Goal: Task Accomplishment & Management: Complete application form

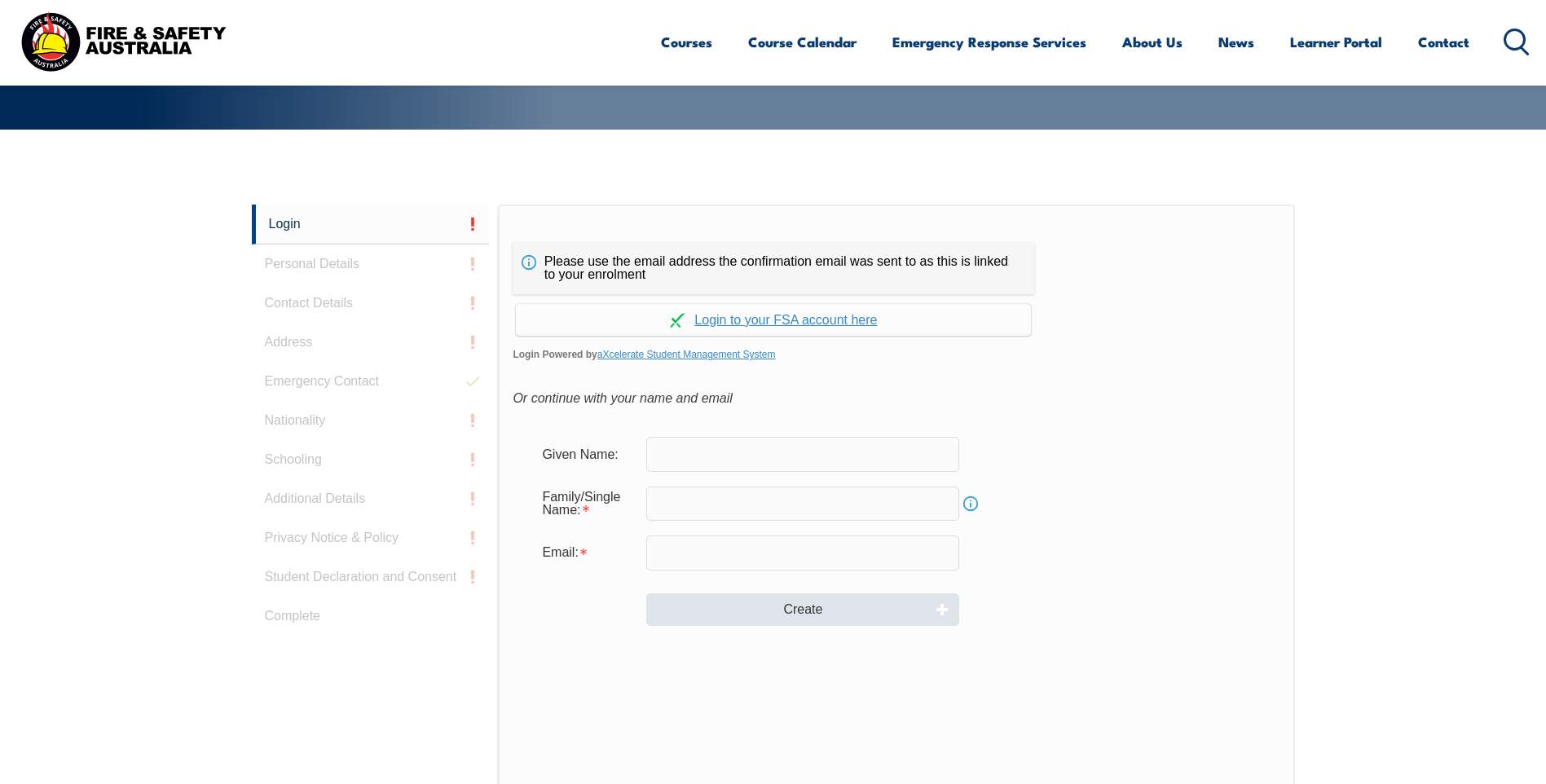
scroll to position [434, 0]
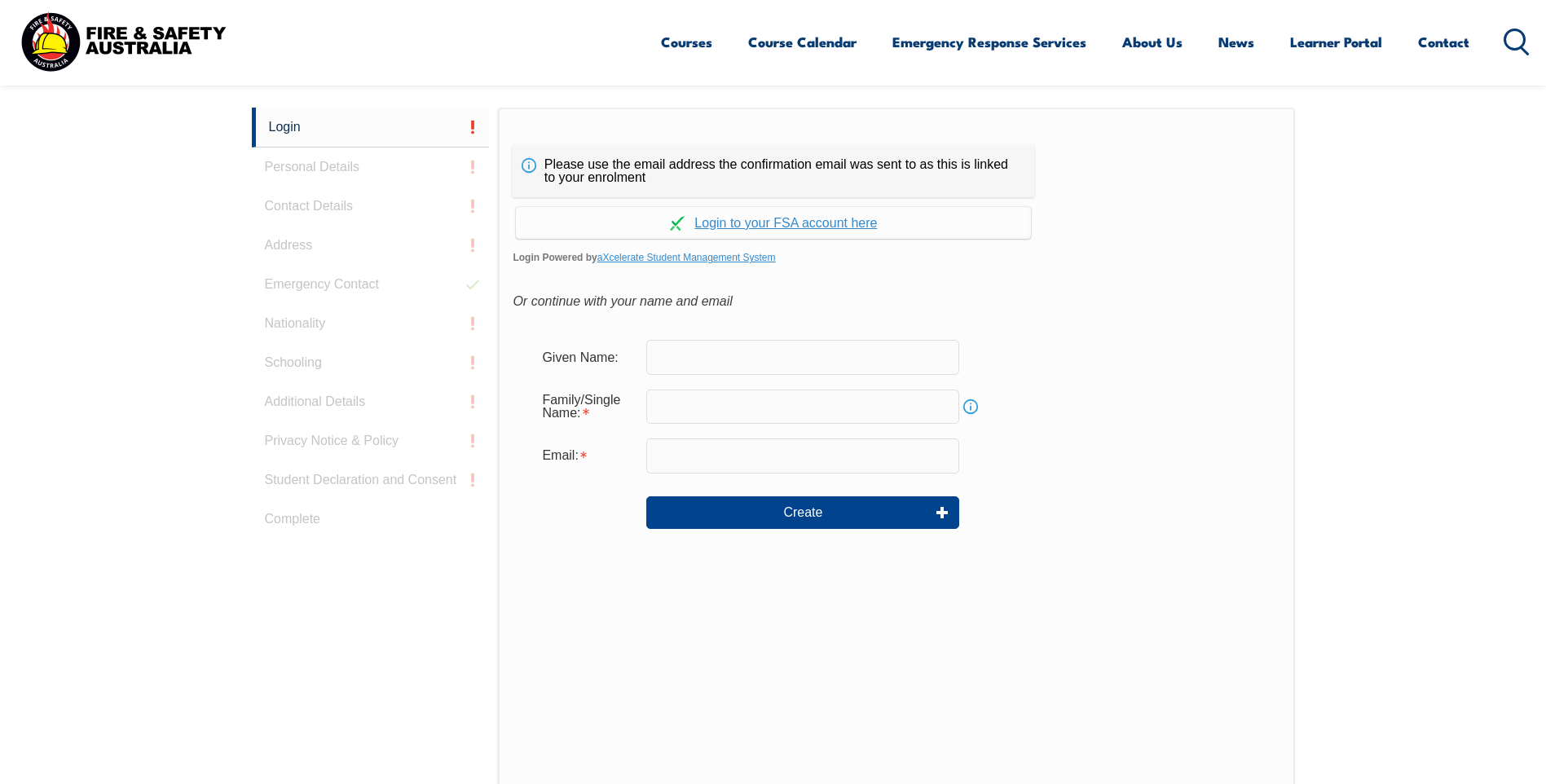
click at [690, 356] on input "text" at bounding box center [803, 356] width 313 height 34
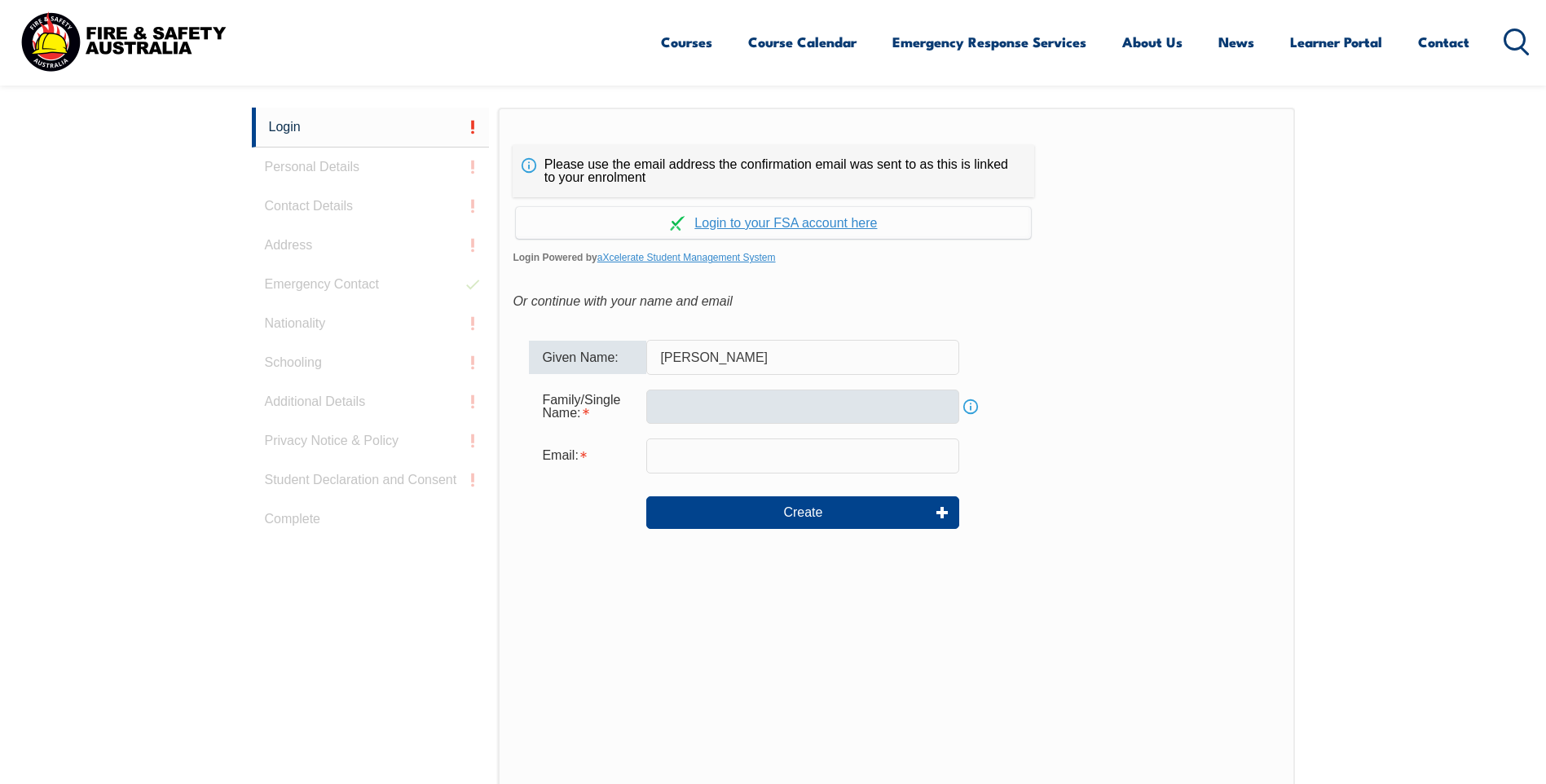
type input "[PERSON_NAME]"
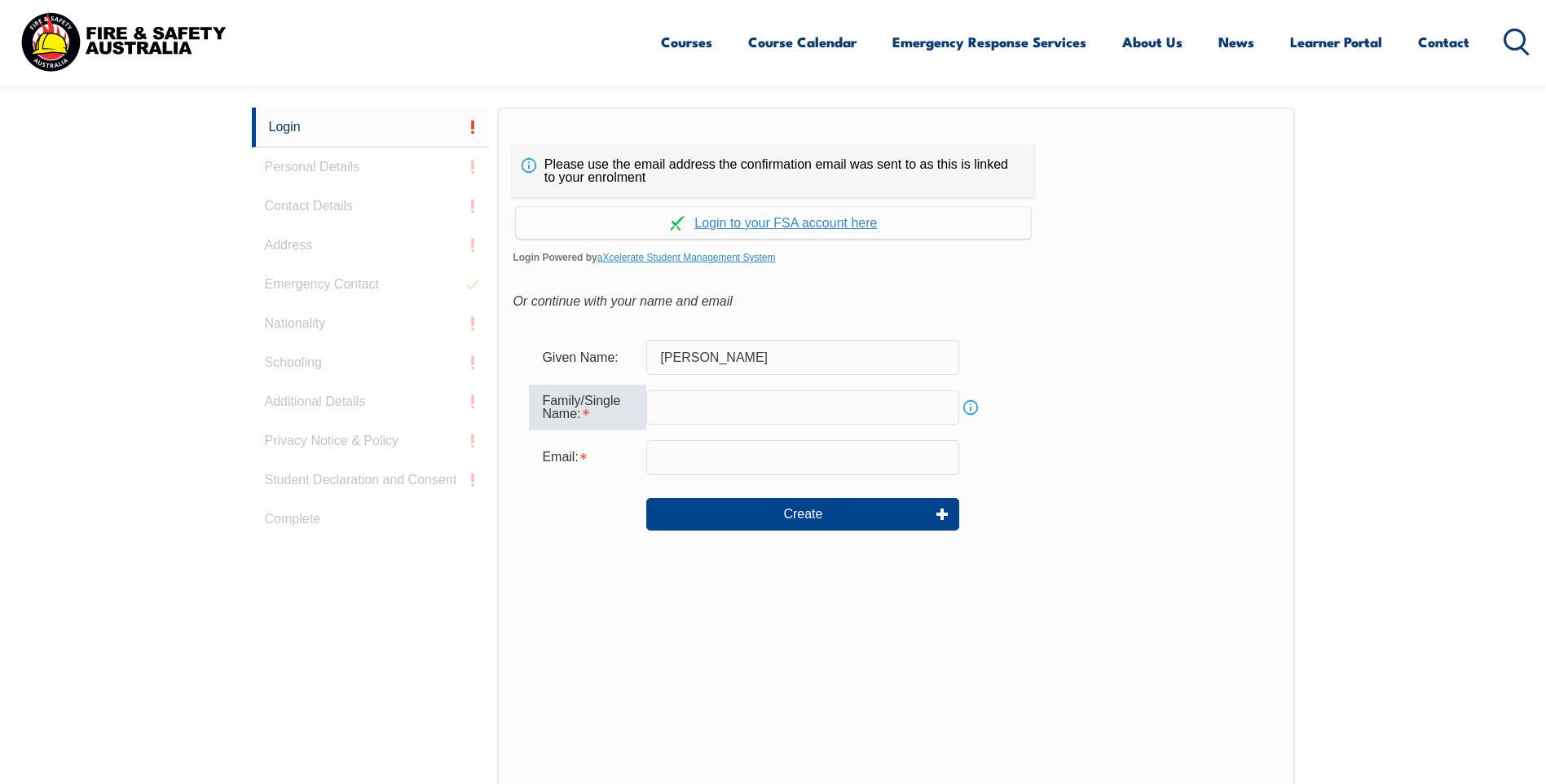
click at [667, 410] on input "text" at bounding box center [803, 407] width 313 height 34
type input "[PERSON_NAME]"
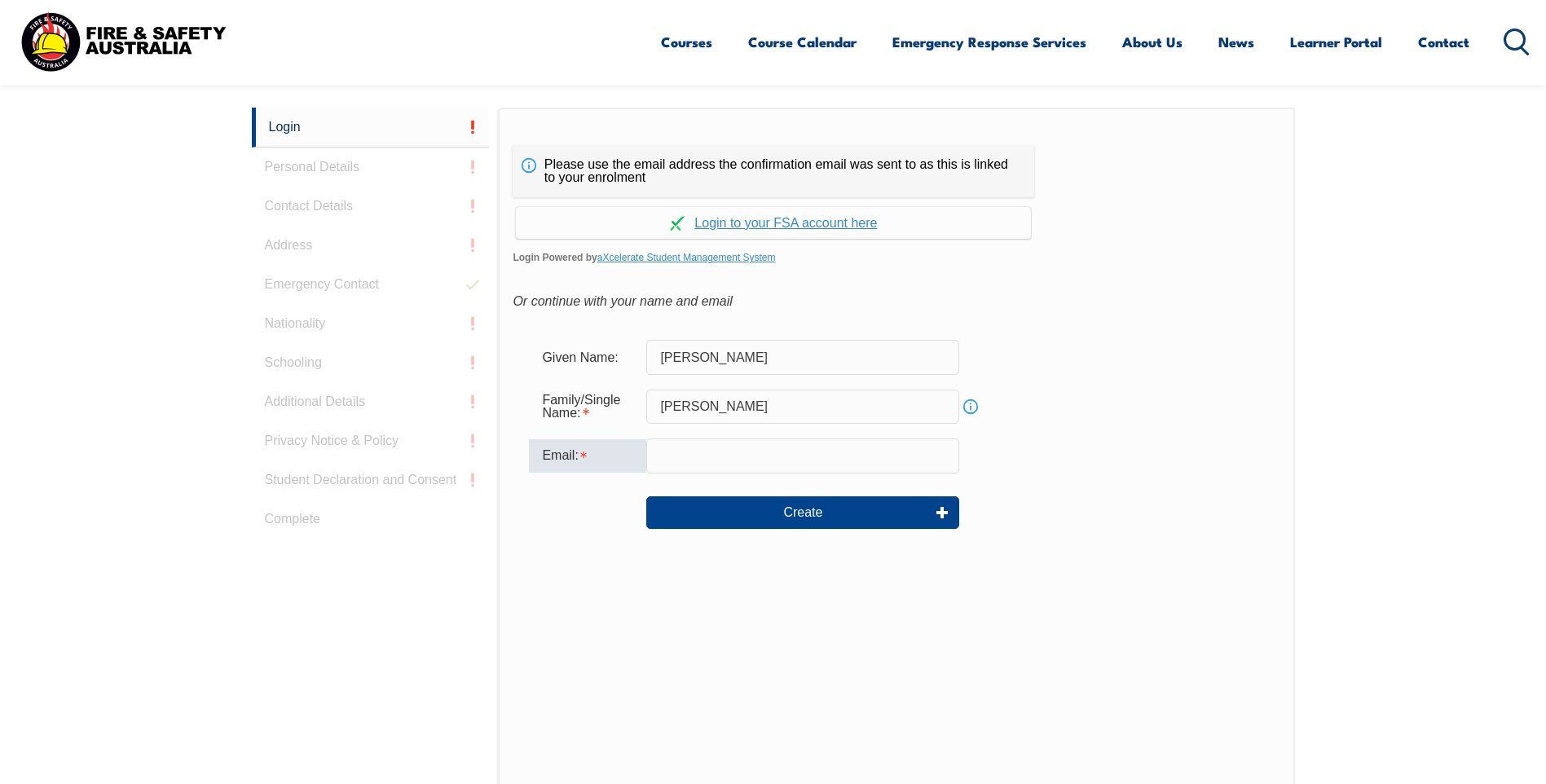
click at [665, 458] on input "email" at bounding box center [803, 455] width 313 height 34
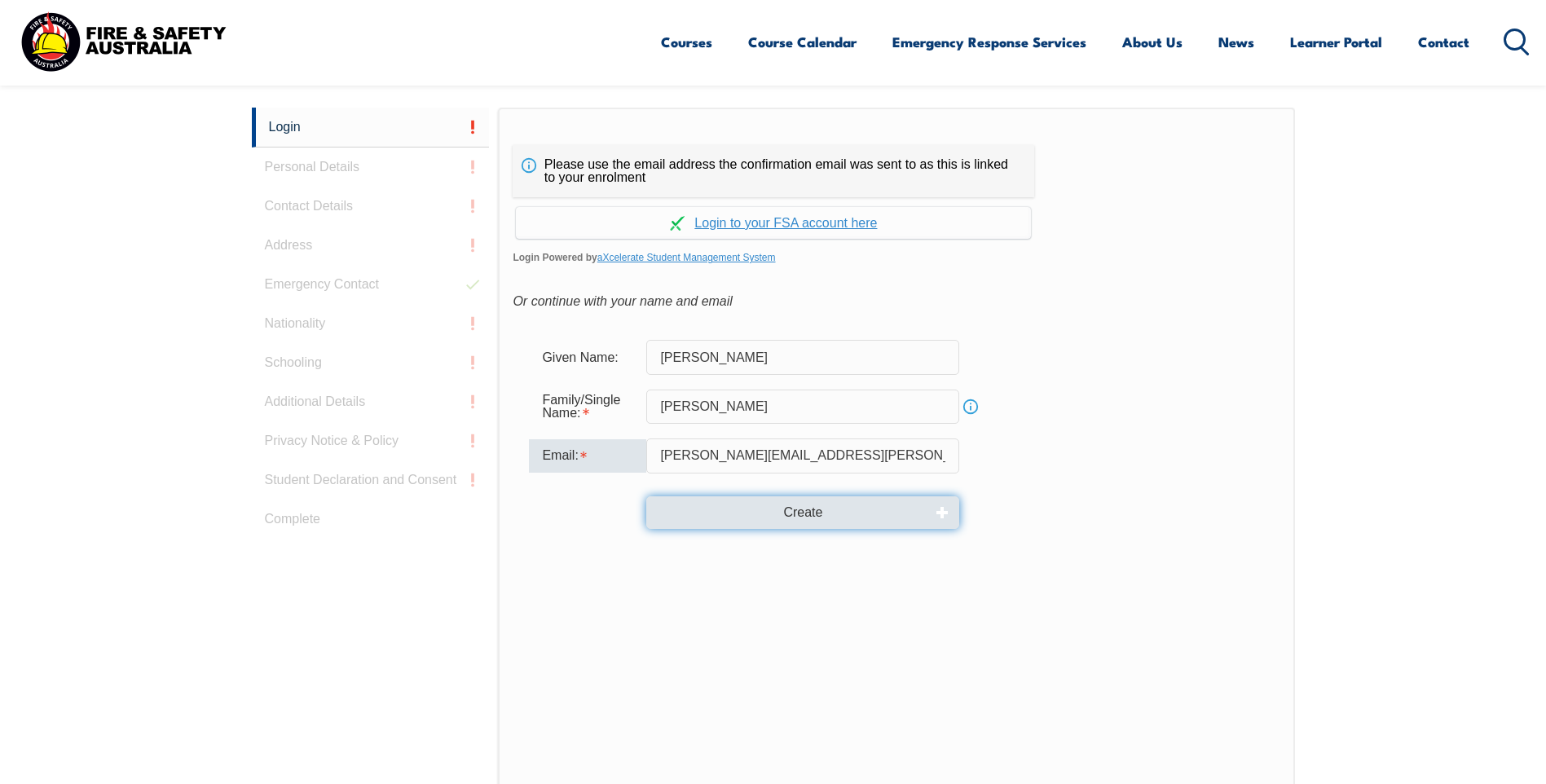
click at [785, 520] on button "Create" at bounding box center [803, 512] width 313 height 33
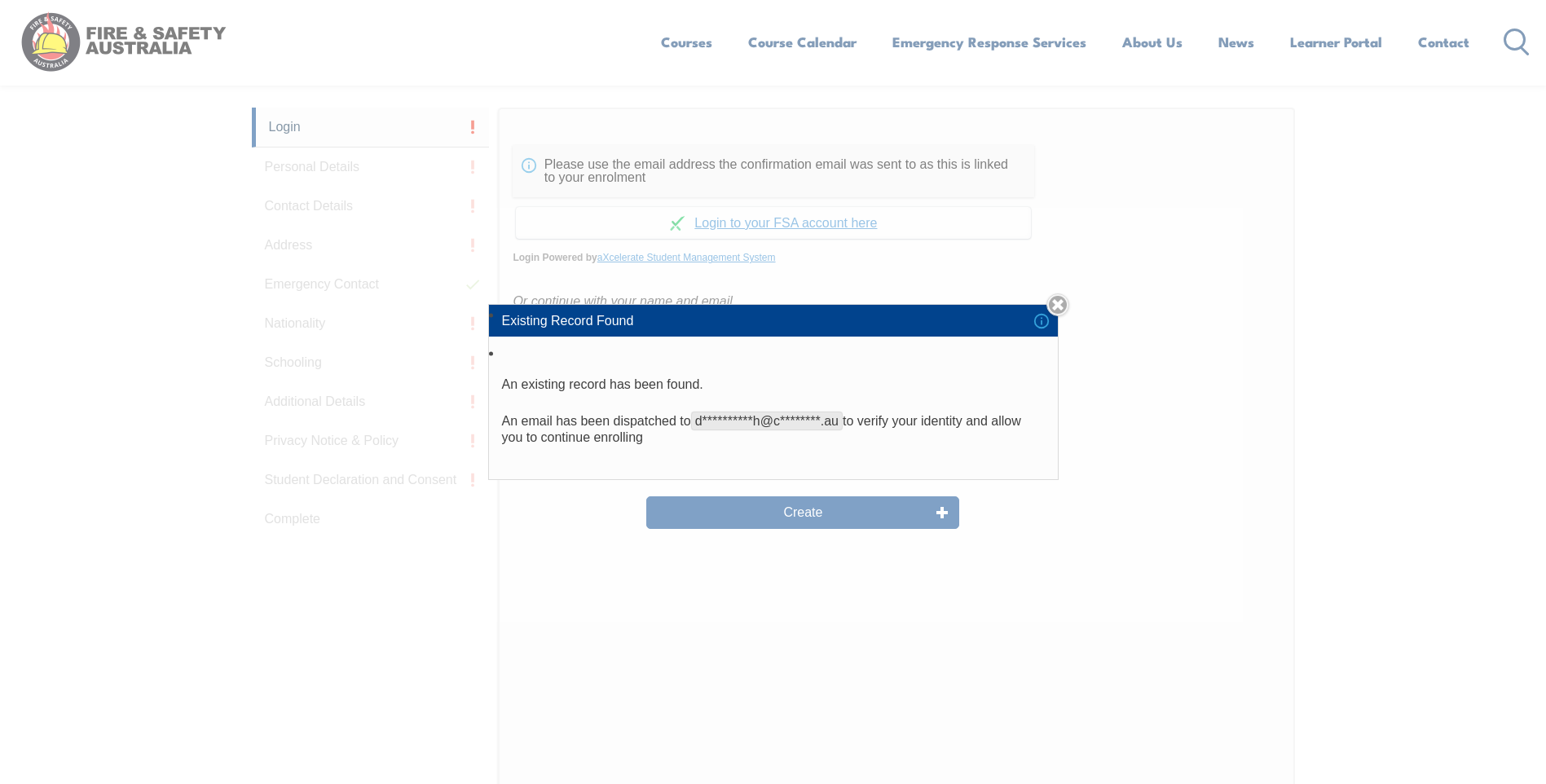
click at [944, 510] on div "**********" at bounding box center [773, 392] width 1546 height 784
click at [1062, 305] on link "Close" at bounding box center [1057, 305] width 22 height 22
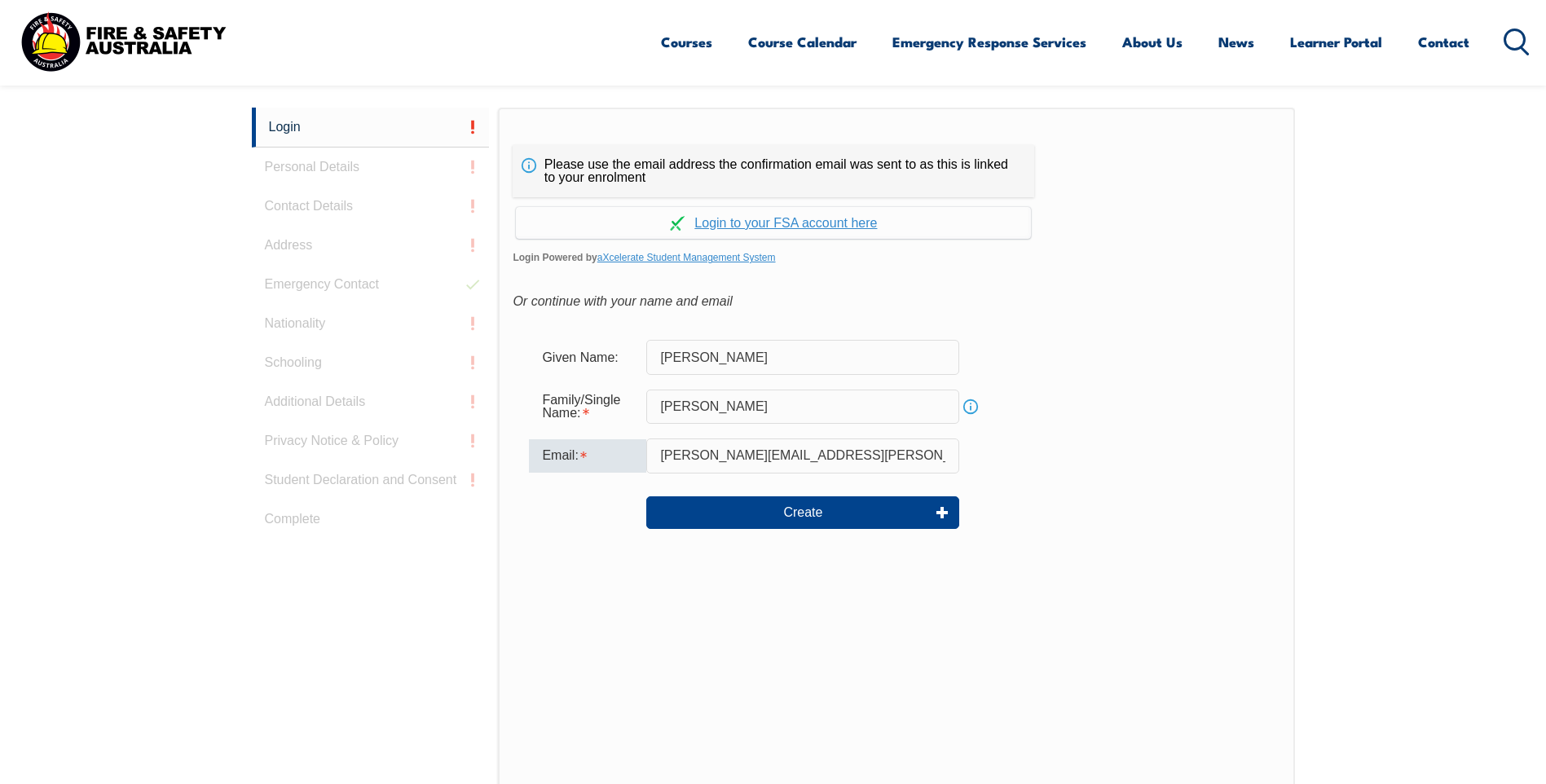
drag, startPoint x: 848, startPoint y: 461, endPoint x: 735, endPoint y: 447, distance: 113.9
click at [737, 447] on input "[PERSON_NAME][EMAIL_ADDRESS][PERSON_NAME][DOMAIN_NAME]" at bounding box center [803, 455] width 313 height 34
drag, startPoint x: 708, startPoint y: 451, endPoint x: 675, endPoint y: 461, distance: 34.5
click at [688, 454] on input "[PERSON_NAME][EMAIL_ADDRESS][PERSON_NAME][DOMAIN_NAME]" at bounding box center [803, 455] width 313 height 34
drag, startPoint x: 877, startPoint y: 454, endPoint x: 522, endPoint y: 390, distance: 360.7
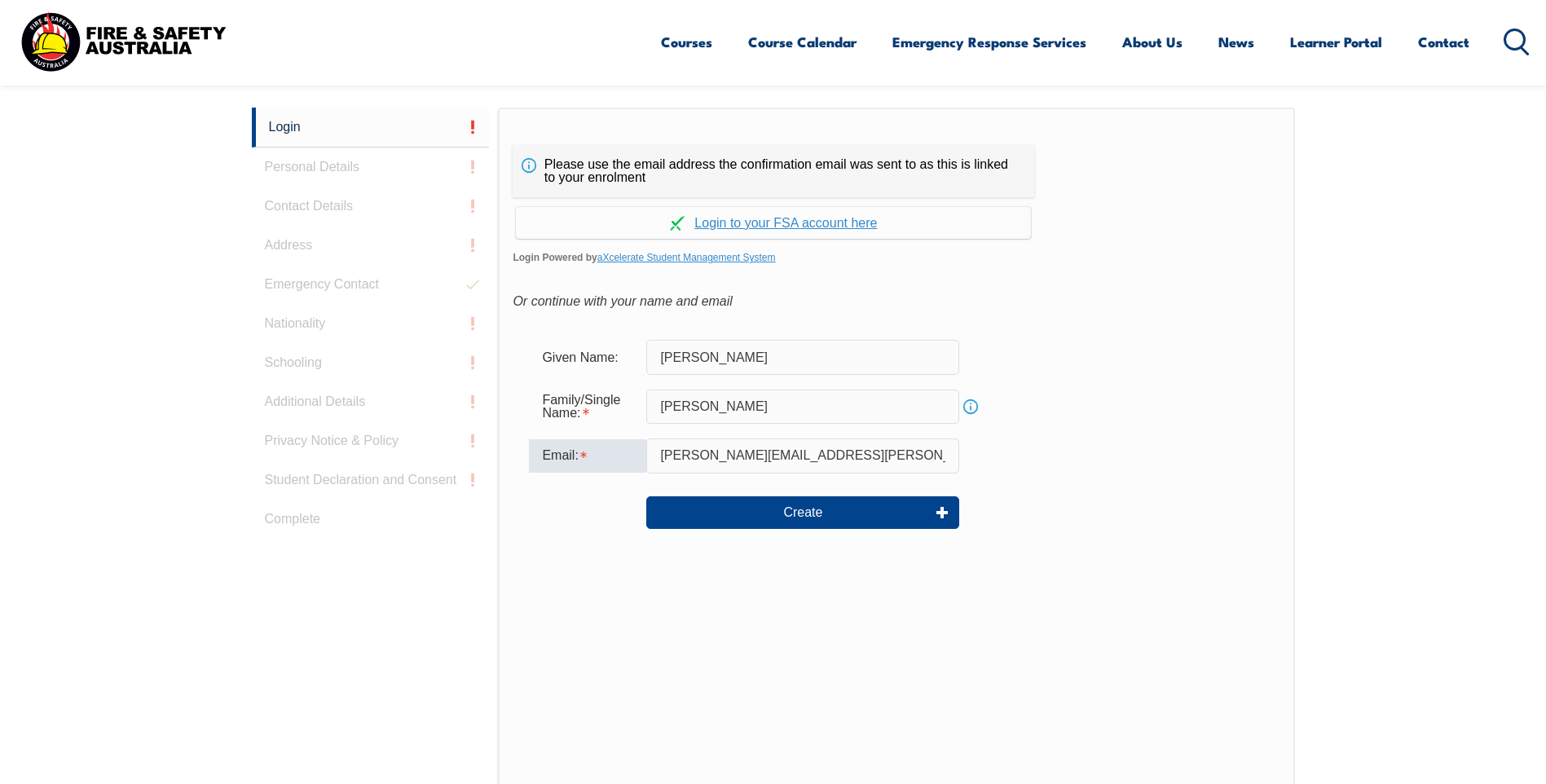
click at [522, 390] on form "Given Name: [PERSON_NAME] Family/Single Name: [PERSON_NAME] Info Email: [PERSON…" at bounding box center [896, 446] width 766 height 244
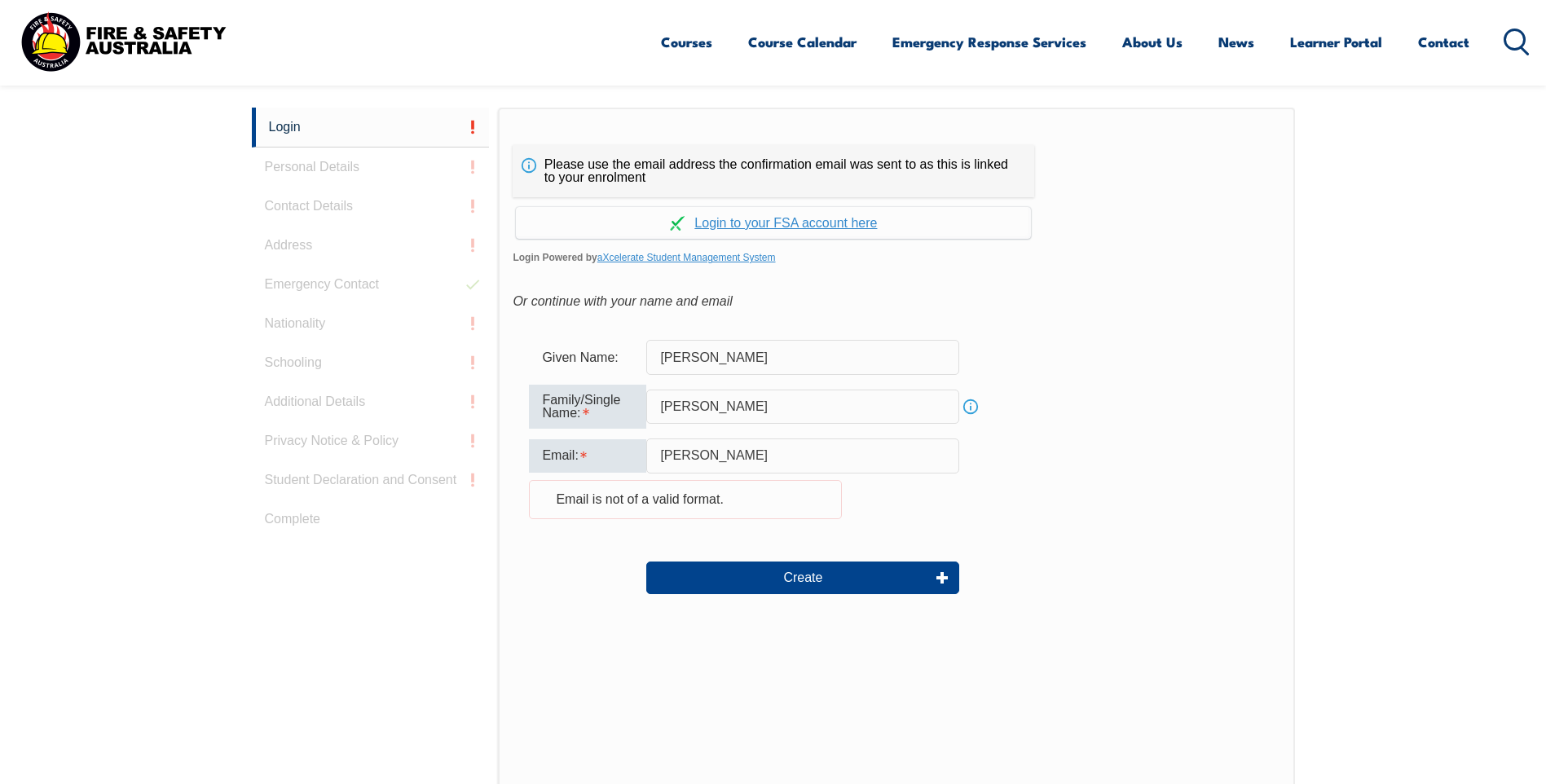
type input "[EMAIL_ADDRESS][DOMAIN_NAME]"
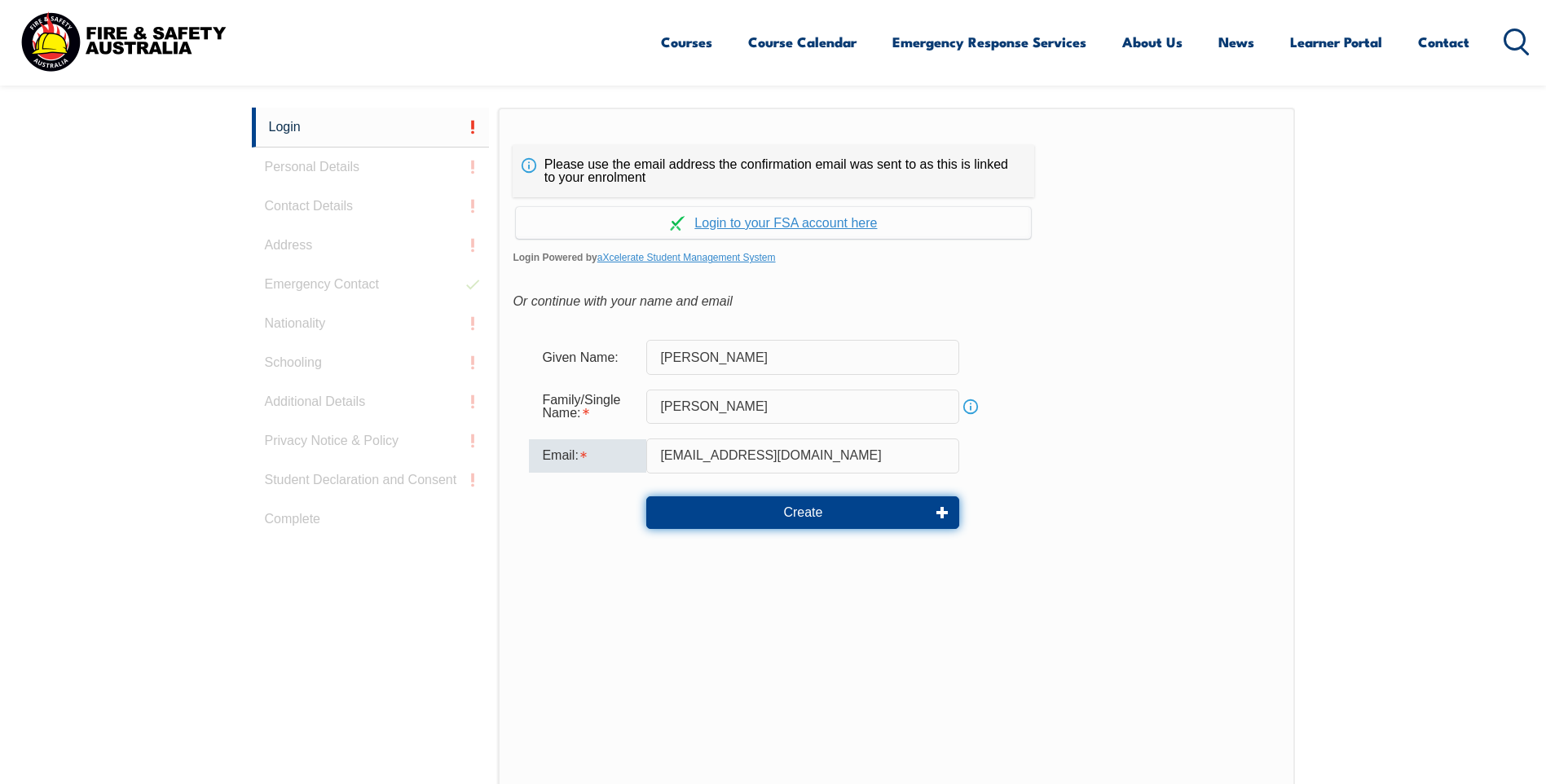
click at [814, 498] on button "Create" at bounding box center [803, 512] width 313 height 33
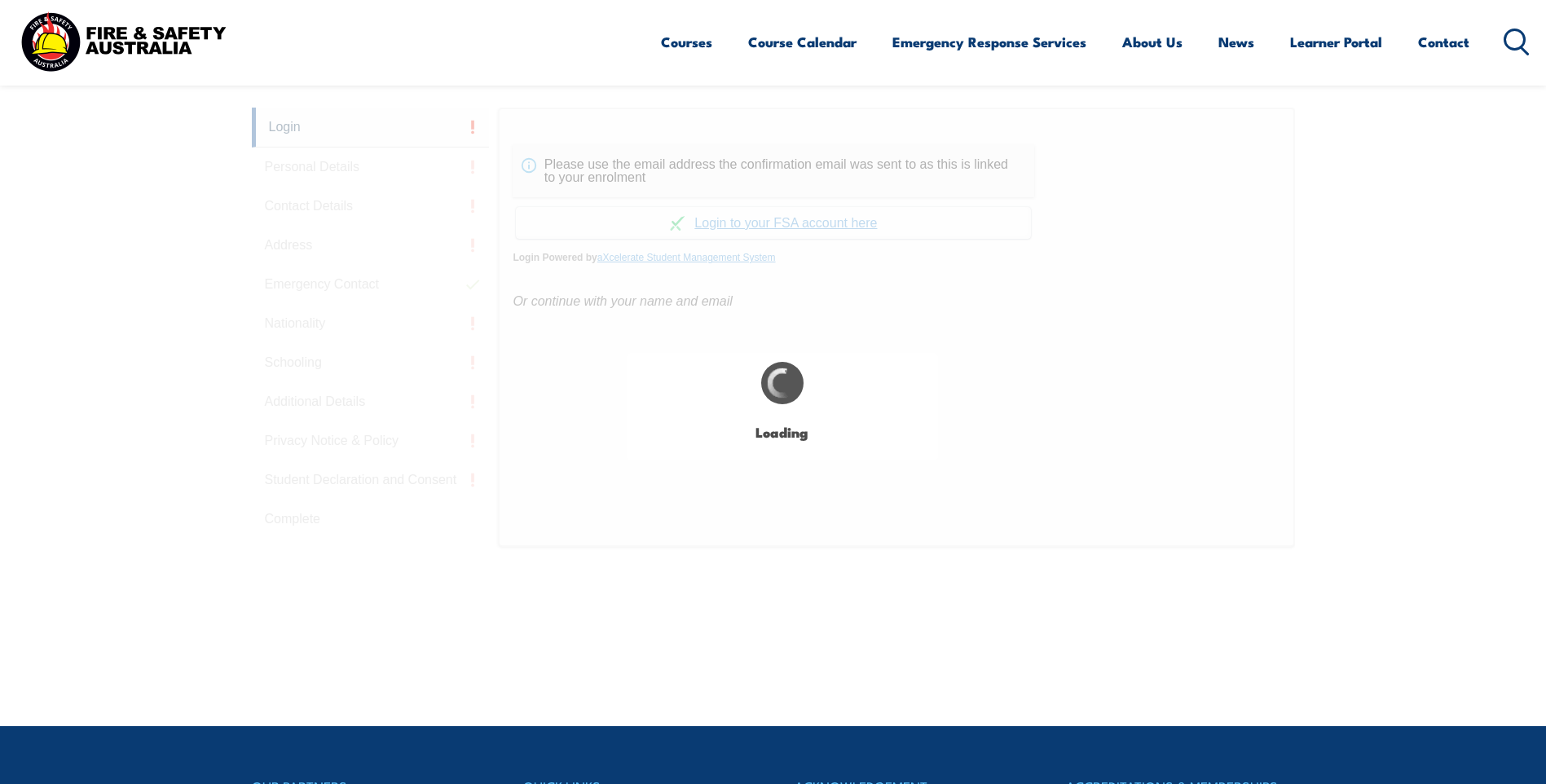
type input "[PERSON_NAME]"
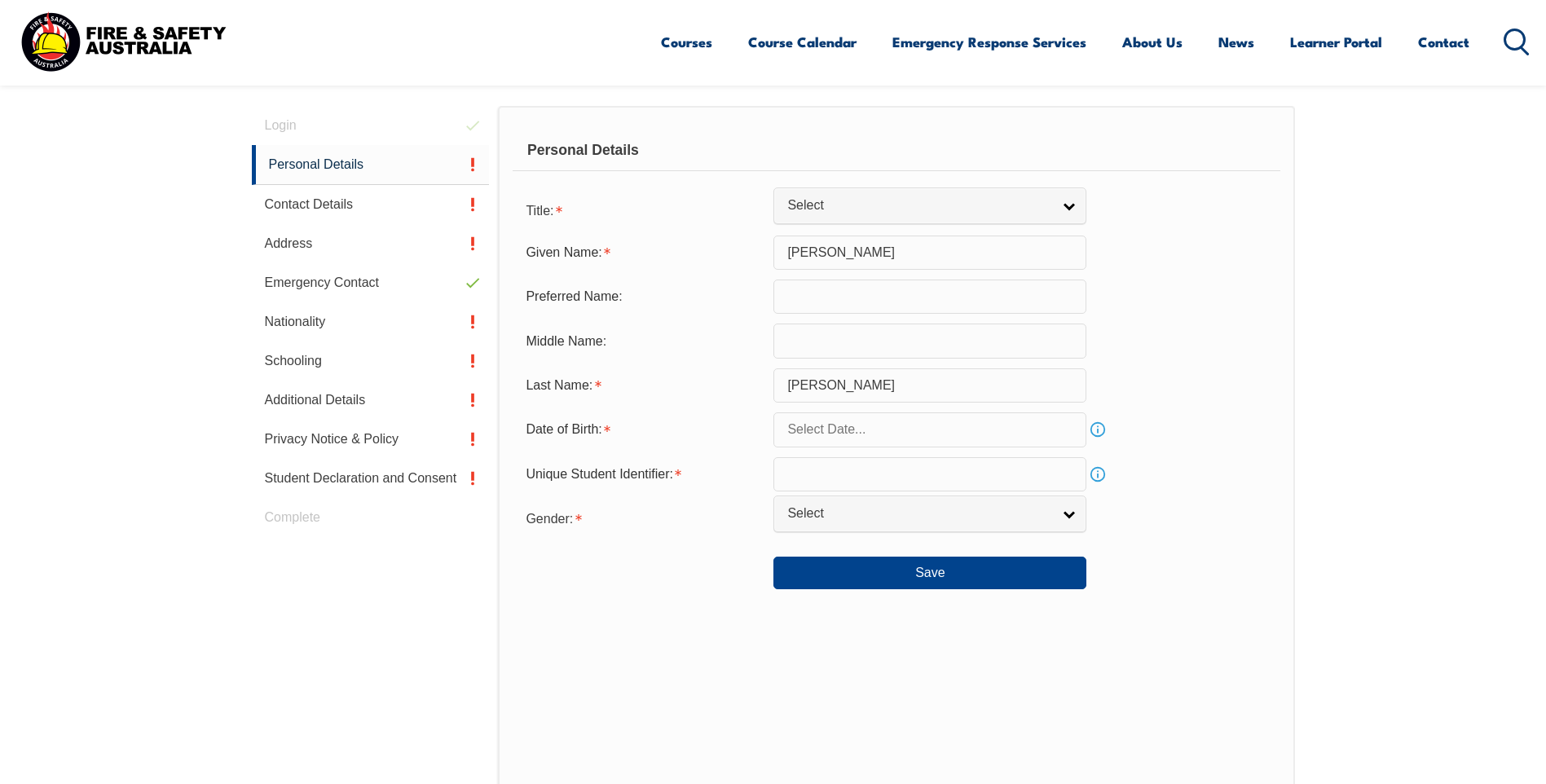
scroll to position [461, 0]
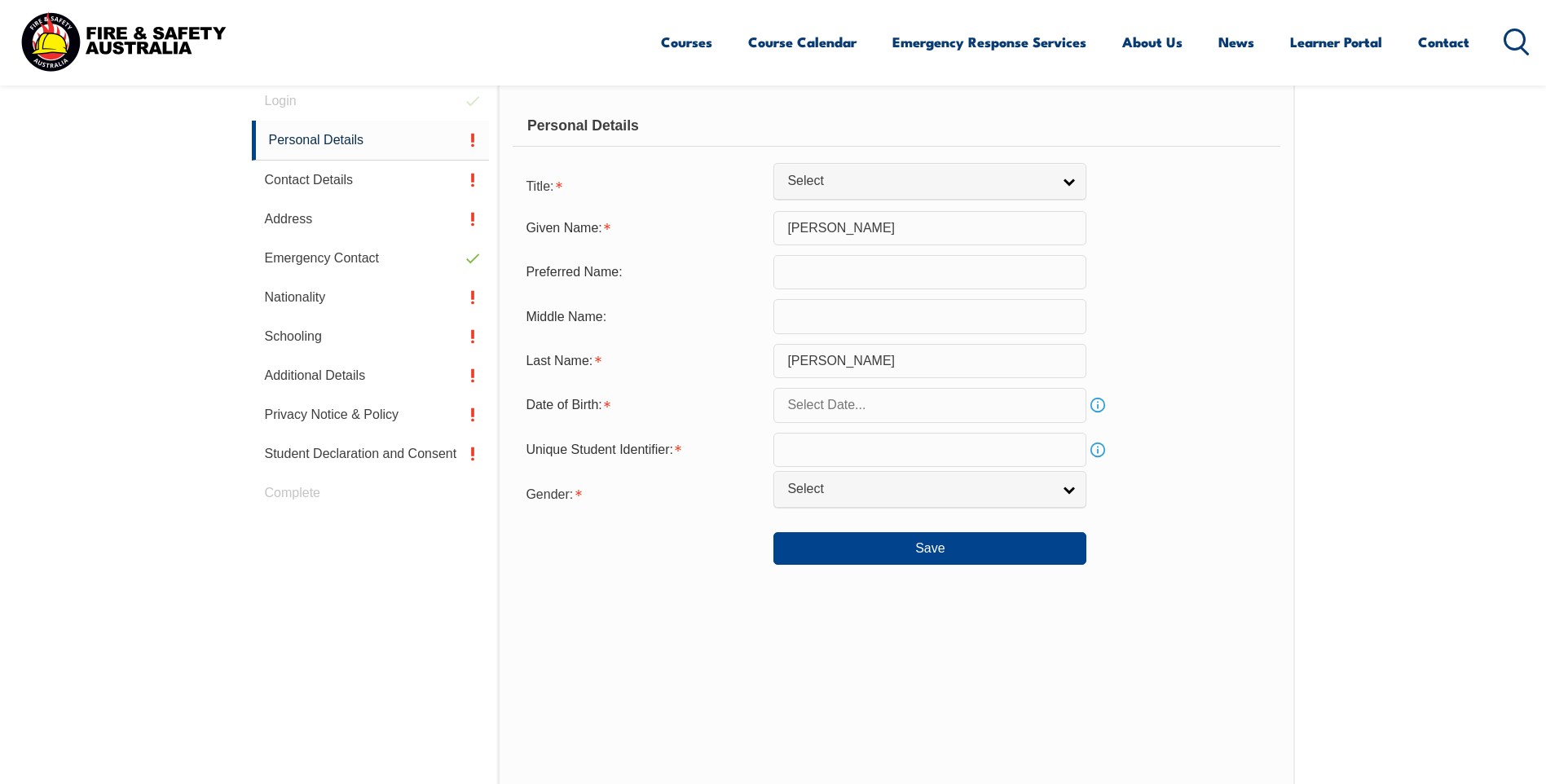
click at [826, 275] on input "text" at bounding box center [930, 272] width 313 height 34
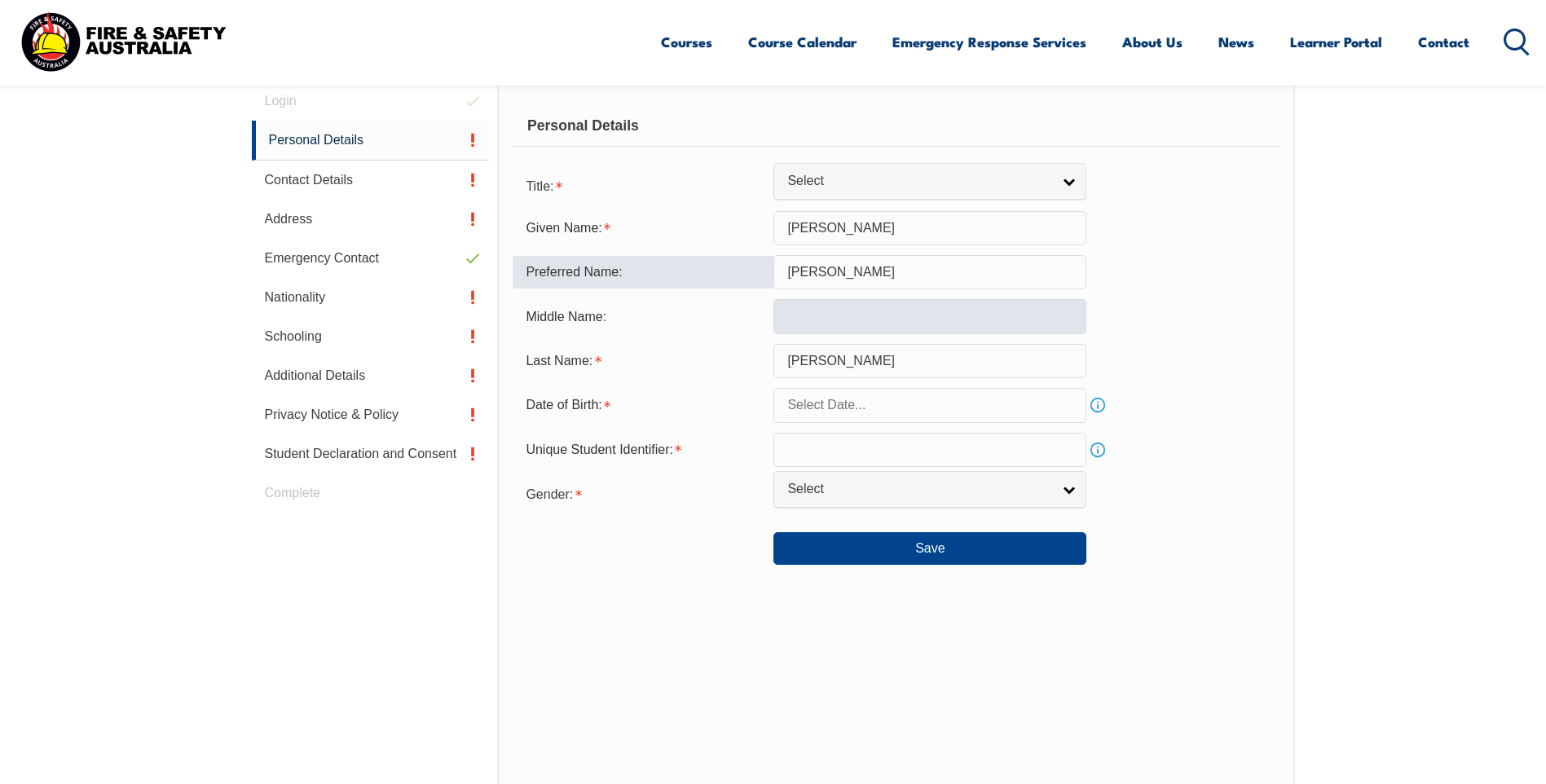
type input "[PERSON_NAME]"
click at [821, 329] on input "text" at bounding box center [930, 316] width 313 height 34
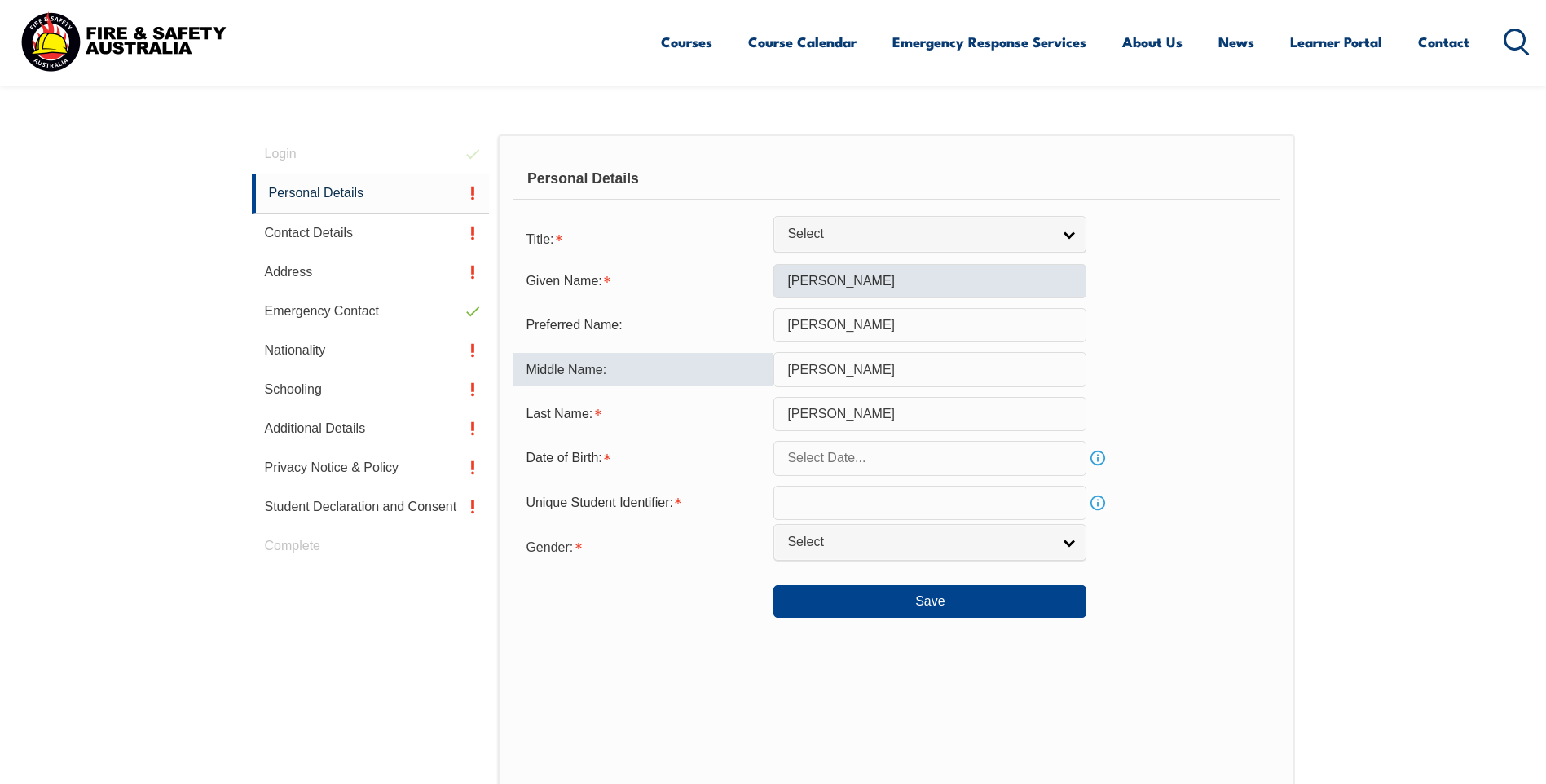
scroll to position [378, 0]
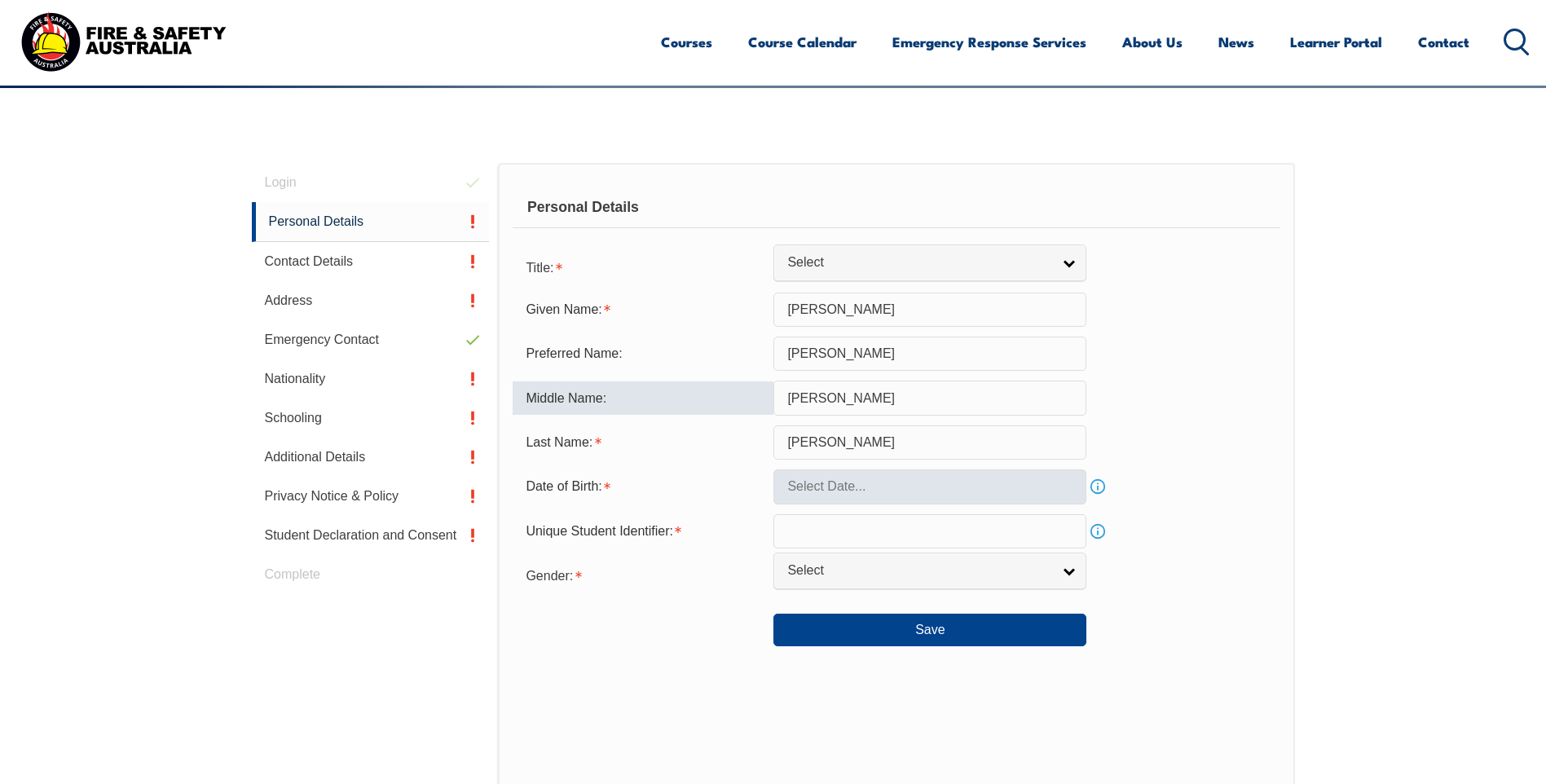
type input "[PERSON_NAME]"
click at [800, 499] on input "text" at bounding box center [930, 486] width 313 height 34
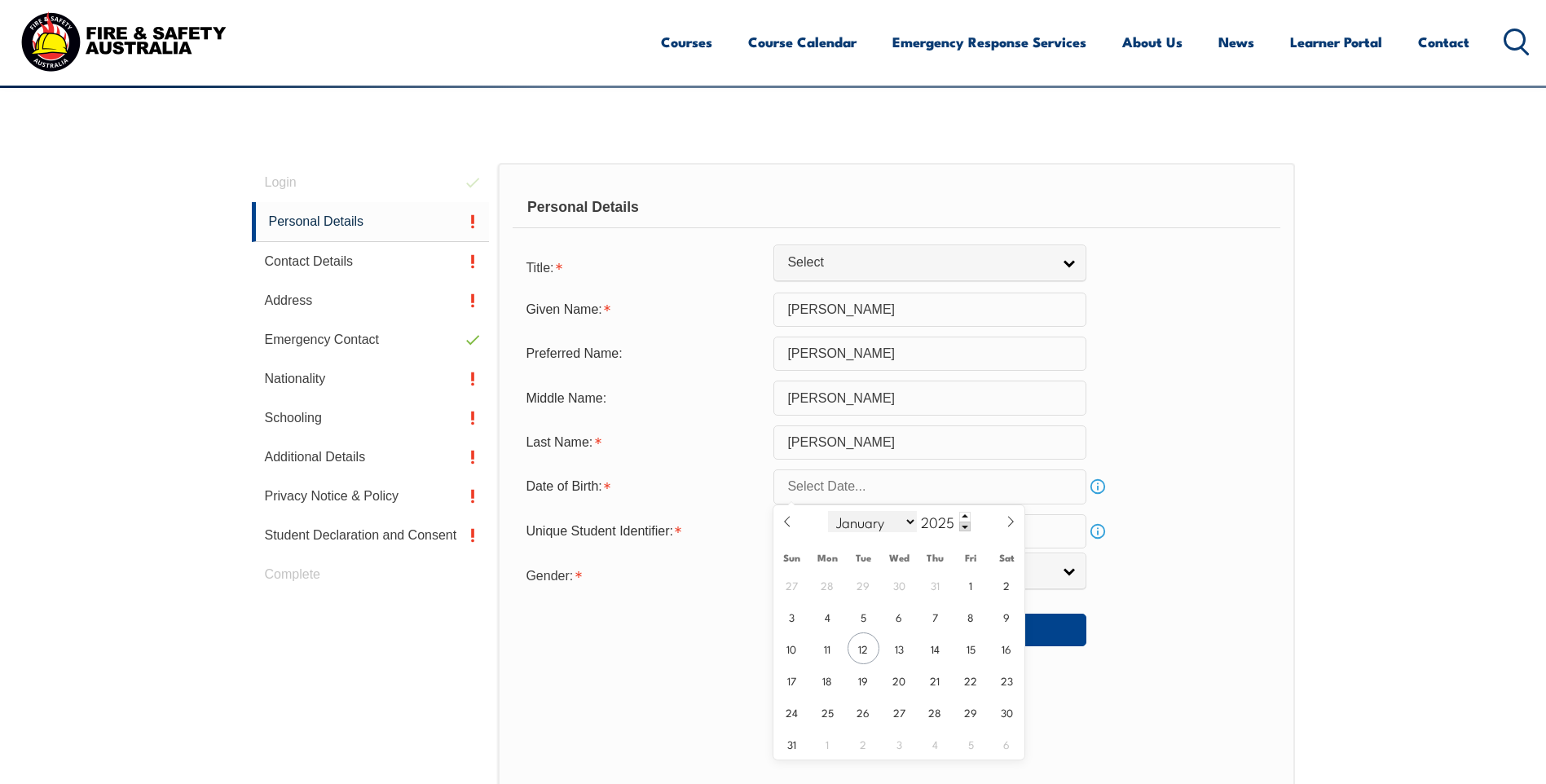
click at [904, 528] on select "January February March April May June July August September October November De…" at bounding box center [872, 521] width 89 height 21
select select "4"
click at [829, 511] on select "January February March April May June July August September October November De…" at bounding box center [872, 521] width 89 height 21
click at [971, 582] on span "2" at bounding box center [971, 585] width 32 height 32
type input "[DATE]"
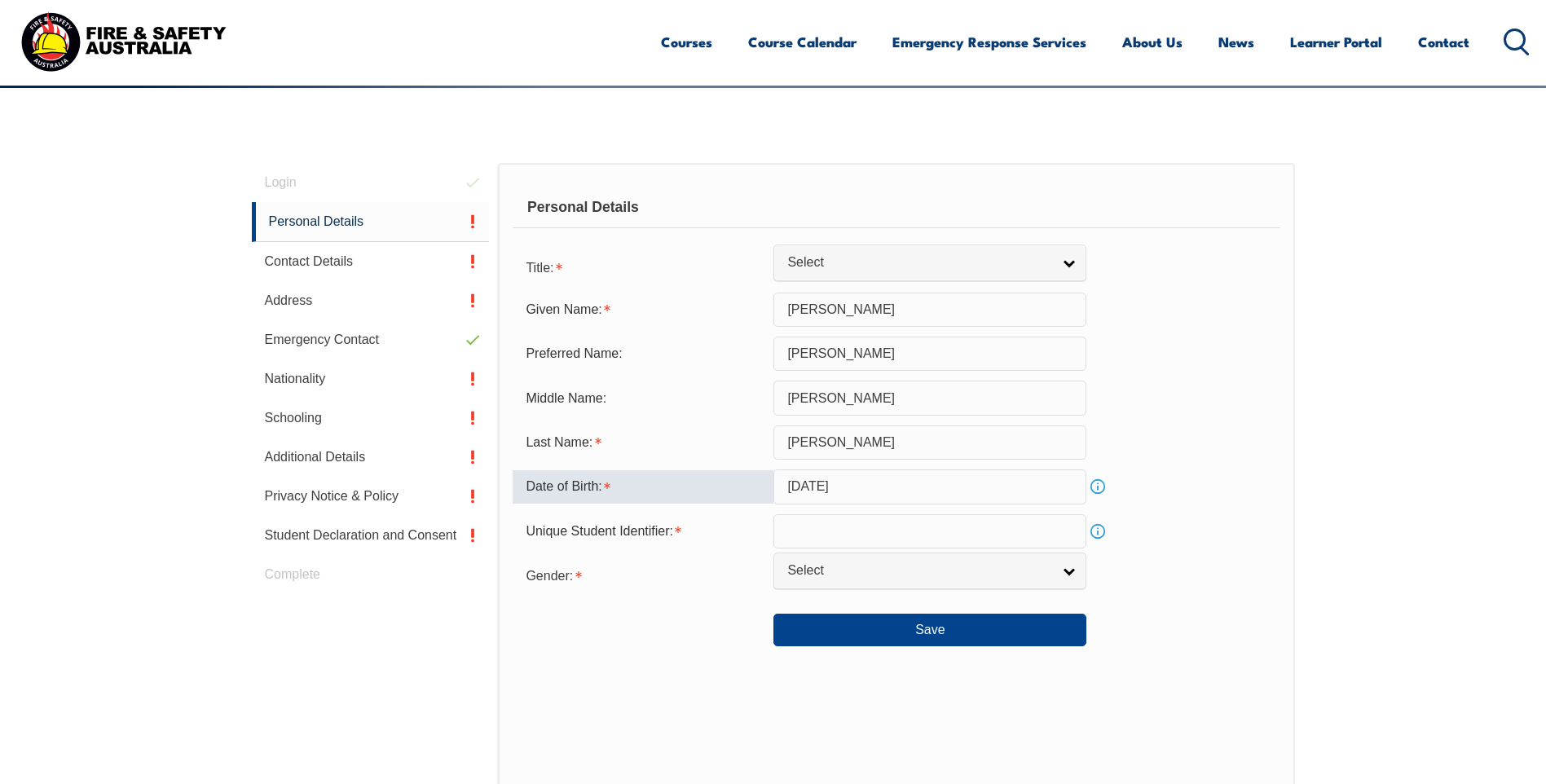
click at [1070, 483] on input "[DATE]" at bounding box center [930, 486] width 313 height 34
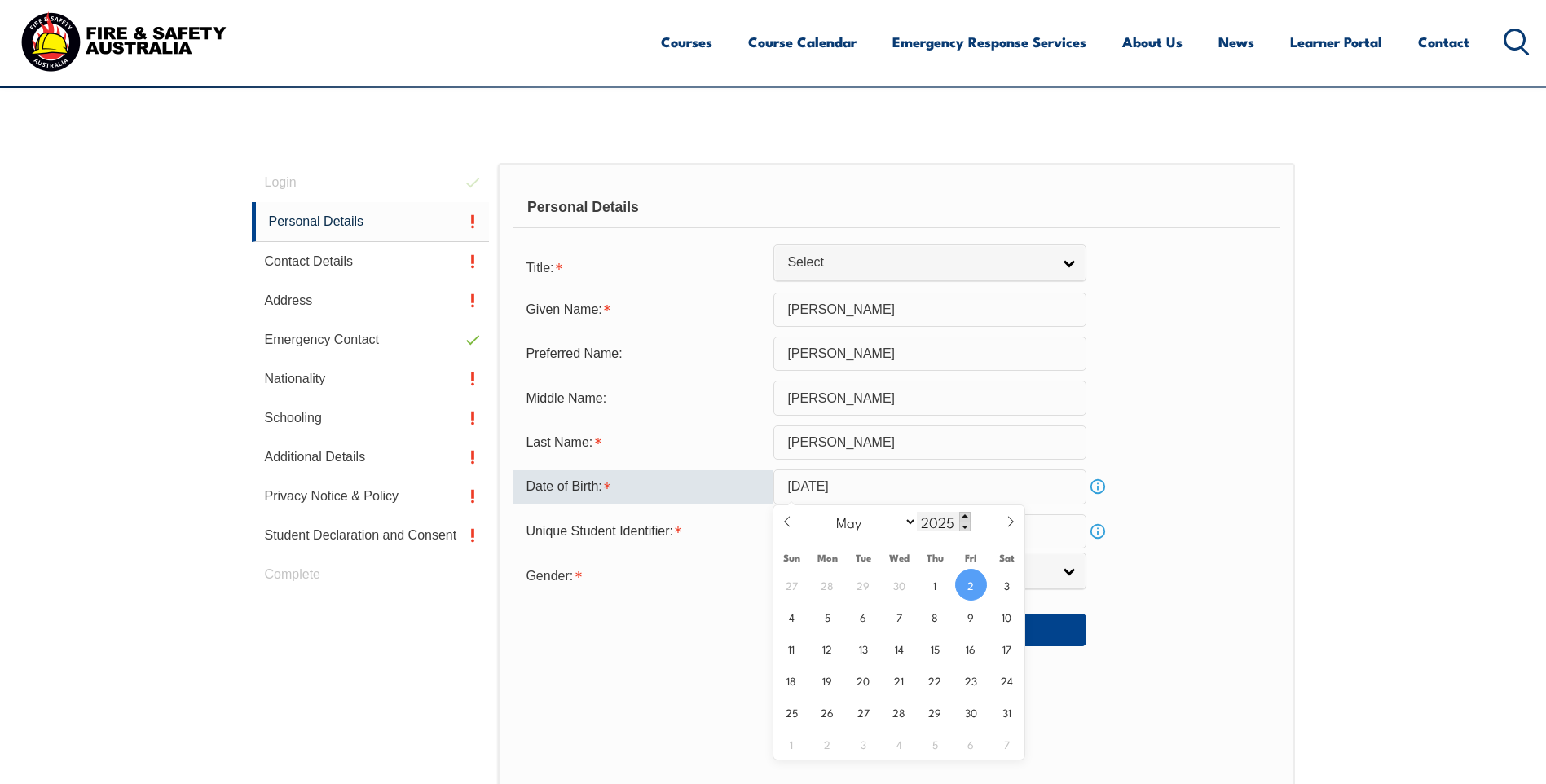
click at [961, 515] on span at bounding box center [965, 516] width 11 height 9
click at [961, 521] on span at bounding box center [965, 526] width 11 height 9
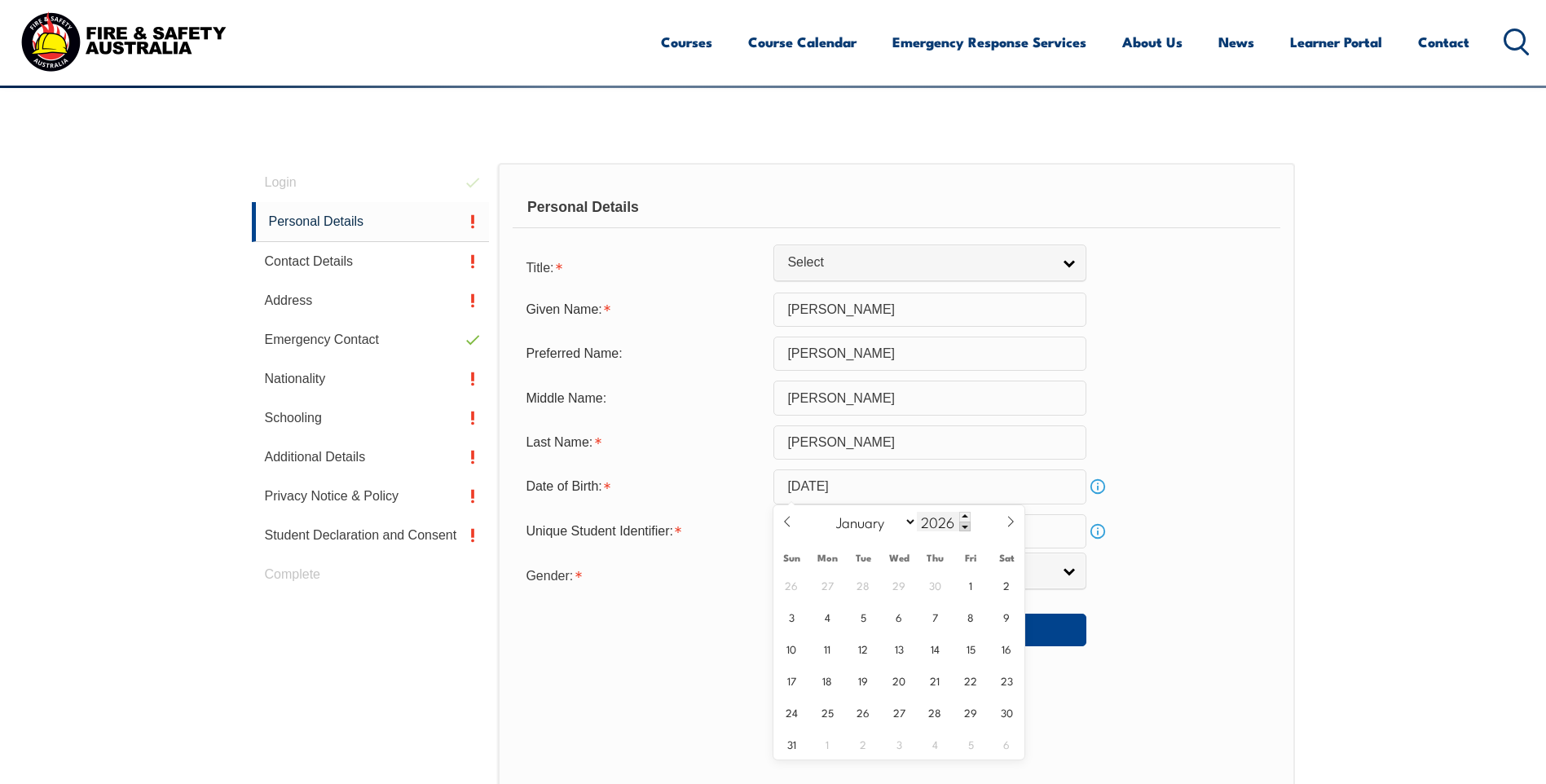
click at [961, 521] on span at bounding box center [965, 526] width 11 height 9
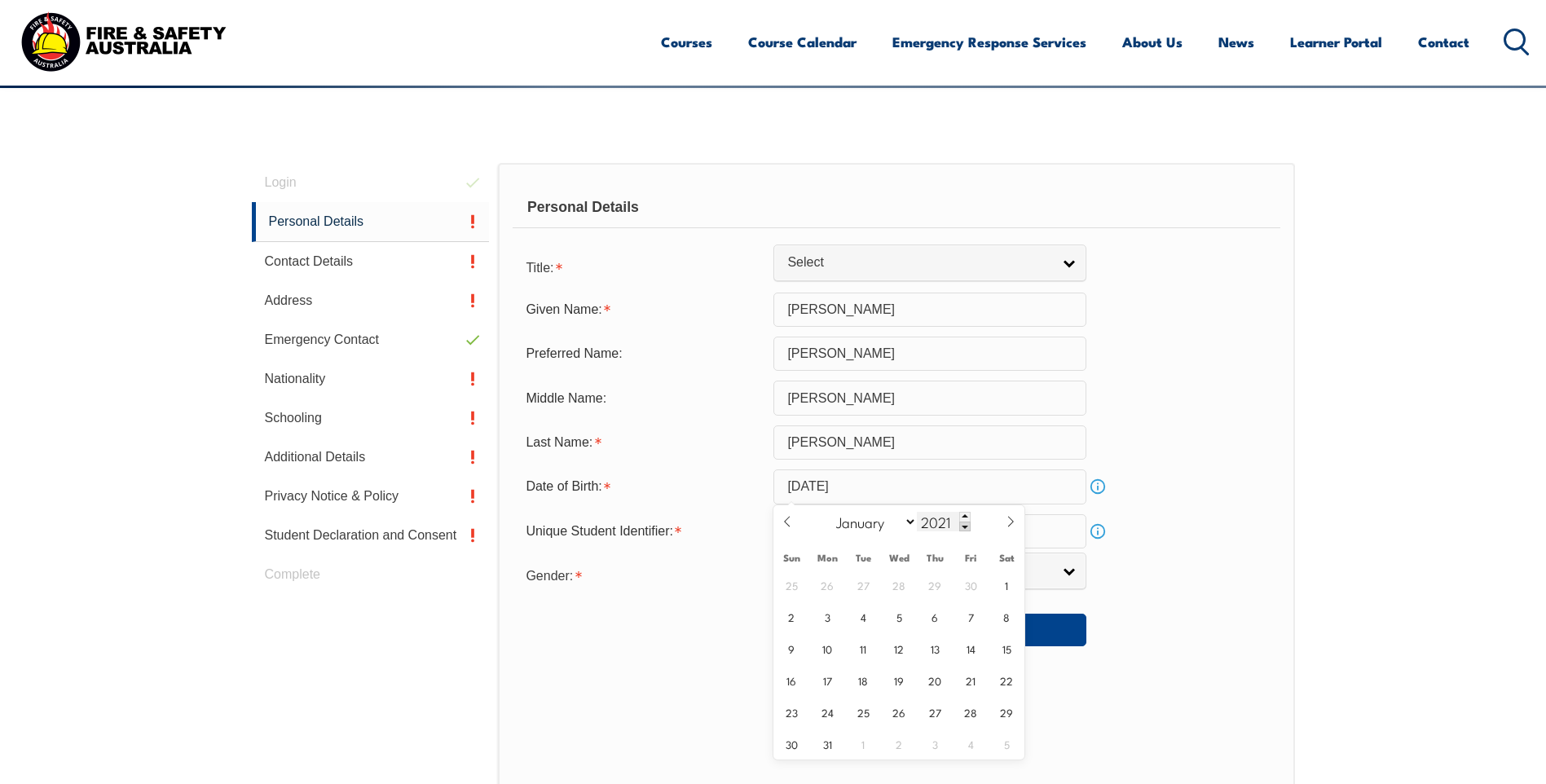
click at [961, 521] on span at bounding box center [965, 526] width 11 height 9
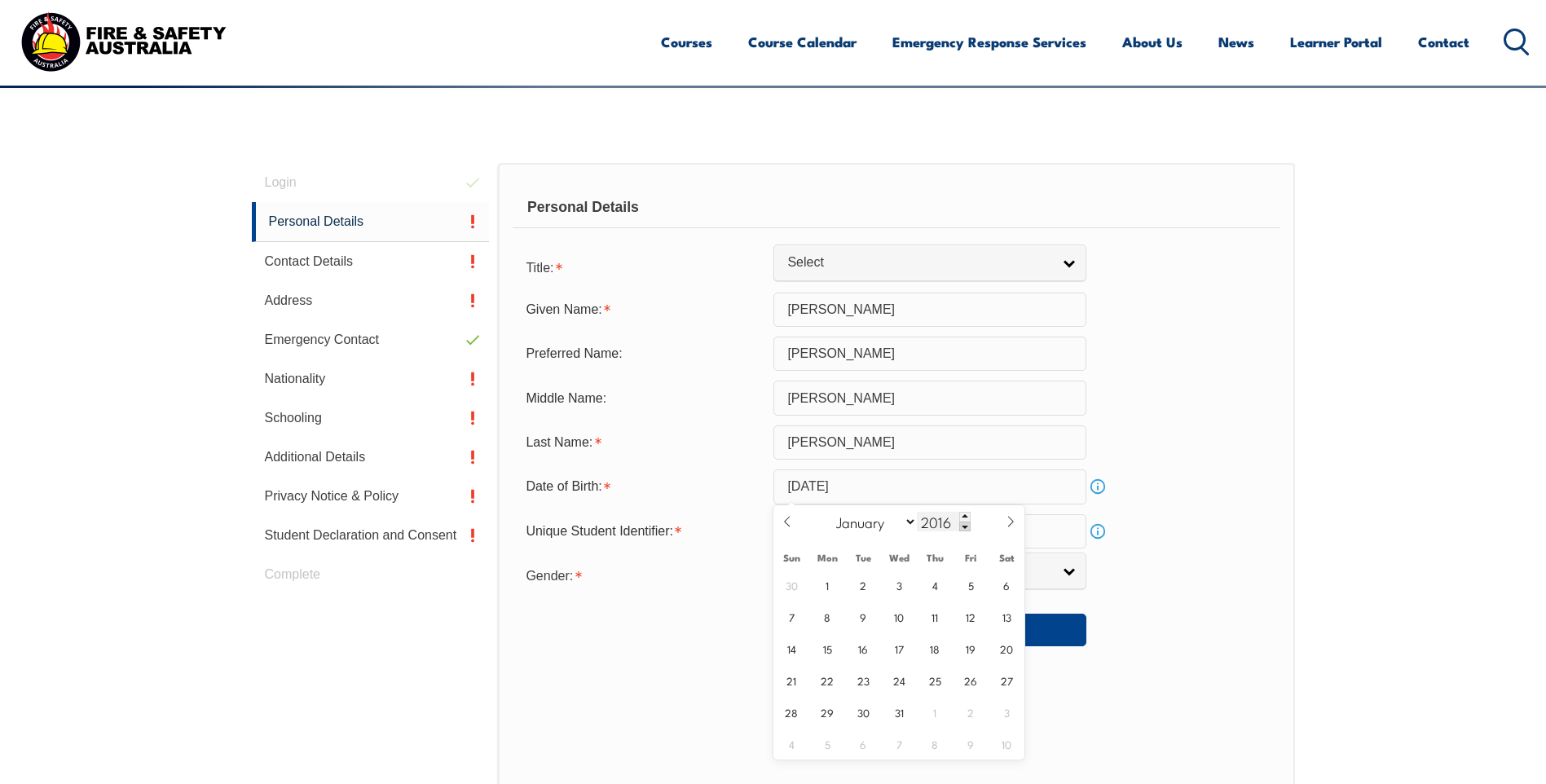
click at [961, 521] on span at bounding box center [965, 526] width 11 height 9
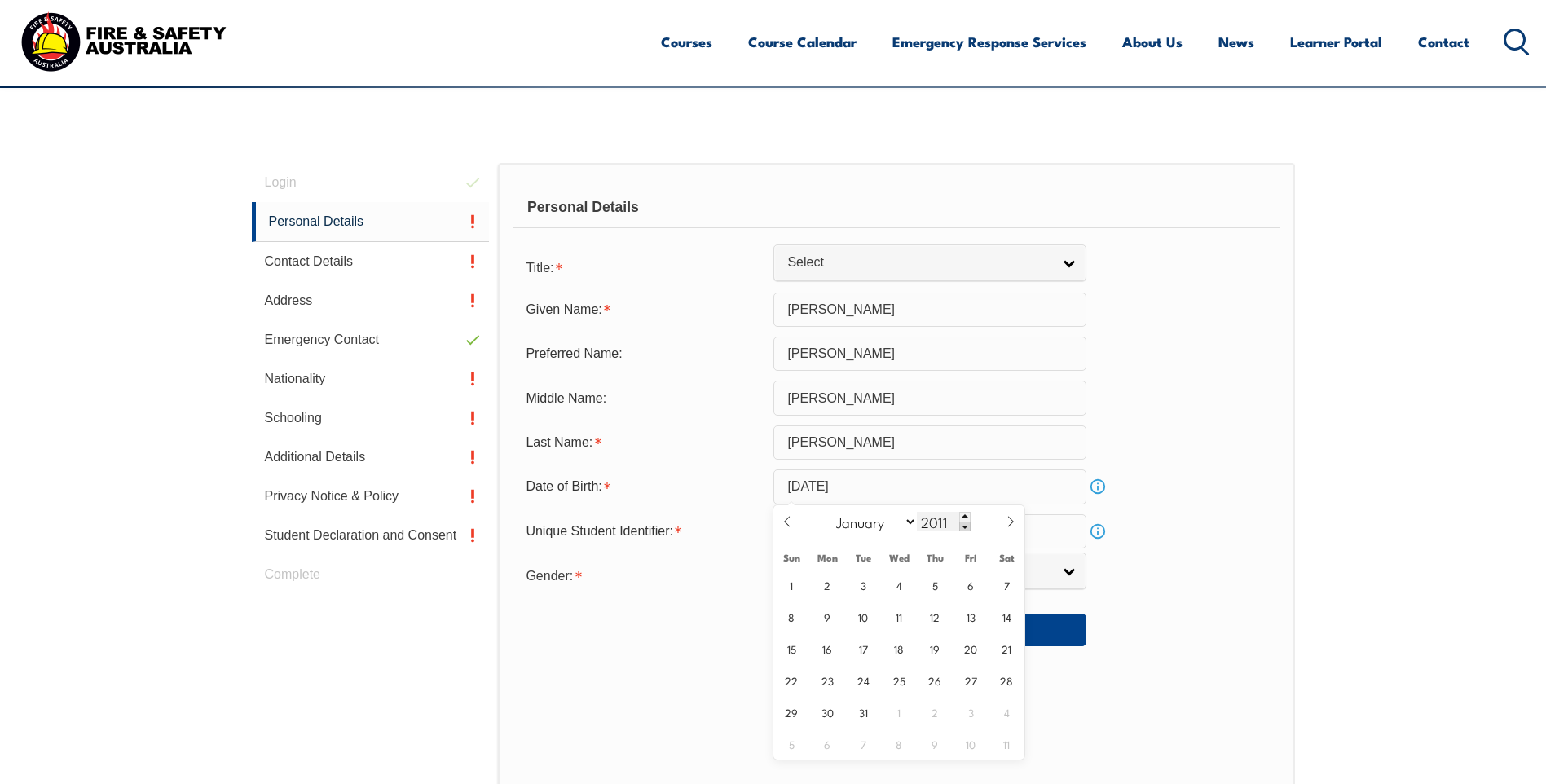
click at [961, 521] on span at bounding box center [965, 526] width 11 height 9
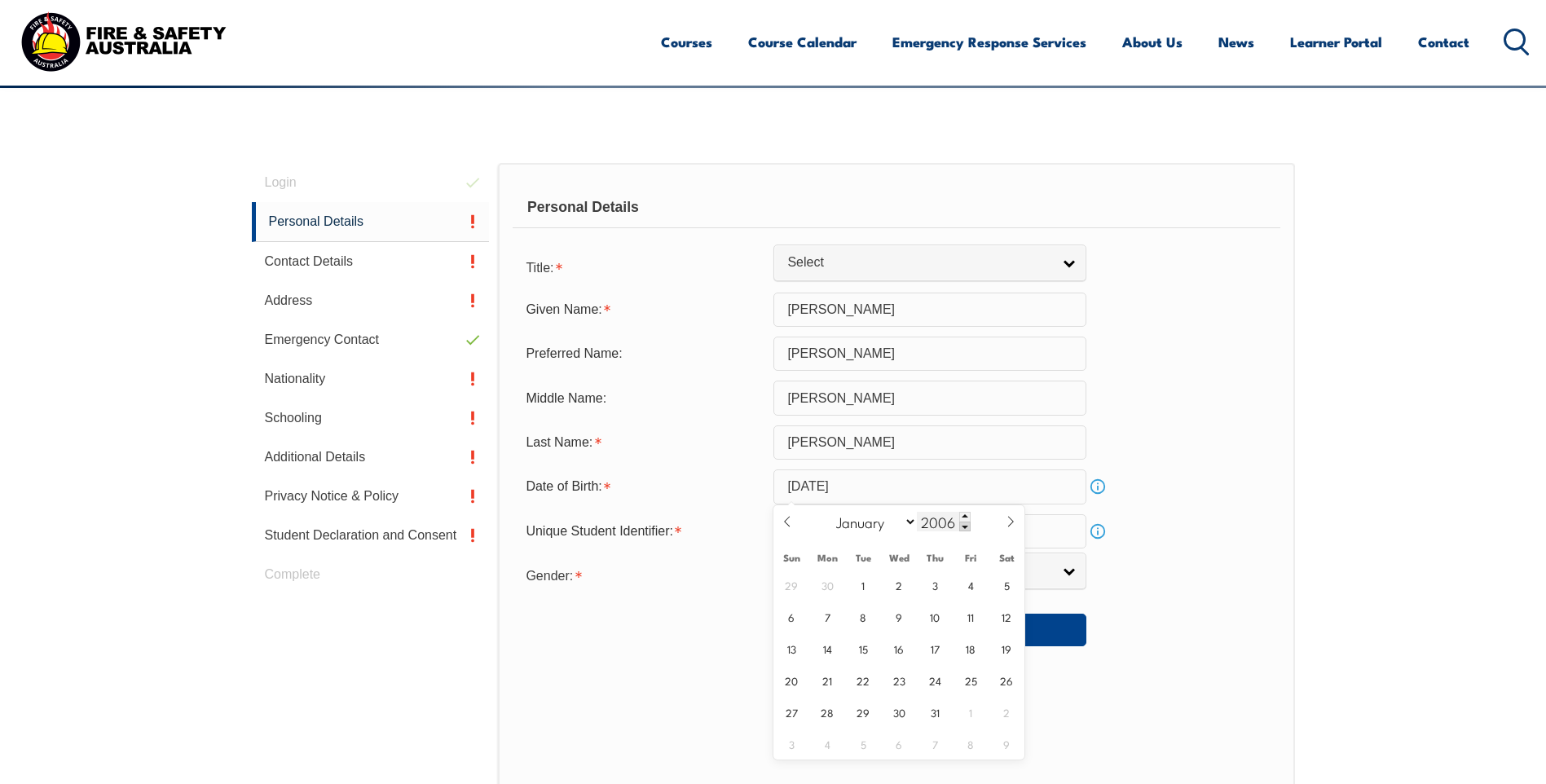
click at [961, 521] on span at bounding box center [965, 526] width 11 height 9
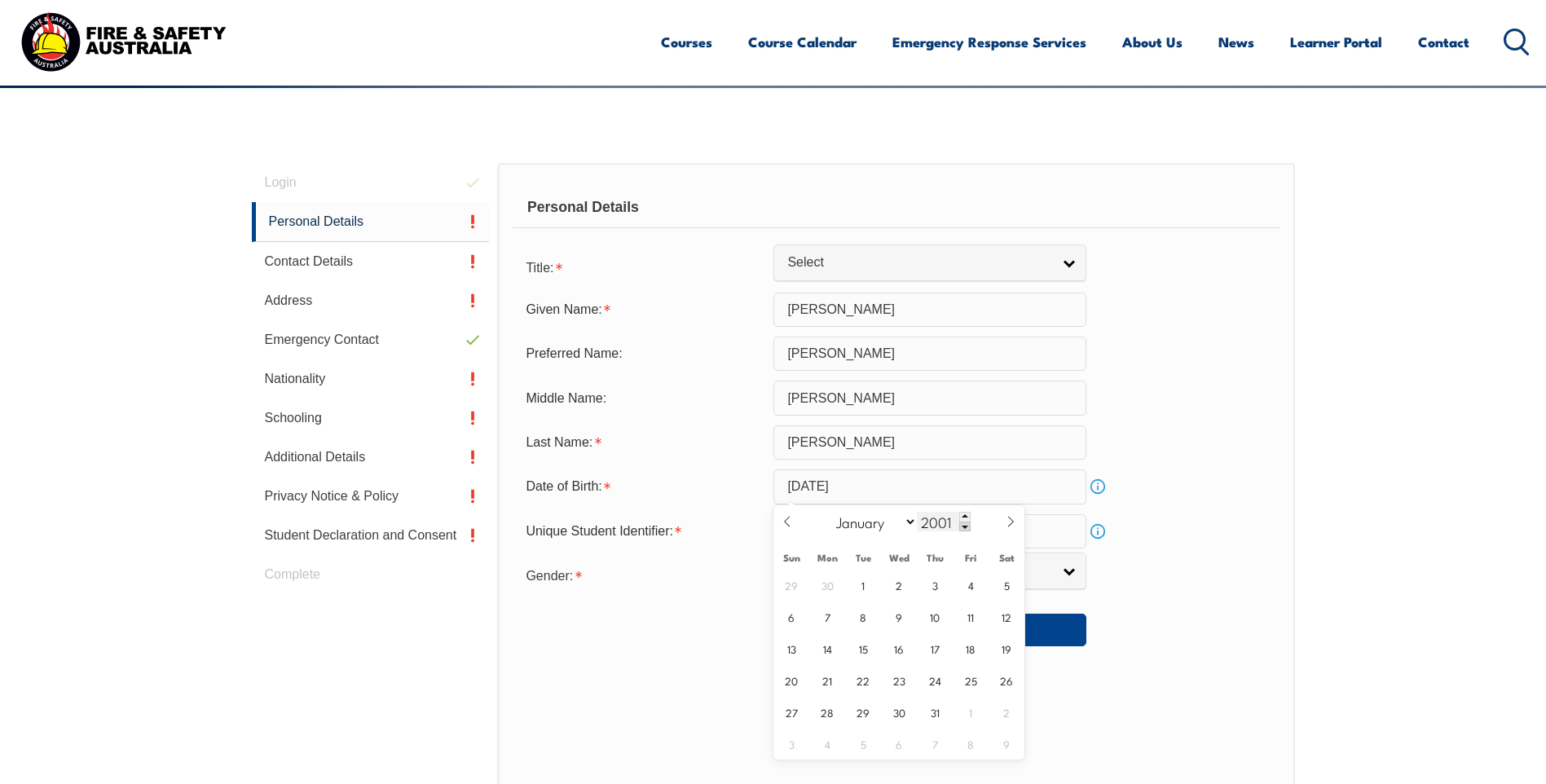
click at [961, 521] on span at bounding box center [965, 526] width 11 height 9
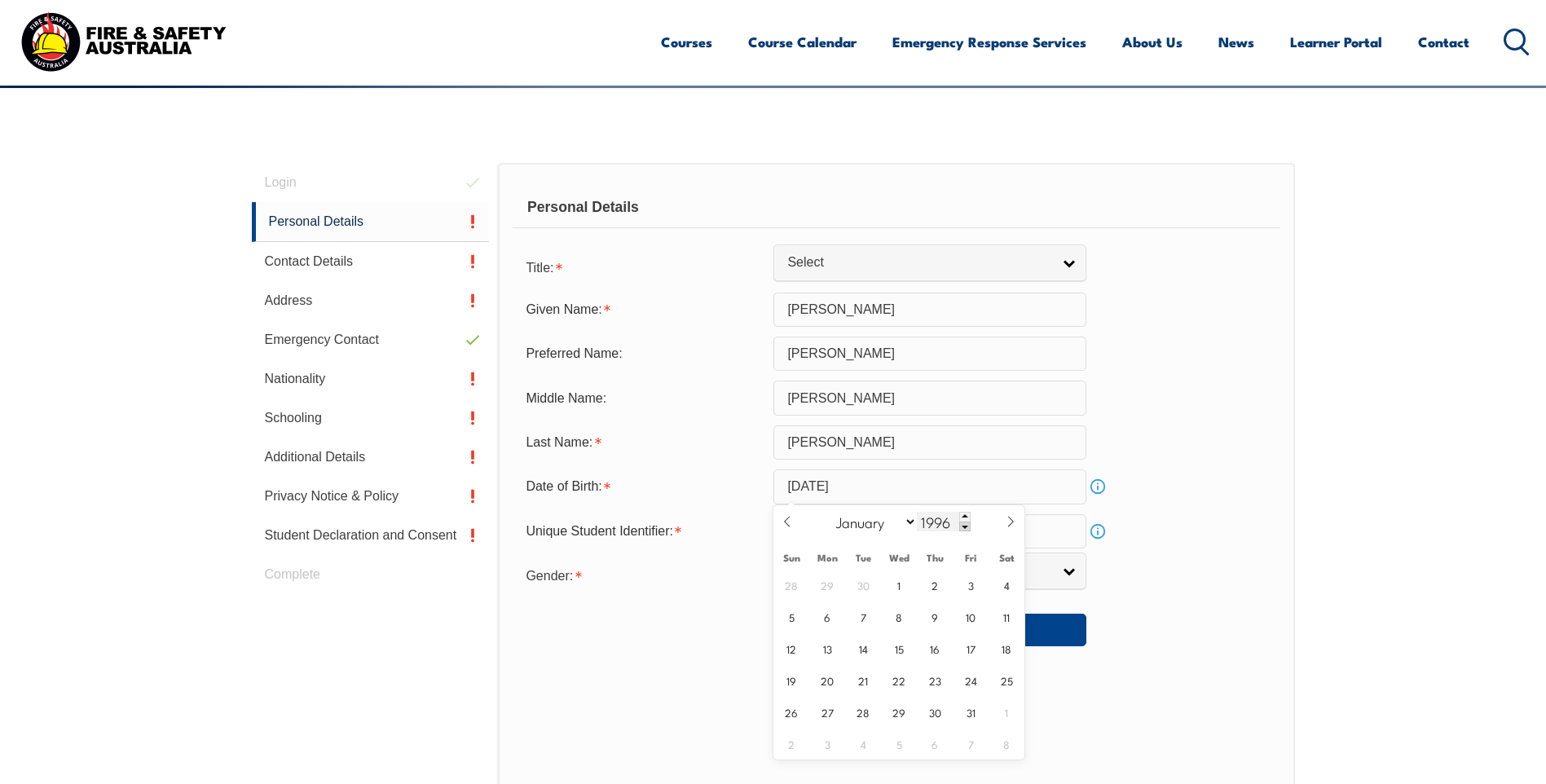
click at [961, 521] on span at bounding box center [965, 526] width 11 height 9
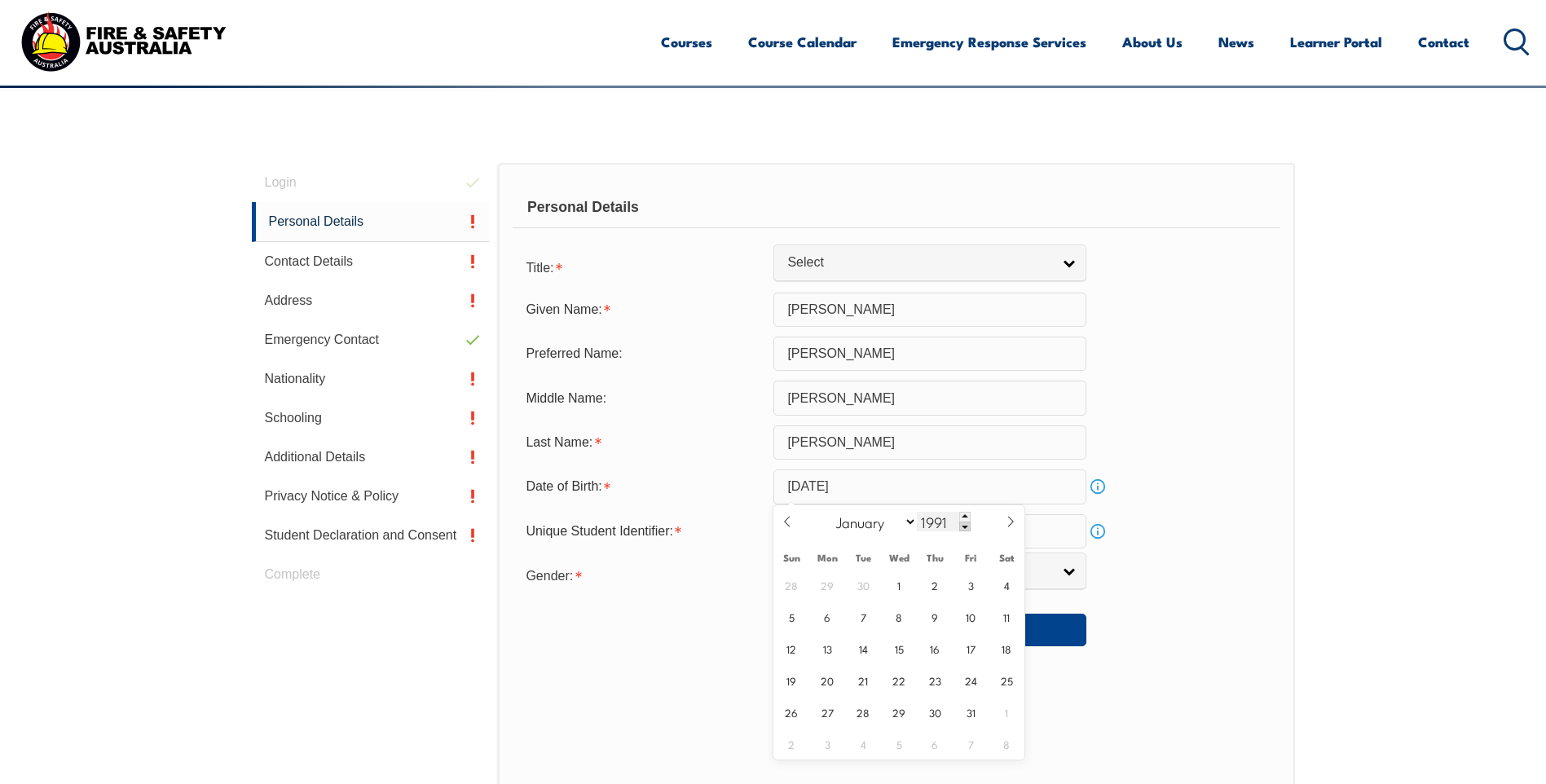
click at [961, 521] on span at bounding box center [965, 526] width 11 height 9
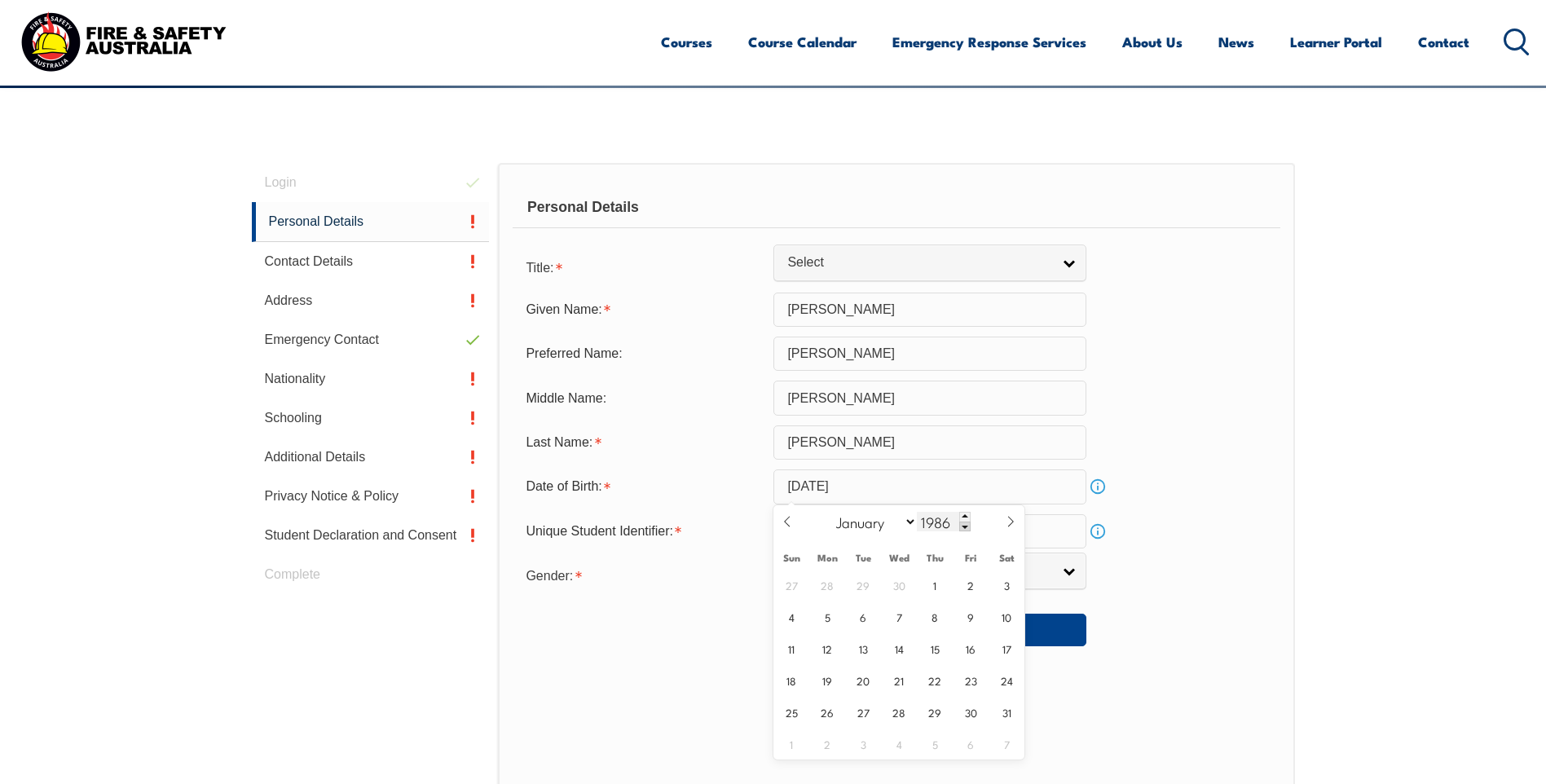
click at [961, 521] on span at bounding box center [965, 526] width 11 height 9
click at [961, 523] on span at bounding box center [965, 526] width 11 height 9
click at [963, 525] on span at bounding box center [965, 526] width 11 height 9
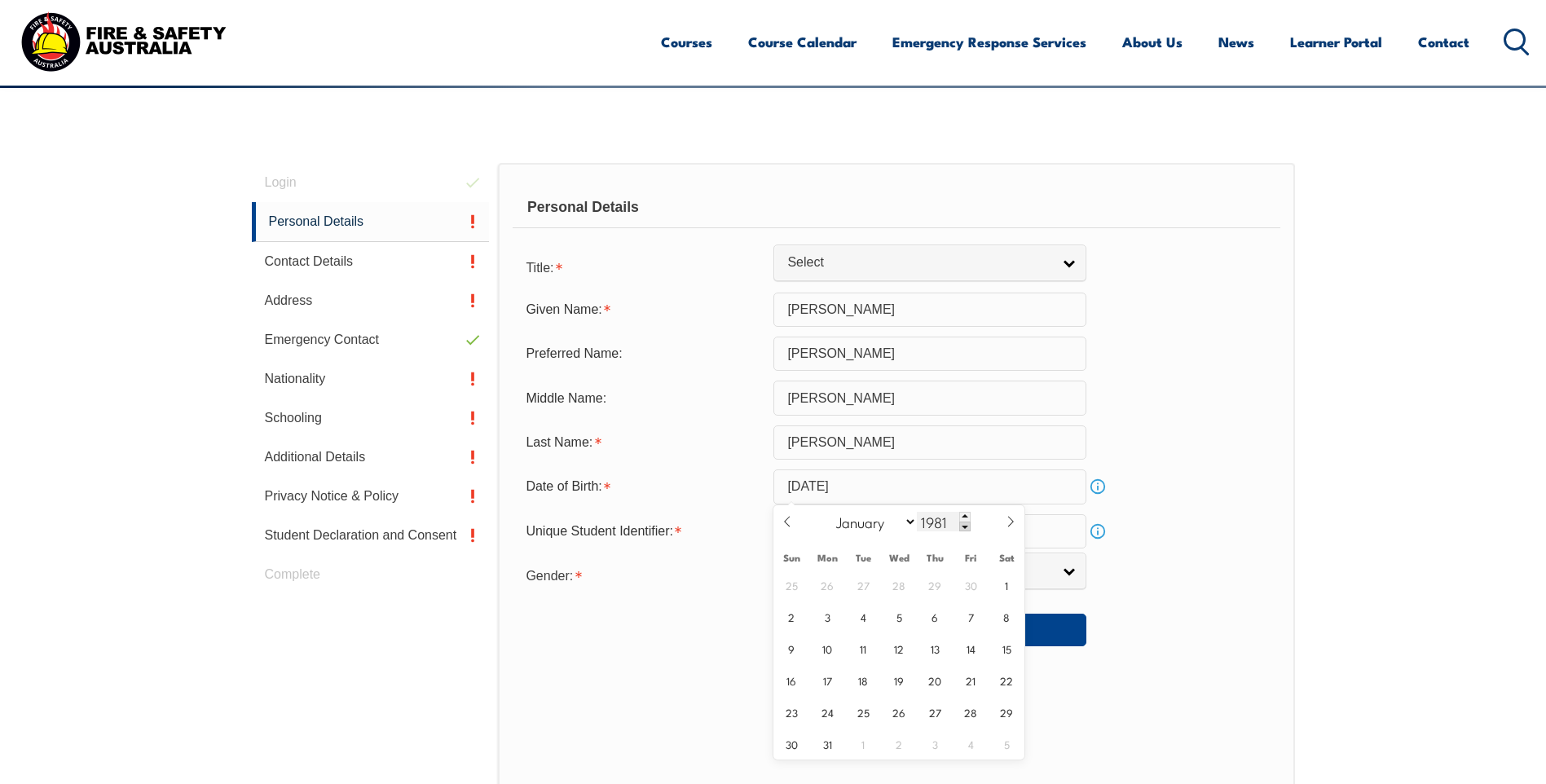
click at [963, 525] on span at bounding box center [965, 526] width 11 height 9
click at [964, 527] on span at bounding box center [965, 526] width 11 height 9
click at [965, 528] on span at bounding box center [965, 526] width 11 height 9
click at [965, 527] on span at bounding box center [965, 526] width 11 height 9
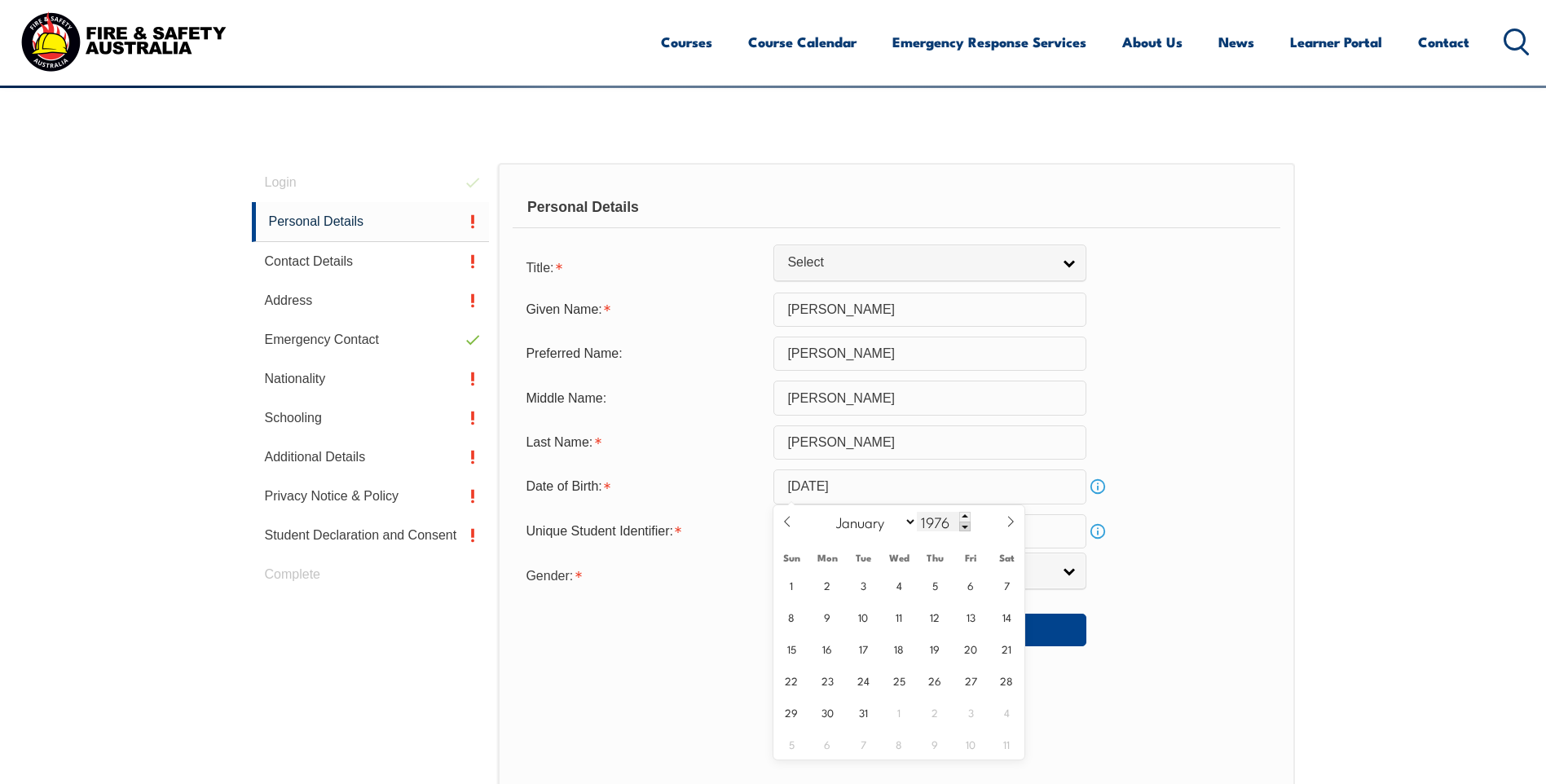
click at [965, 527] on span at bounding box center [965, 526] width 11 height 9
type input "1972"
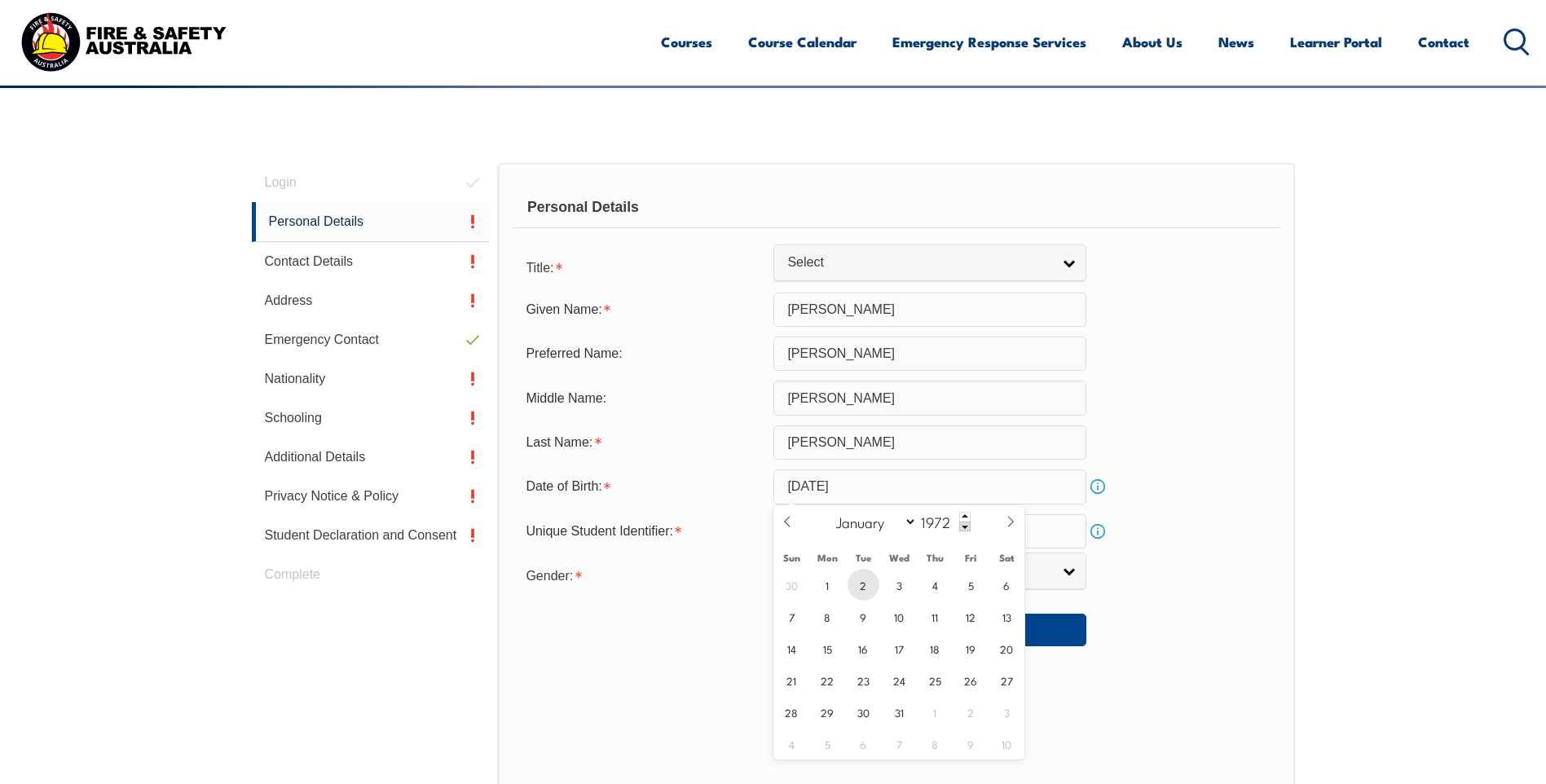
click at [863, 581] on span "2" at bounding box center [863, 585] width 32 height 32
type input "[DATE]"
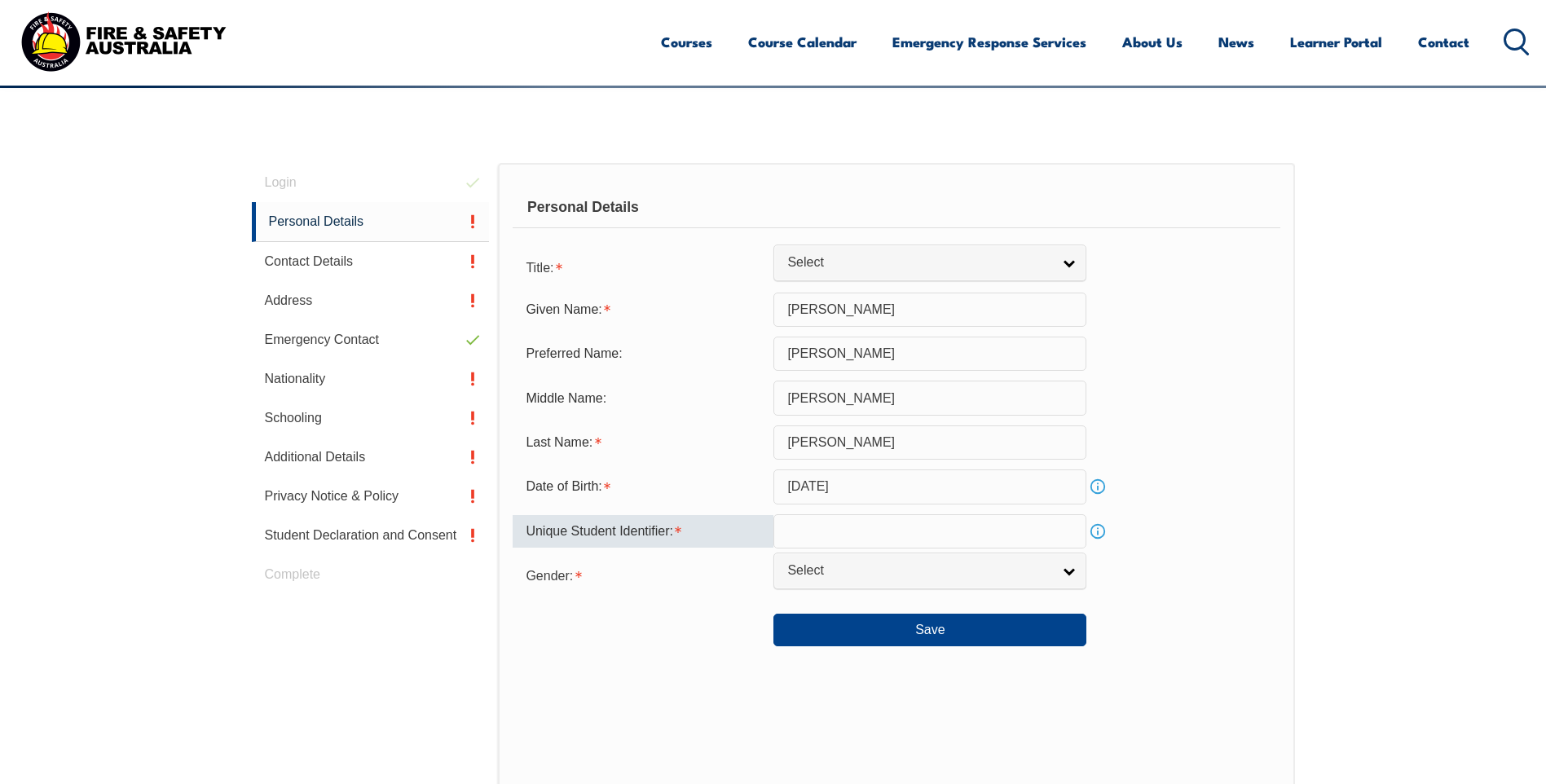
click at [877, 530] on input "text" at bounding box center [930, 530] width 313 height 34
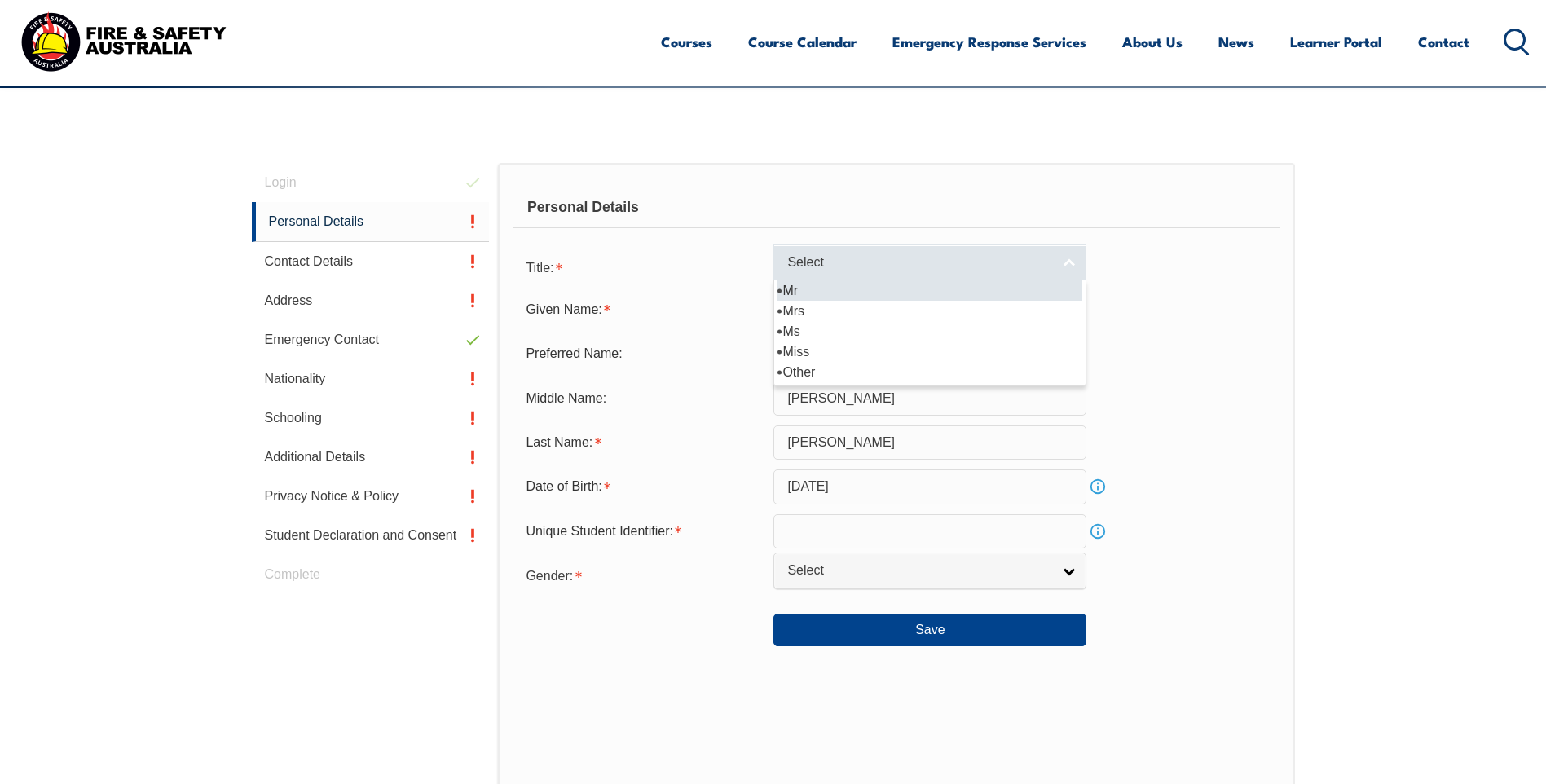
click at [871, 268] on span "Select" at bounding box center [918, 263] width 264 height 17
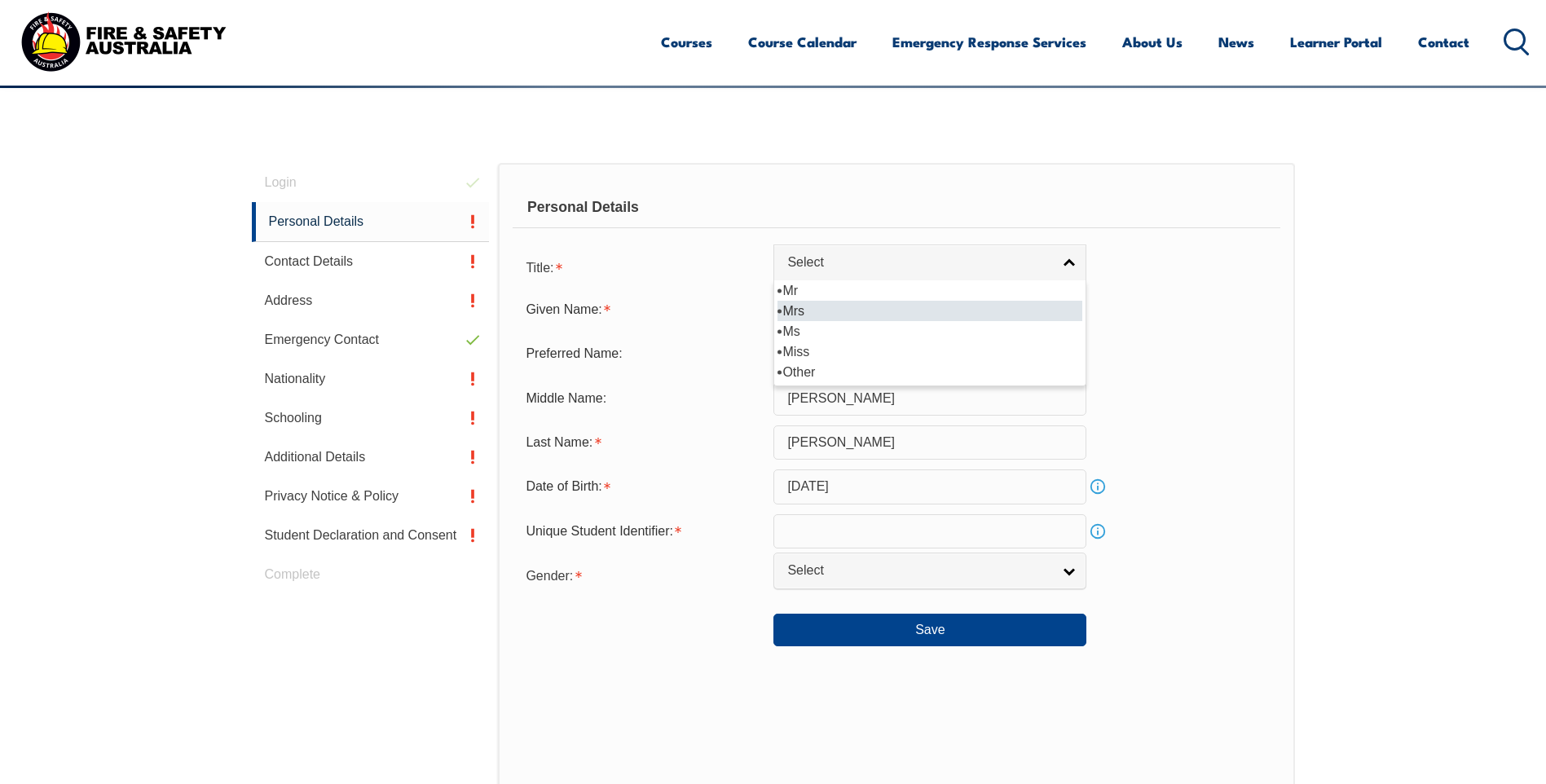
click at [801, 318] on li "Mrs" at bounding box center [930, 311] width 305 height 21
select select "Mrs"
click at [912, 543] on input "text" at bounding box center [930, 530] width 313 height 34
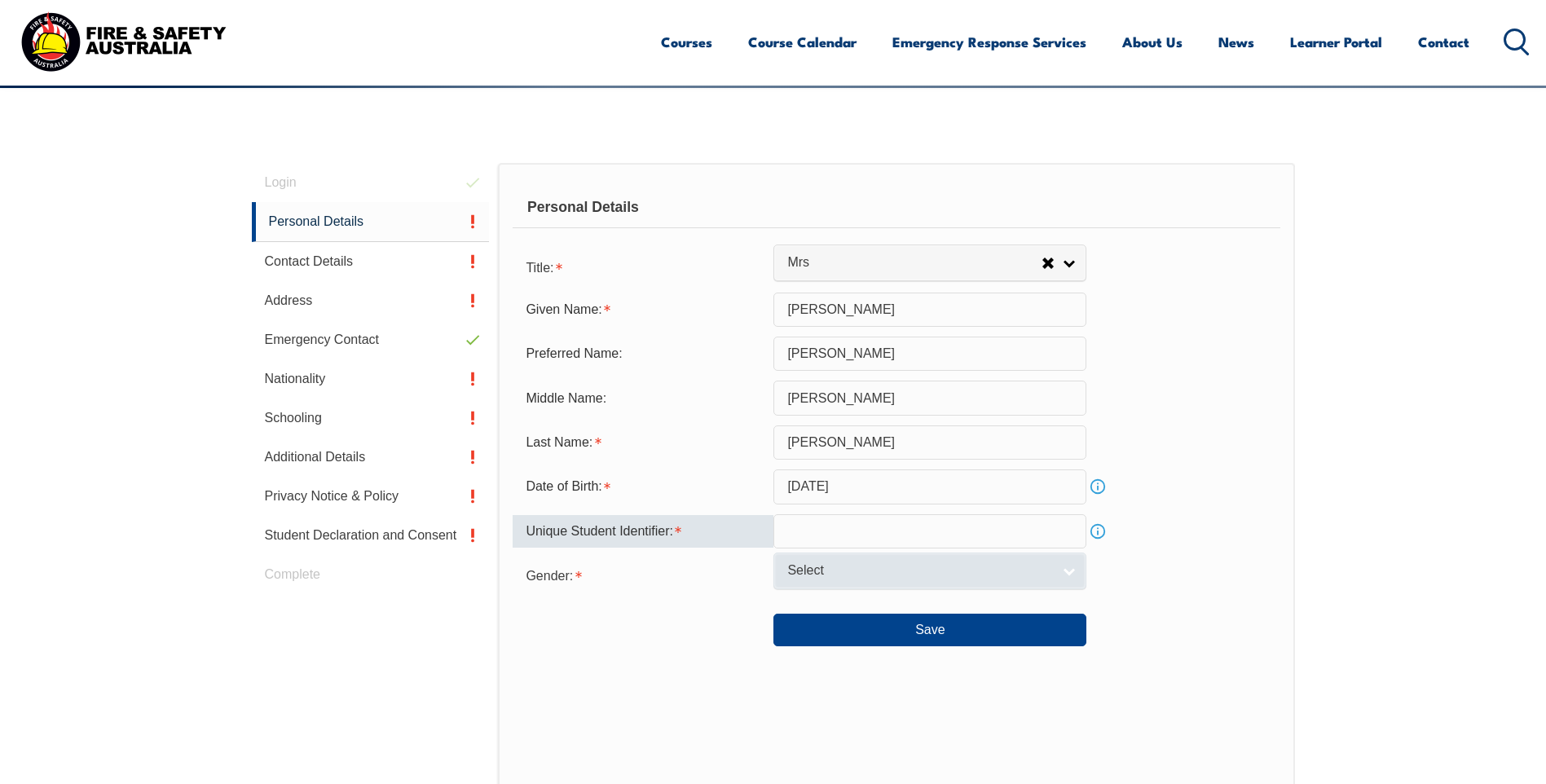
click at [821, 566] on span "Select" at bounding box center [918, 571] width 264 height 17
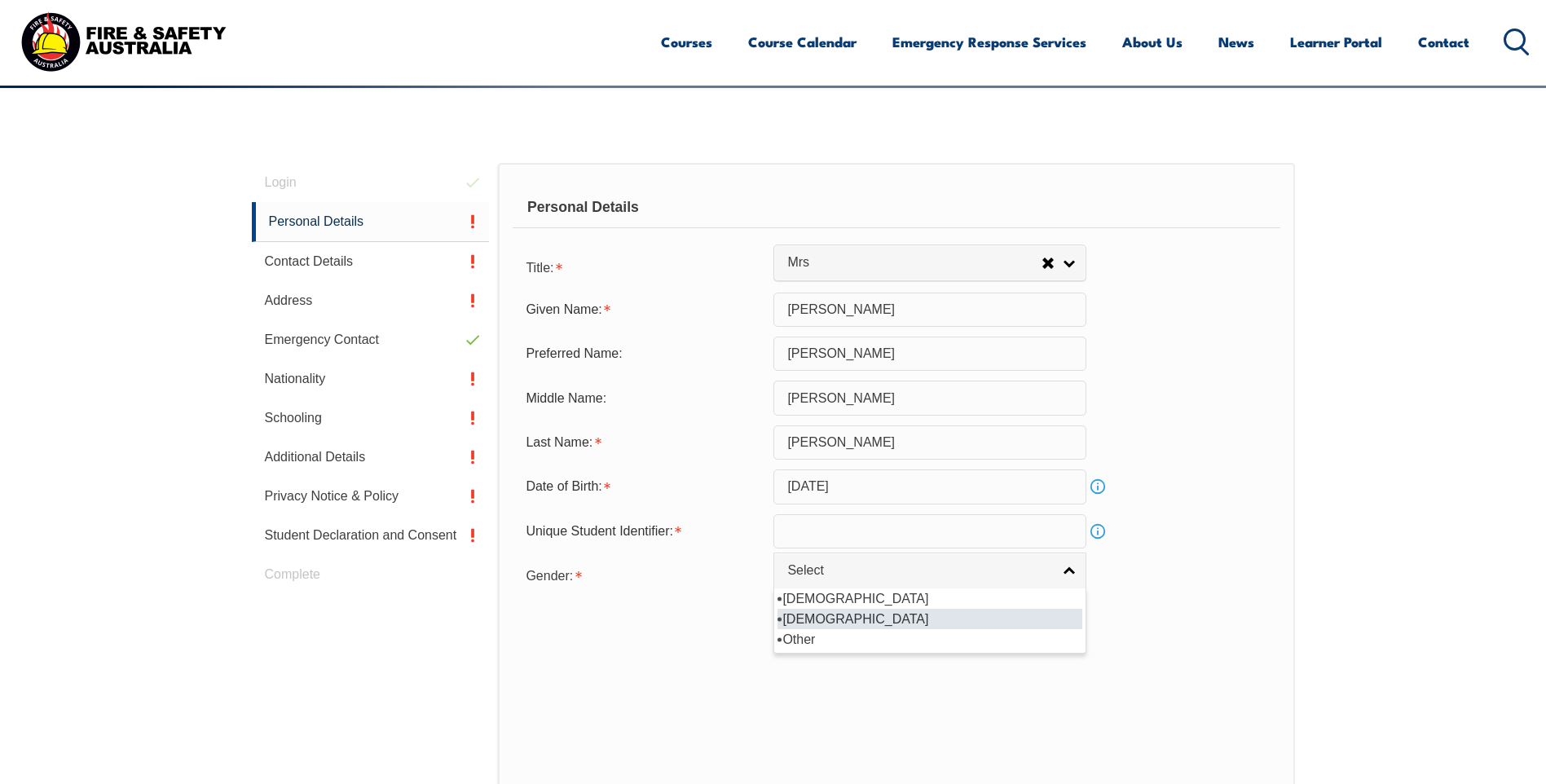
click at [831, 617] on li "[DEMOGRAPHIC_DATA]" at bounding box center [930, 619] width 305 height 21
select select "F"
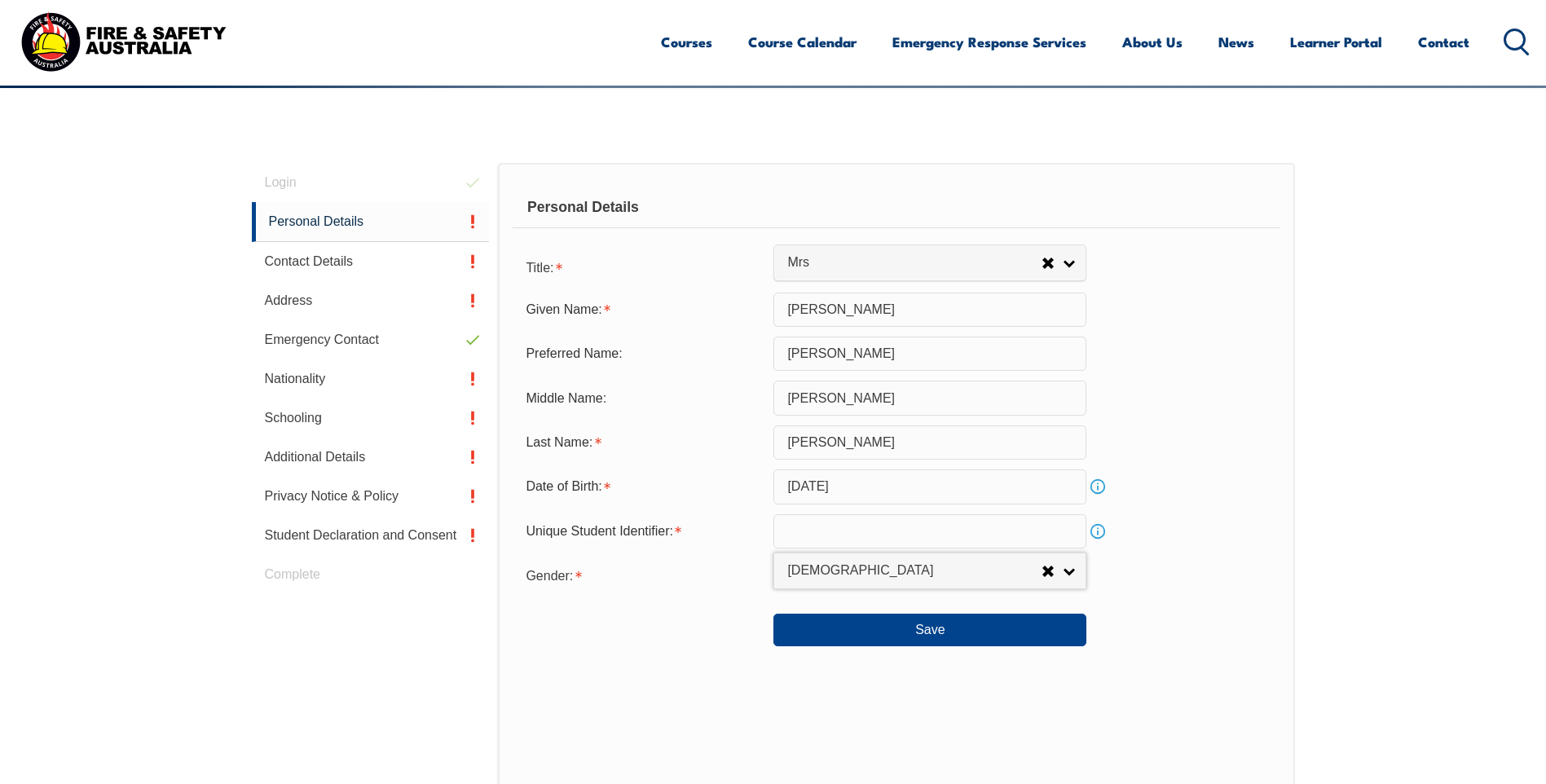
click at [870, 543] on input "text" at bounding box center [930, 530] width 313 height 34
click at [857, 525] on input "text" at bounding box center [930, 530] width 313 height 34
click at [822, 531] on input "text" at bounding box center [930, 530] width 313 height 34
paste input "CMFJPJRJR8"
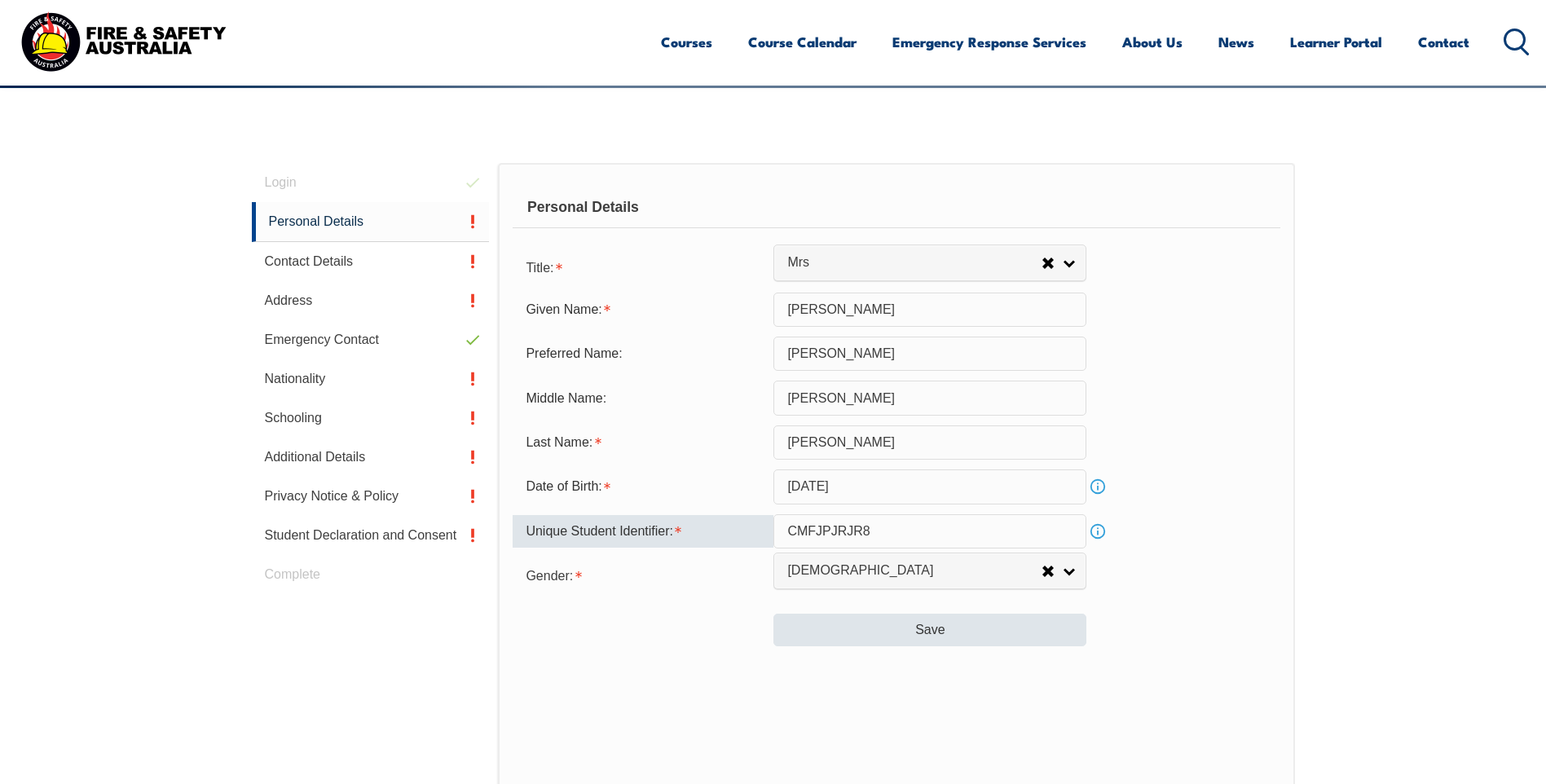
type input "CMFJPJRJR8"
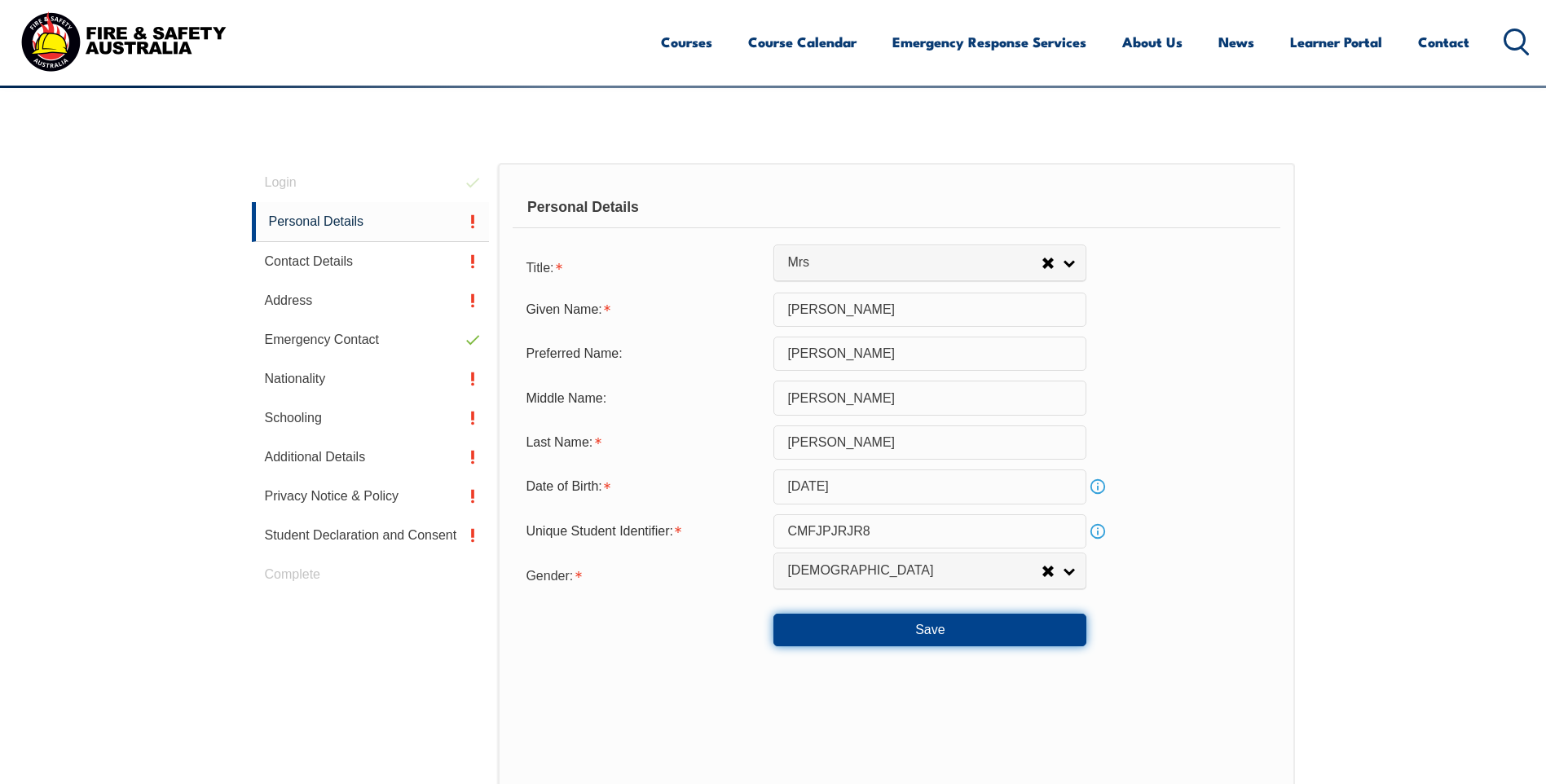
click at [983, 633] on button "Save" at bounding box center [930, 629] width 313 height 33
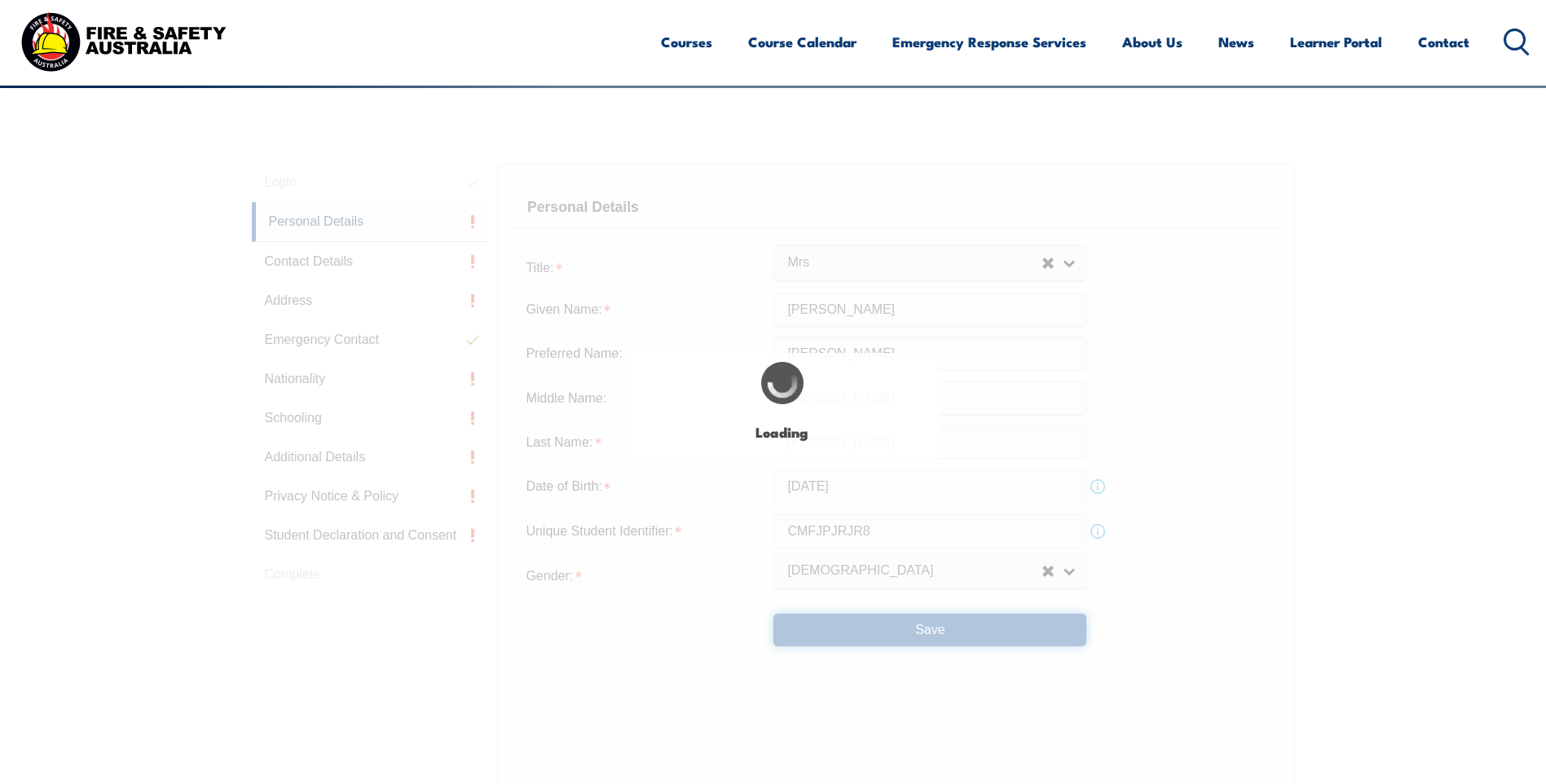
type input "[PERSON_NAME]"
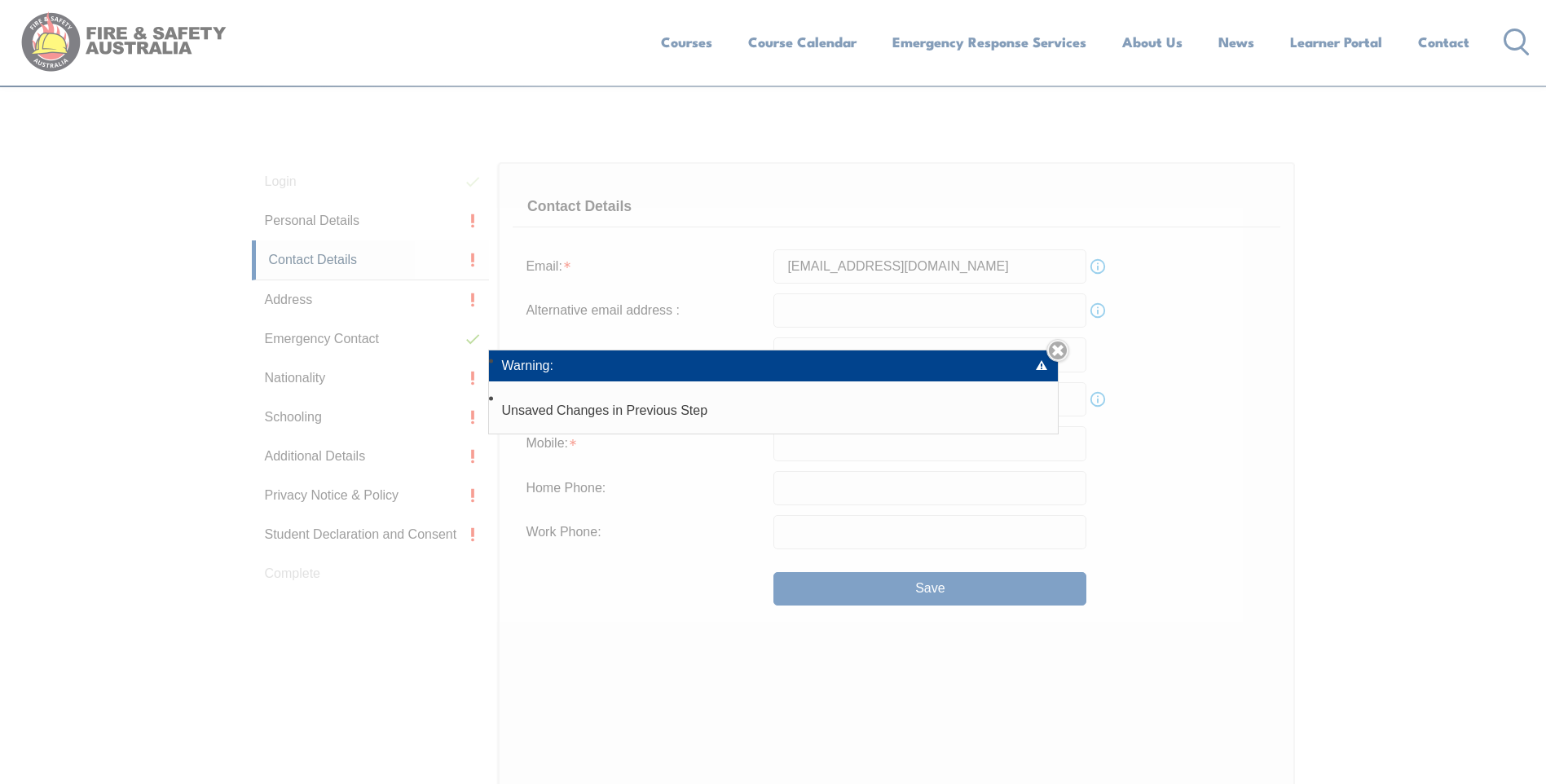
scroll to position [461, 0]
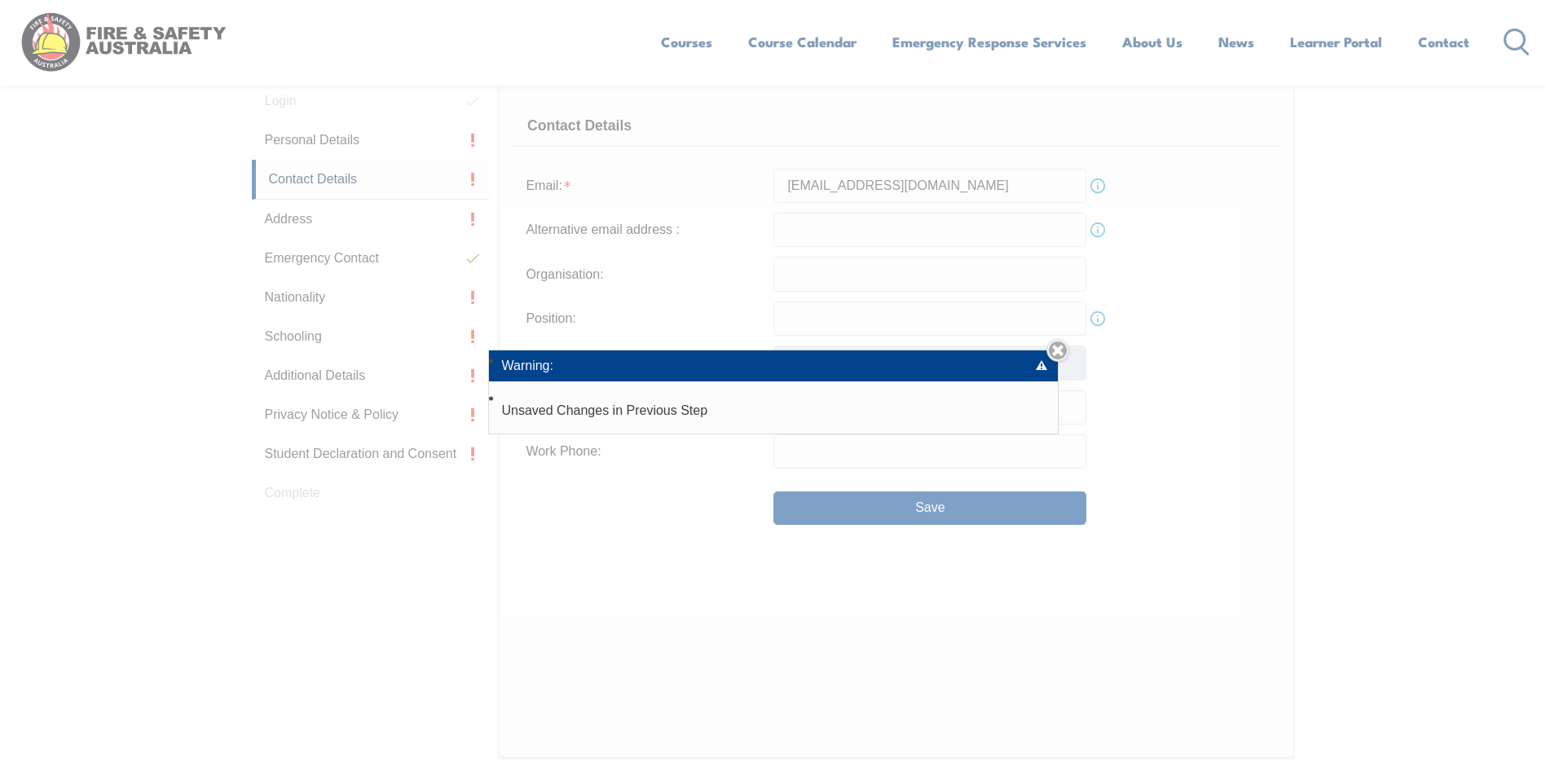
click at [1064, 355] on link "Close" at bounding box center [1057, 351] width 22 height 22
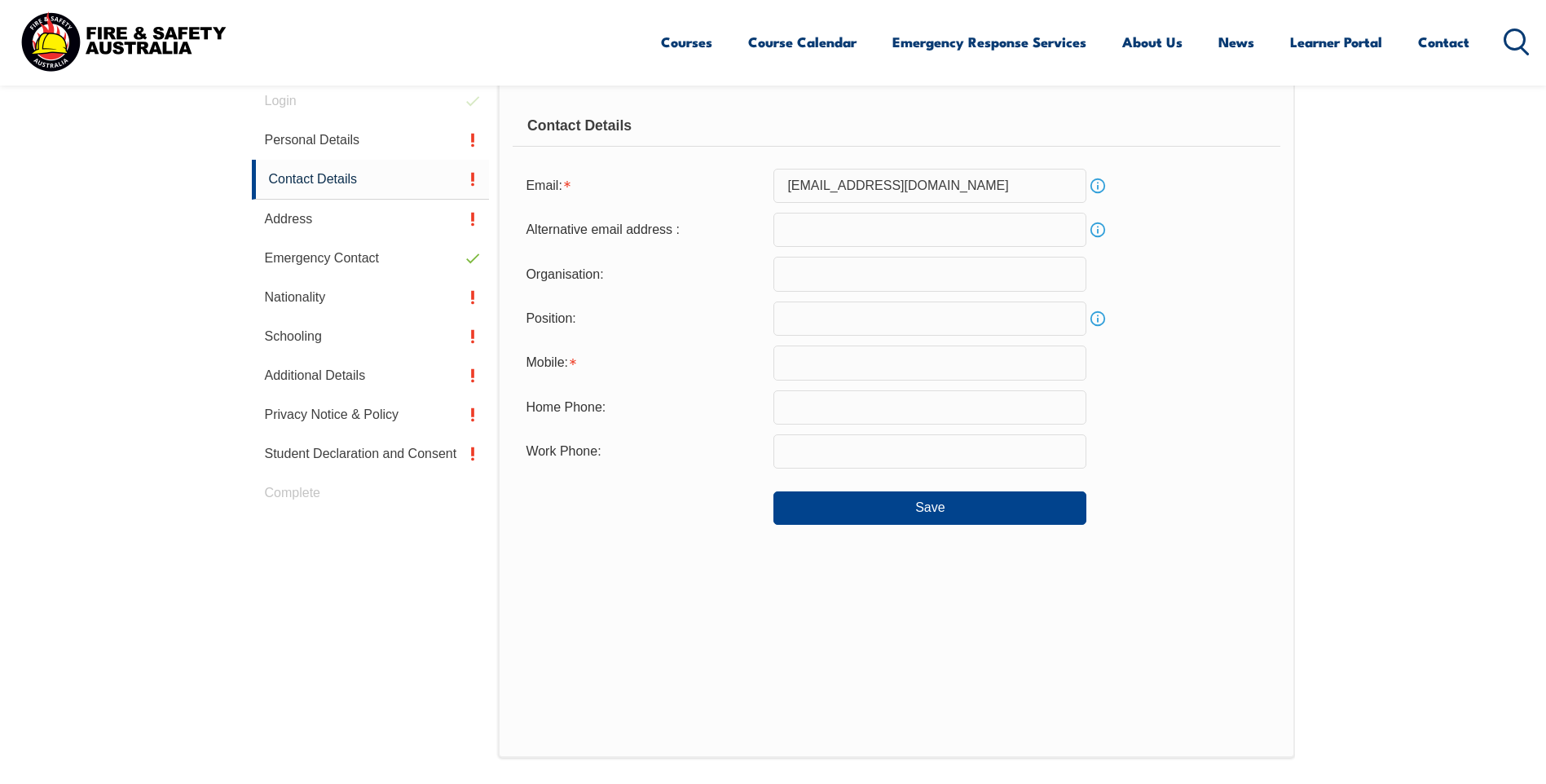
click at [871, 224] on input "email" at bounding box center [930, 229] width 313 height 34
type input "[PERSON_NAME][EMAIL_ADDRESS][PERSON_NAME][DOMAIN_NAME]"
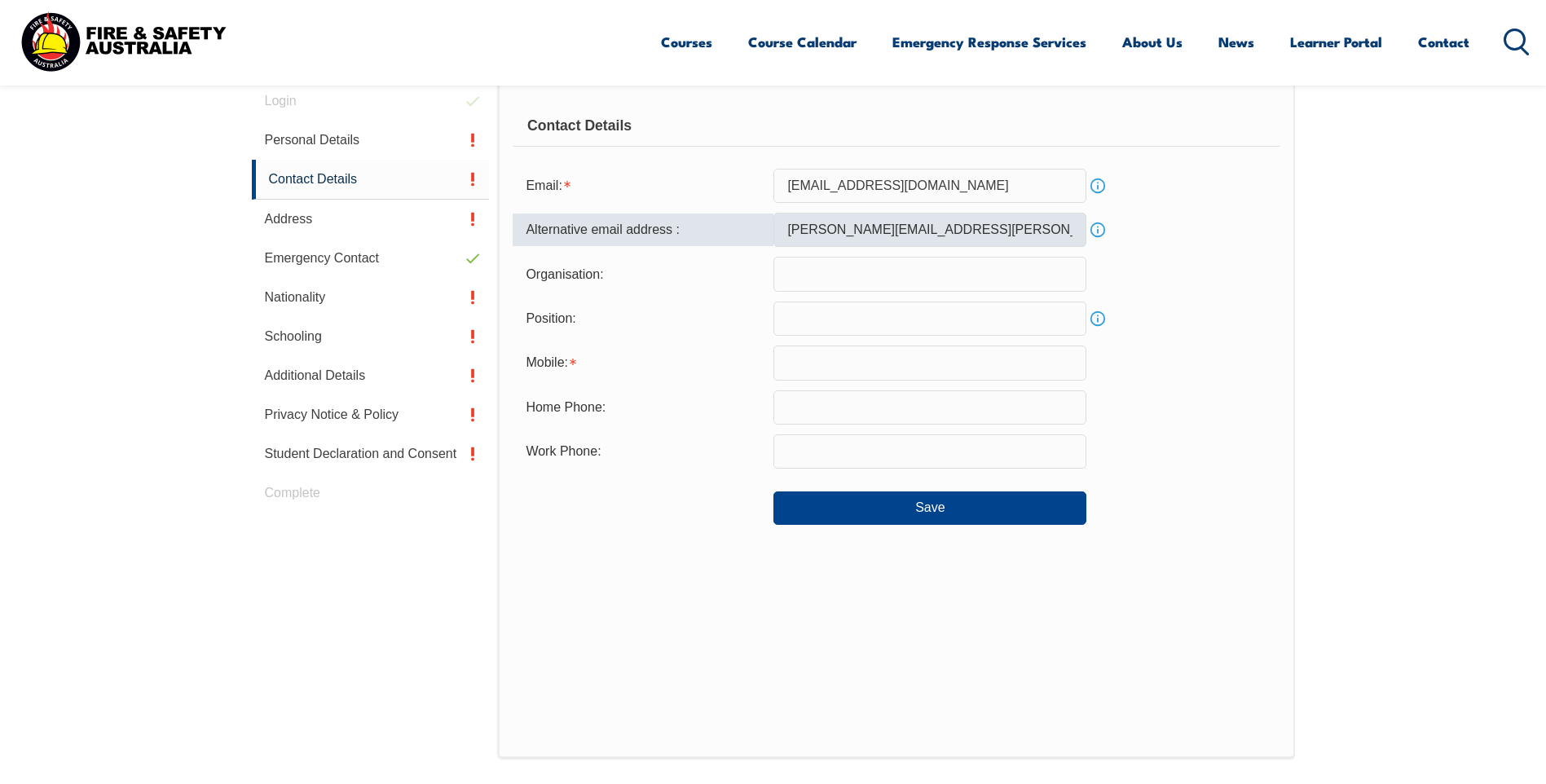
type input "CAAPS Aboriginal Corporation"
type input "0474690691"
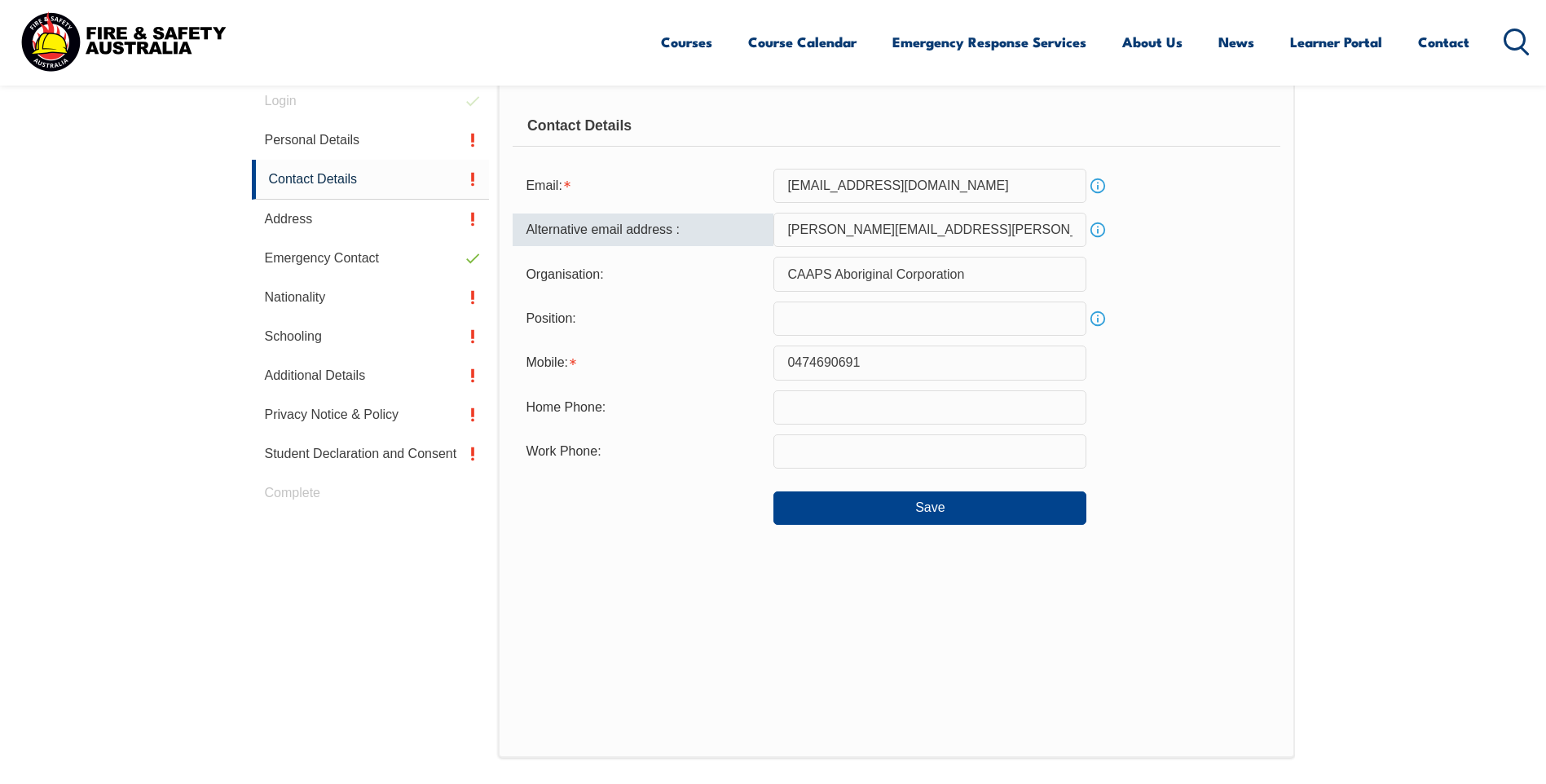
click at [878, 334] on input "text" at bounding box center [930, 318] width 313 height 34
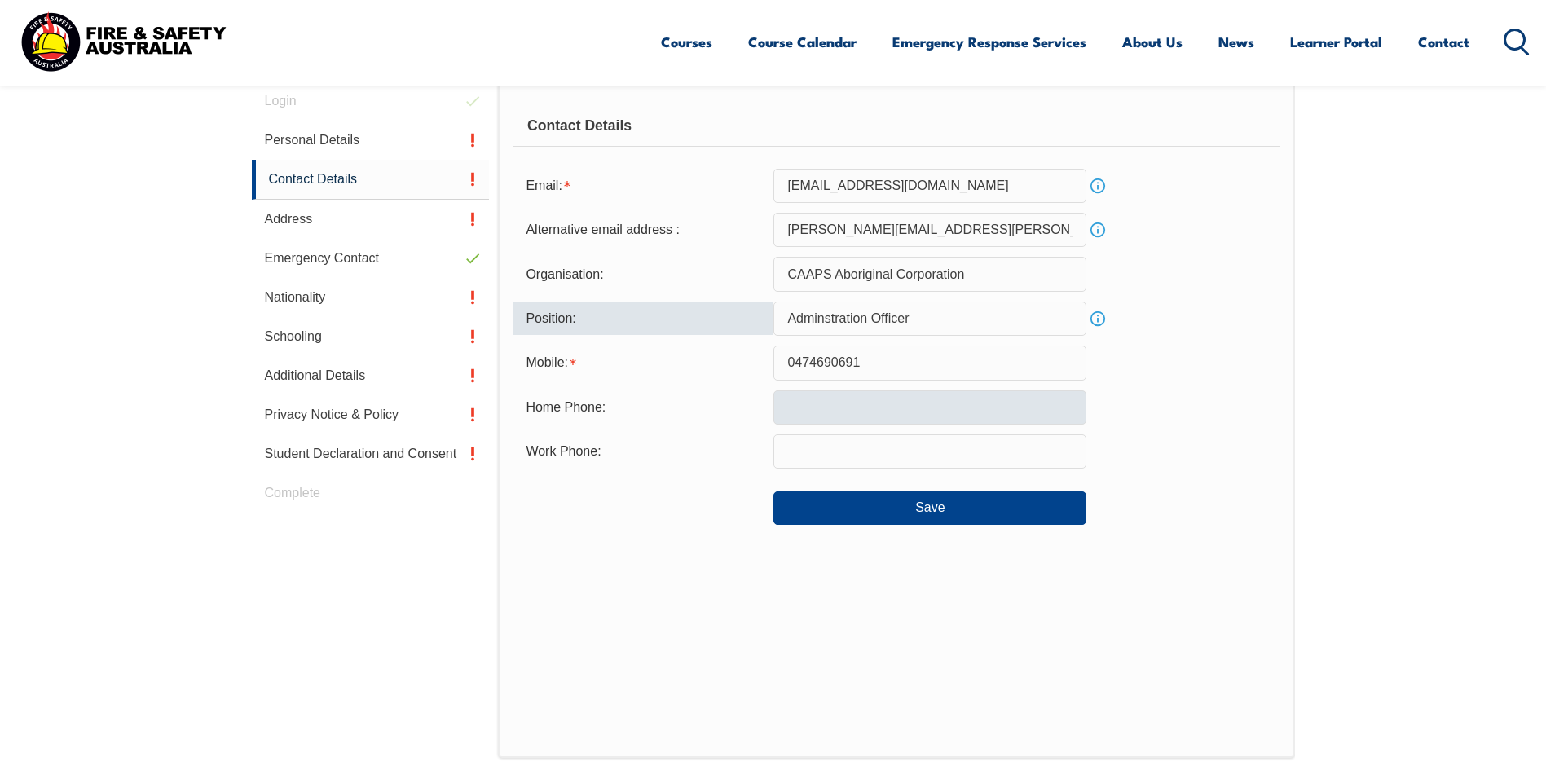
type input "Adminstration Officer"
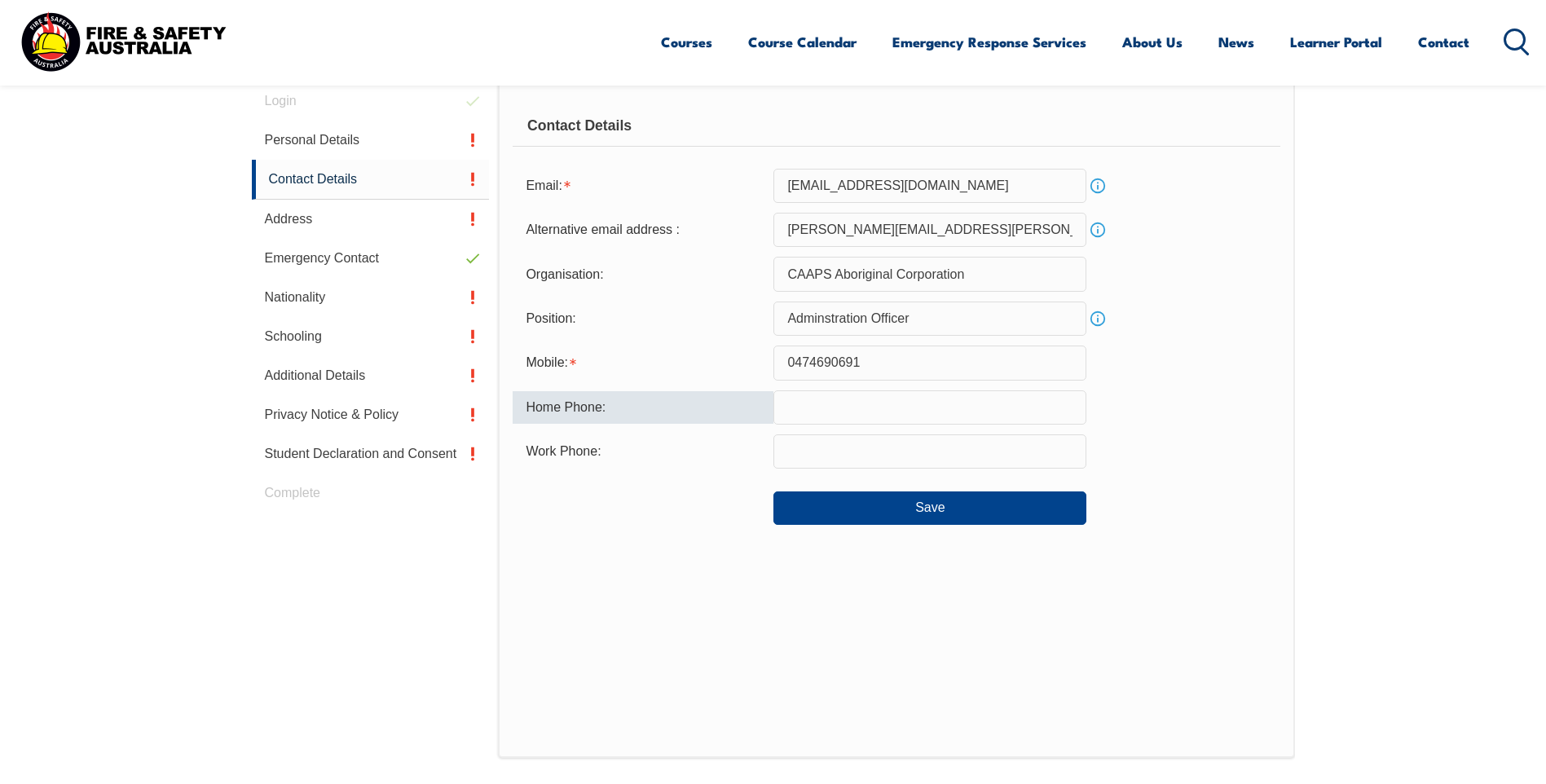
click at [844, 403] on input "text" at bounding box center [930, 407] width 313 height 34
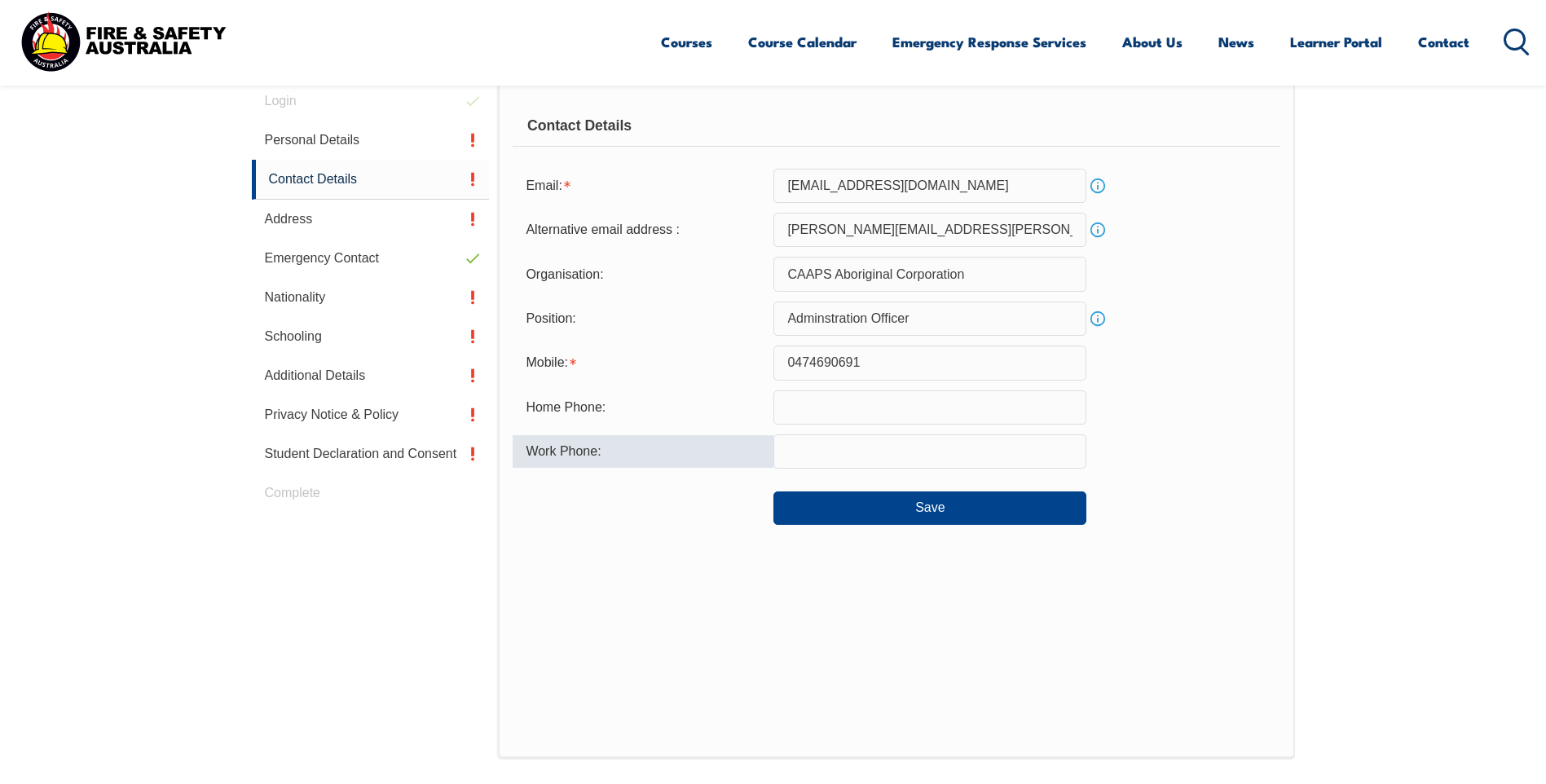
click at [788, 436] on input "text" at bounding box center [930, 451] width 313 height 34
type input "0889224805"
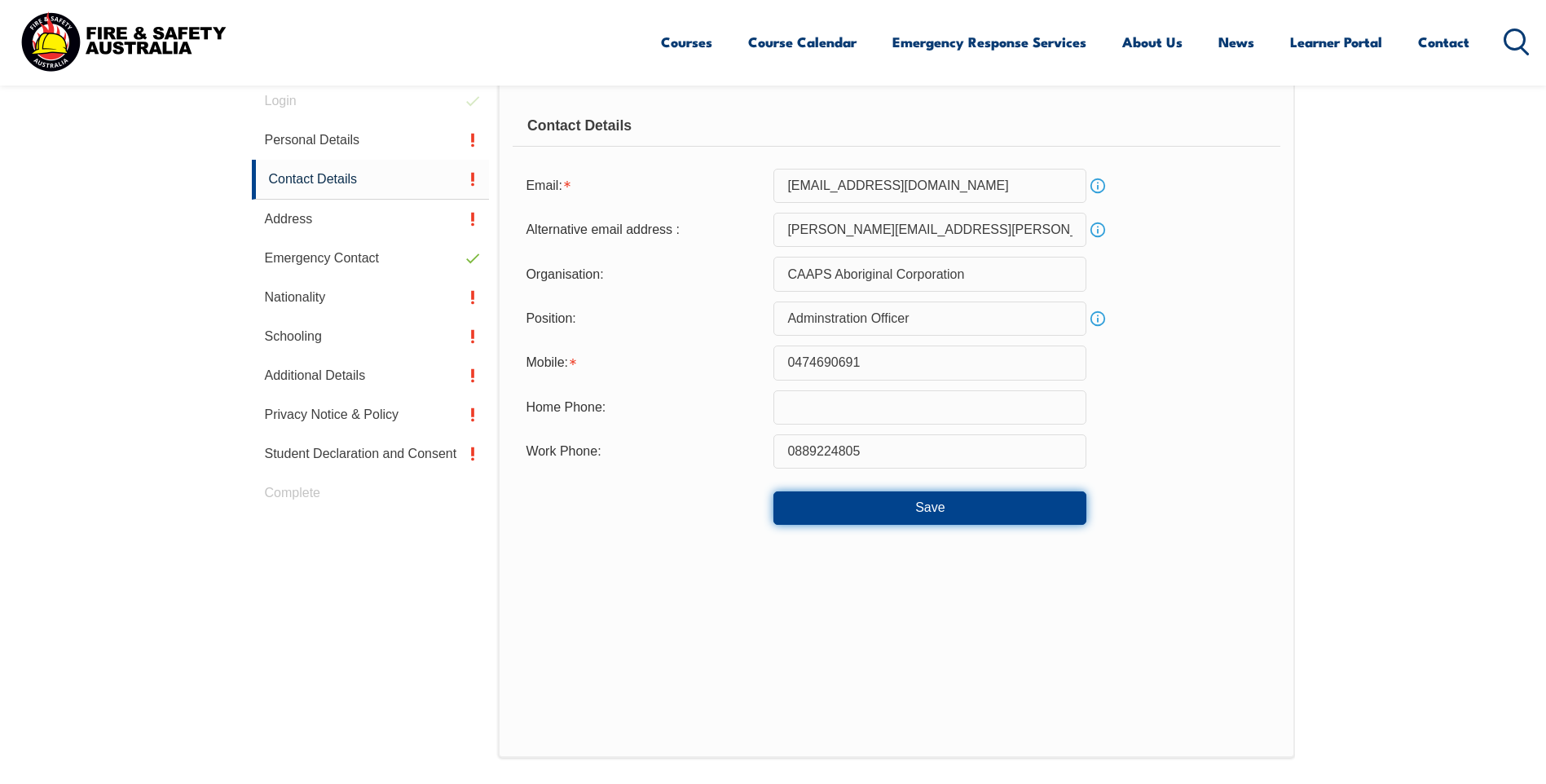
click at [928, 511] on button "Save" at bounding box center [930, 507] width 313 height 33
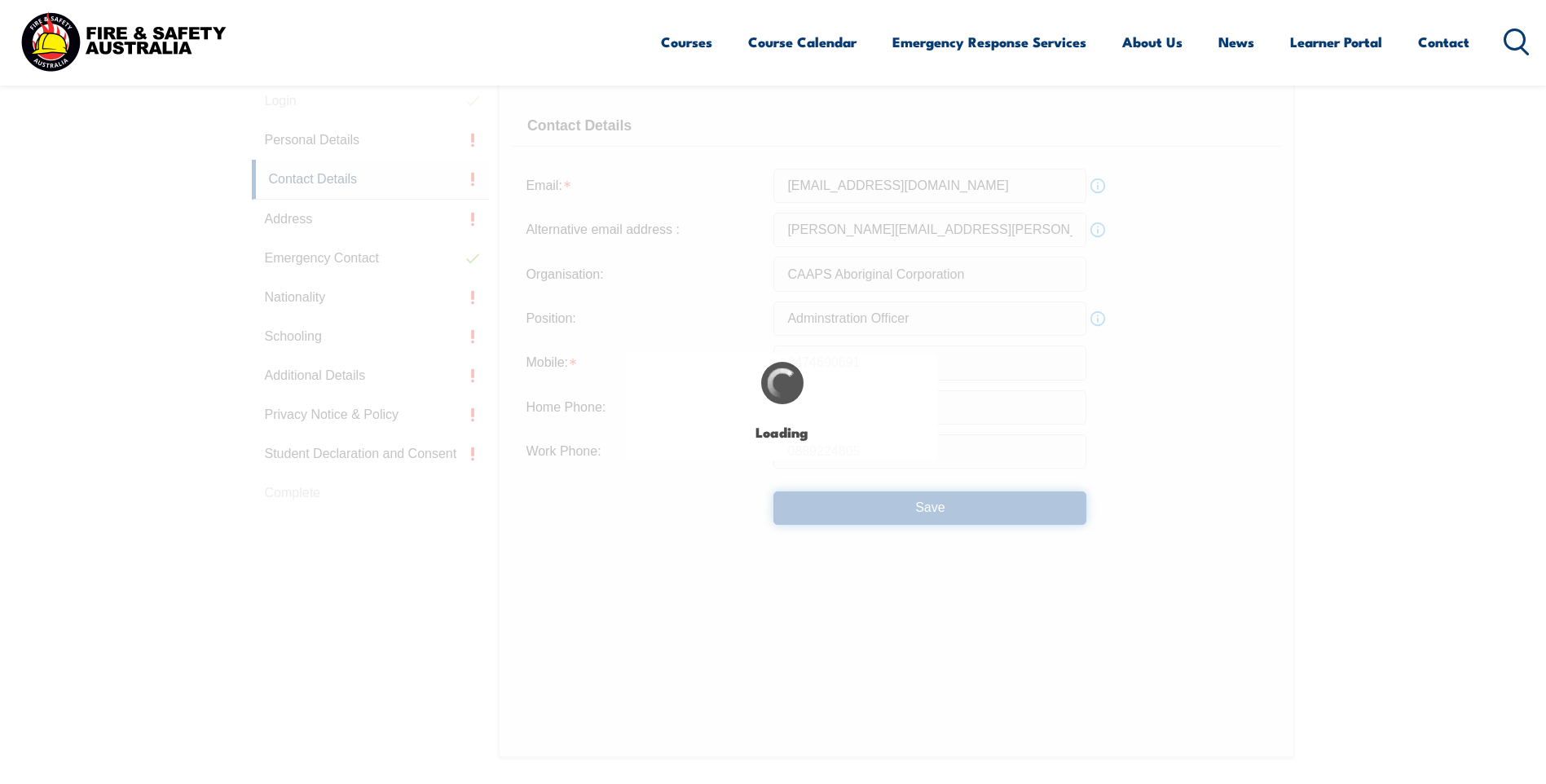
type input "Adminstration Officer"
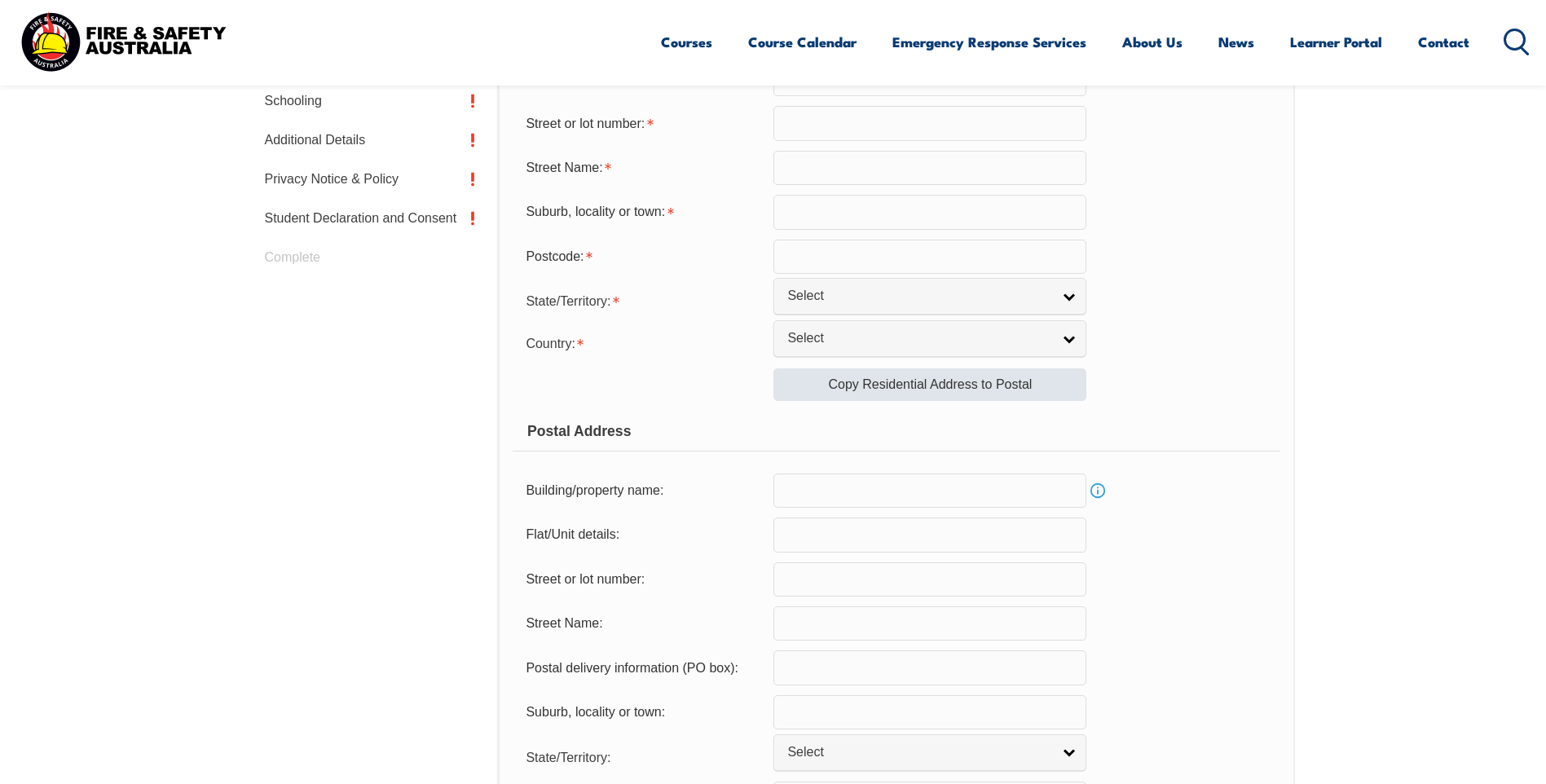
scroll to position [378, 0]
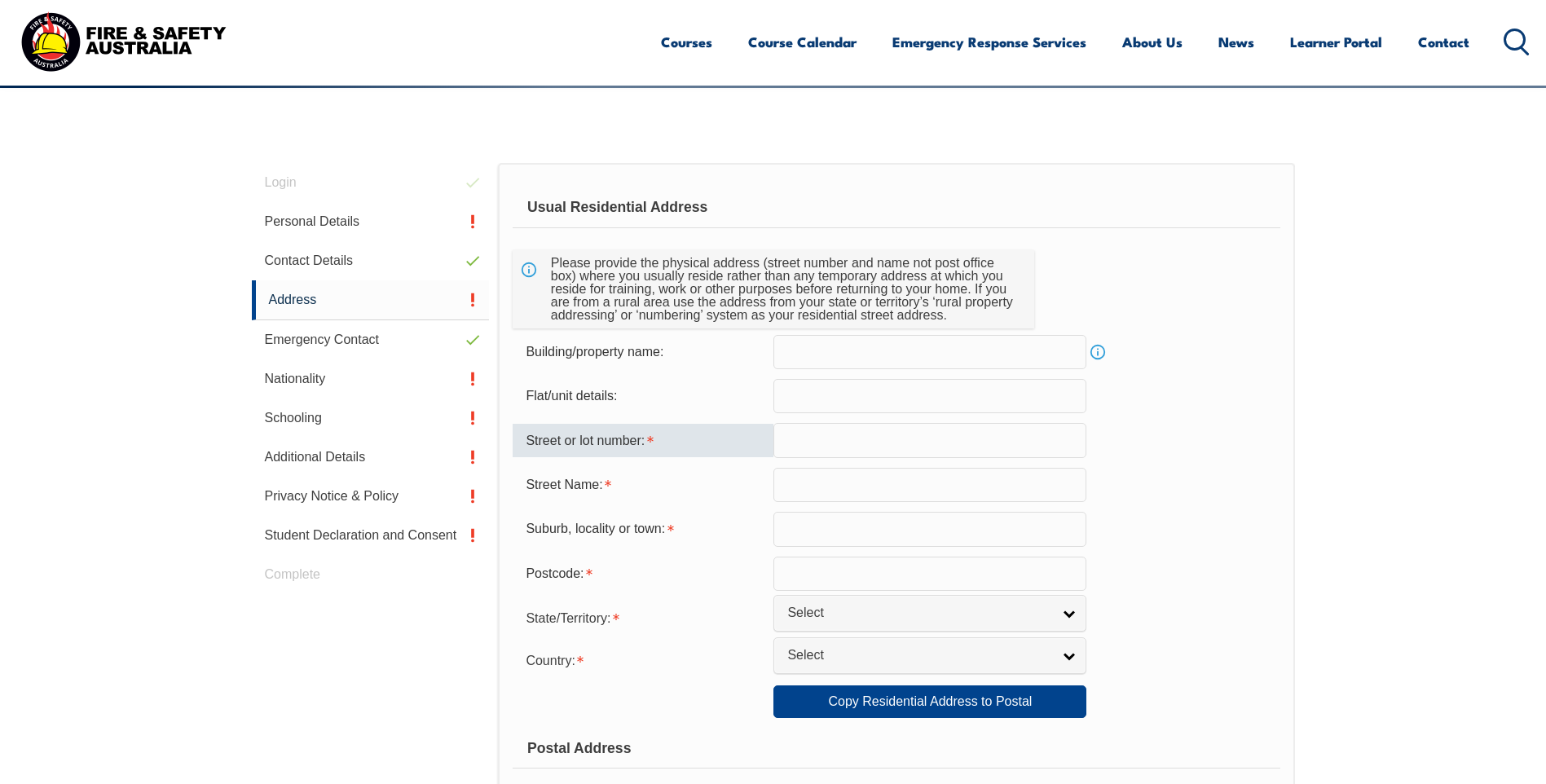
click at [870, 445] on input "text" at bounding box center [930, 440] width 313 height 34
type input "Caaps 60 Boulte"
type input "Berrimah"
type input "0828"
select select "NT"
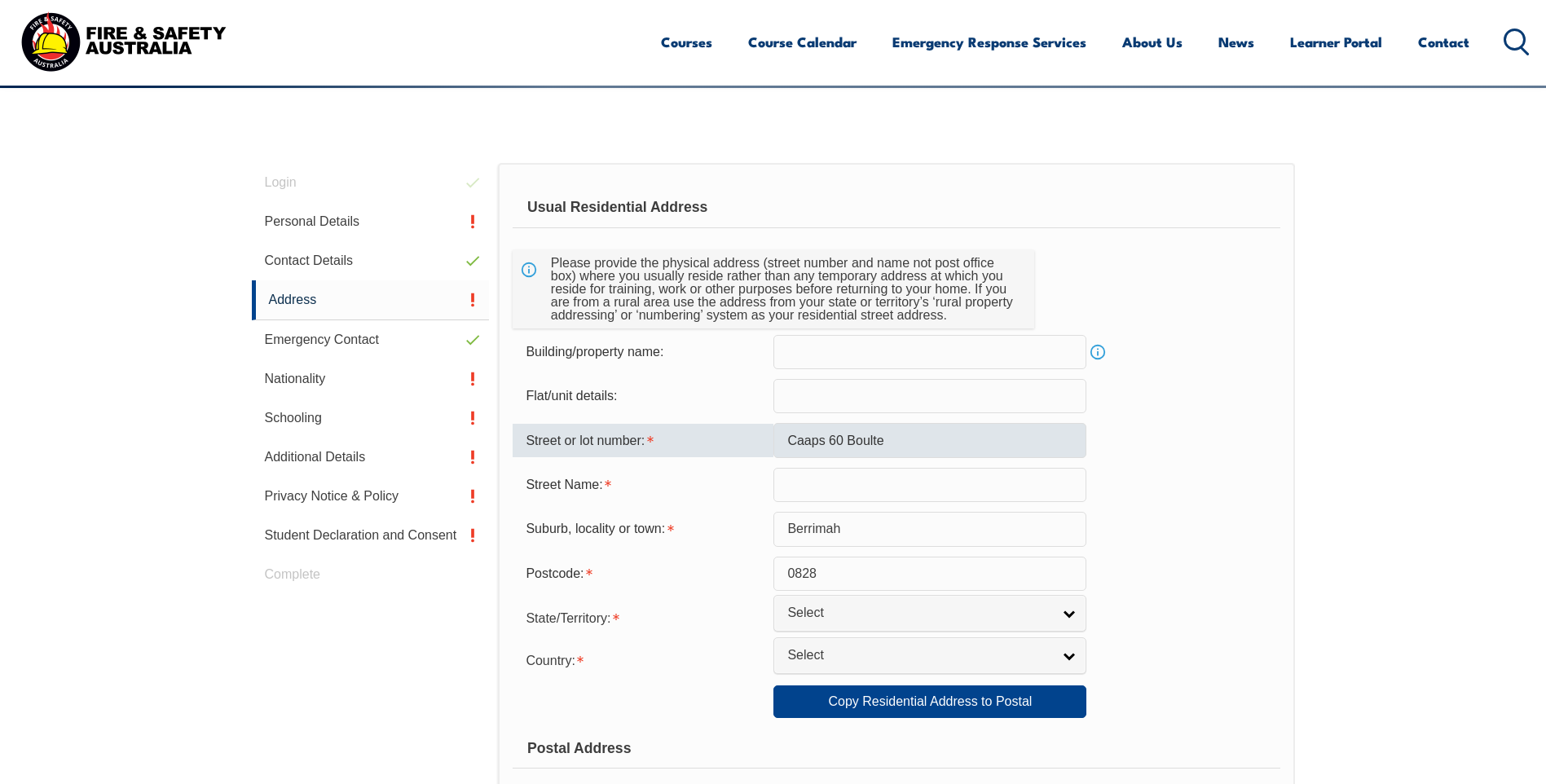
select select "1101"
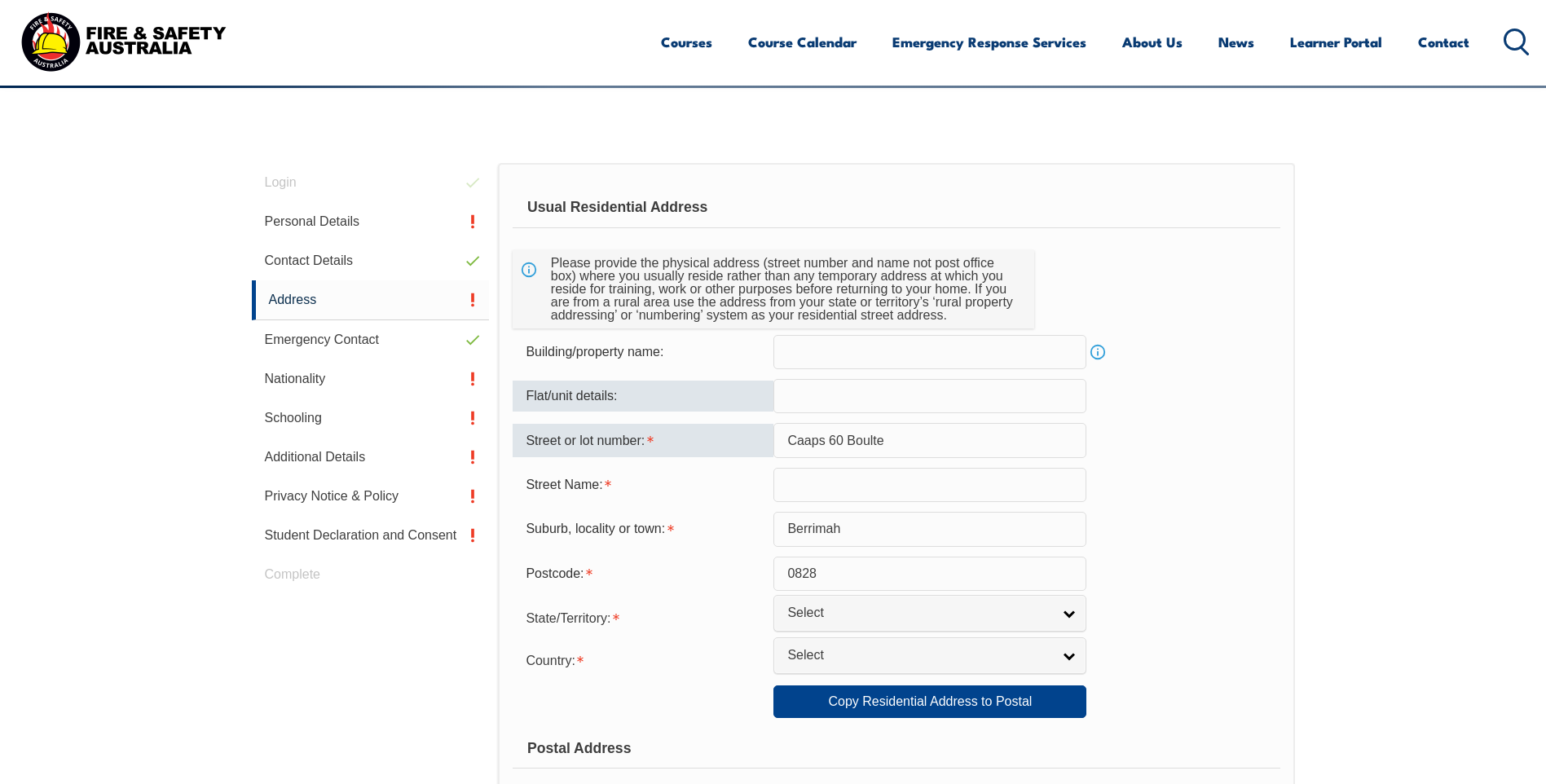
drag, startPoint x: 890, startPoint y: 433, endPoint x: 676, endPoint y: 392, distance: 217.9
click at [676, 392] on form "Usual Residential Address Please provide the physical address (street number an…" at bounding box center [896, 709] width 766 height 1044
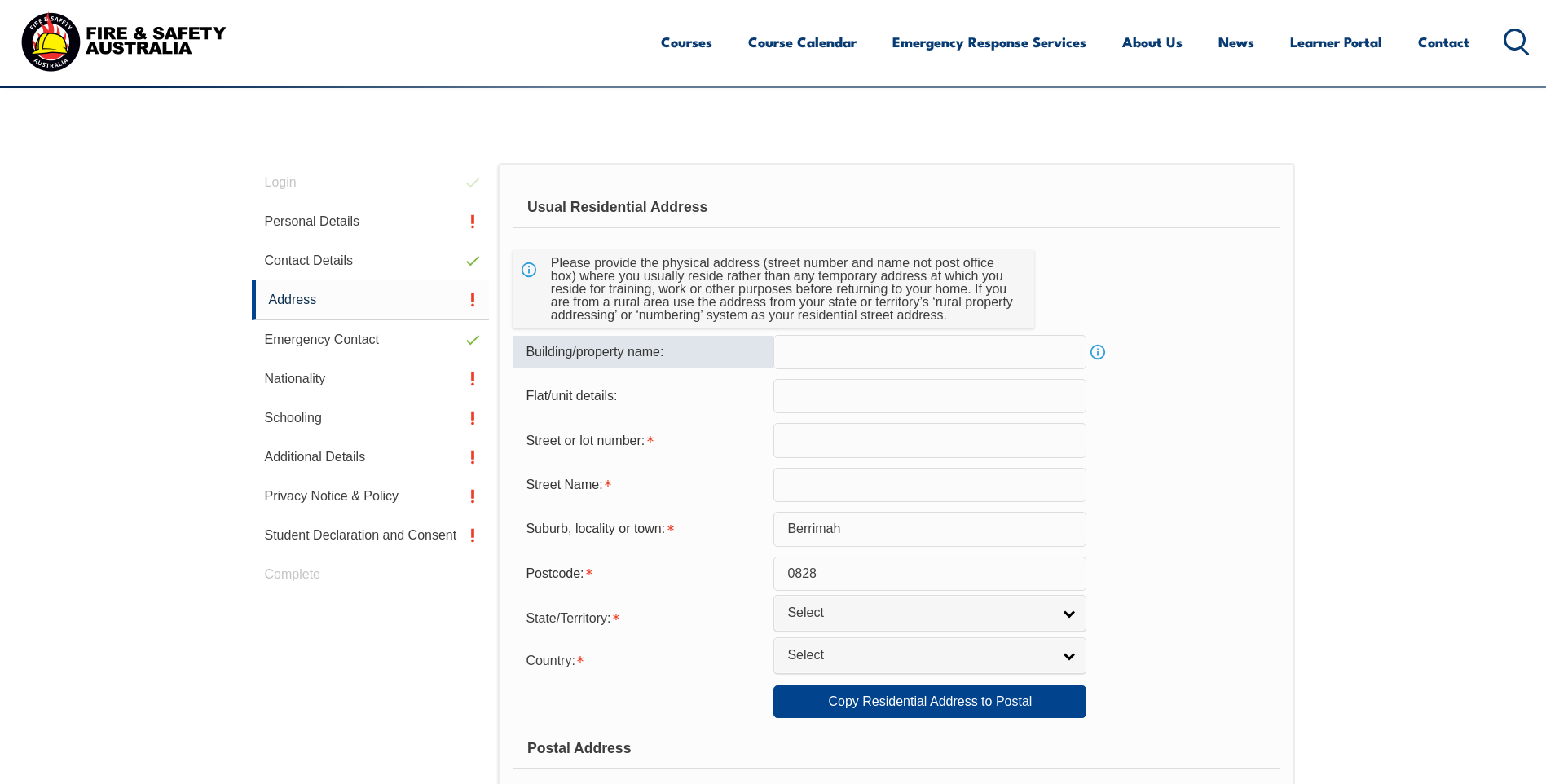
click at [809, 359] on input "text" at bounding box center [930, 351] width 313 height 34
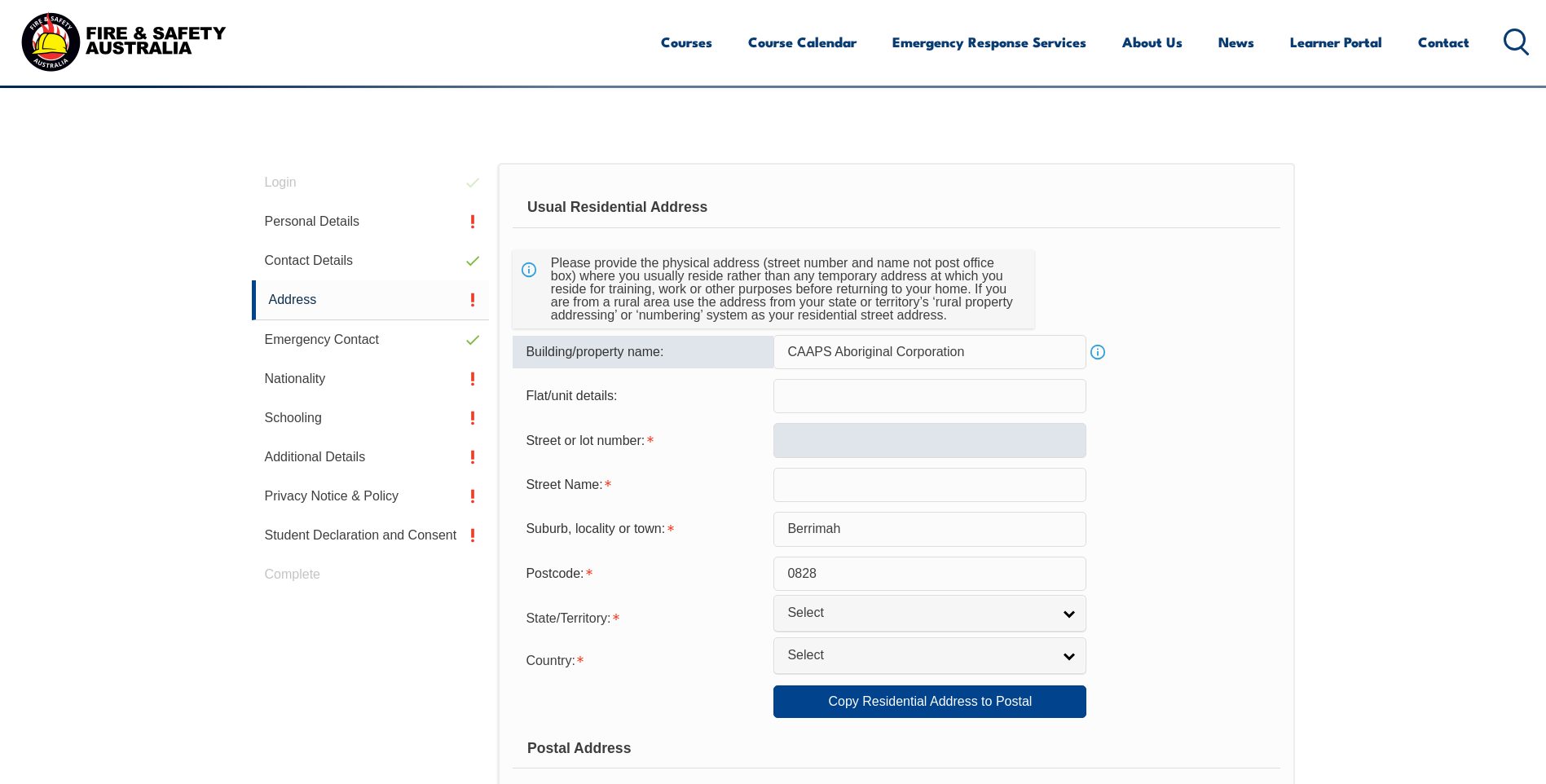
type input "CAAPS Aboriginal Corporation"
click at [820, 437] on input "text" at bounding box center [930, 440] width 313 height 34
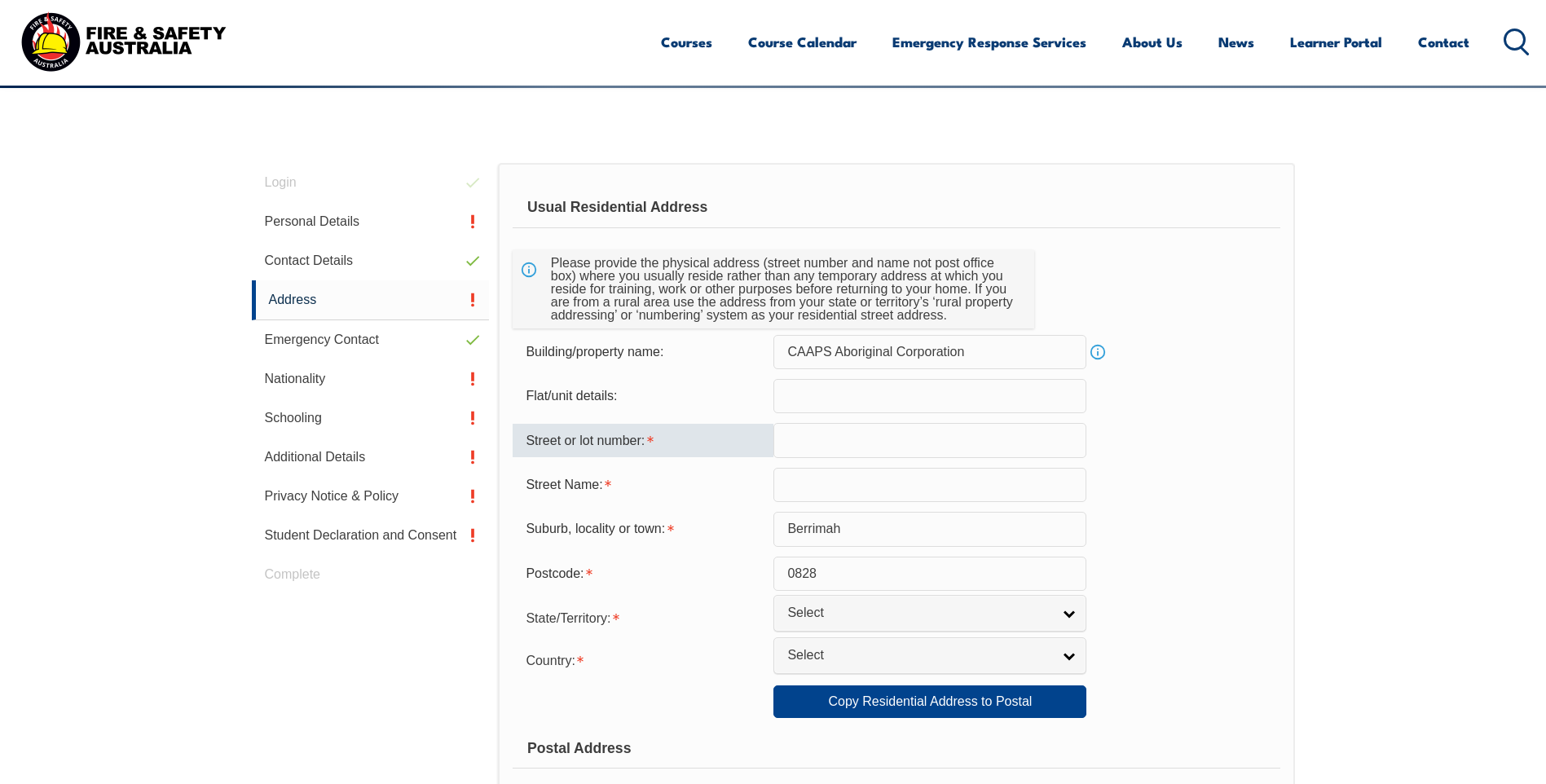
type input "[STREET_ADDRESS][PERSON_NAME]"
type input "PMB [STREET_ADDRESS]"
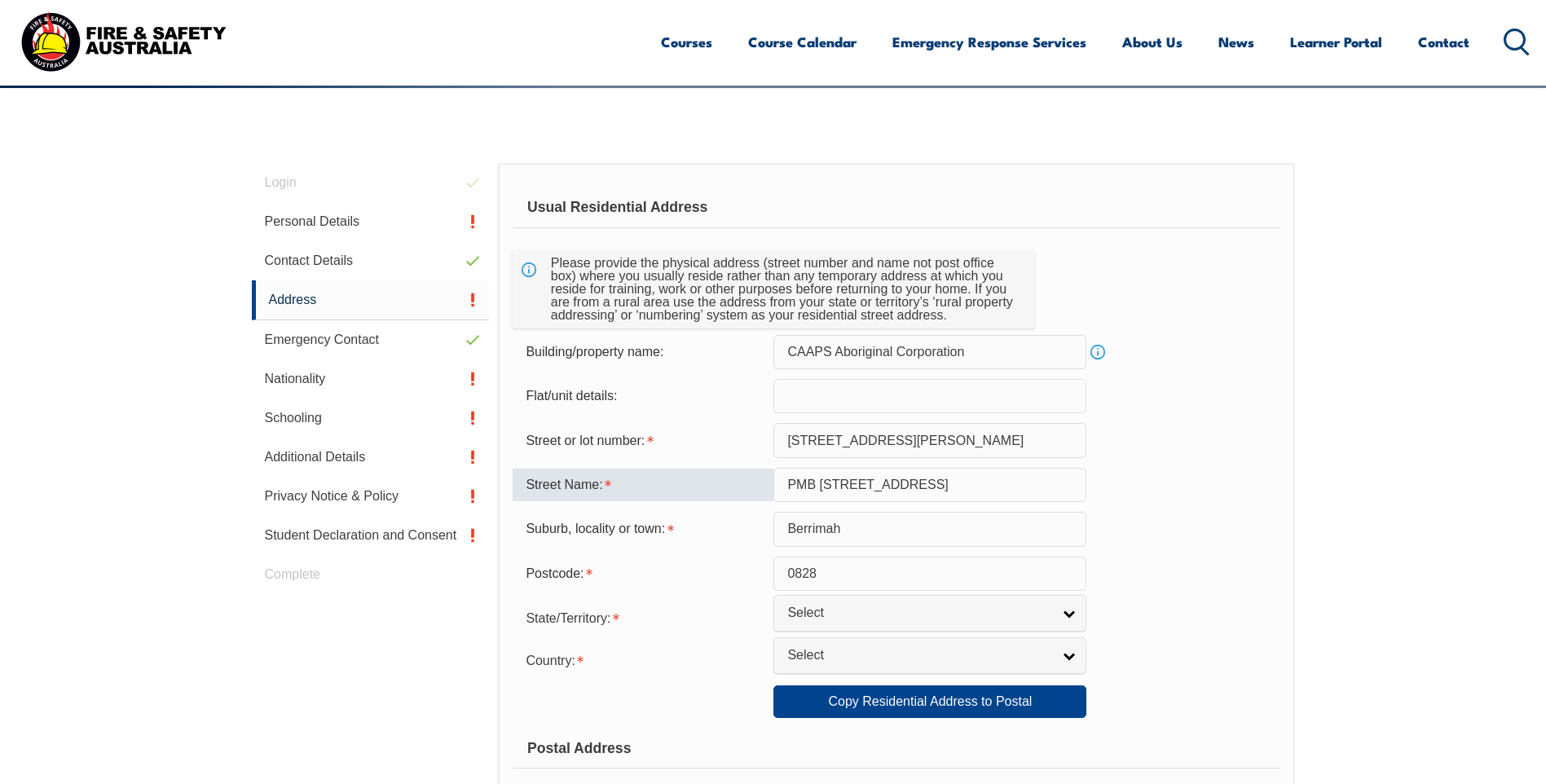
drag, startPoint x: 1000, startPoint y: 484, endPoint x: 764, endPoint y: 485, distance: 236.0
click at [764, 485] on div "Street Name: PMB [STREET_ADDRESS]" at bounding box center [896, 485] width 766 height 34
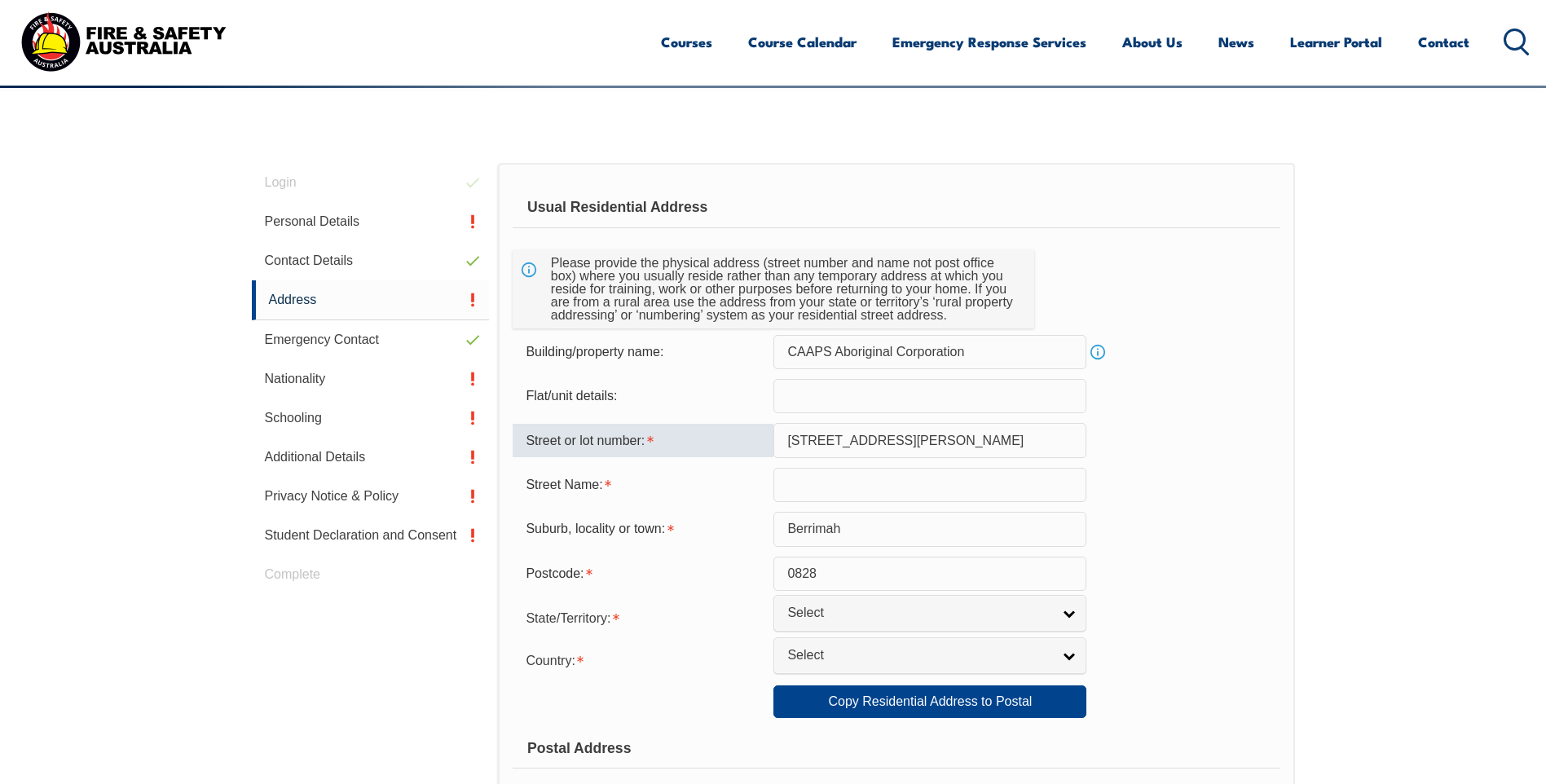
drag, startPoint x: 899, startPoint y: 446, endPoint x: 809, endPoint y: 451, distance: 90.1
click at [809, 451] on input "[STREET_ADDRESS][PERSON_NAME]" at bounding box center [930, 440] width 313 height 34
paste input "CMFJPJRJR8"
drag, startPoint x: 899, startPoint y: 435, endPoint x: 803, endPoint y: 436, distance: 96.0
click at [803, 436] on input "60 CMFJPJRJR8" at bounding box center [930, 440] width 313 height 34
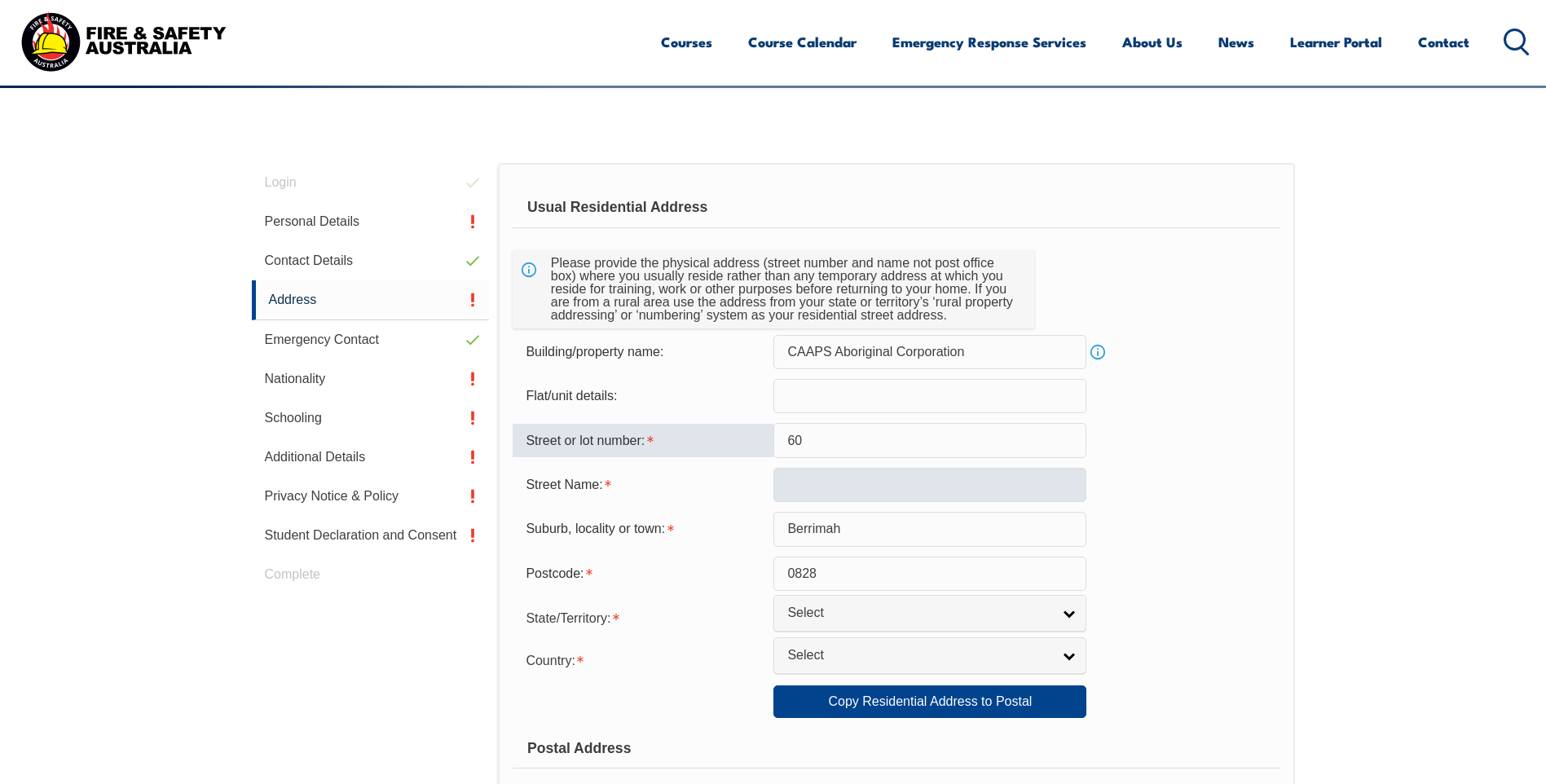
type input "60"
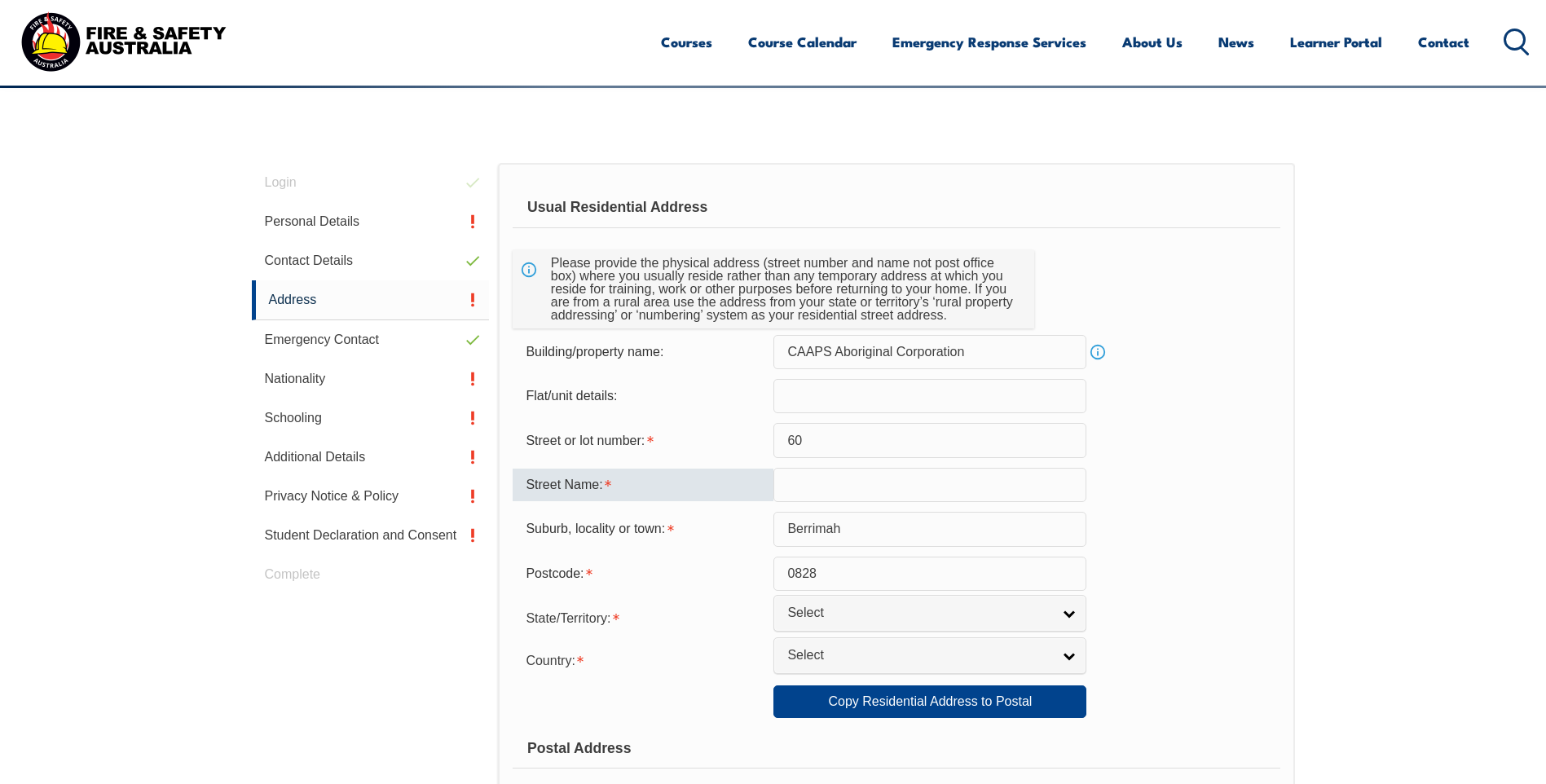
click at [797, 495] on input "text" at bounding box center [930, 485] width 313 height 34
type input "[PERSON_NAME][GEOGRAPHIC_DATA]"
click at [849, 530] on input "Berrimah" at bounding box center [930, 529] width 313 height 34
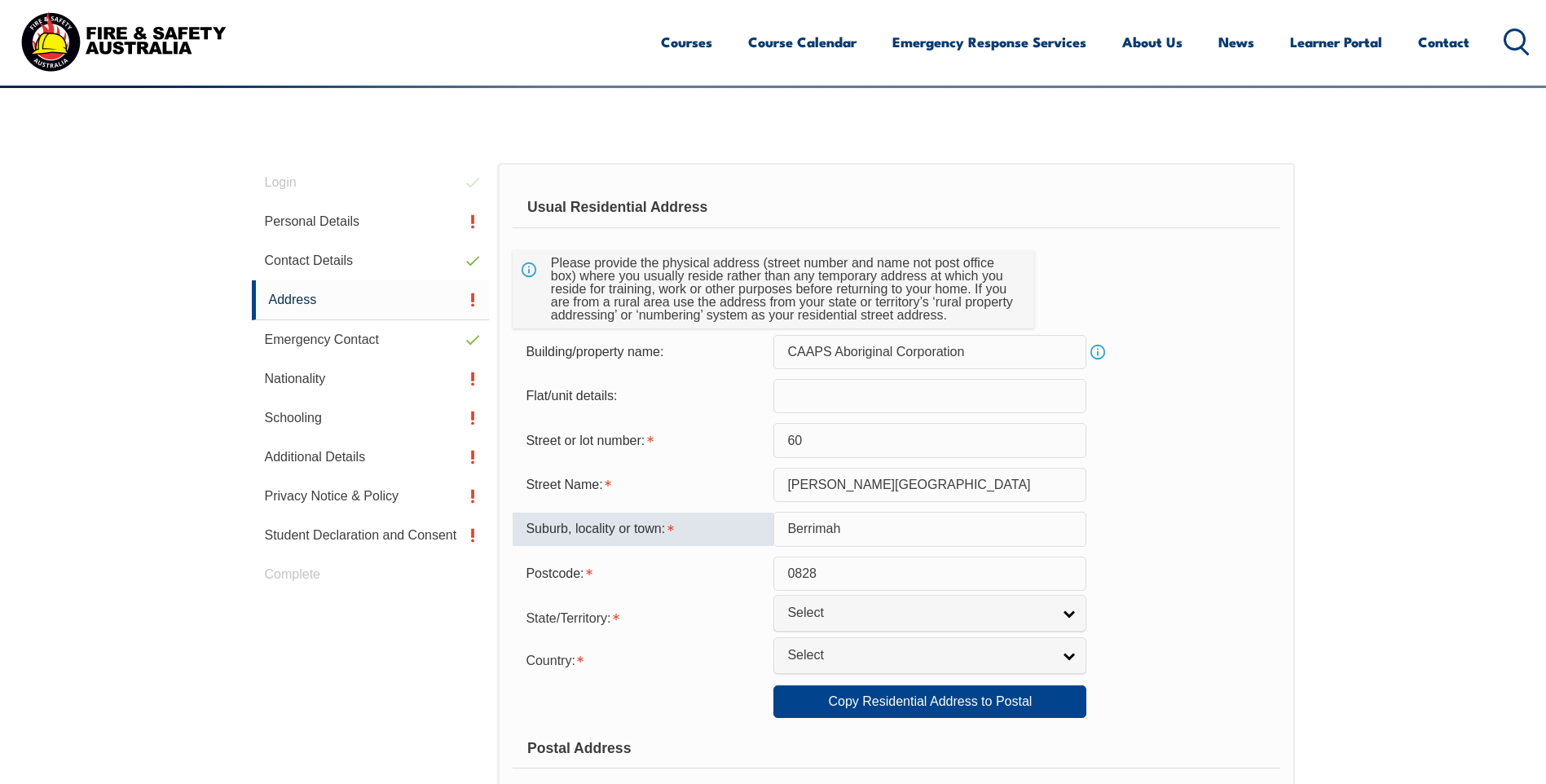
click at [854, 576] on input "0828" at bounding box center [930, 573] width 313 height 34
click at [878, 402] on input "text" at bounding box center [930, 395] width 313 height 34
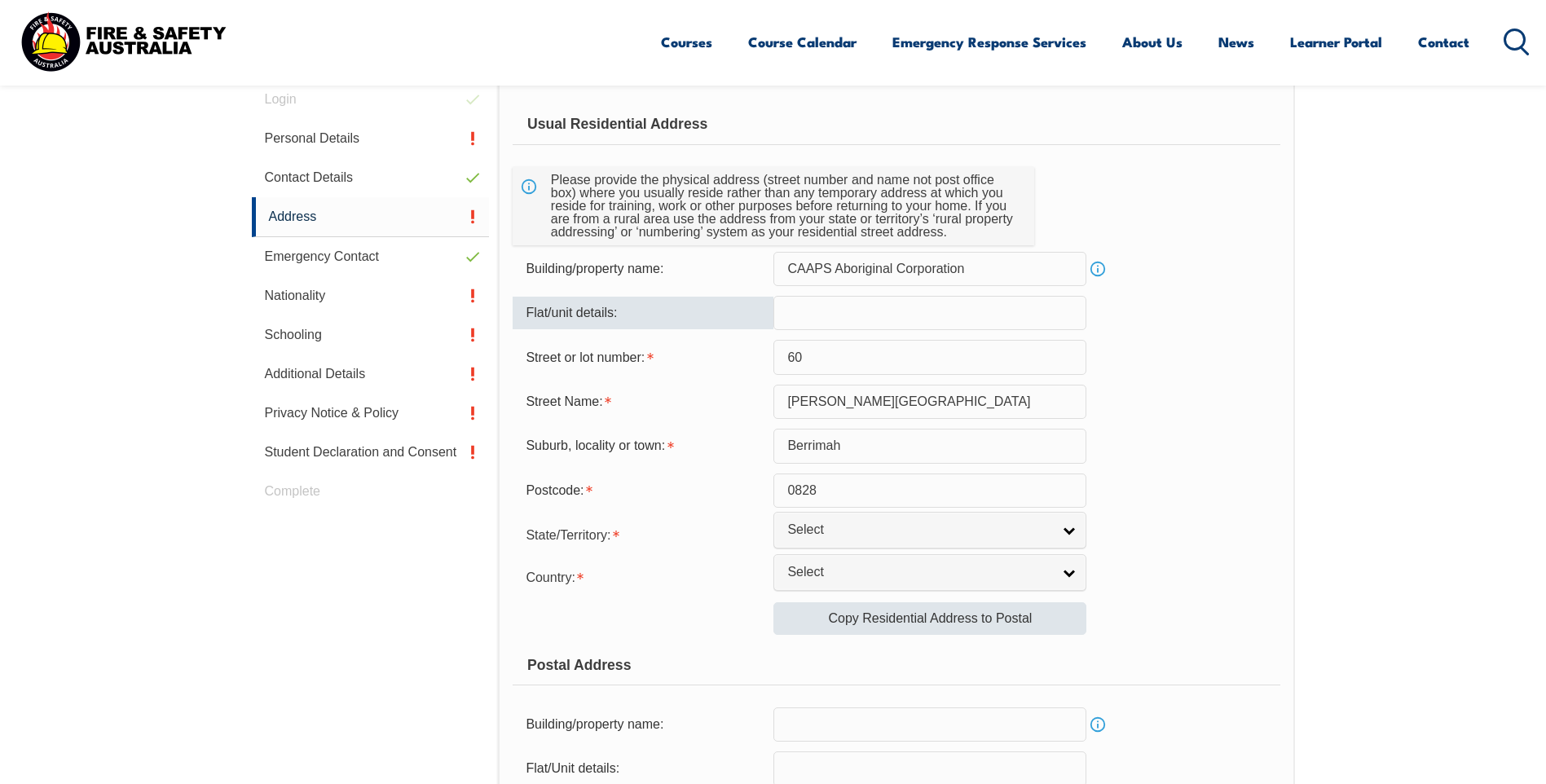
scroll to position [542, 0]
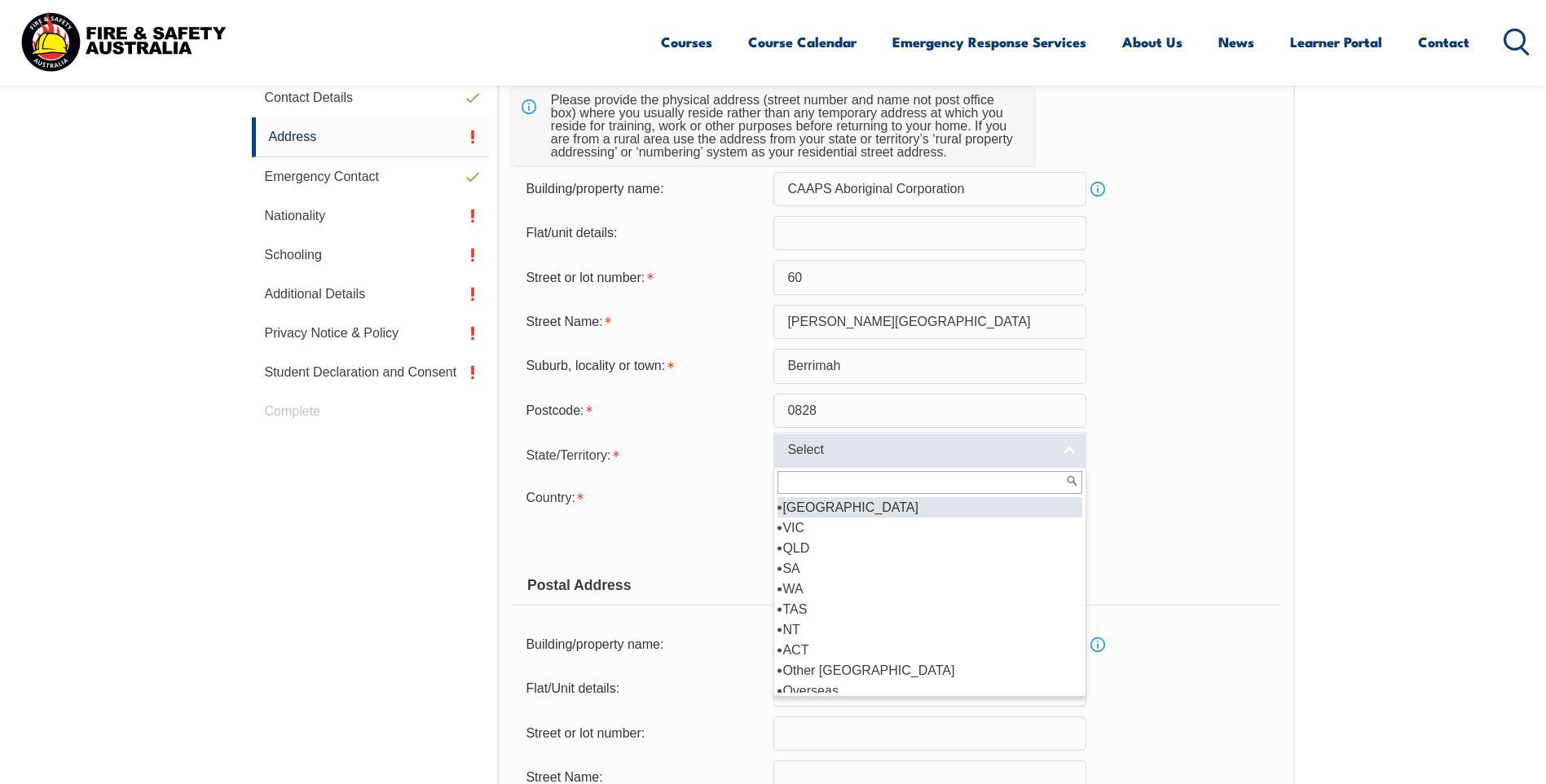
click at [855, 436] on link "Select" at bounding box center [930, 449] width 313 height 36
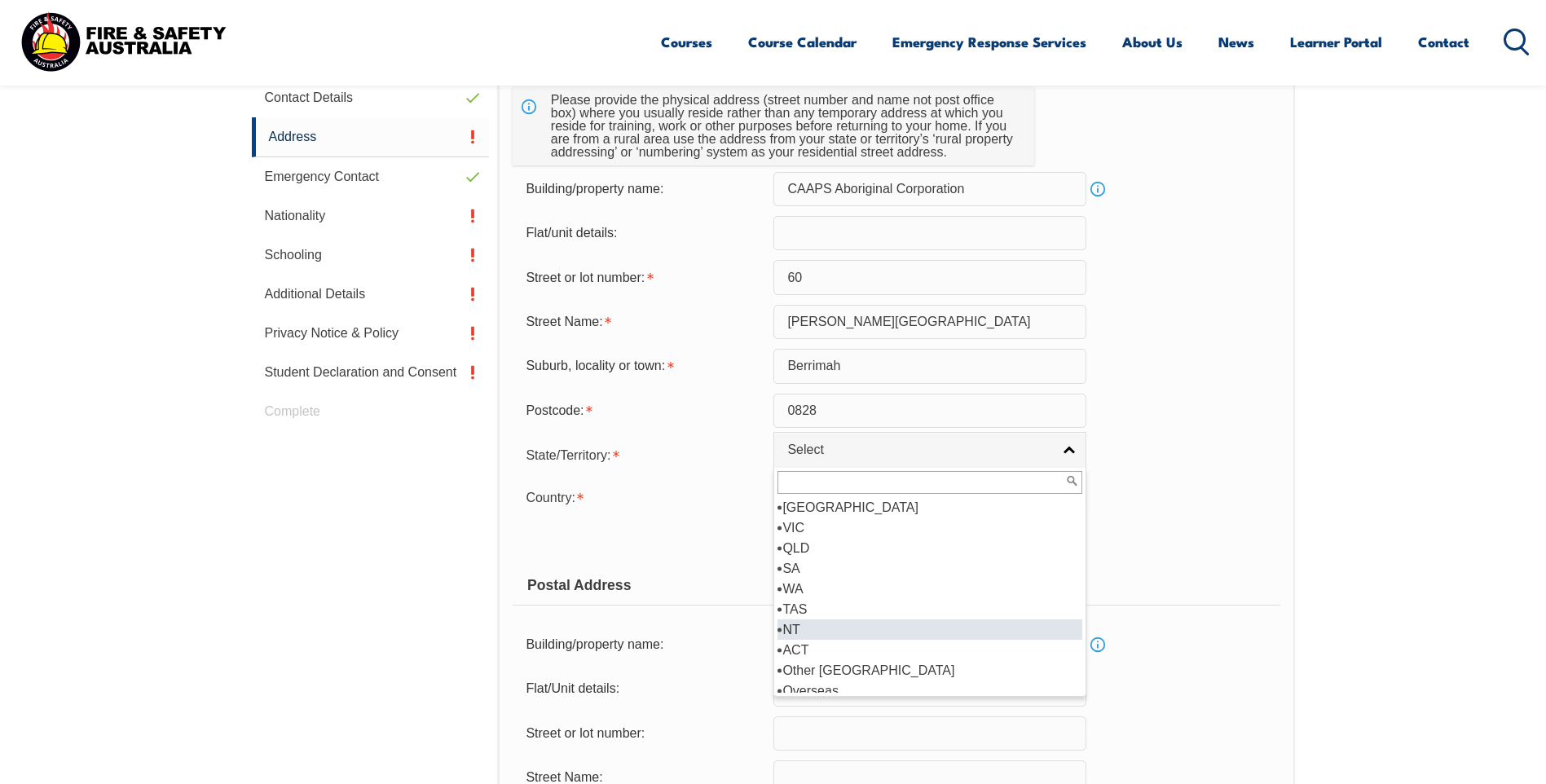
click at [847, 630] on li "NT" at bounding box center [930, 629] width 305 height 21
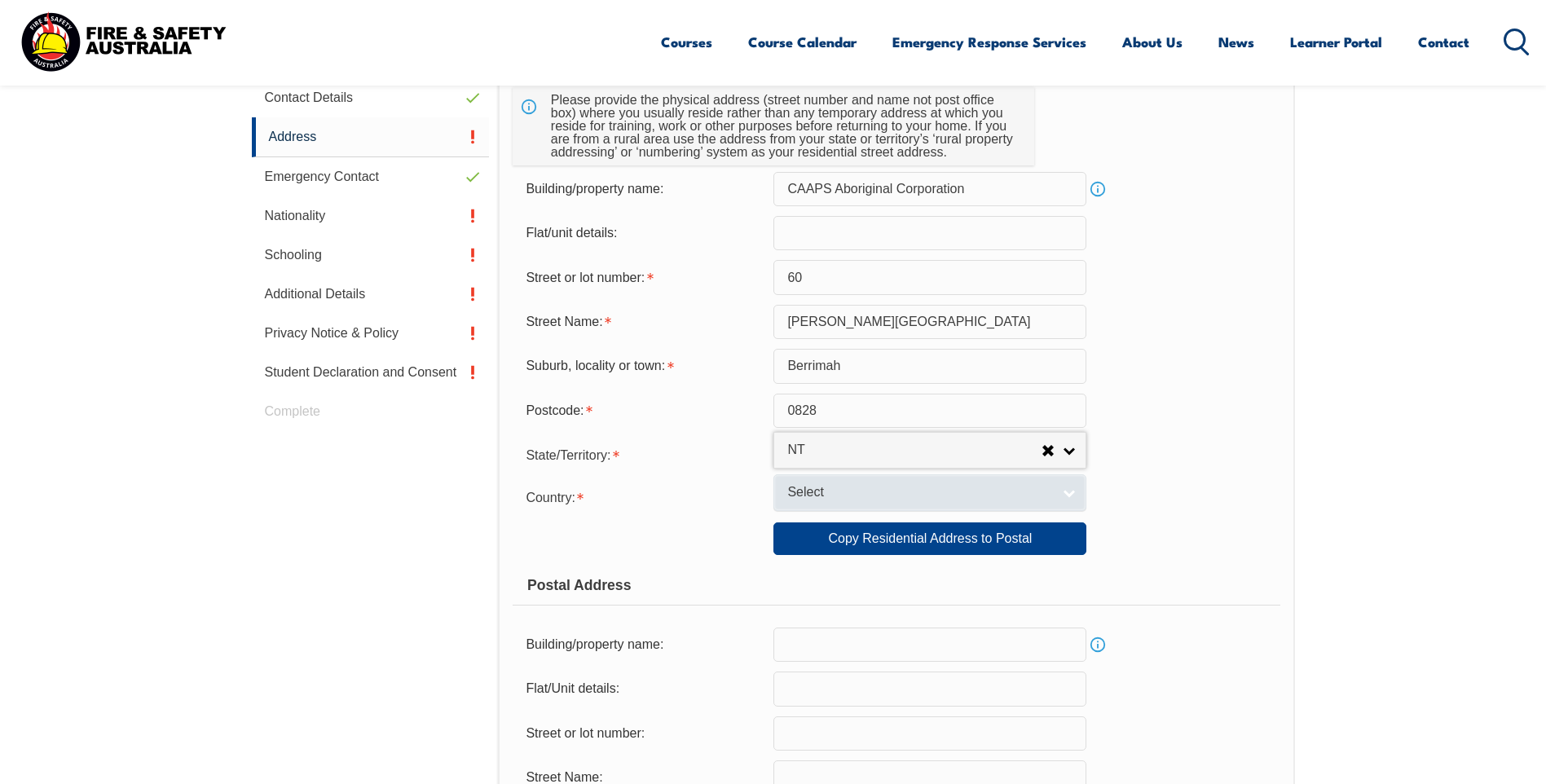
click at [847, 493] on span "Select" at bounding box center [918, 492] width 264 height 17
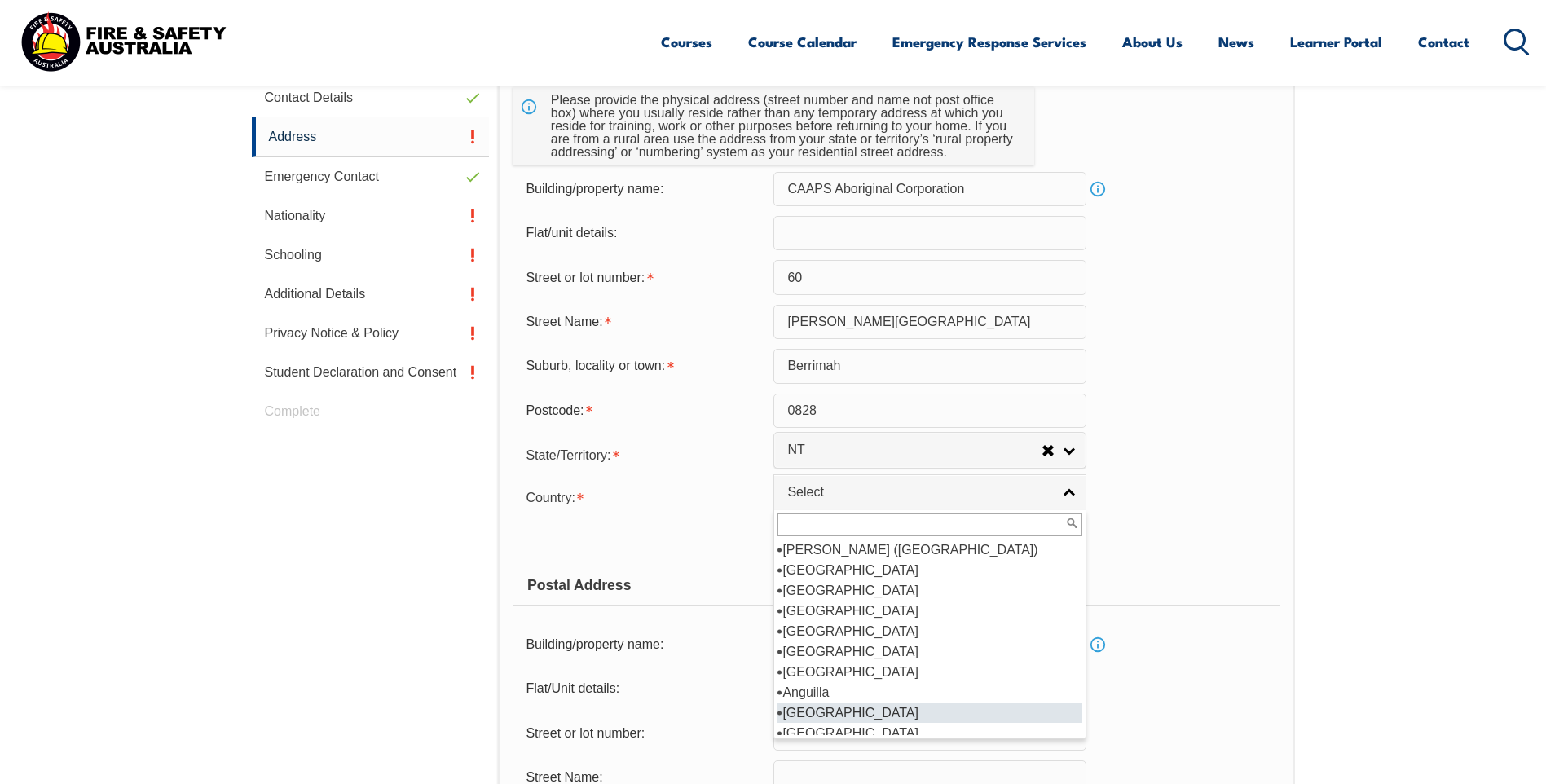
scroll to position [244, 0]
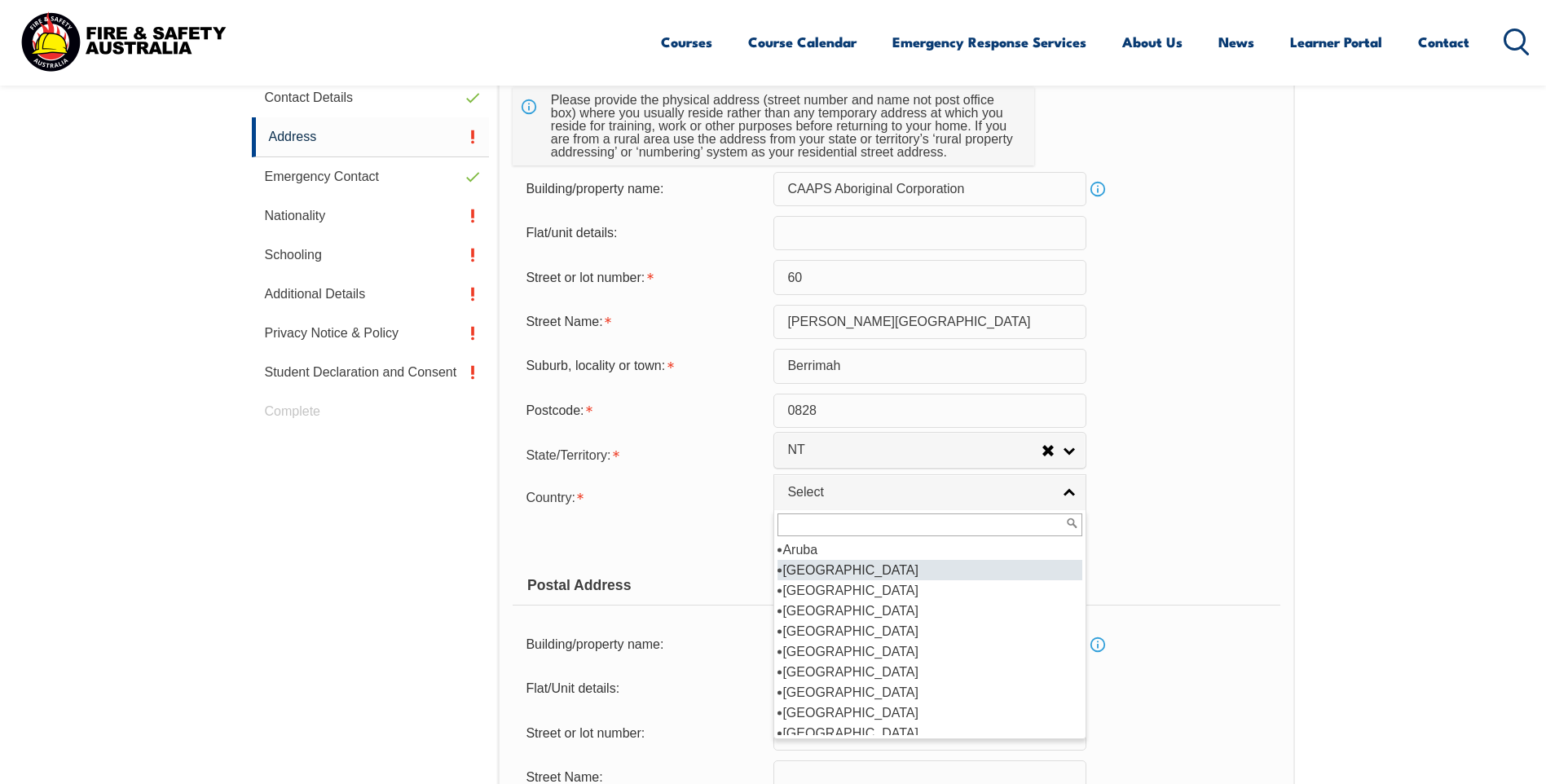
click at [876, 571] on li "[GEOGRAPHIC_DATA]" at bounding box center [930, 570] width 305 height 21
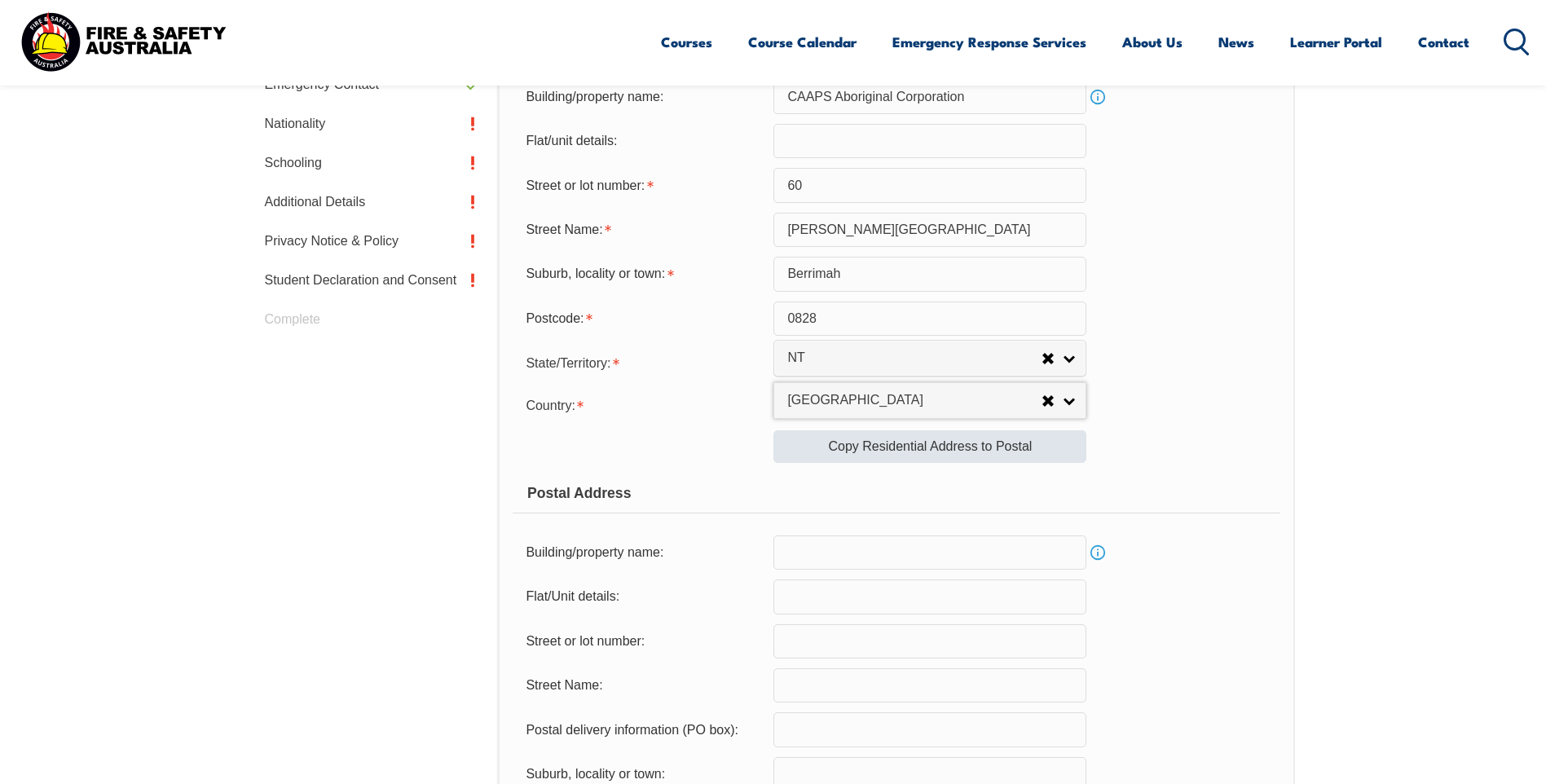
scroll to position [705, 0]
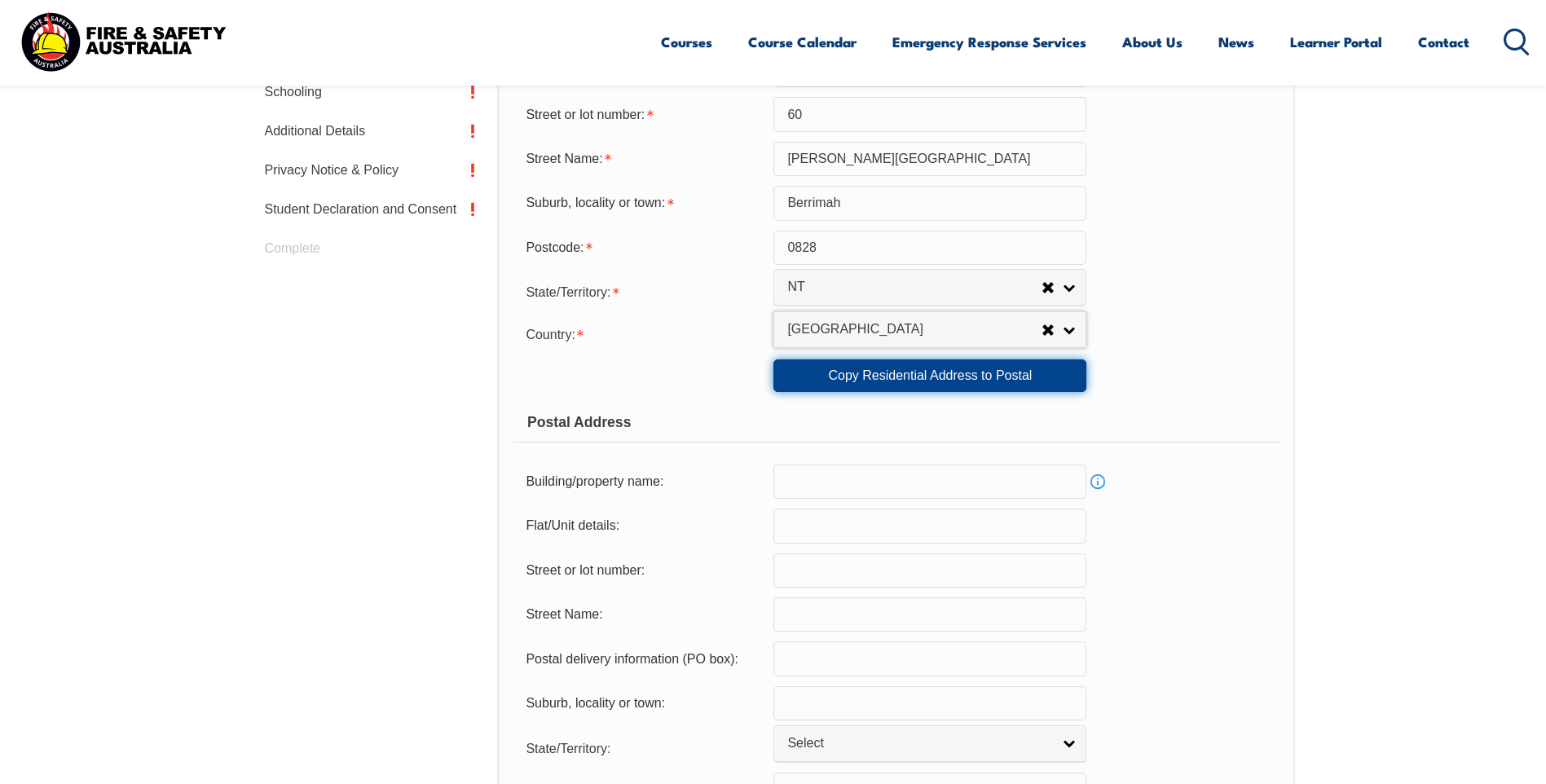
click at [895, 370] on link "Copy Residential Address to Postal" at bounding box center [930, 375] width 313 height 33
type input "CAAPS Aboriginal Corporation"
type input "60"
type input "[PERSON_NAME][GEOGRAPHIC_DATA]"
type input "Berrimah"
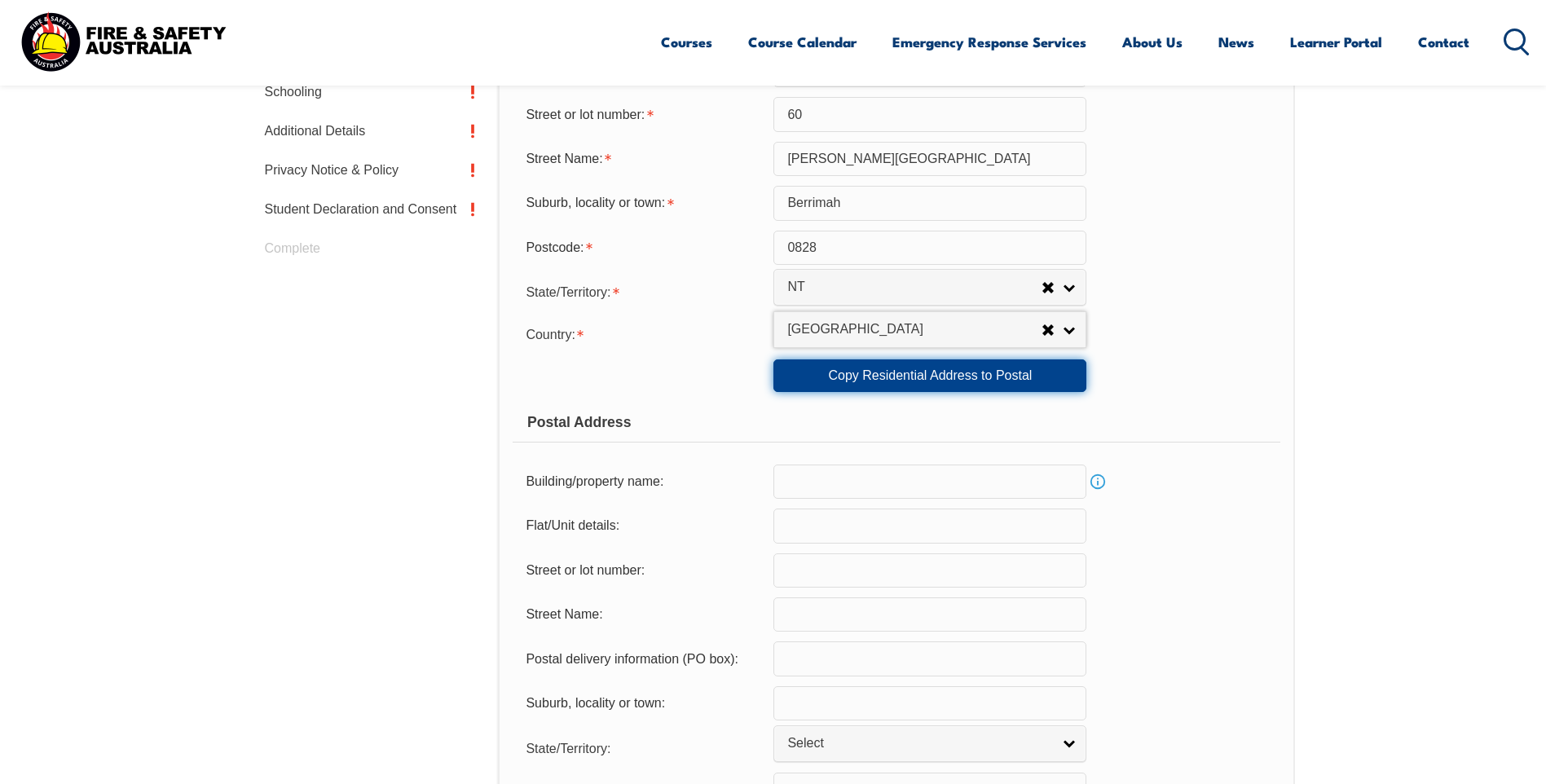
select select "NT"
type input "0828"
select select "1101"
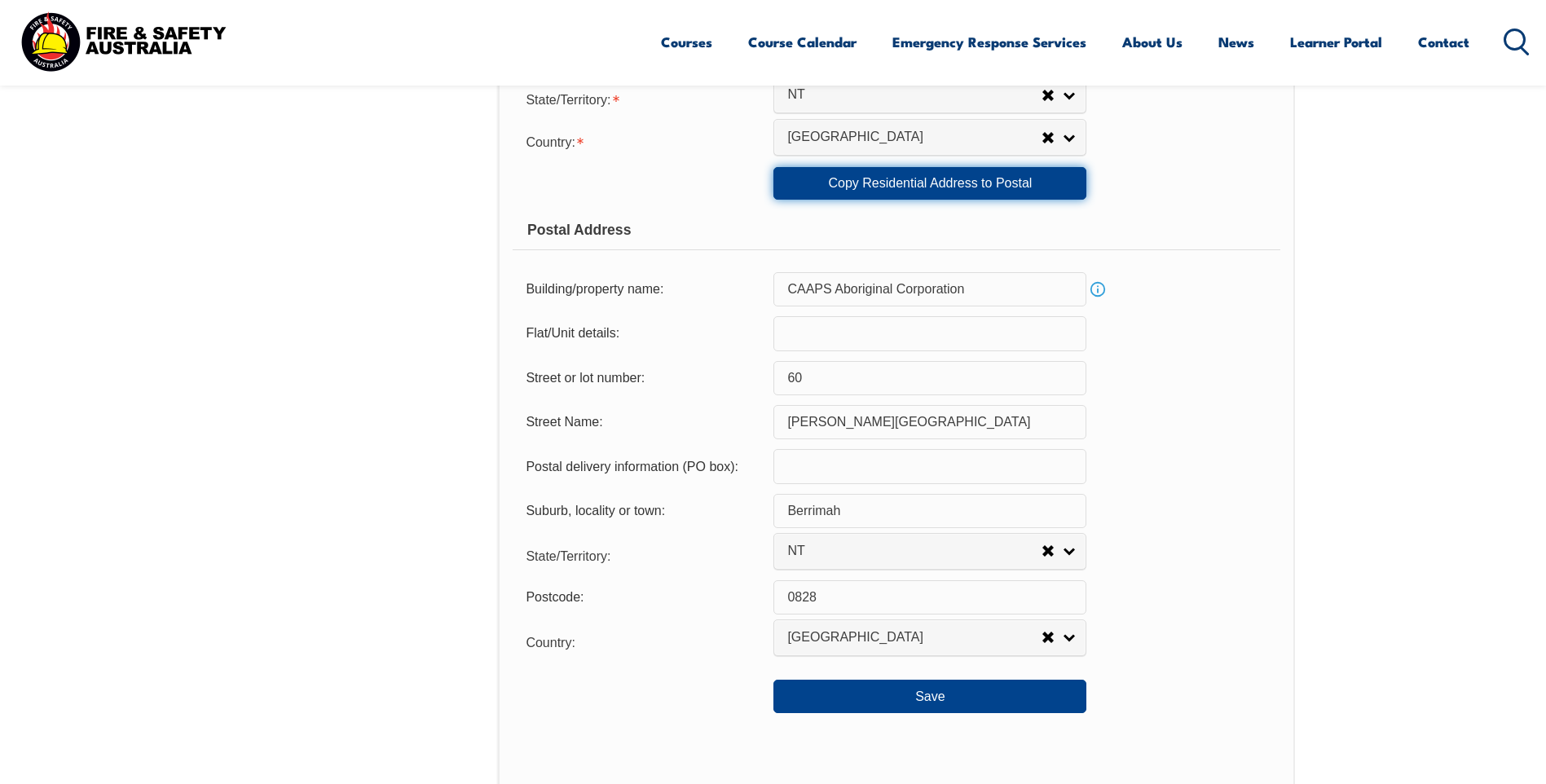
scroll to position [1031, 0]
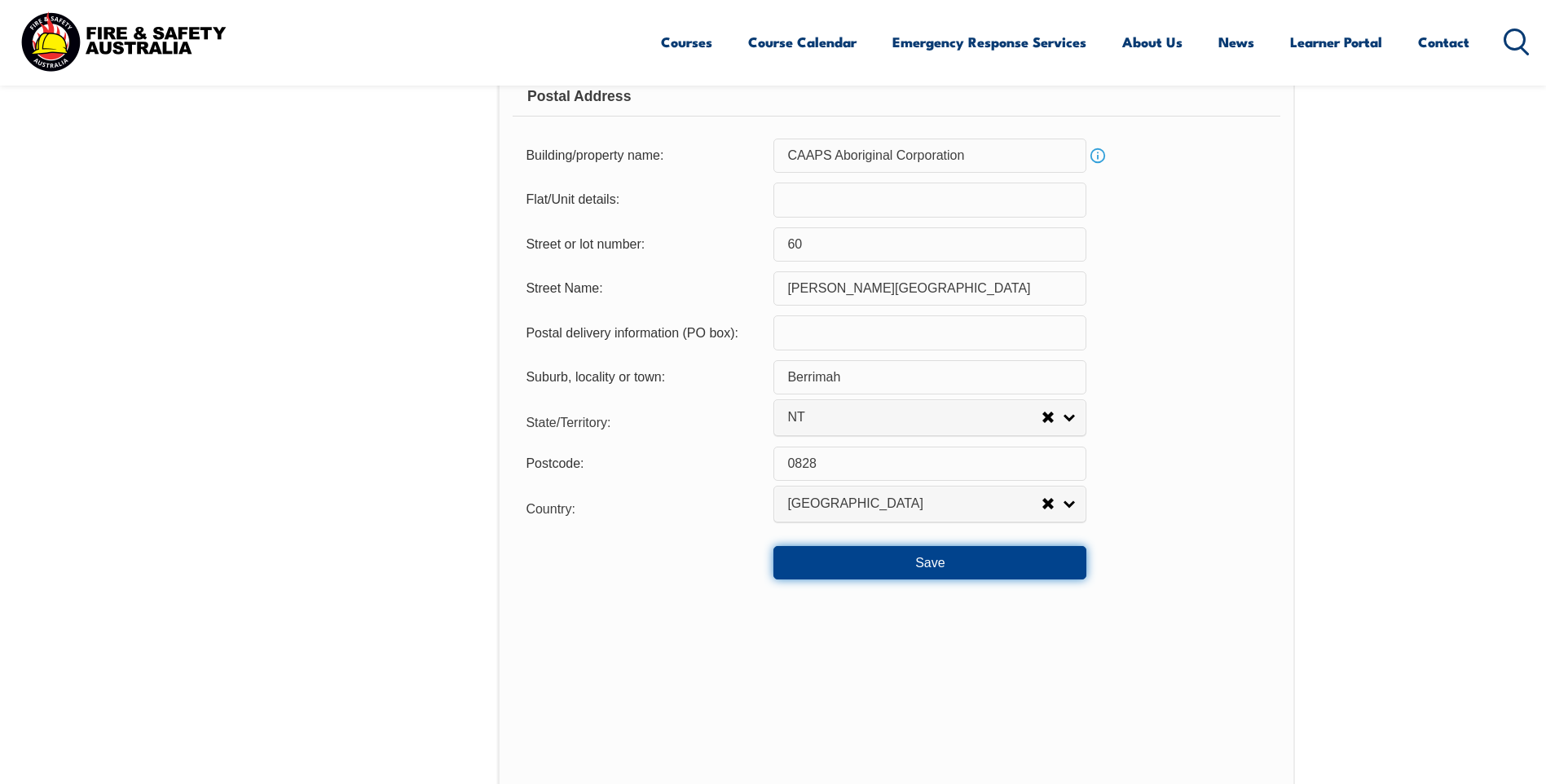
click at [941, 564] on button "Save" at bounding box center [930, 562] width 313 height 33
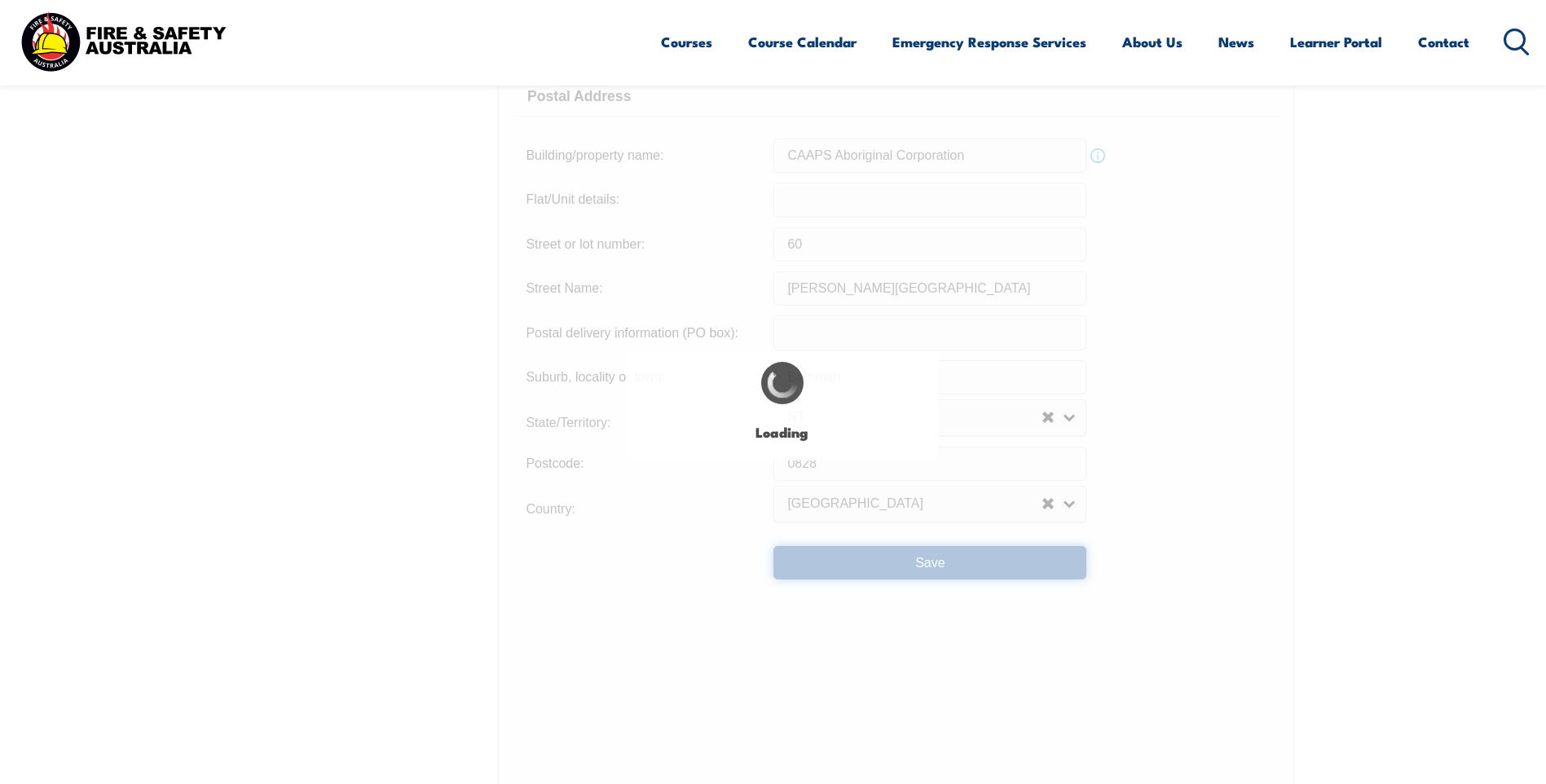
type input "CAAPS Aboriginal Corporation"
type input "60"
type input "[PERSON_NAME][GEOGRAPHIC_DATA]"
type input "CAAPS Aboriginal Corporation"
type input "60"
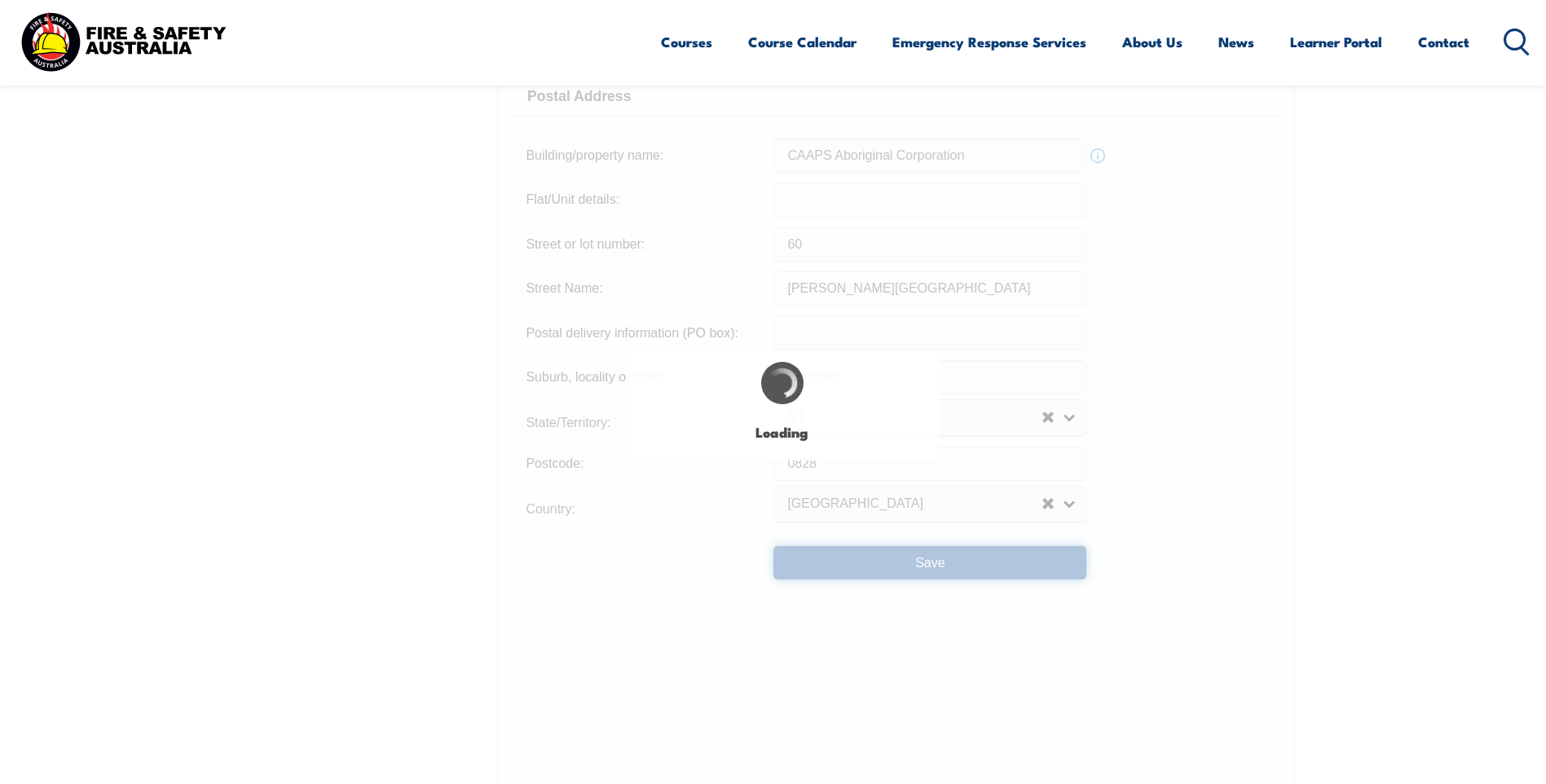
type input "[PERSON_NAME][GEOGRAPHIC_DATA]"
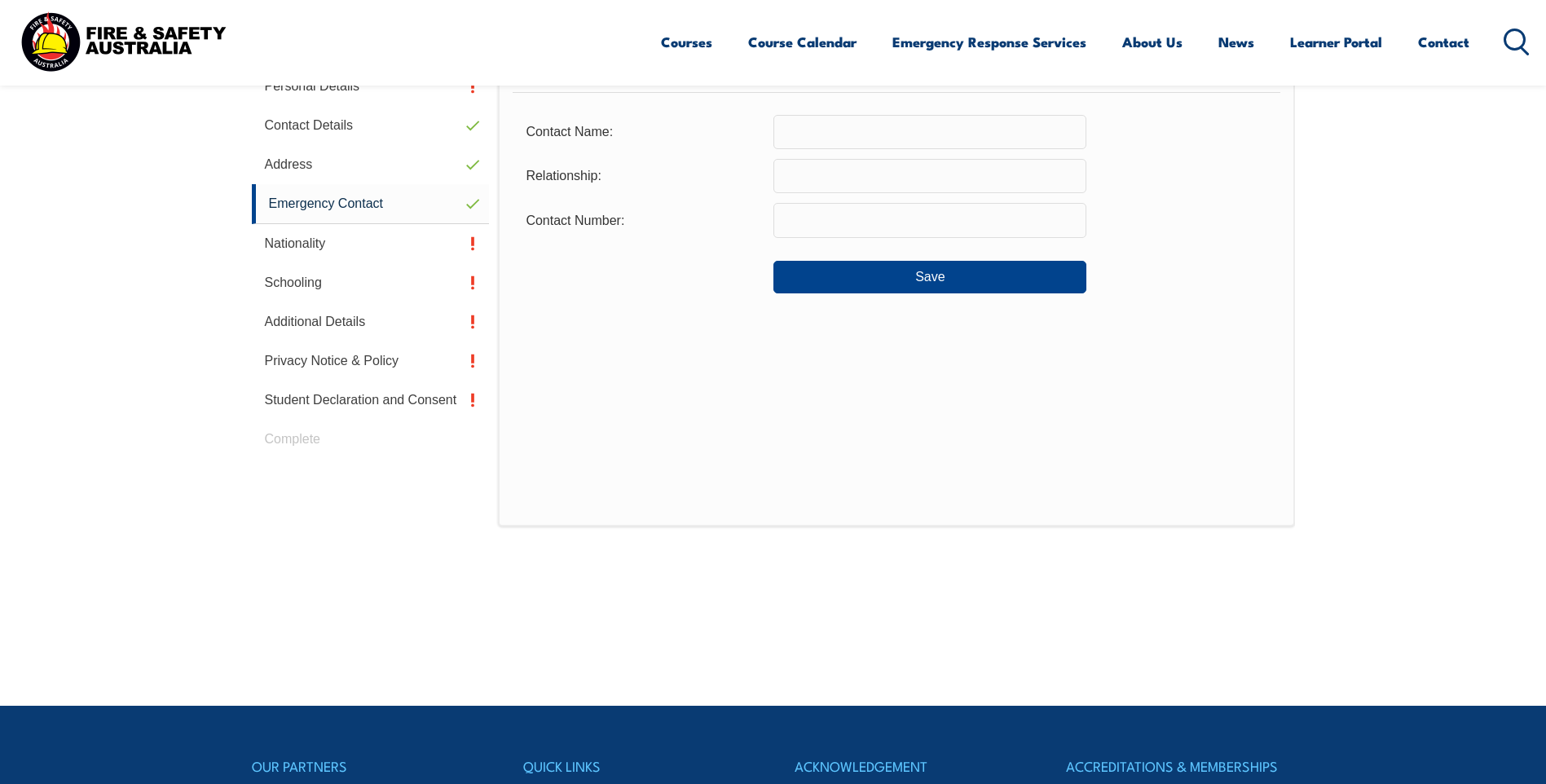
scroll to position [461, 0]
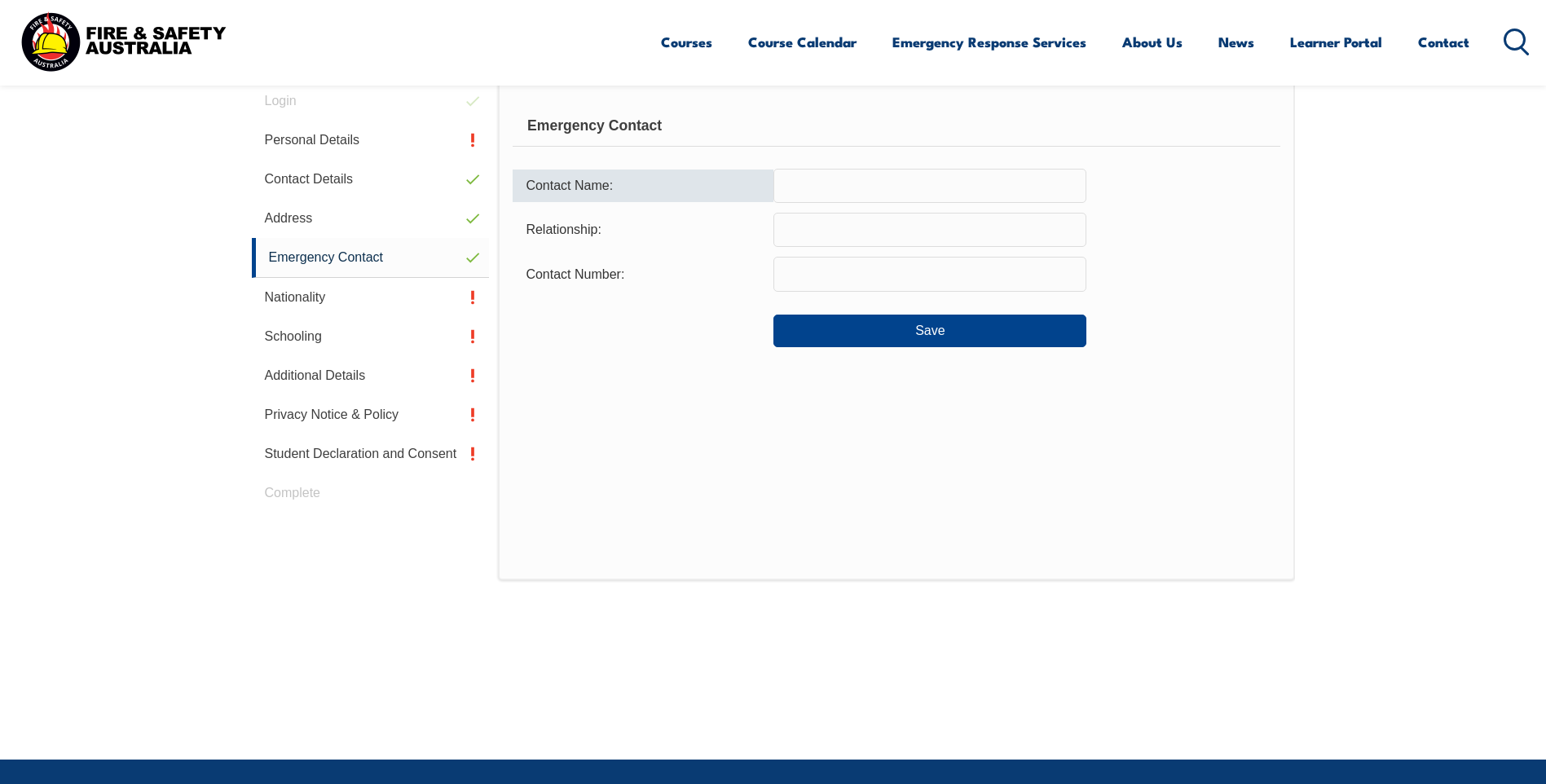
click at [824, 194] on input "text" at bounding box center [930, 186] width 313 height 34
type input "[PERSON_NAME]"
click at [827, 229] on input "text" at bounding box center [930, 229] width 313 height 34
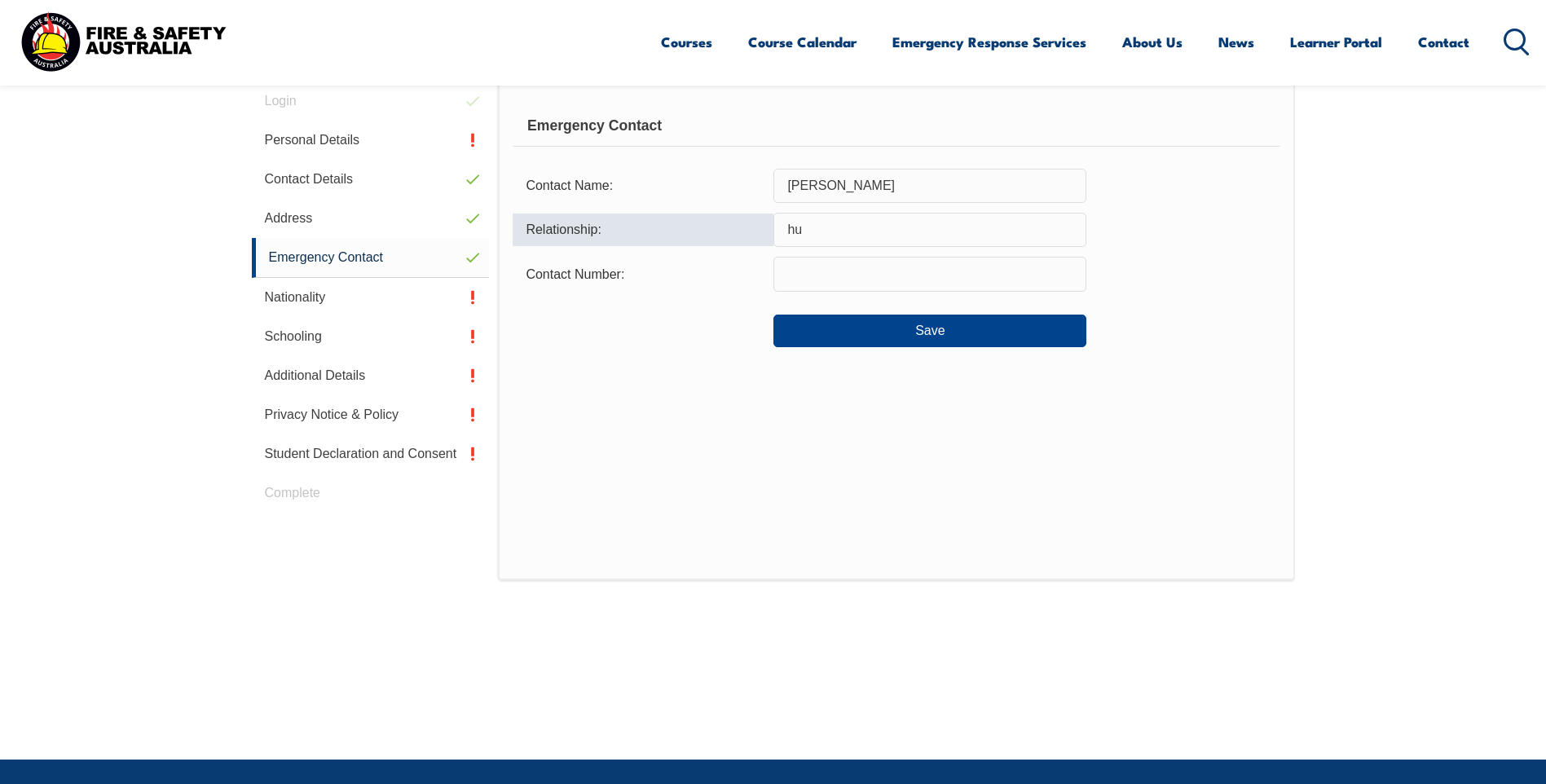
type input "h"
type input "Husband"
click at [890, 268] on input "text" at bounding box center [930, 273] width 313 height 34
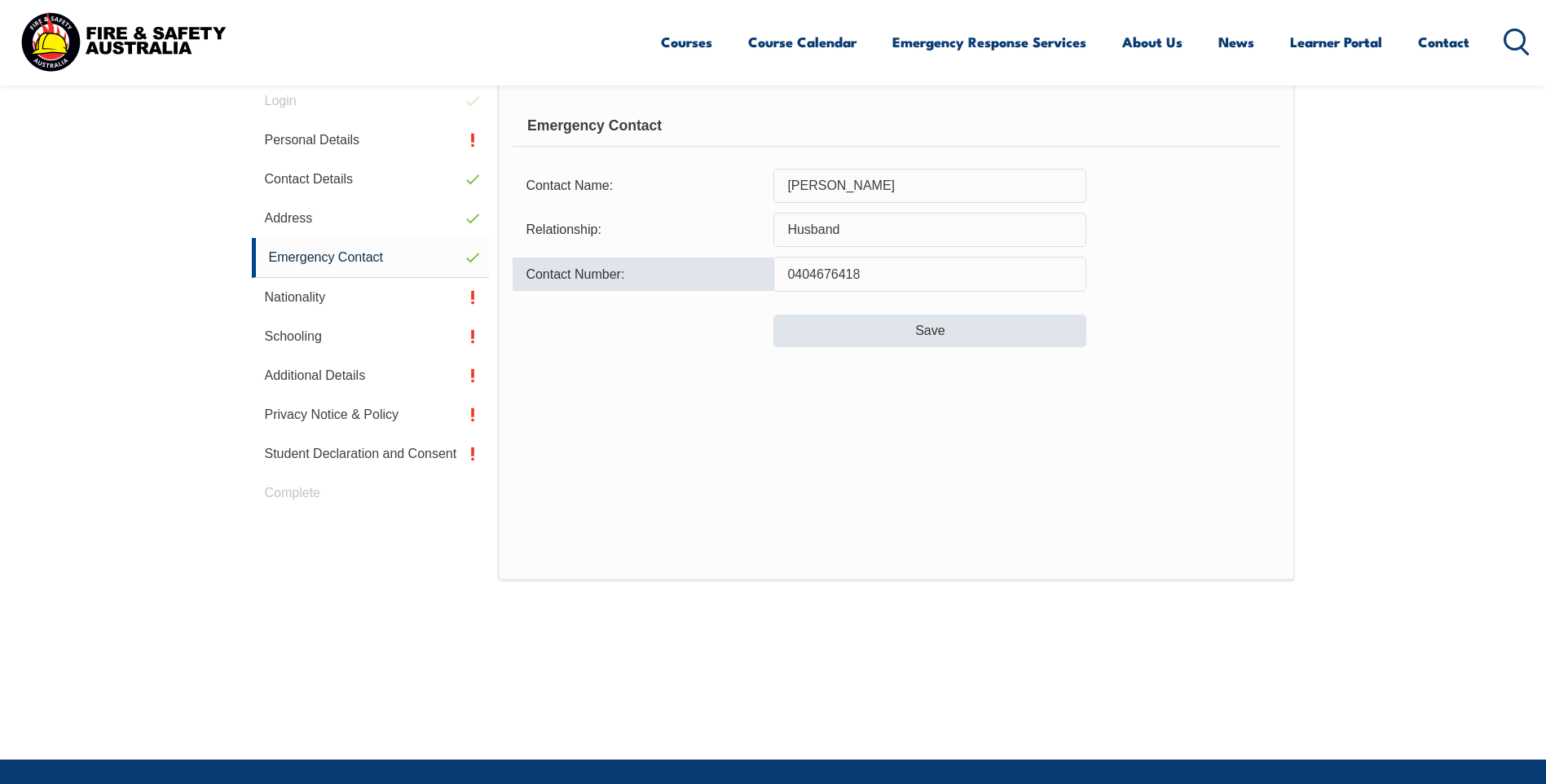
type input "0404676418"
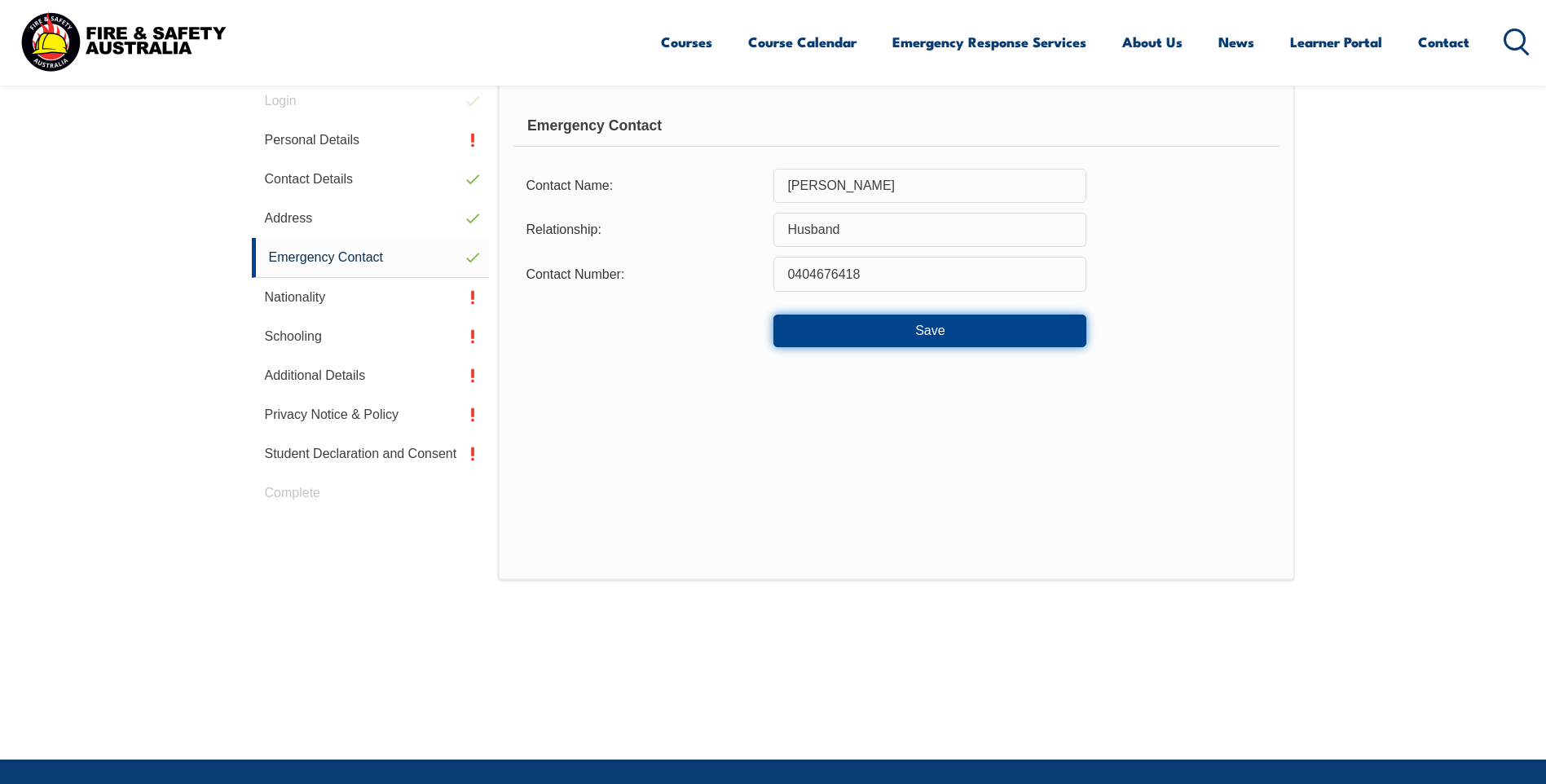
click at [921, 323] on button "Save" at bounding box center [930, 330] width 313 height 33
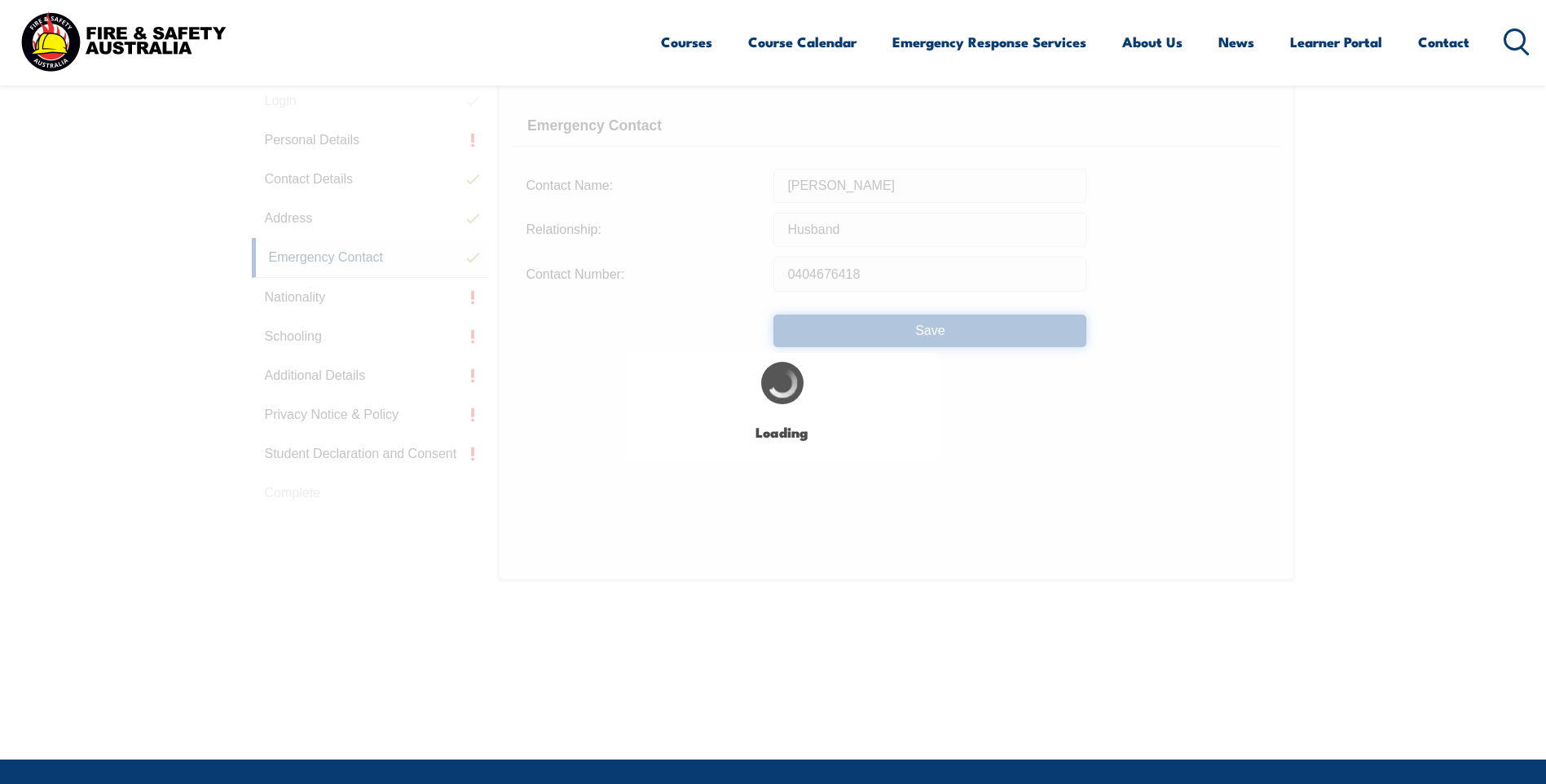
type input "[PERSON_NAME]"
type input "Husband"
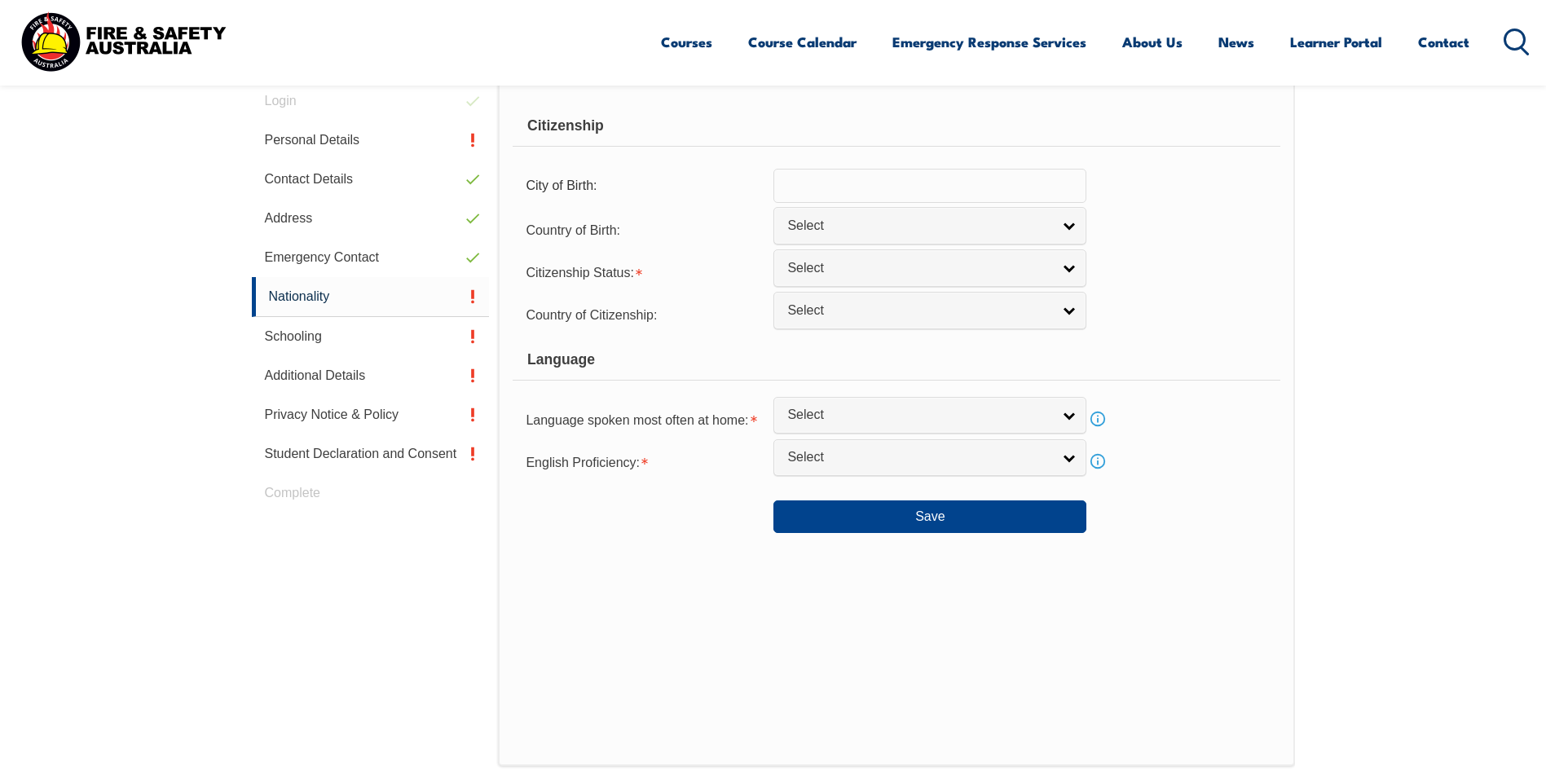
click at [876, 187] on input "text" at bounding box center [930, 186] width 313 height 34
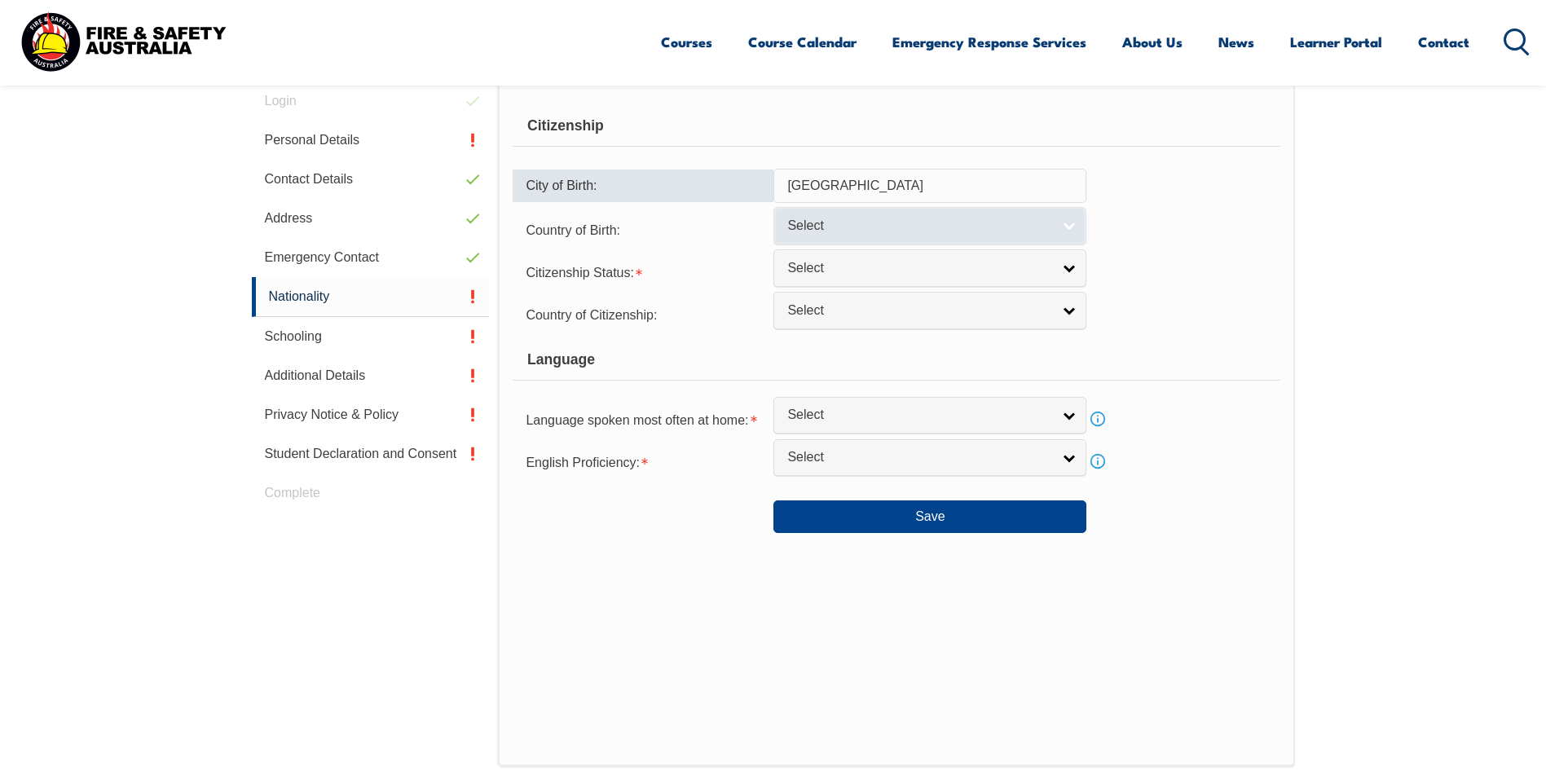
type input "[GEOGRAPHIC_DATA]"
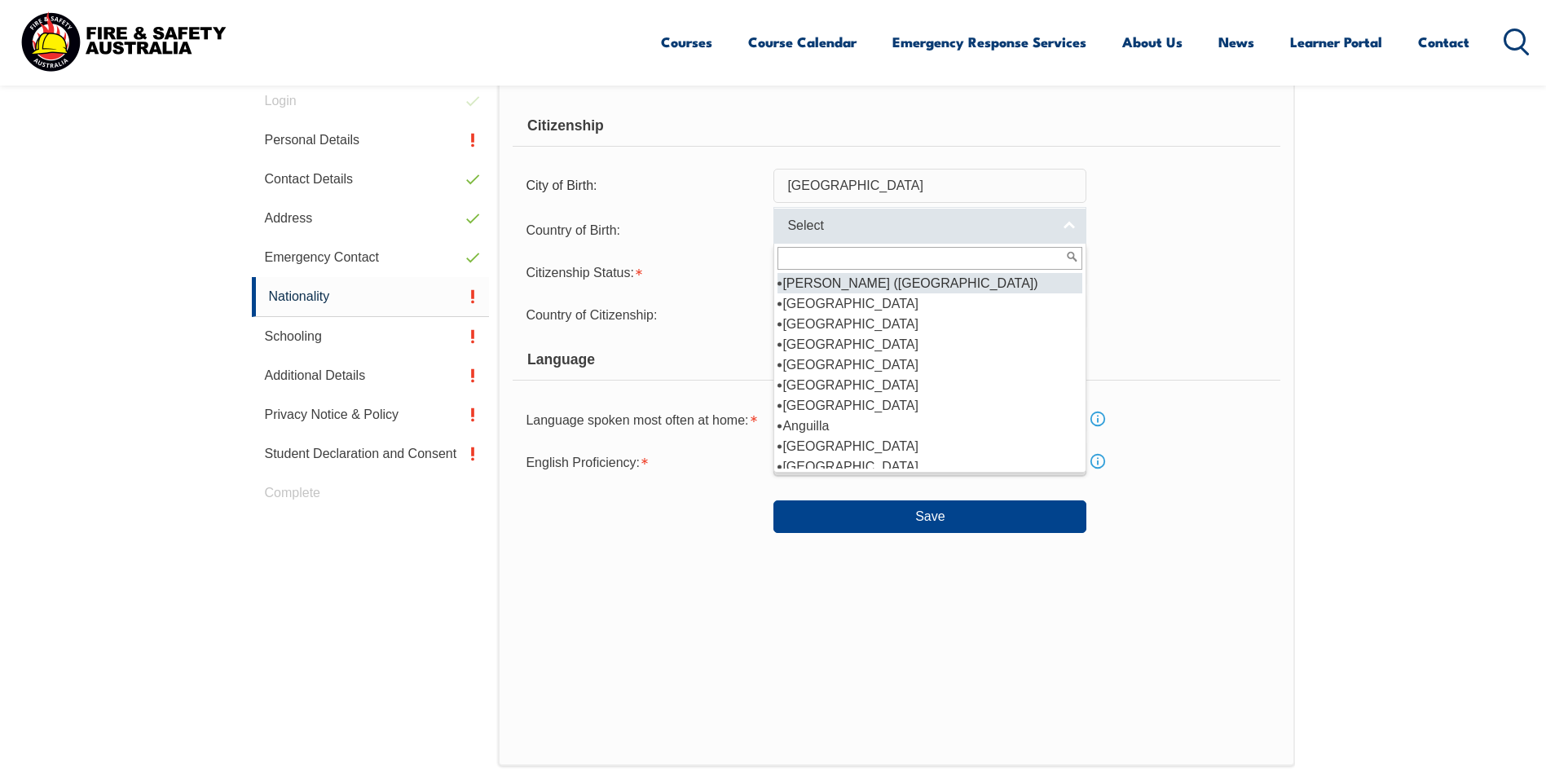
click at [857, 226] on span "Select" at bounding box center [918, 226] width 264 height 17
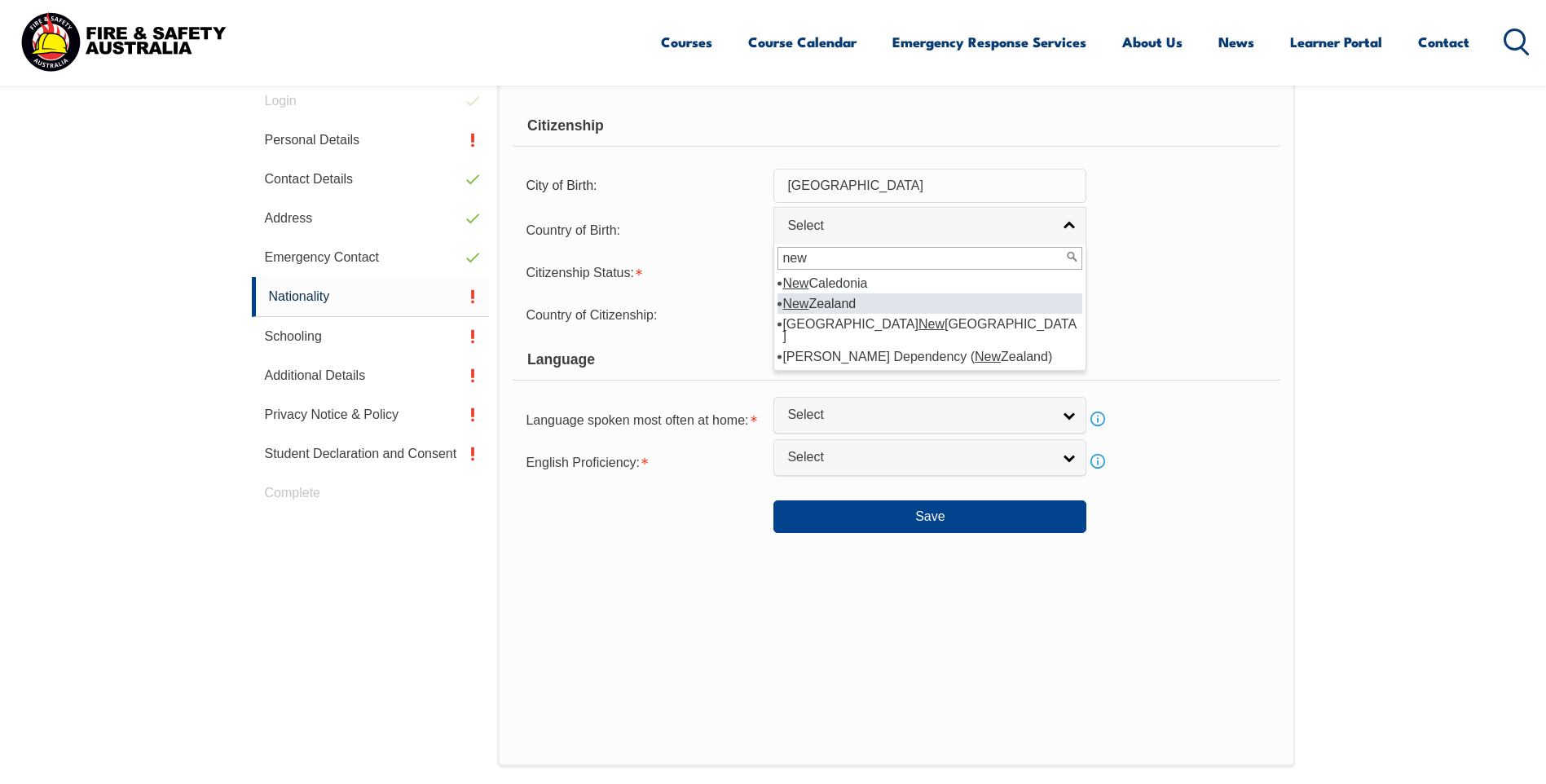
type input "new"
click at [798, 301] on em "New" at bounding box center [795, 303] width 26 height 14
select select "1201"
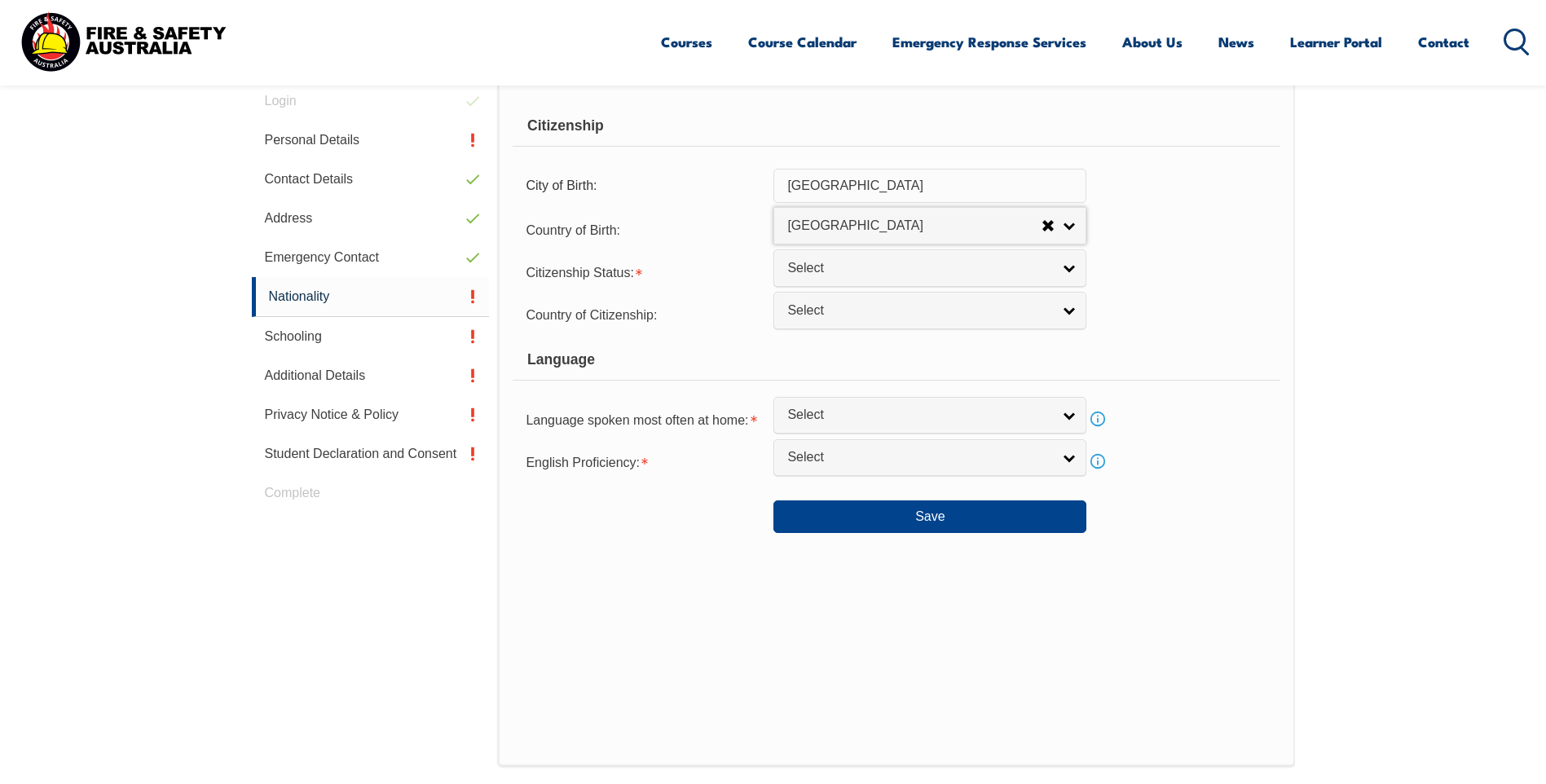
click at [798, 302] on span "Select" at bounding box center [918, 310] width 264 height 17
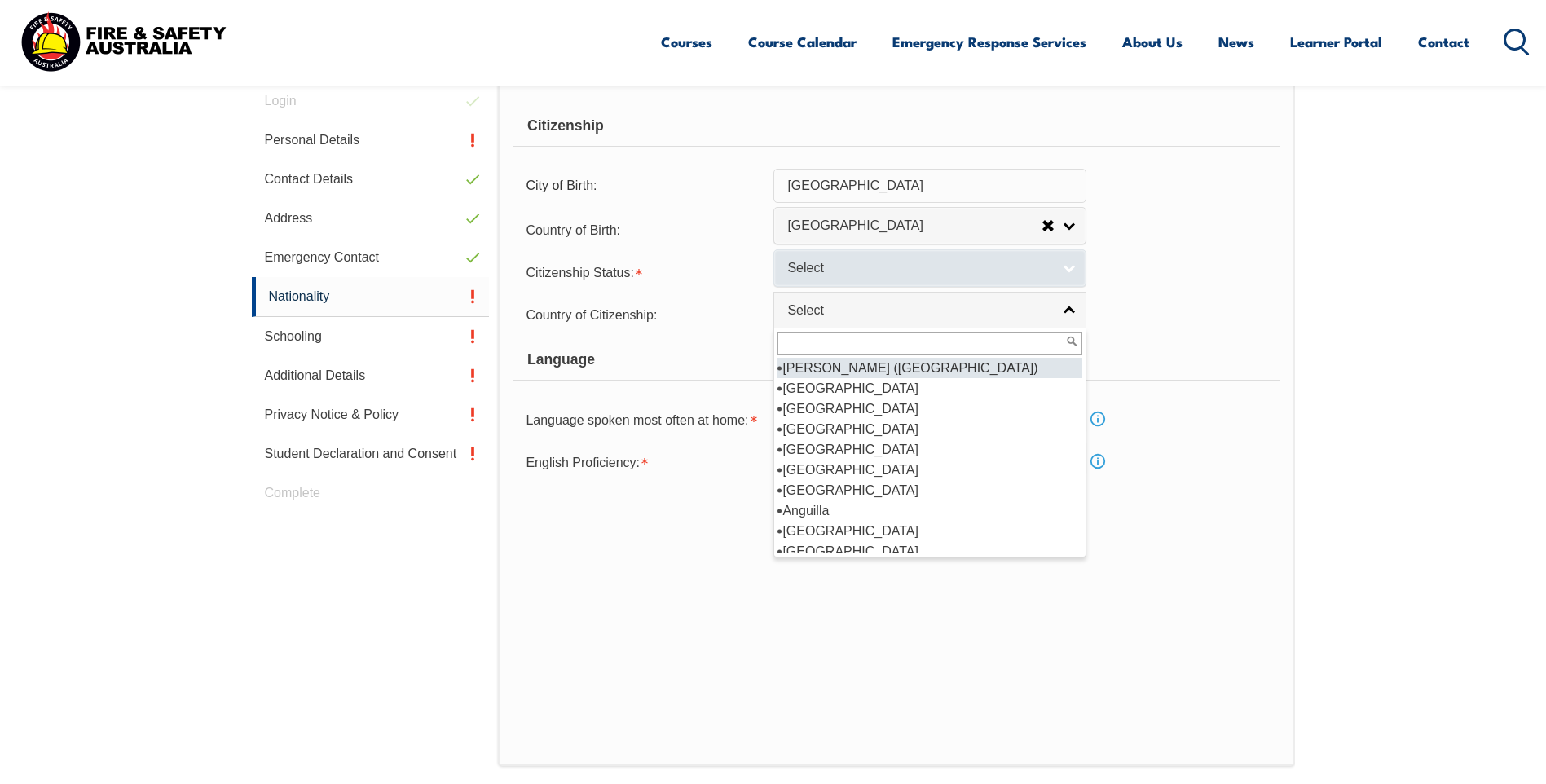
click at [801, 276] on span "Select" at bounding box center [918, 268] width 264 height 17
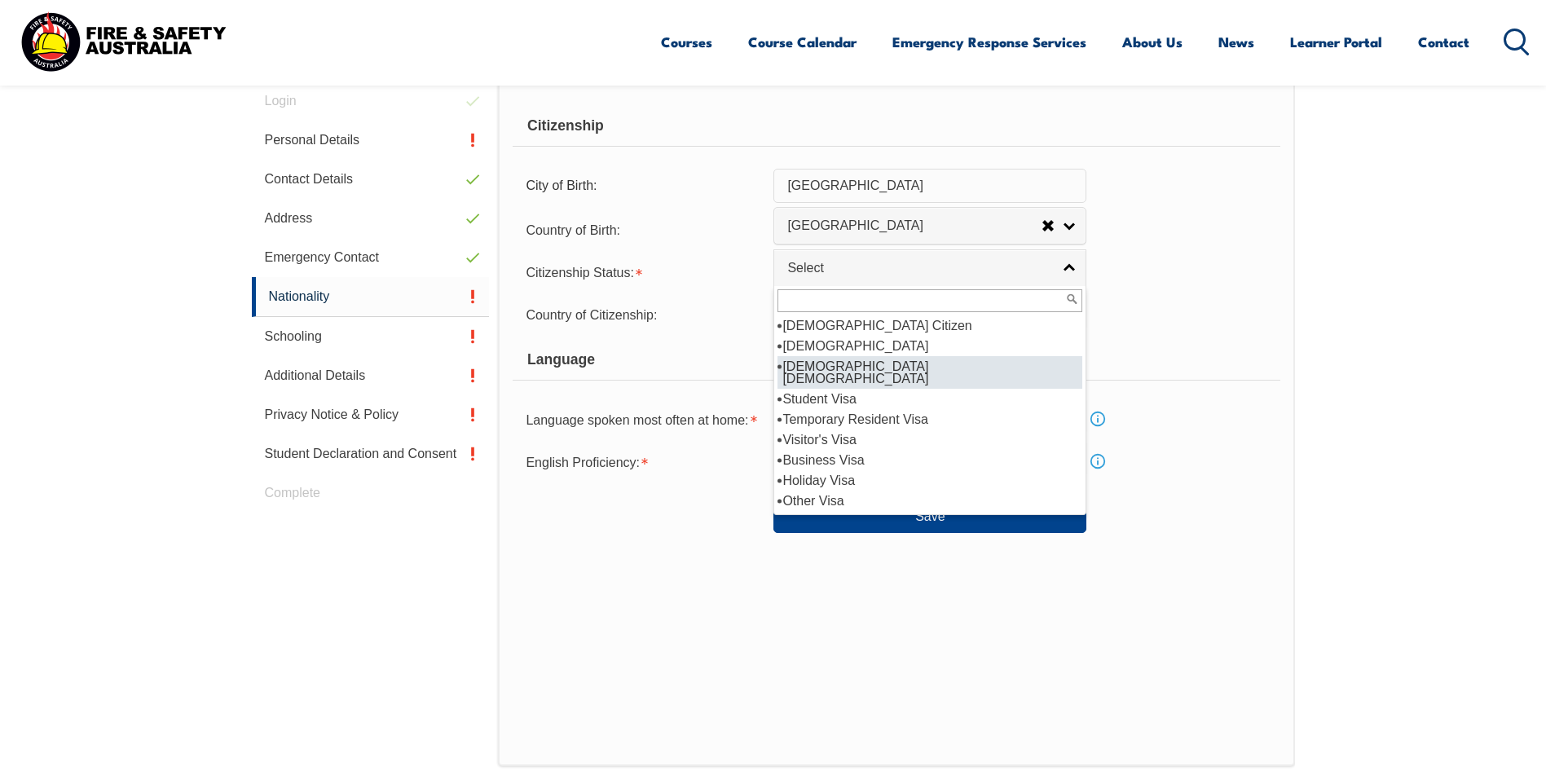
click at [915, 371] on li "[DEMOGRAPHIC_DATA] [DEMOGRAPHIC_DATA]" at bounding box center [930, 372] width 305 height 33
select select "3"
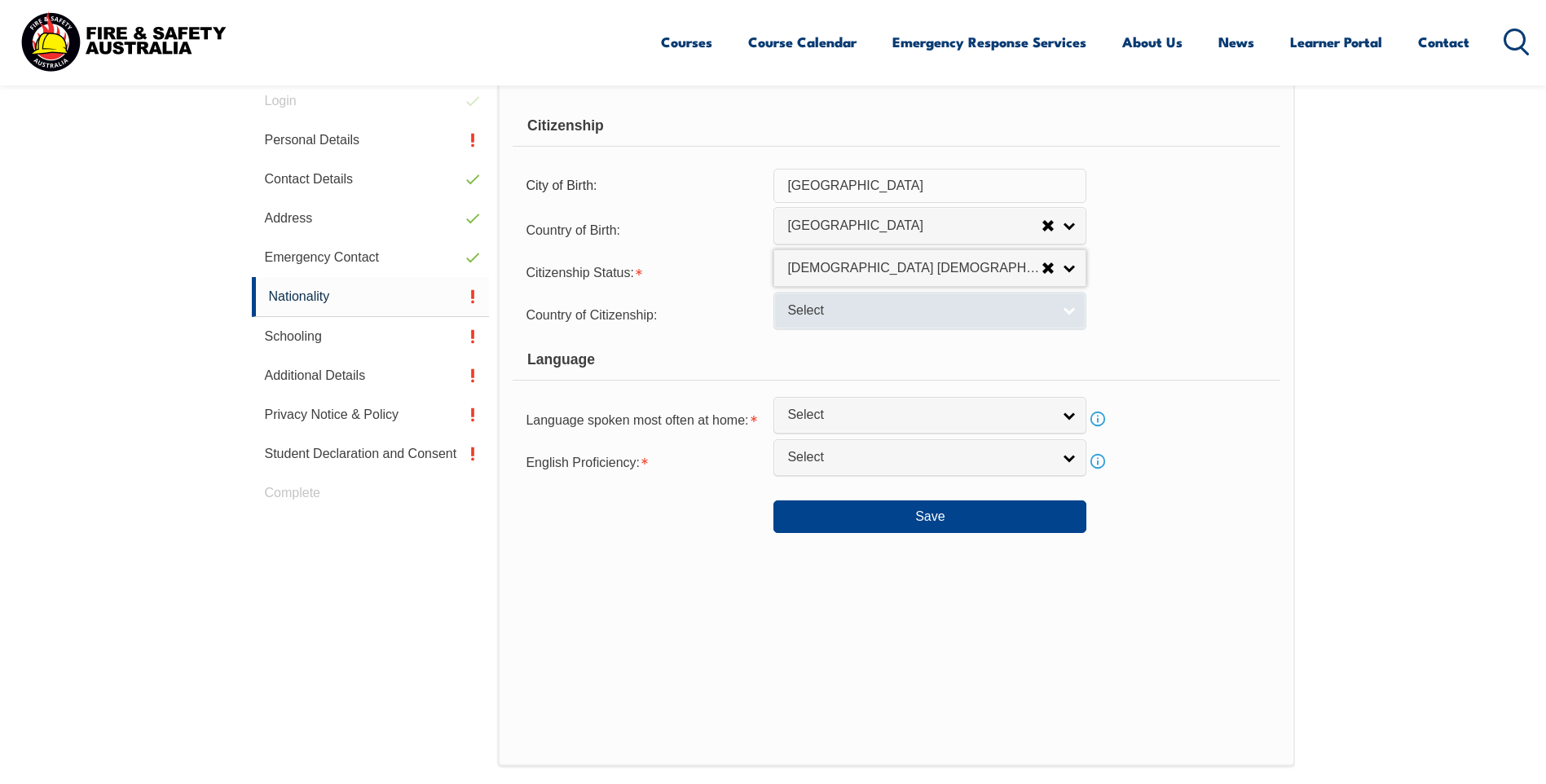
click at [863, 303] on span "Select" at bounding box center [918, 310] width 264 height 17
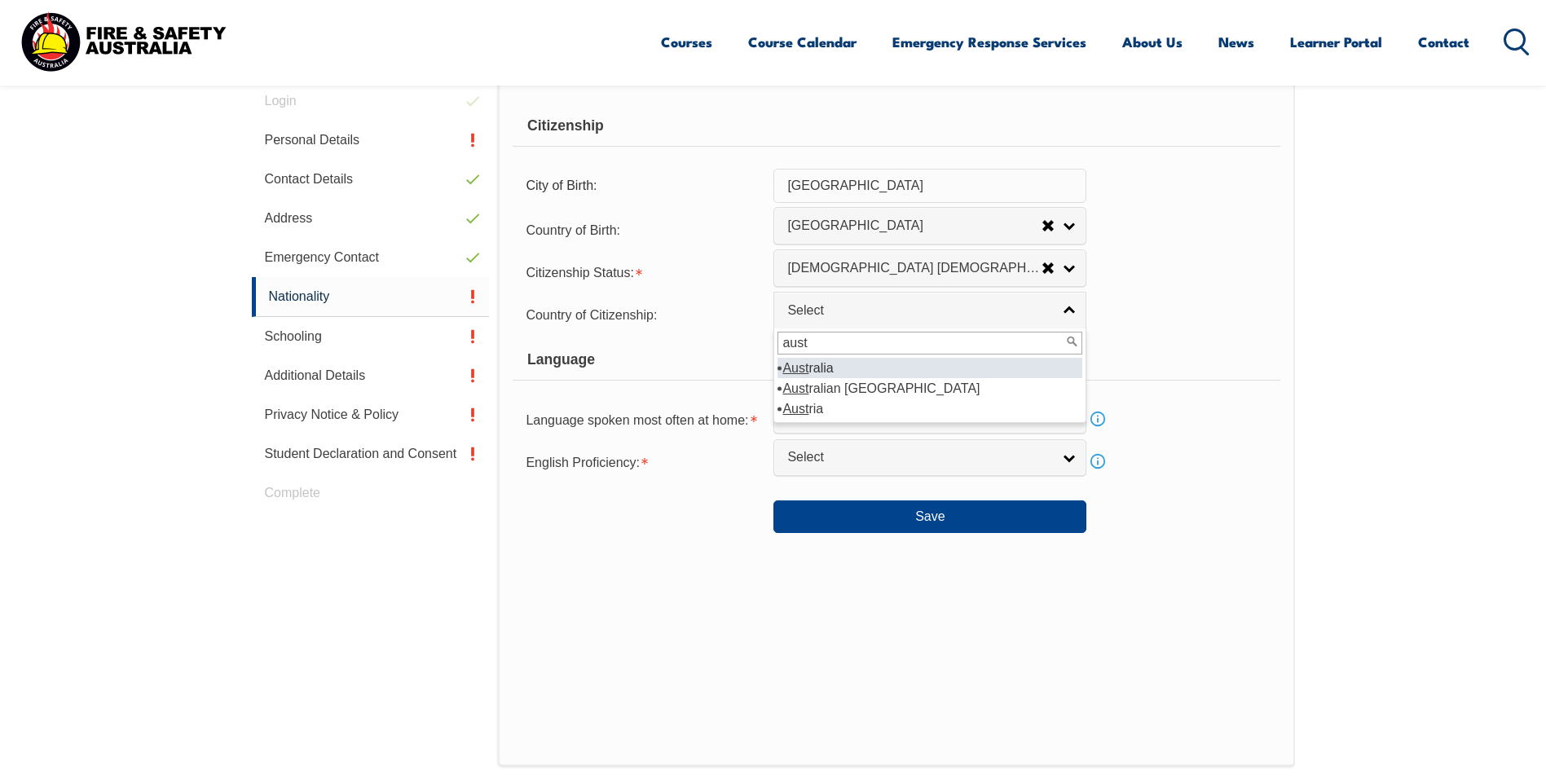
type input "aust"
click at [844, 366] on li "Aust ralia" at bounding box center [930, 368] width 305 height 21
select select "1101"
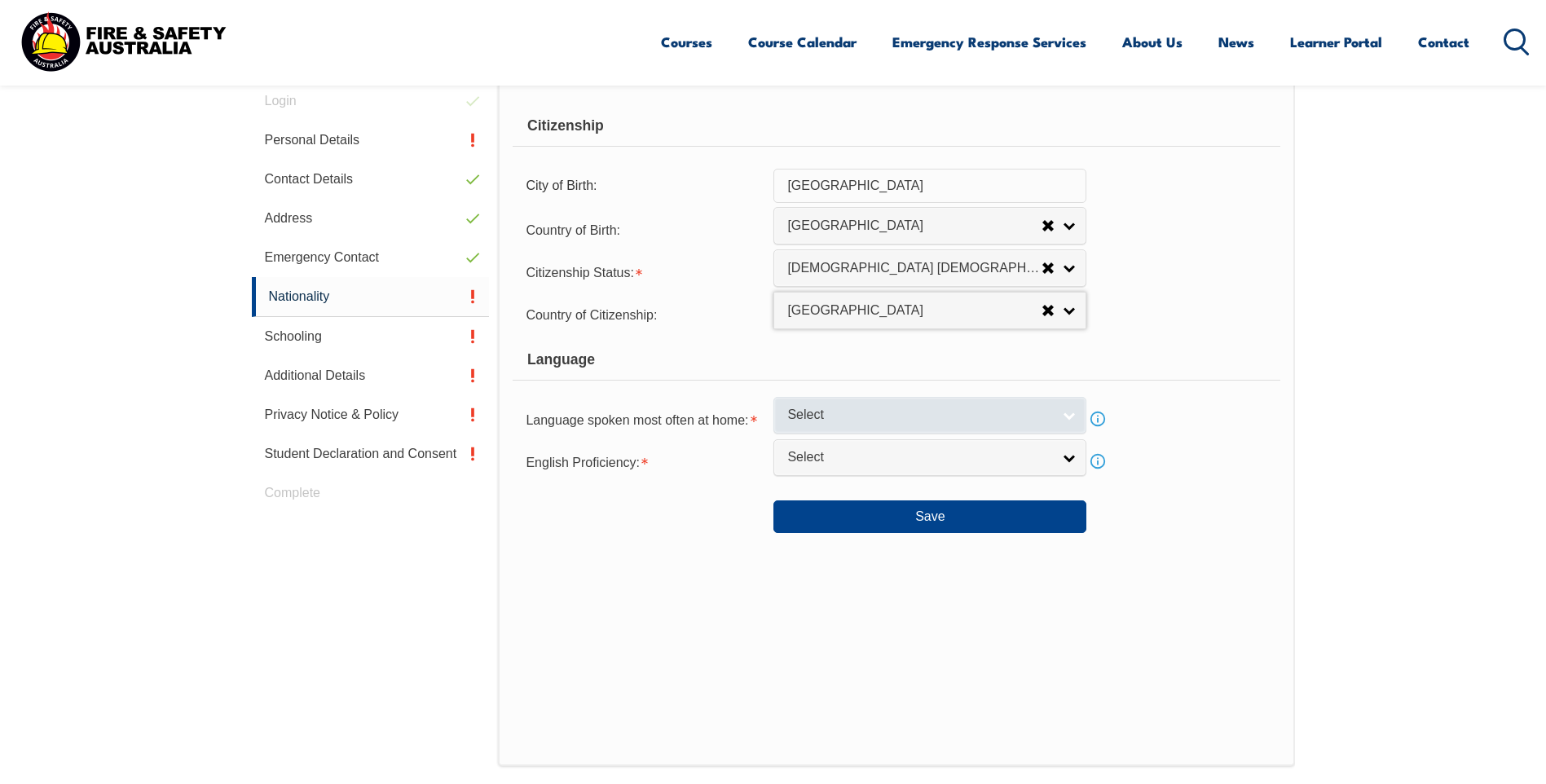
click at [840, 415] on span "Select" at bounding box center [918, 415] width 264 height 17
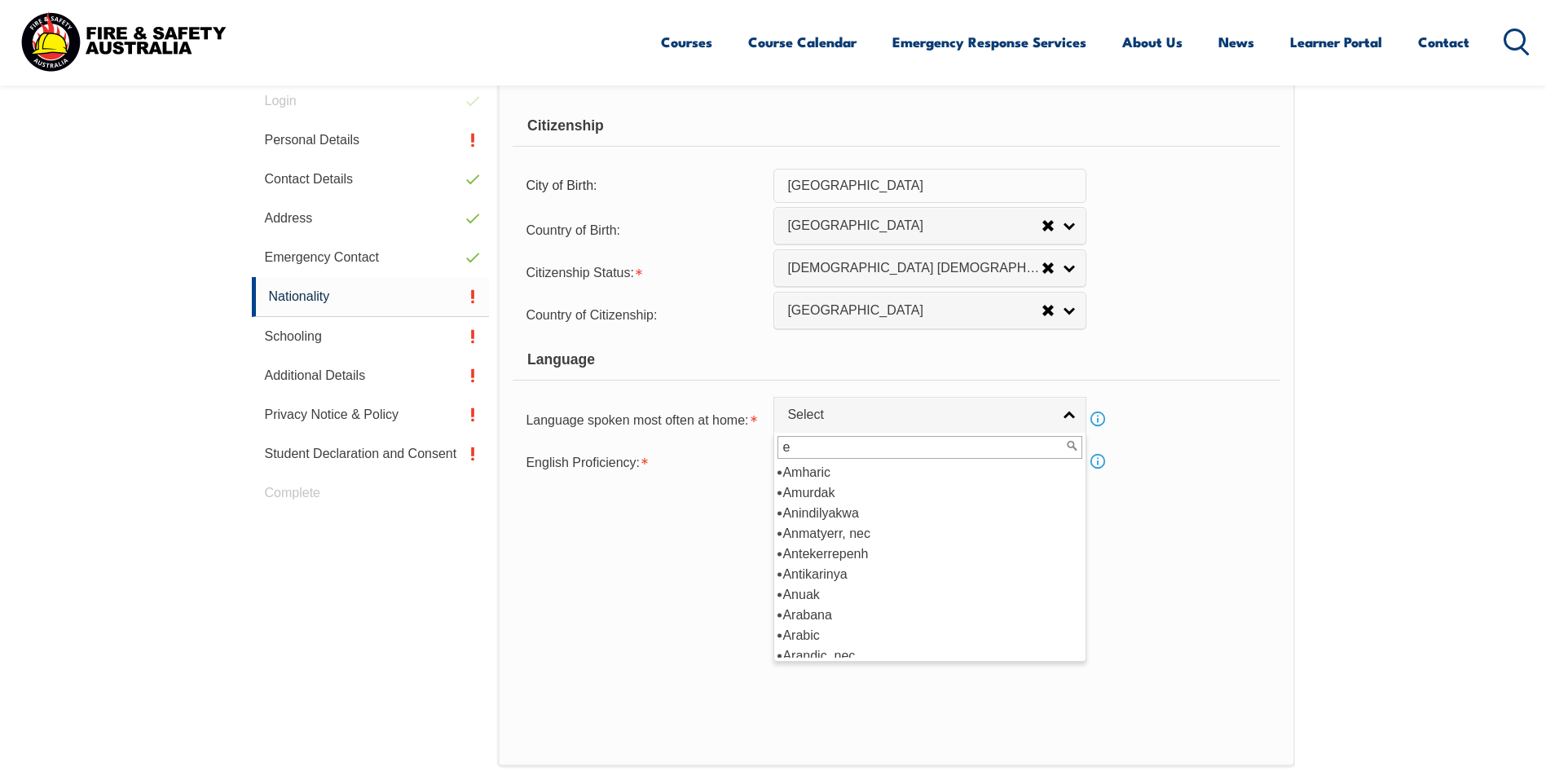
scroll to position [0, 0]
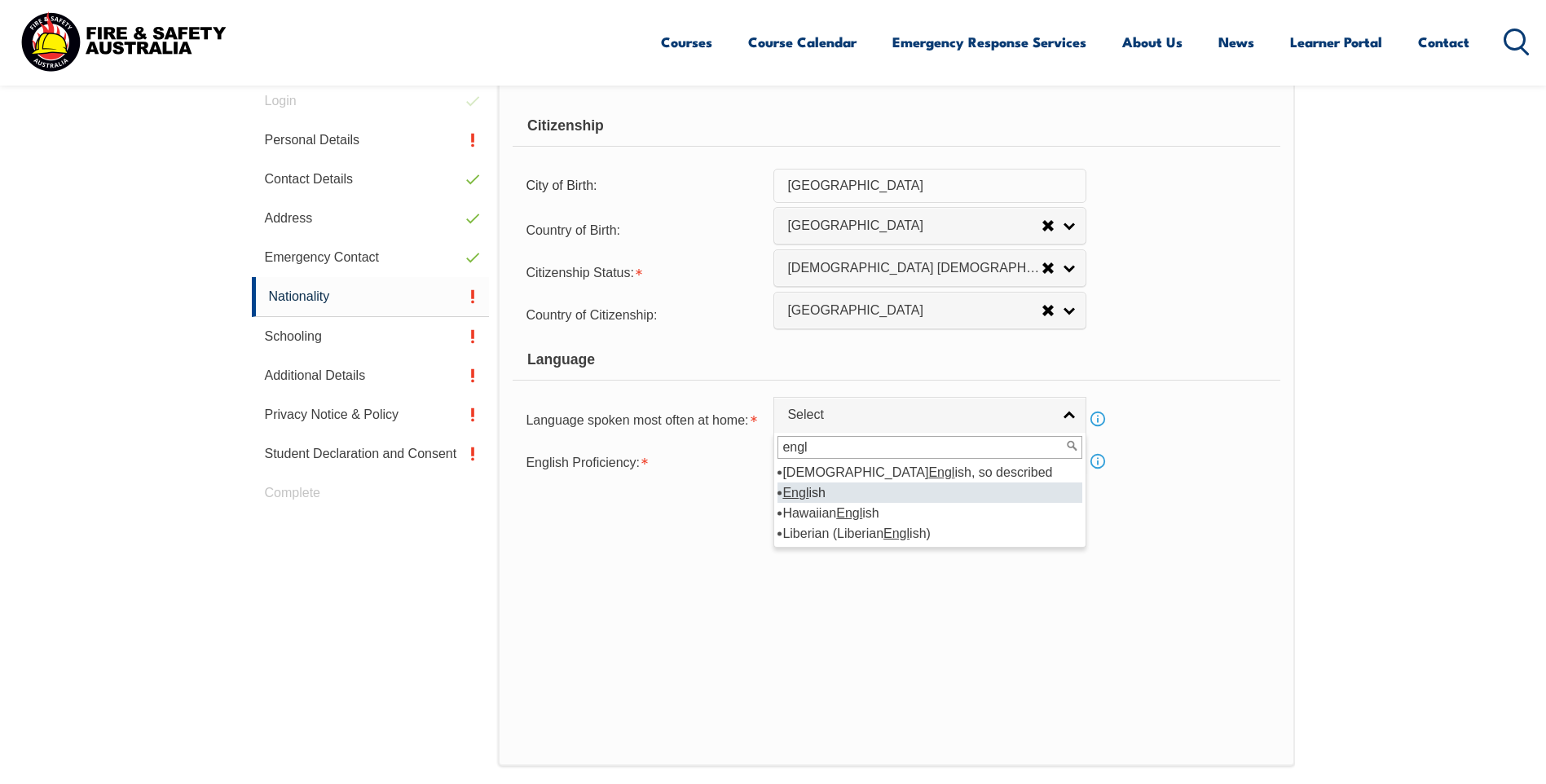
type input "engl"
click at [820, 494] on li "Engl ish" at bounding box center [930, 492] width 305 height 21
select select "1201"
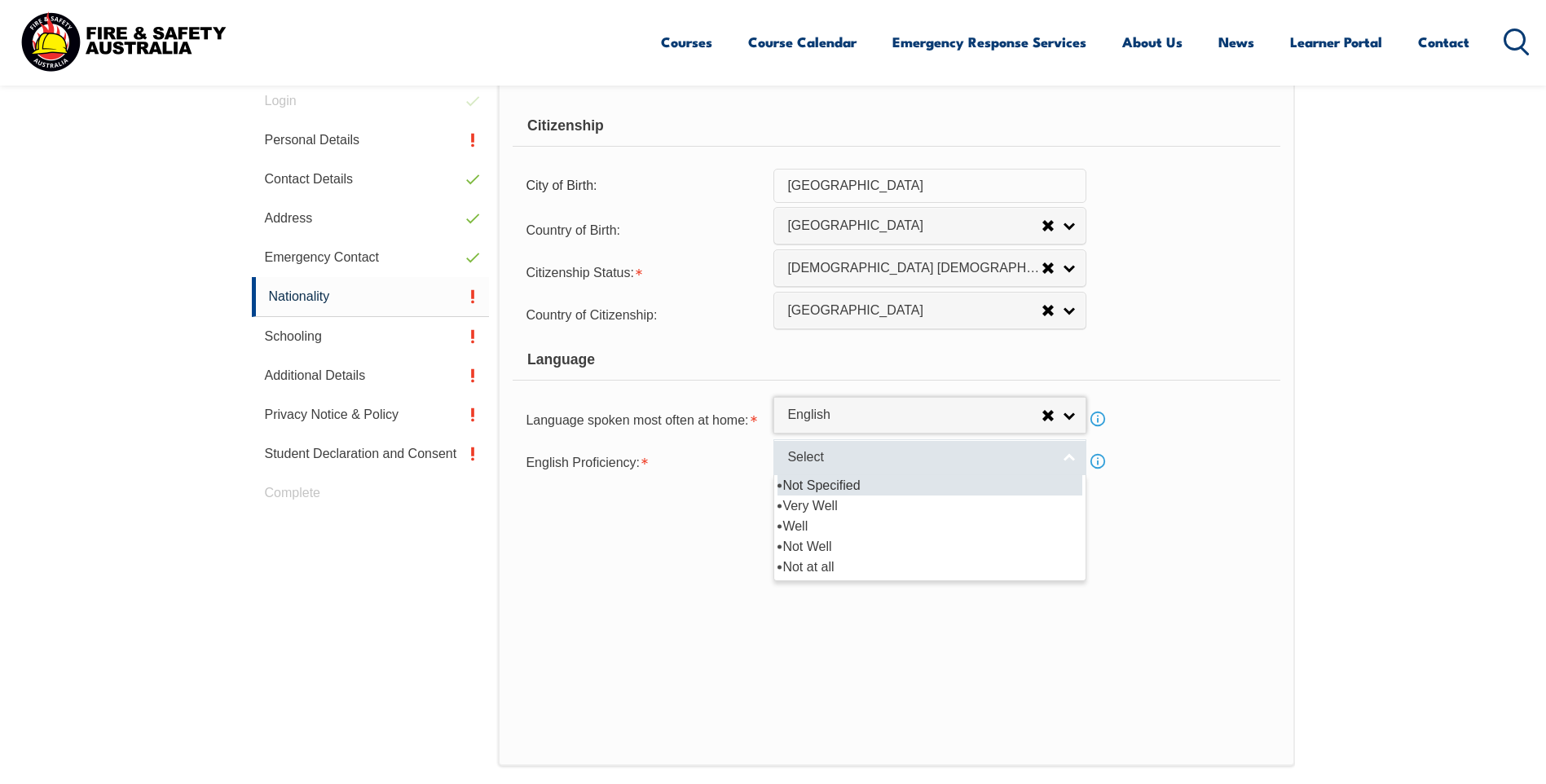
click at [842, 458] on span "Select" at bounding box center [918, 458] width 264 height 17
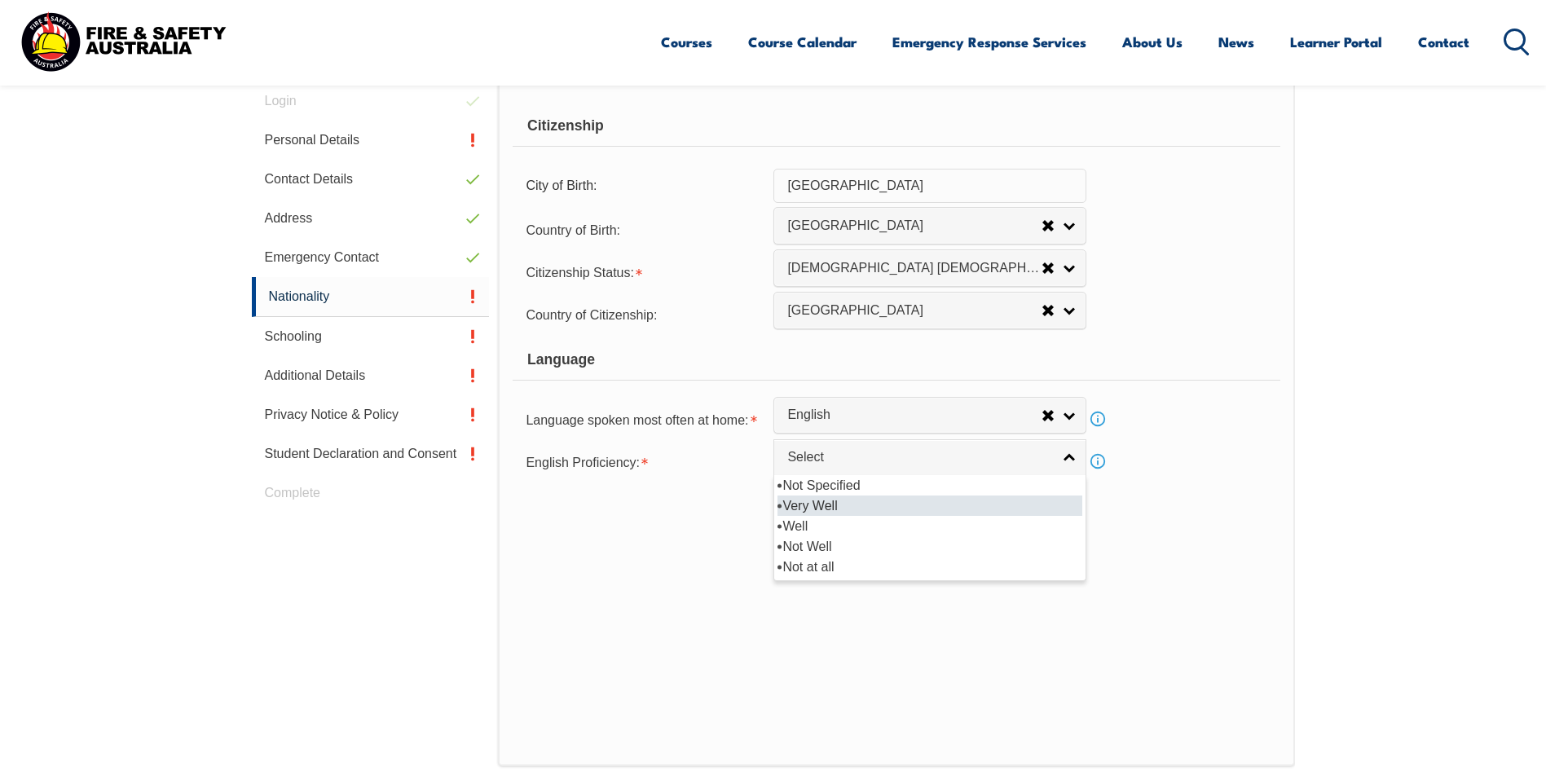
click at [844, 501] on li "Very Well" at bounding box center [930, 505] width 305 height 21
select select "1"
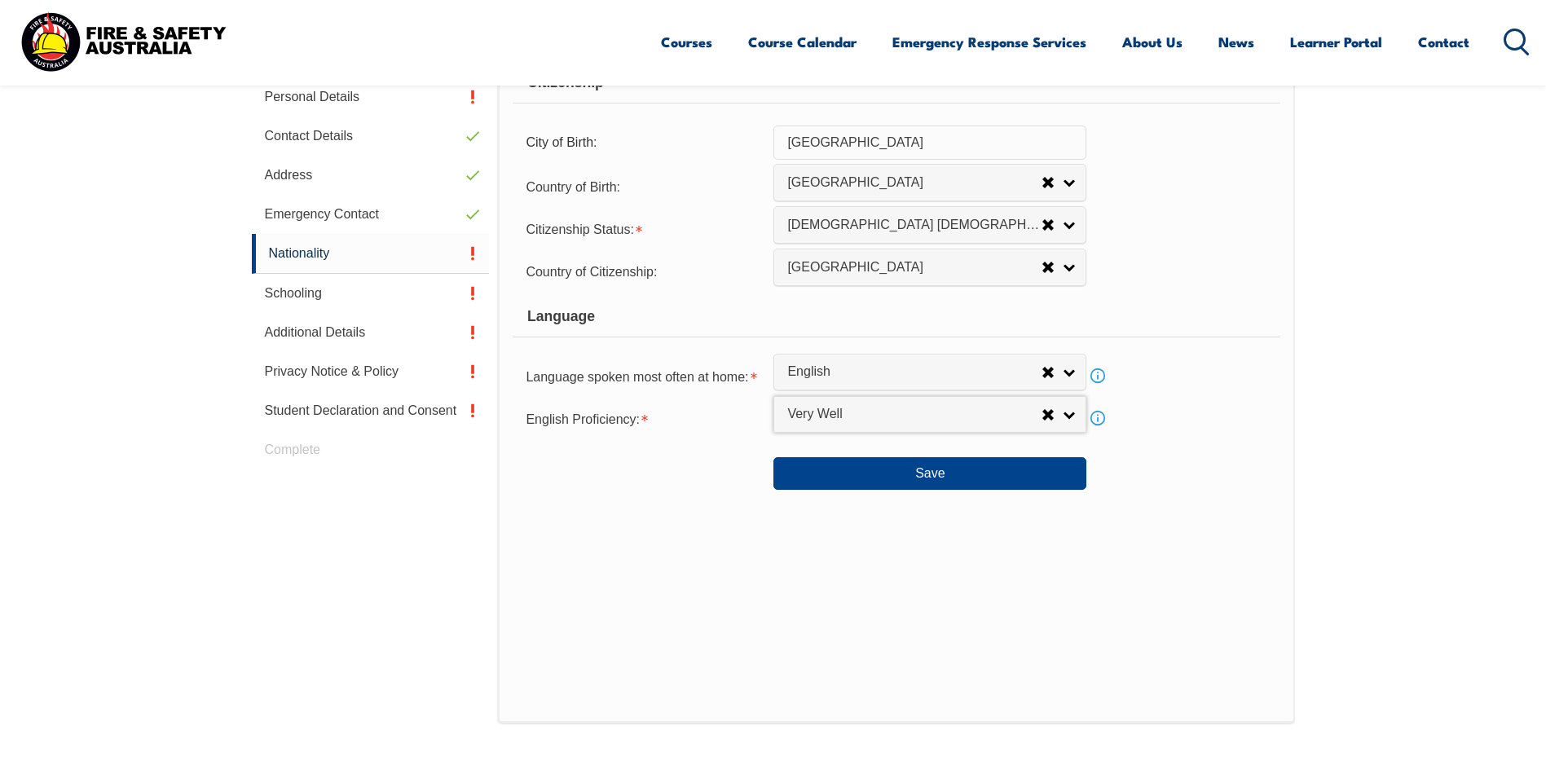
scroll to position [624, 0]
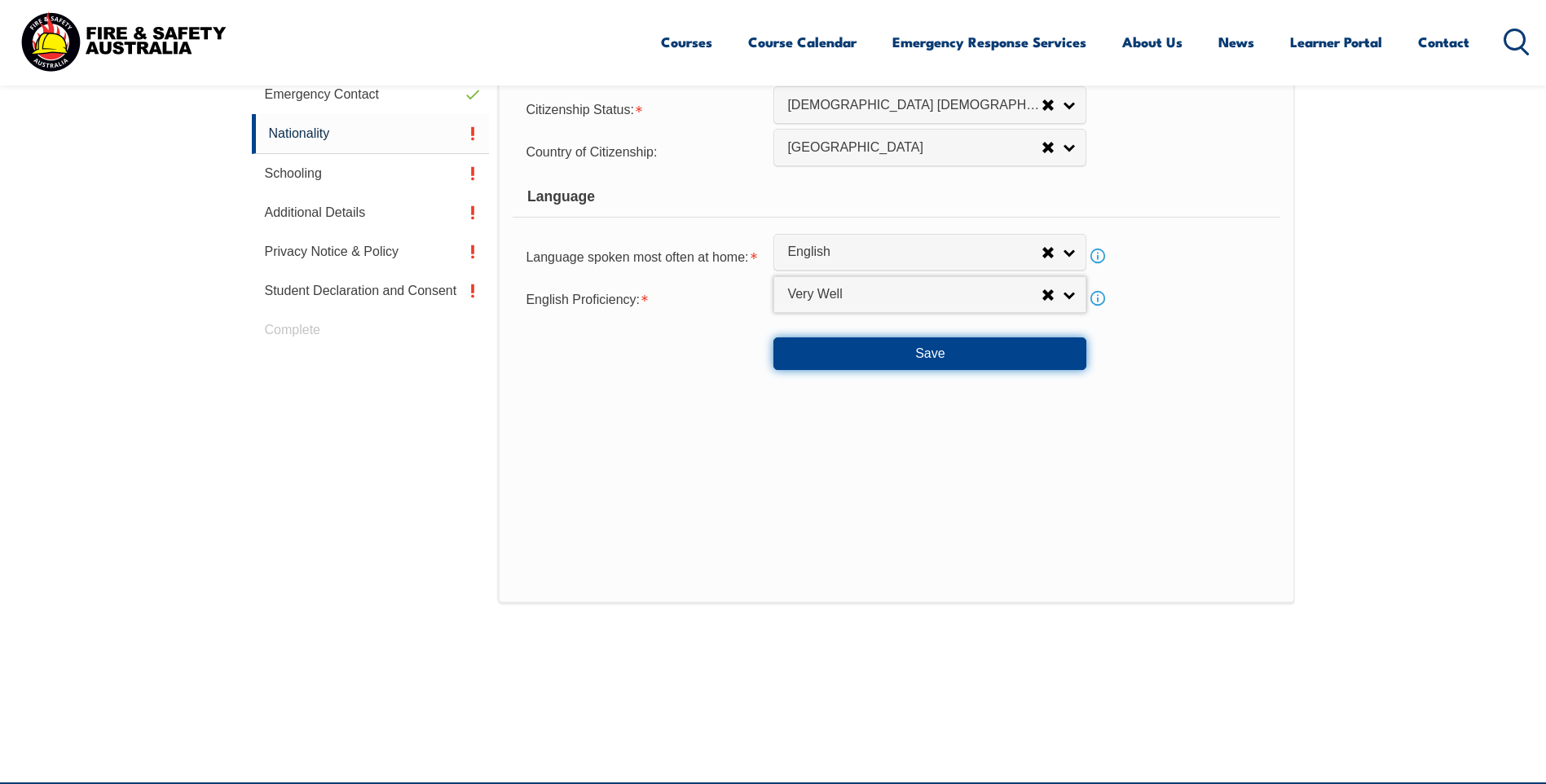
click at [961, 339] on button "Save" at bounding box center [930, 353] width 313 height 33
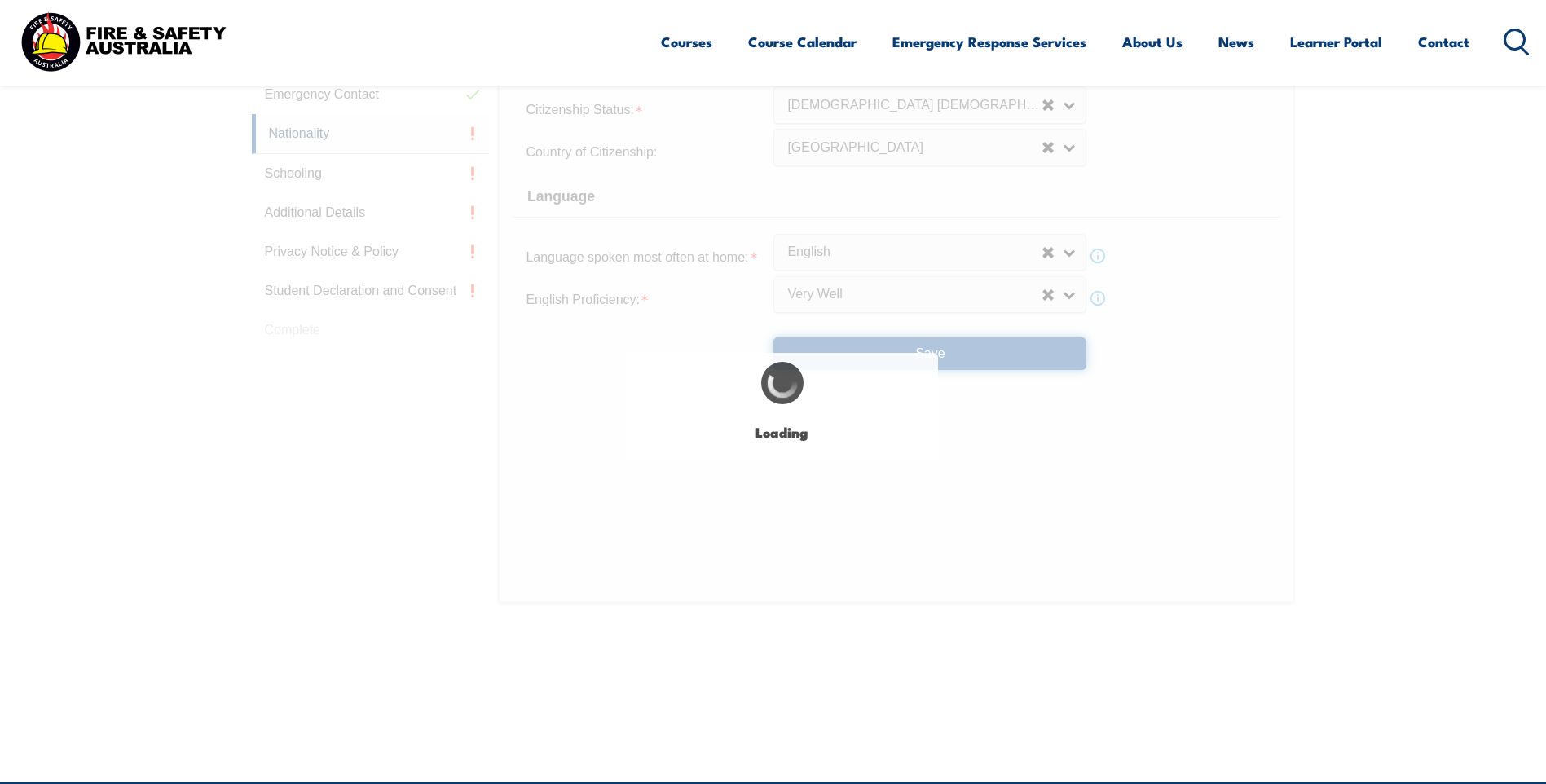
type input "[GEOGRAPHIC_DATA]"
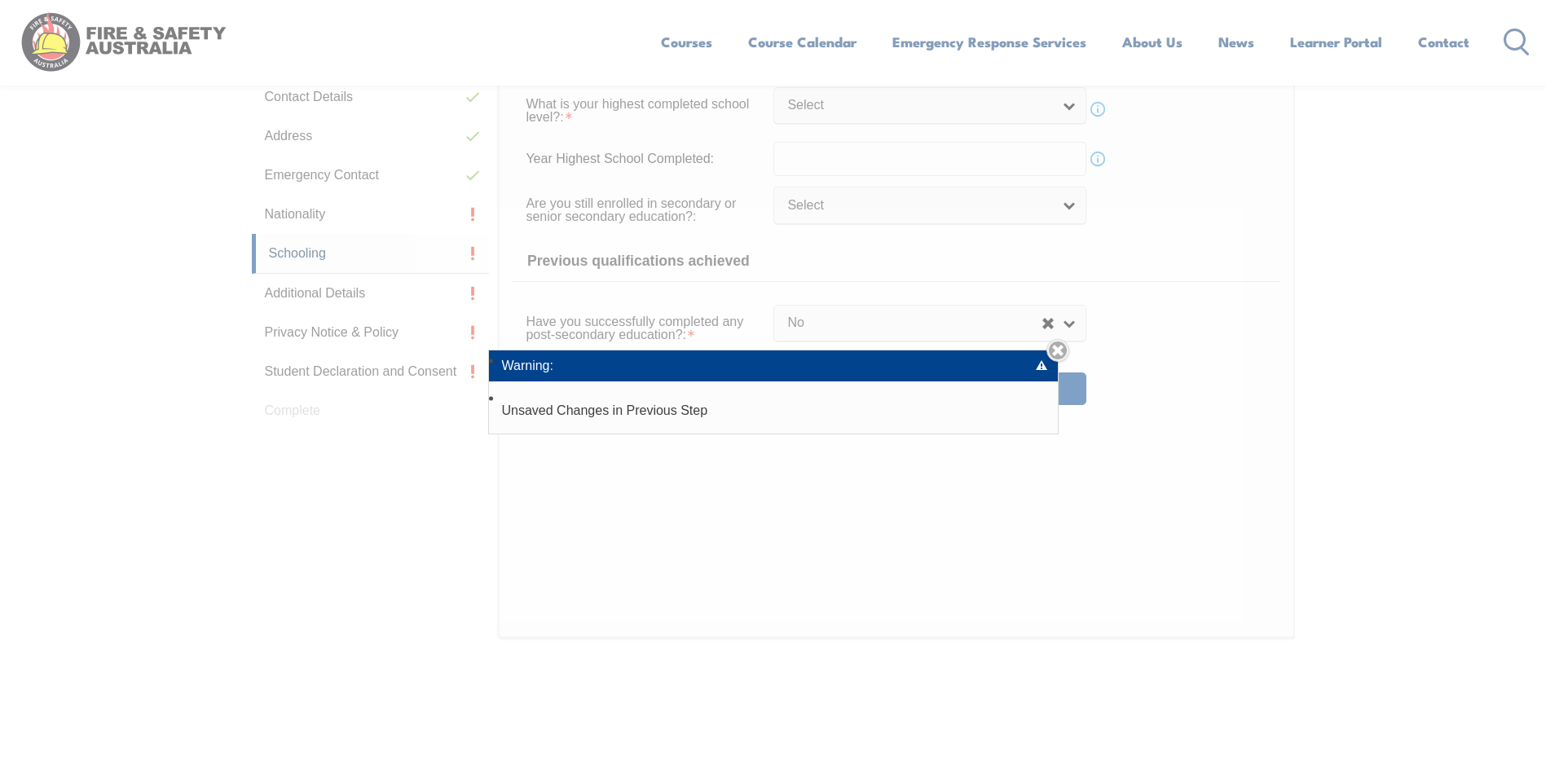
scroll to position [461, 0]
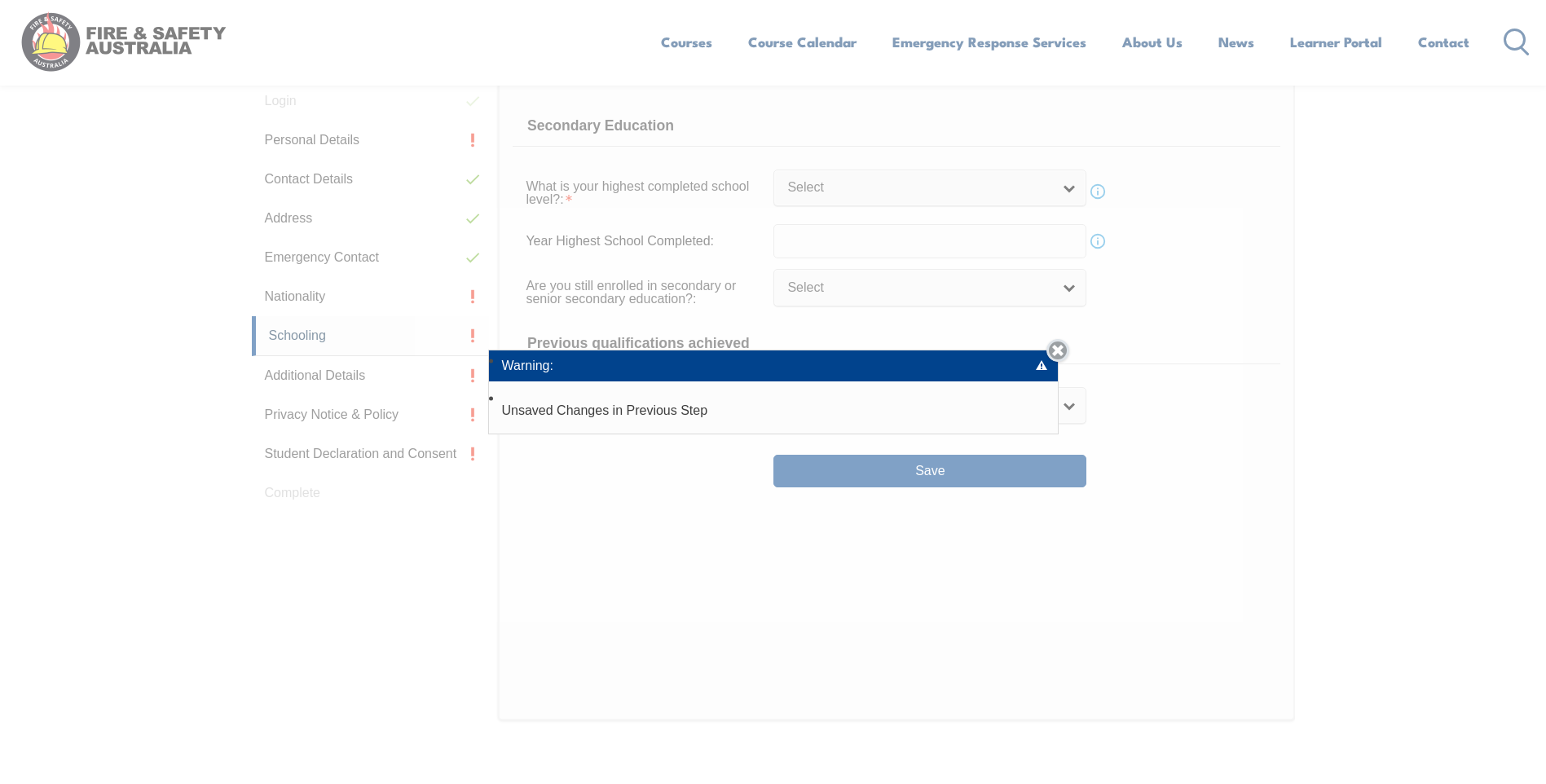
click at [1067, 346] on link "Close" at bounding box center [1057, 351] width 22 height 22
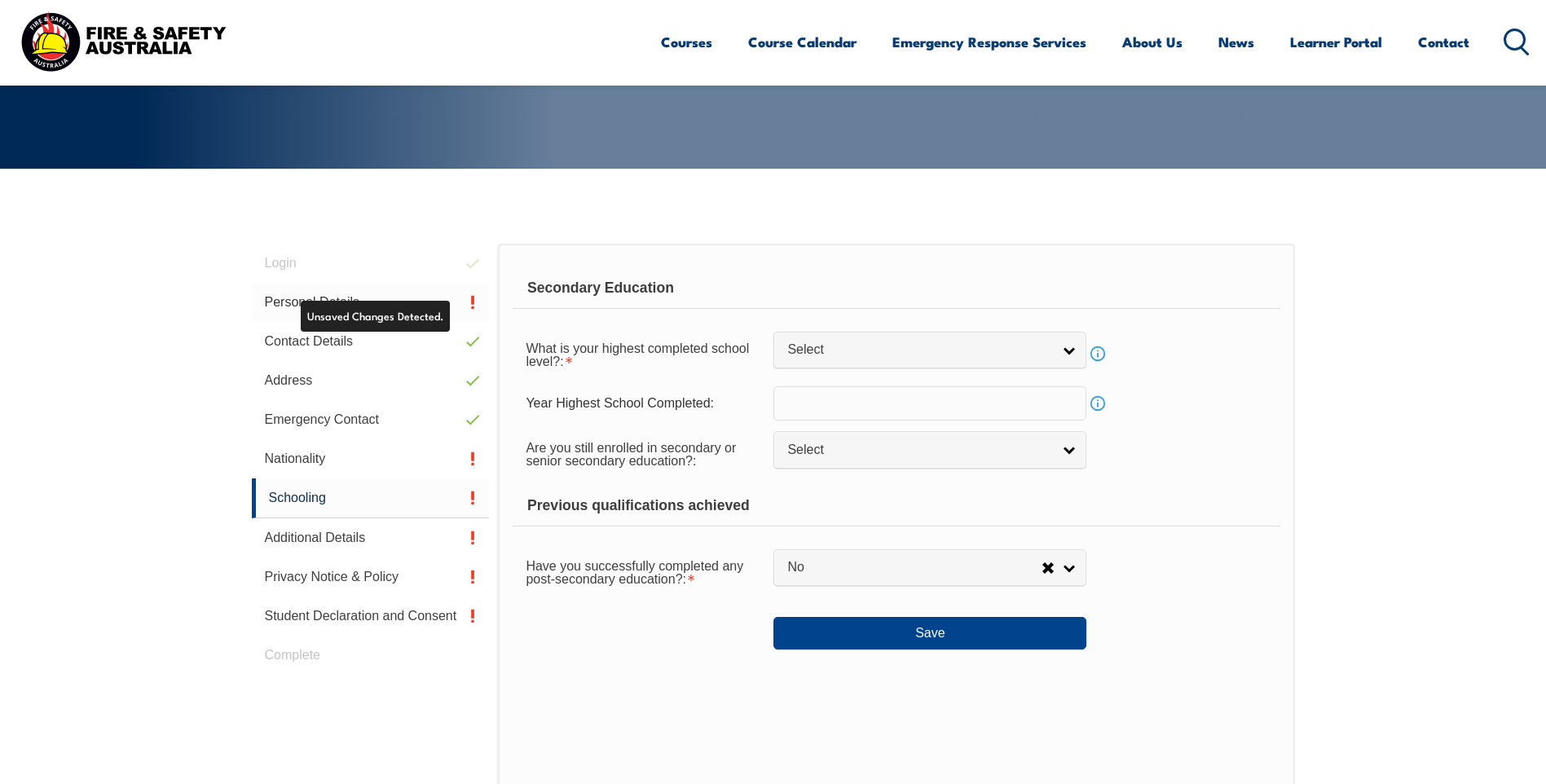
scroll to position [297, 0]
click at [291, 296] on link "Personal Details" at bounding box center [370, 303] width 238 height 39
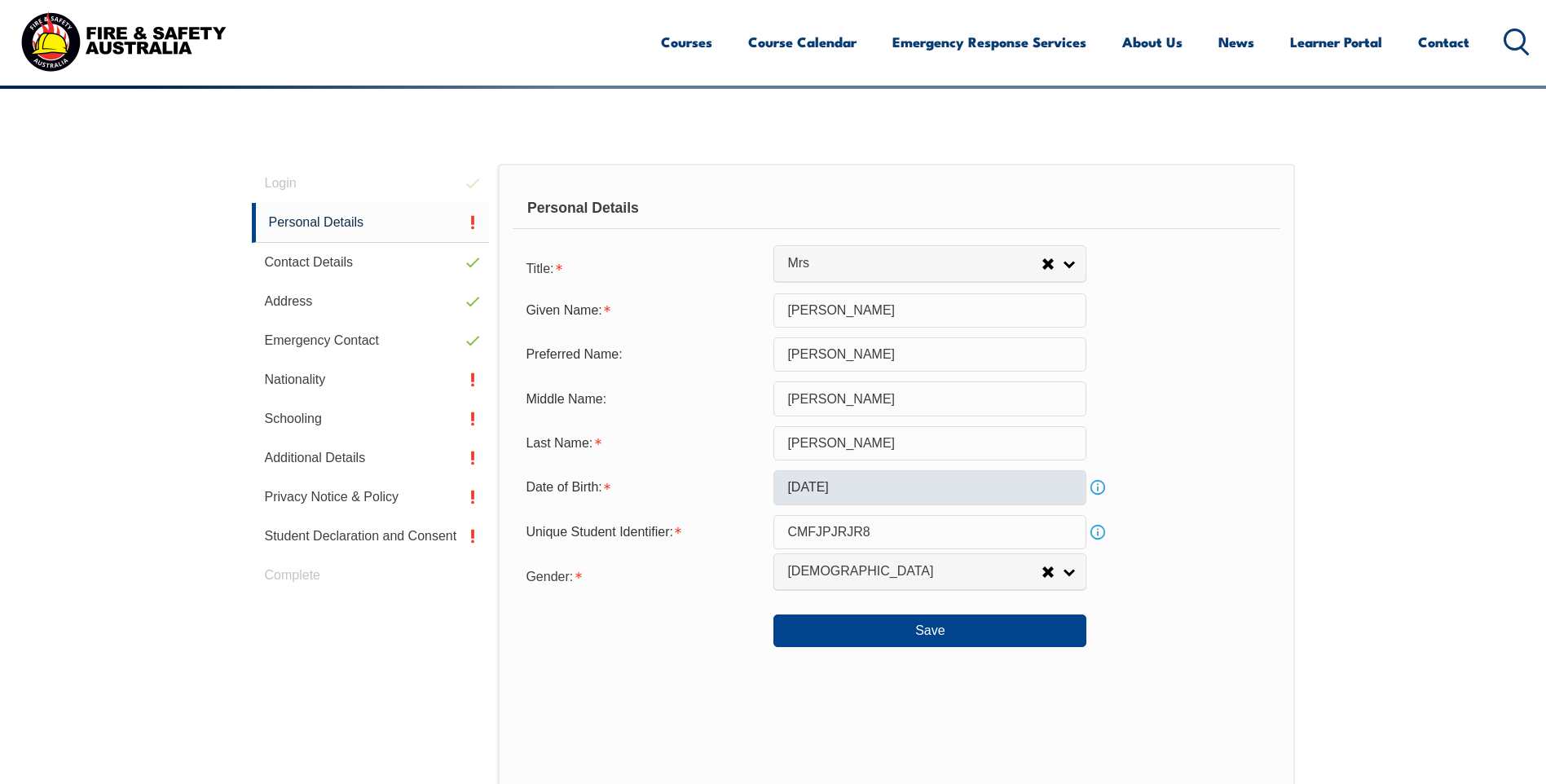
scroll to position [461, 0]
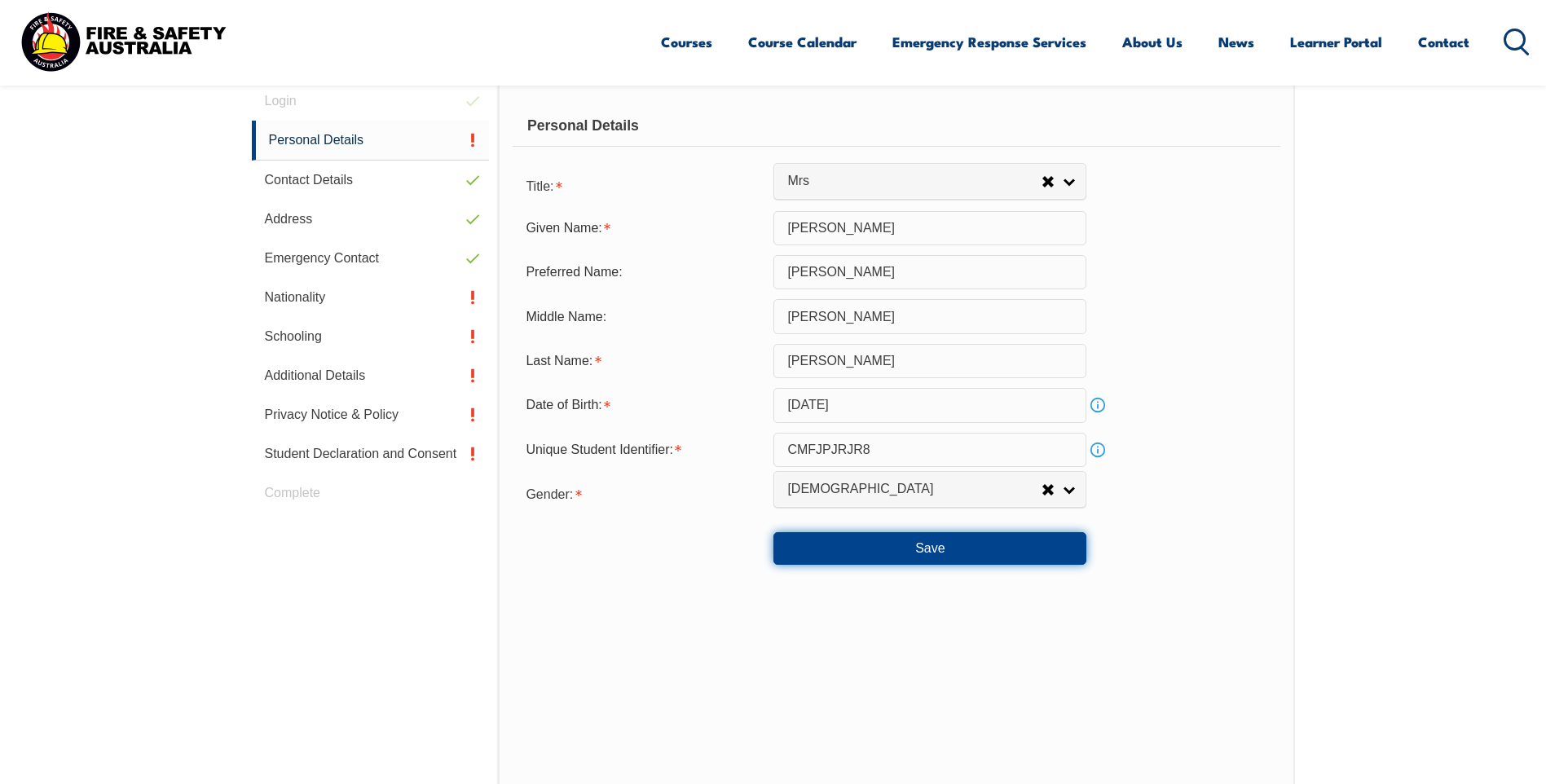
click at [954, 540] on button "Save" at bounding box center [930, 548] width 313 height 33
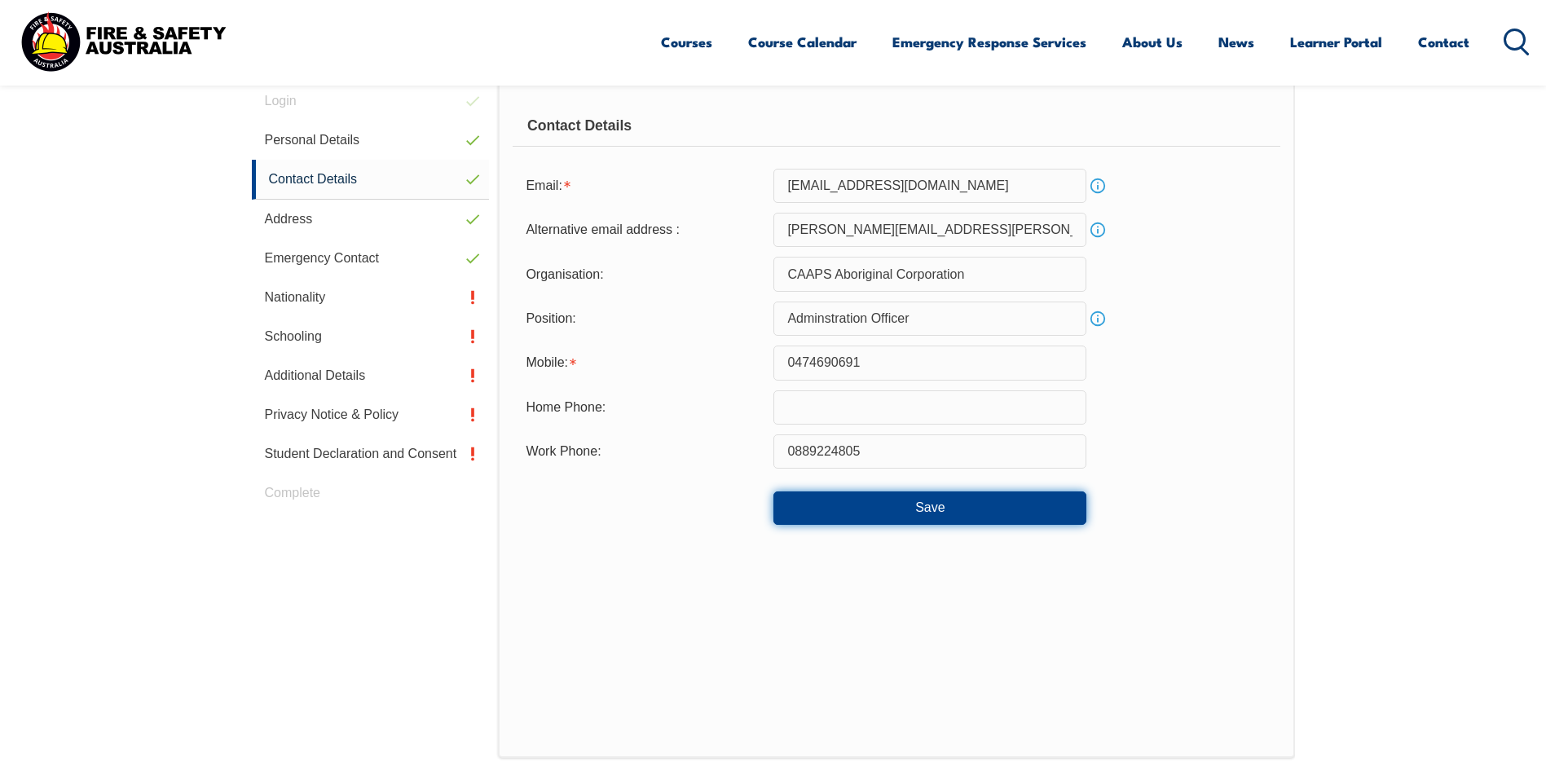
click at [908, 501] on button "Save" at bounding box center [930, 507] width 313 height 33
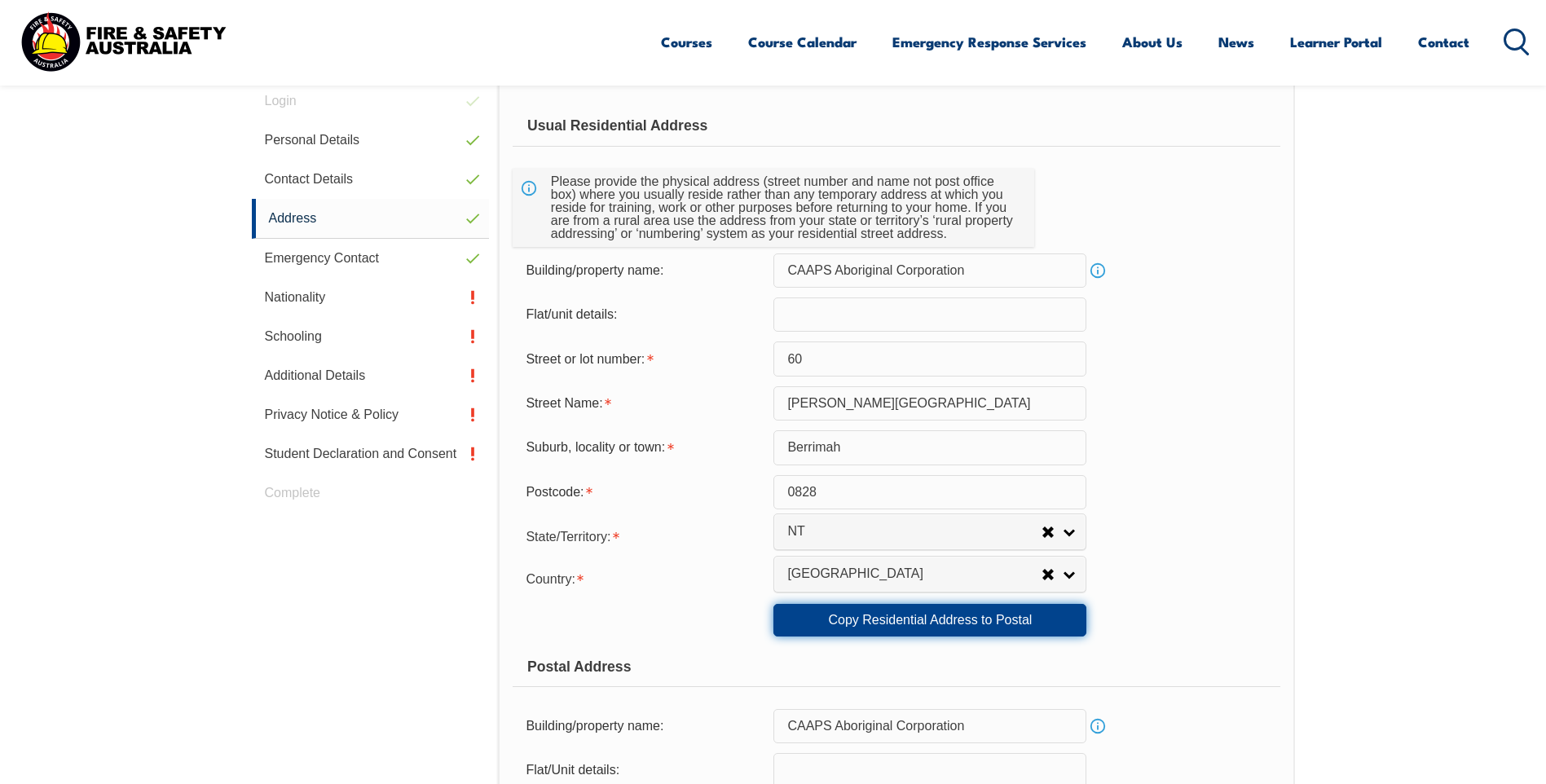
click at [1041, 631] on link "Copy Residential Address to Postal" at bounding box center [930, 620] width 313 height 33
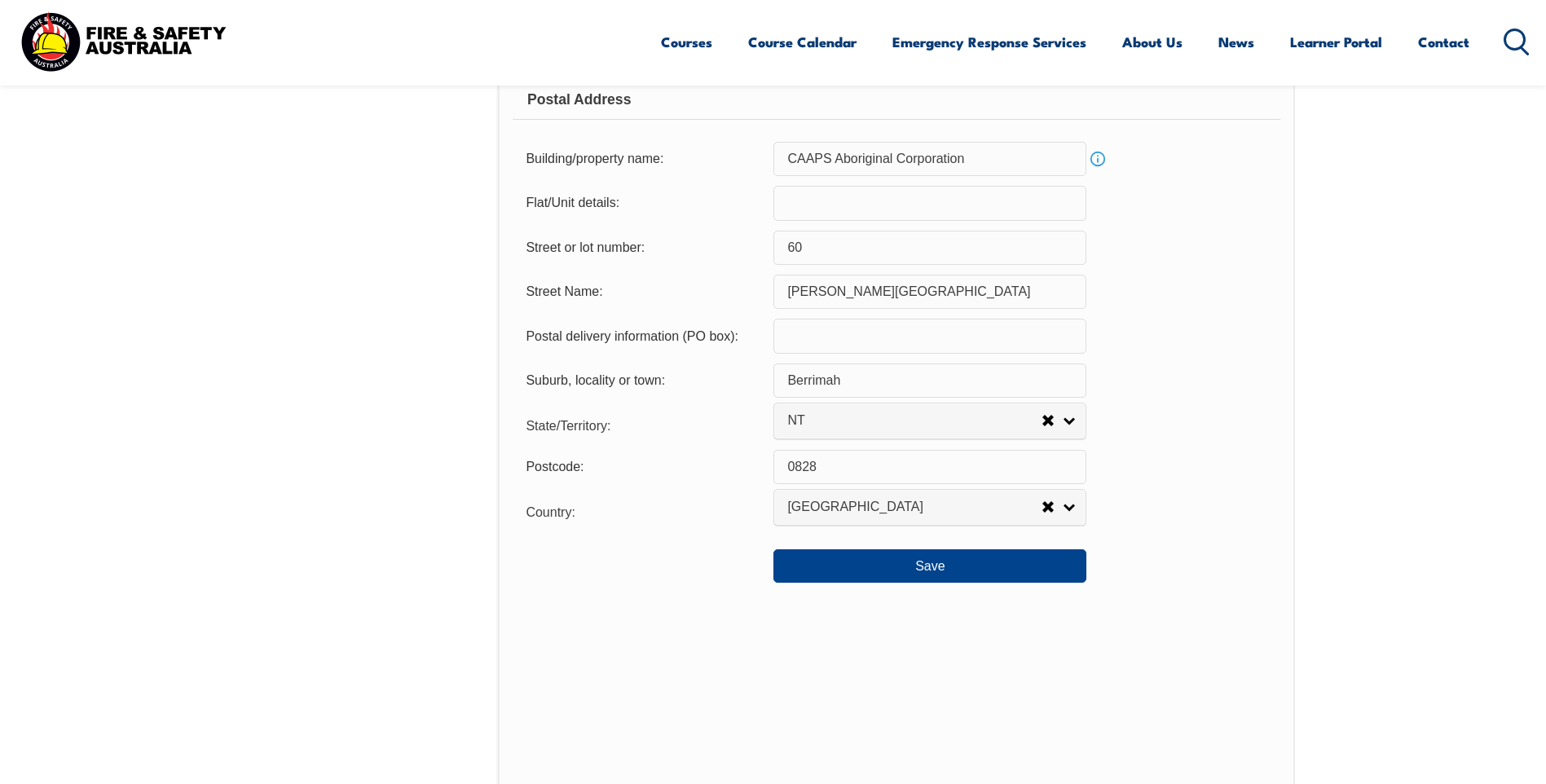
scroll to position [1031, 0]
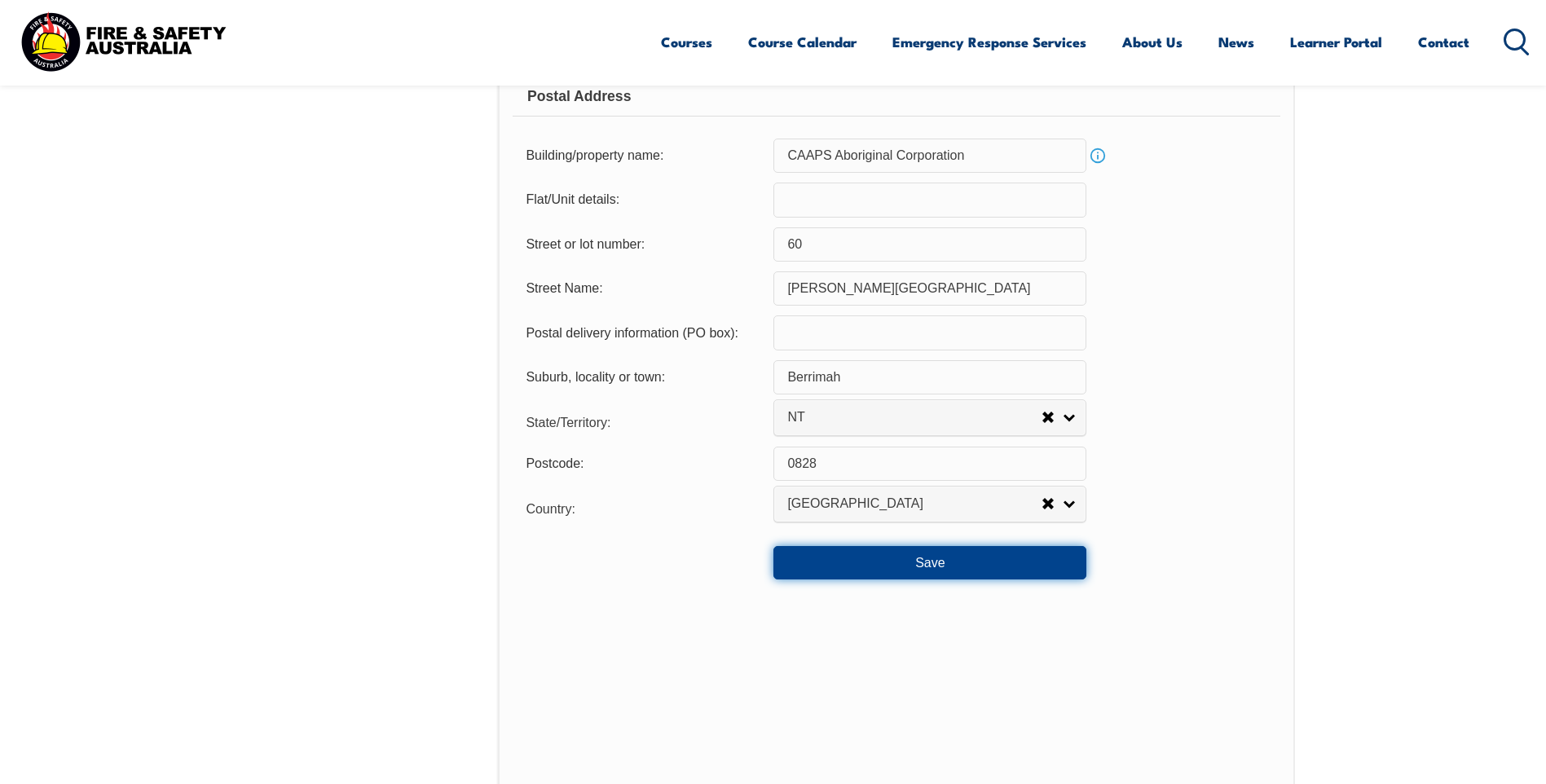
click at [993, 564] on button "Save" at bounding box center [930, 562] width 313 height 33
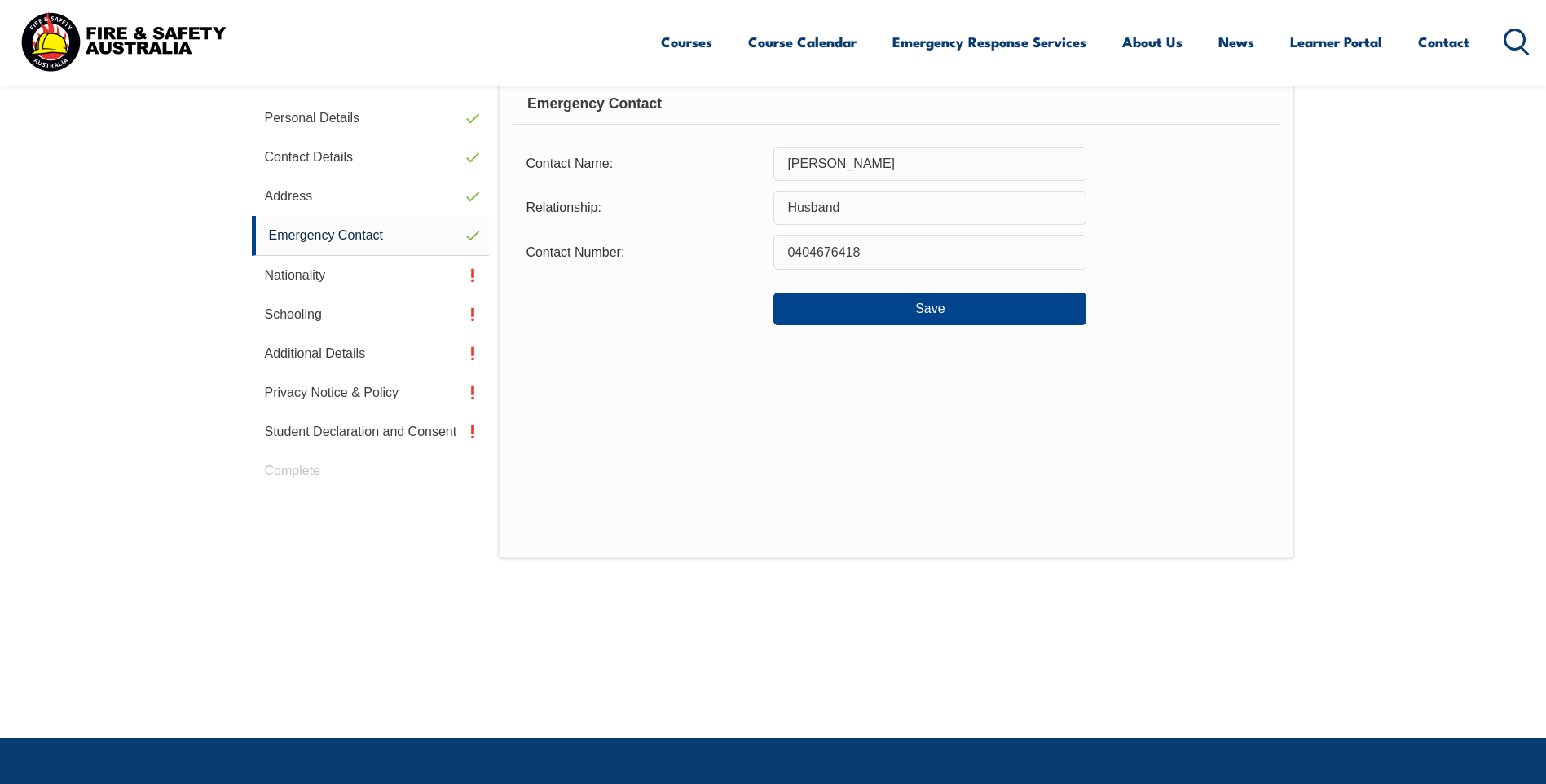
scroll to position [461, 0]
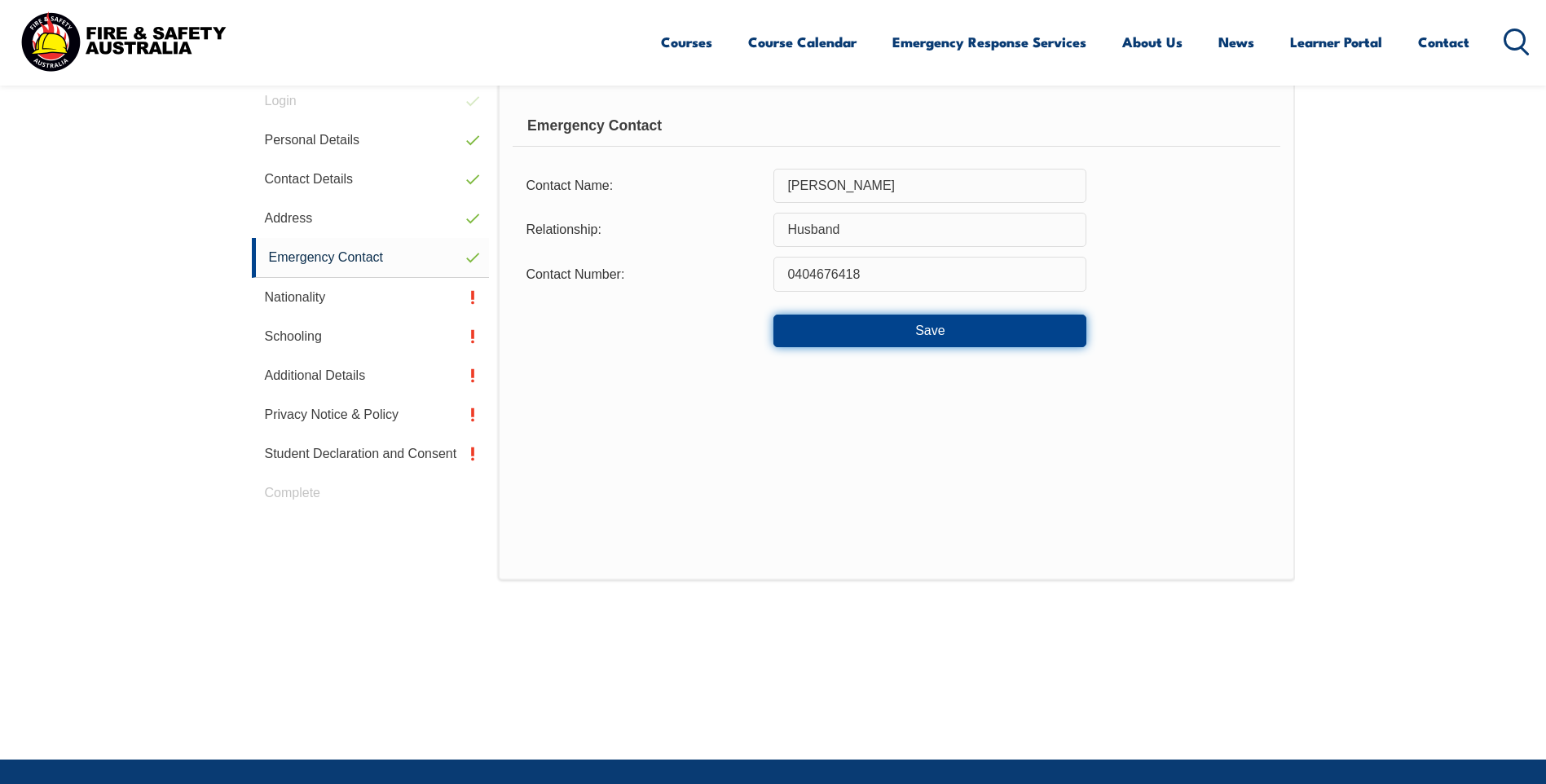
click at [806, 319] on button "Save" at bounding box center [930, 330] width 313 height 33
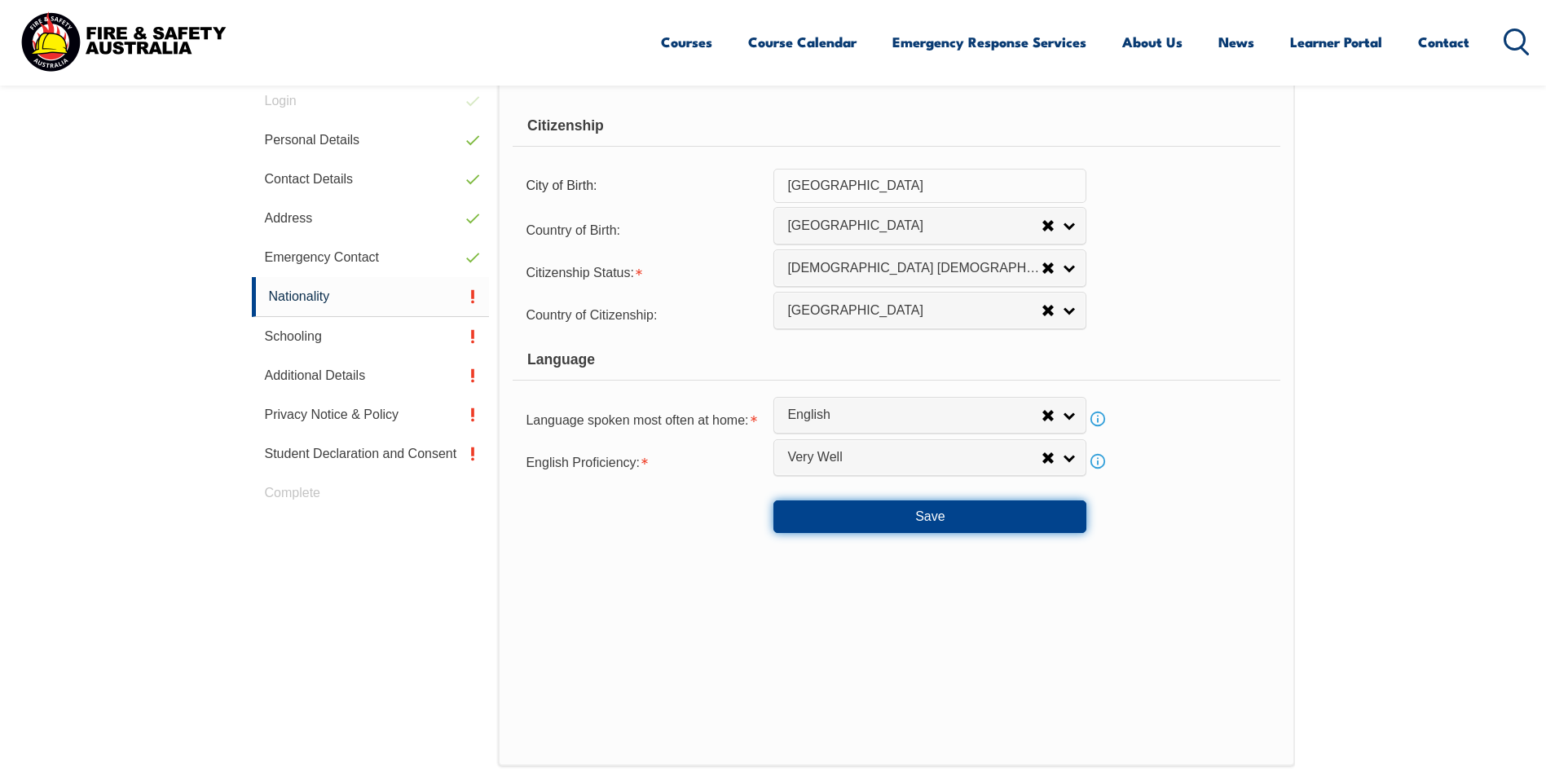
click at [934, 520] on button "Save" at bounding box center [930, 516] width 313 height 33
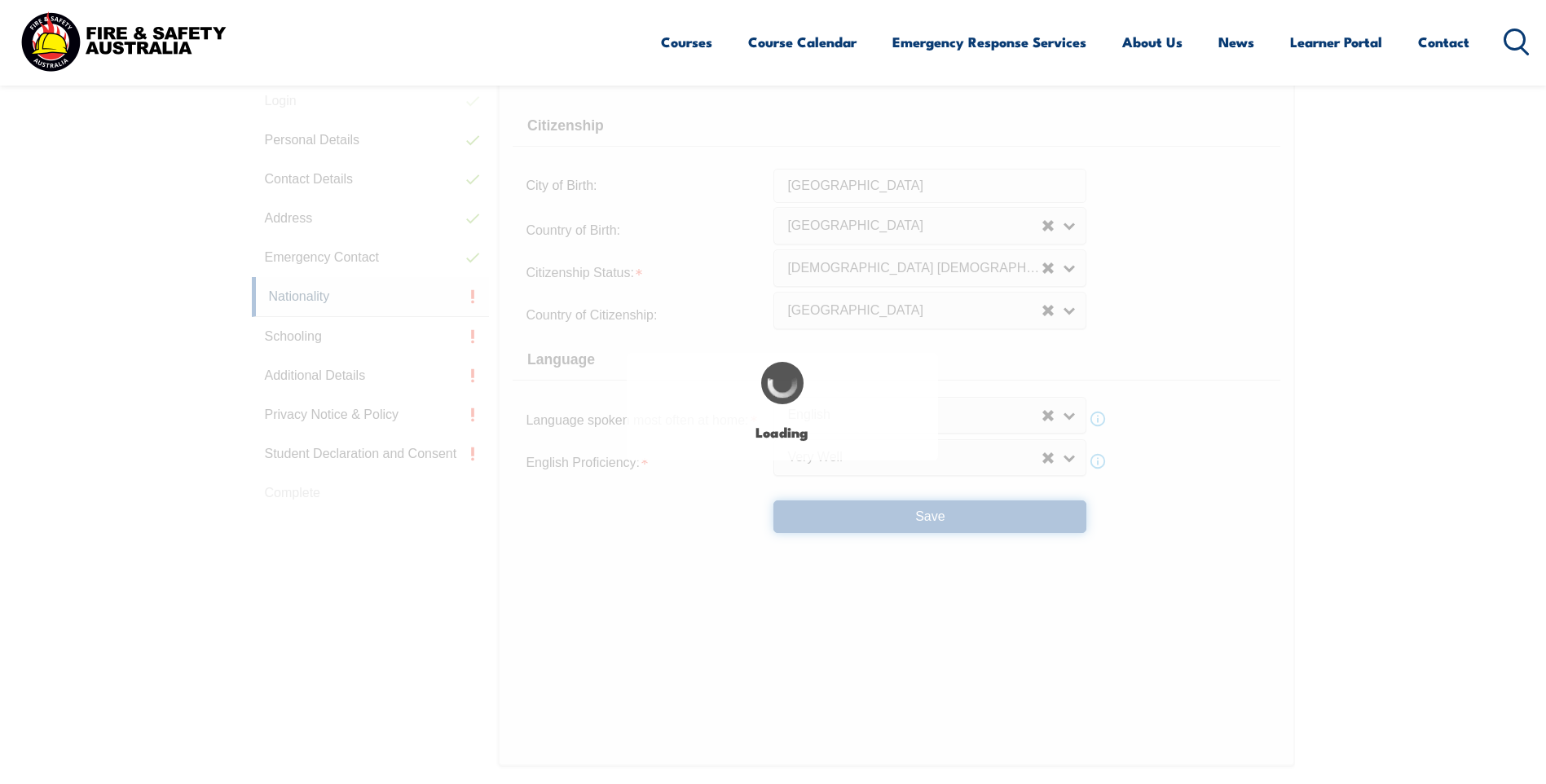
select select "false"
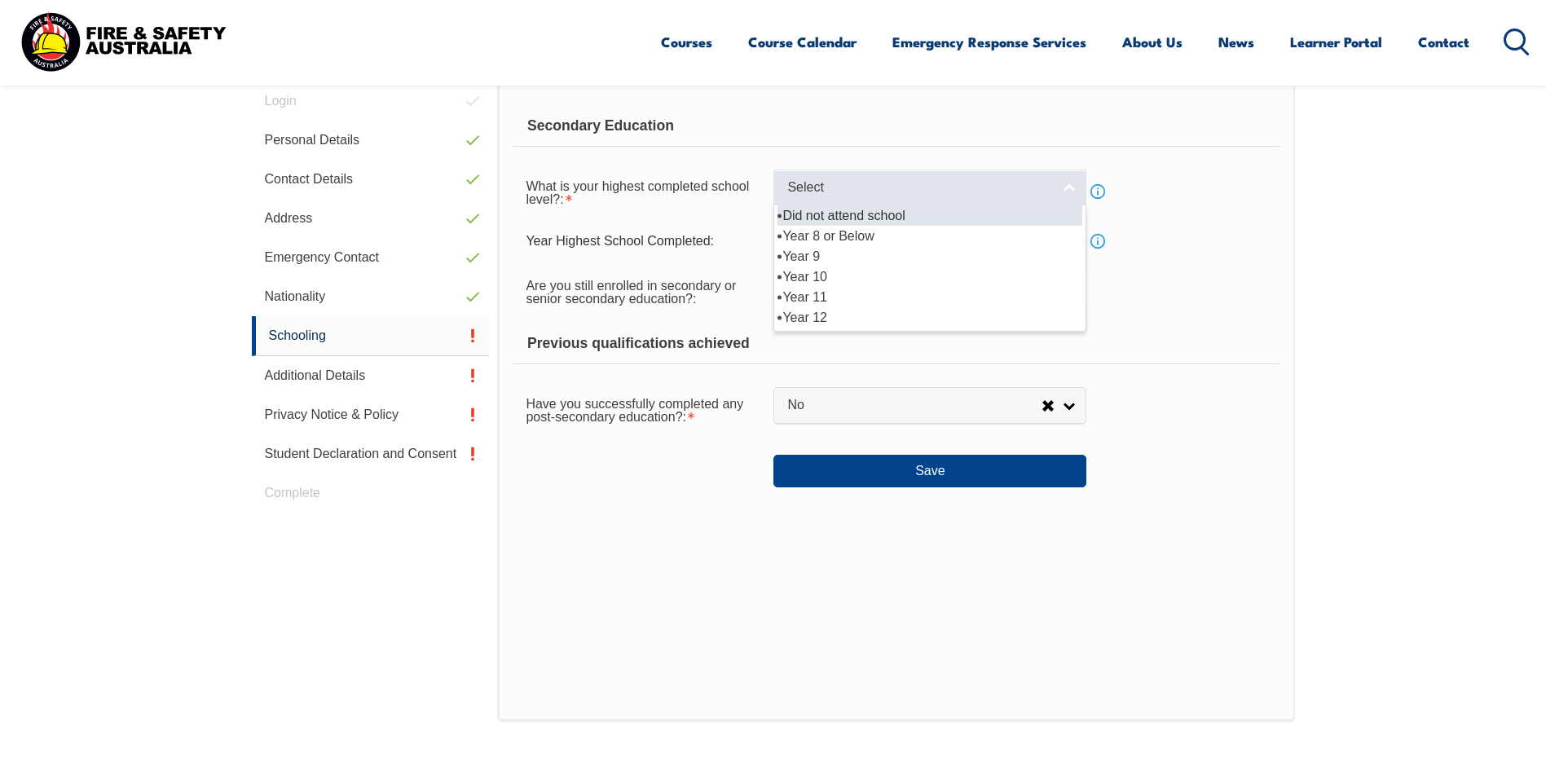
click at [828, 190] on span "Select" at bounding box center [918, 187] width 264 height 17
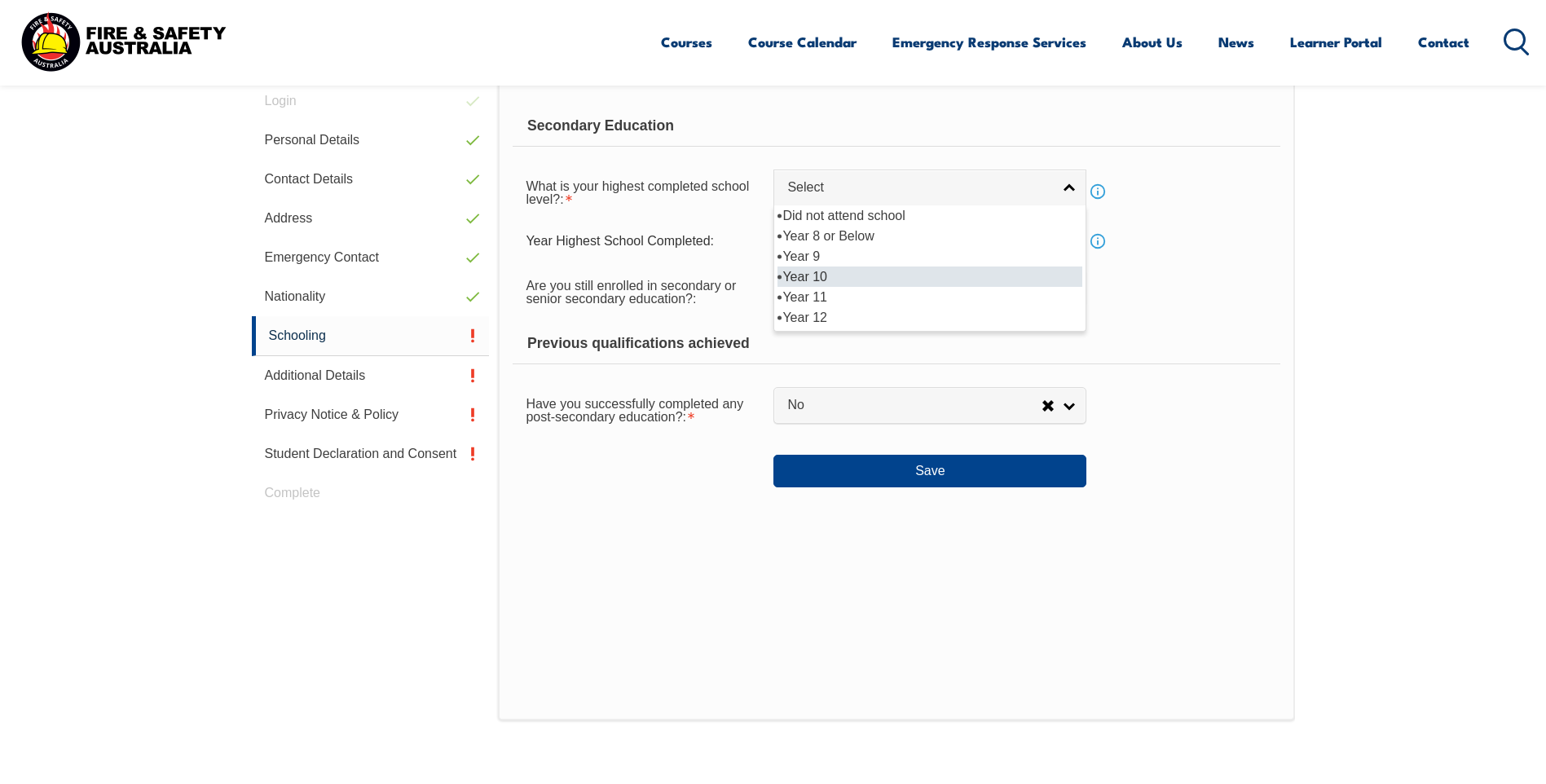
click at [842, 277] on li "Year 10" at bounding box center [930, 277] width 305 height 21
select select "10"
click at [841, 254] on input "text" at bounding box center [930, 241] width 313 height 34
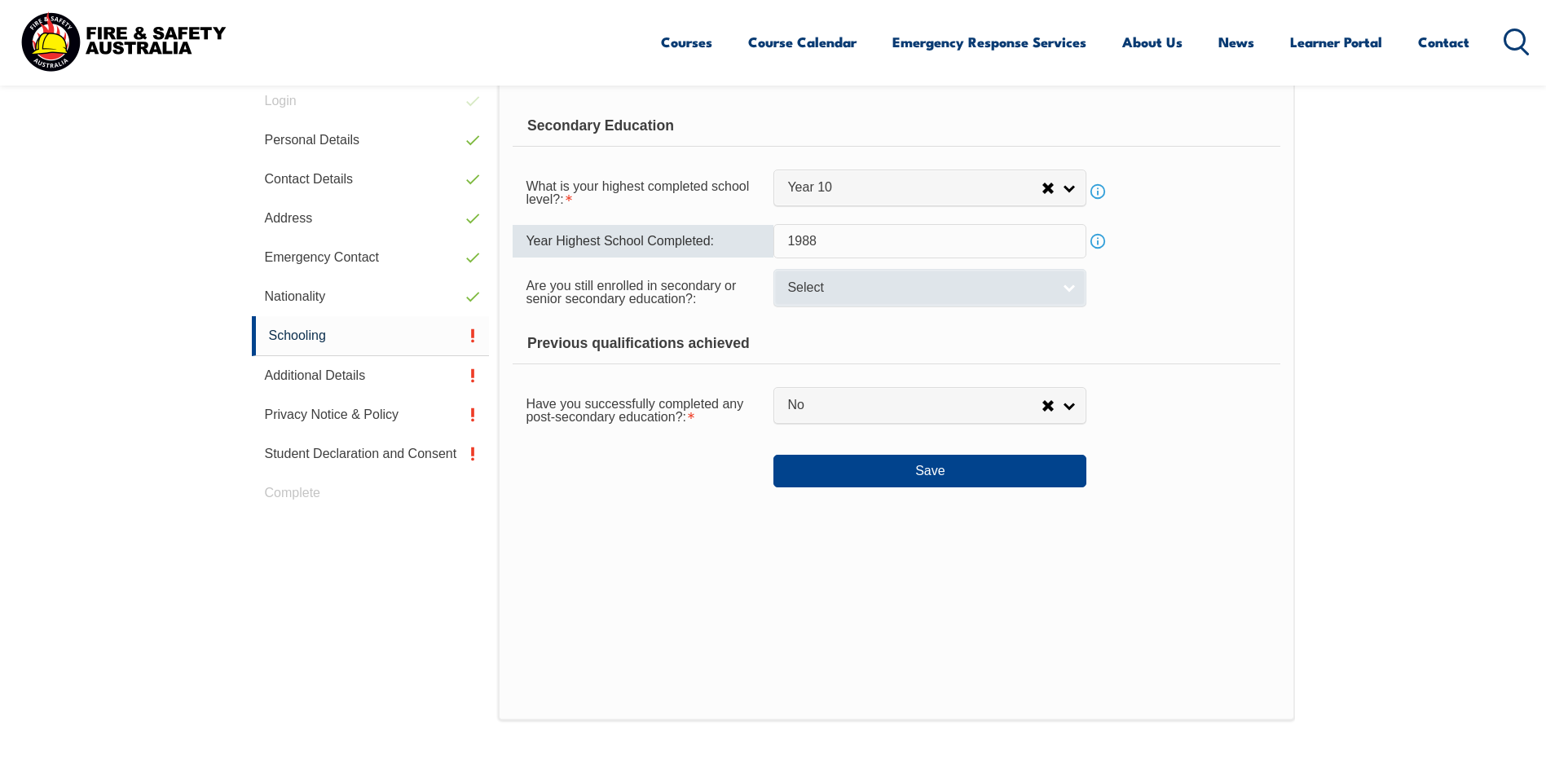
type input "1988"
click at [841, 277] on link "Select" at bounding box center [930, 286] width 313 height 36
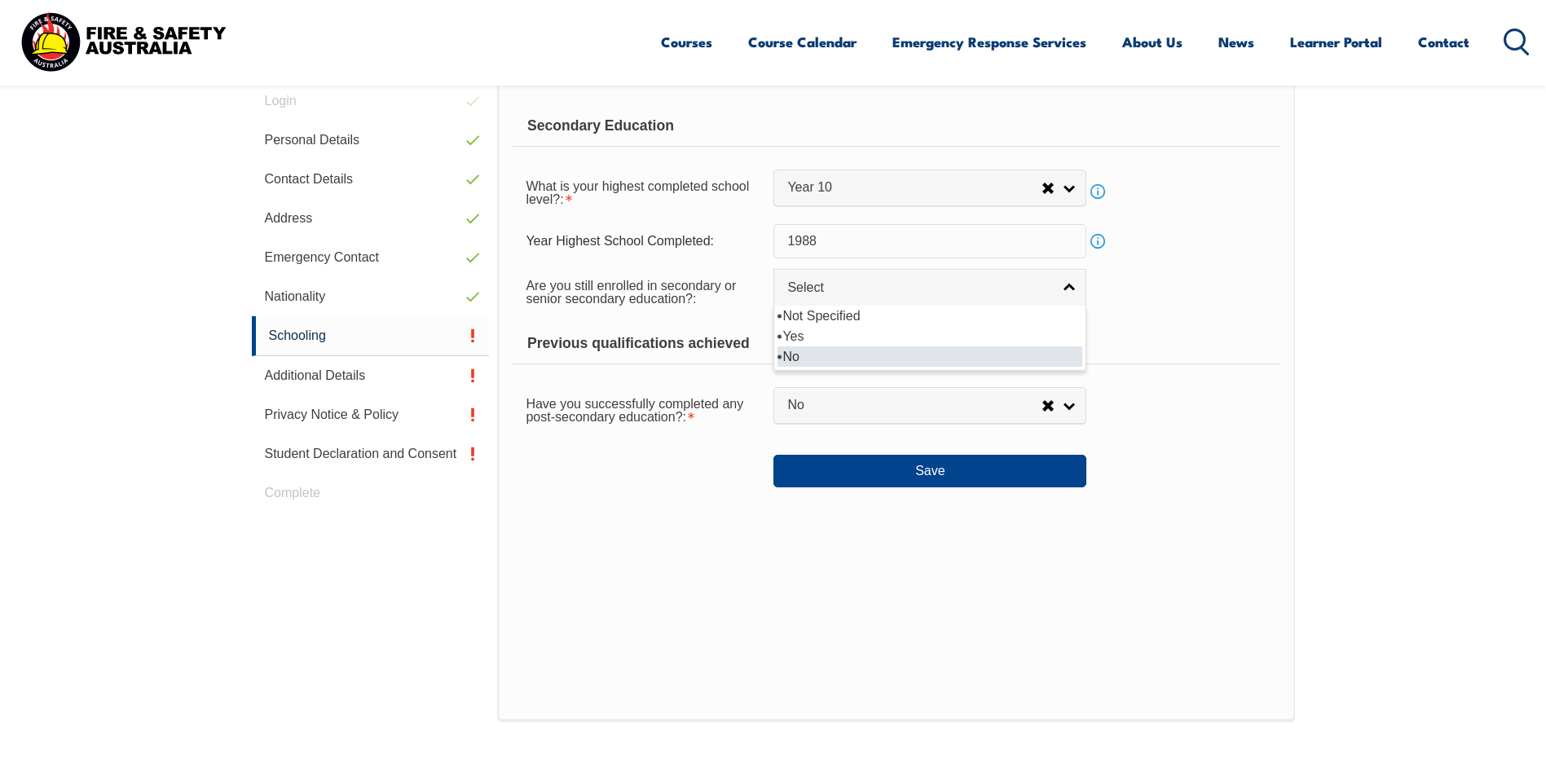
click at [848, 353] on li "No" at bounding box center [930, 356] width 305 height 21
select select "false"
click at [980, 491] on div "Secondary Education What is your highest completed school level?: Did not atten…" at bounding box center [896, 400] width 796 height 639
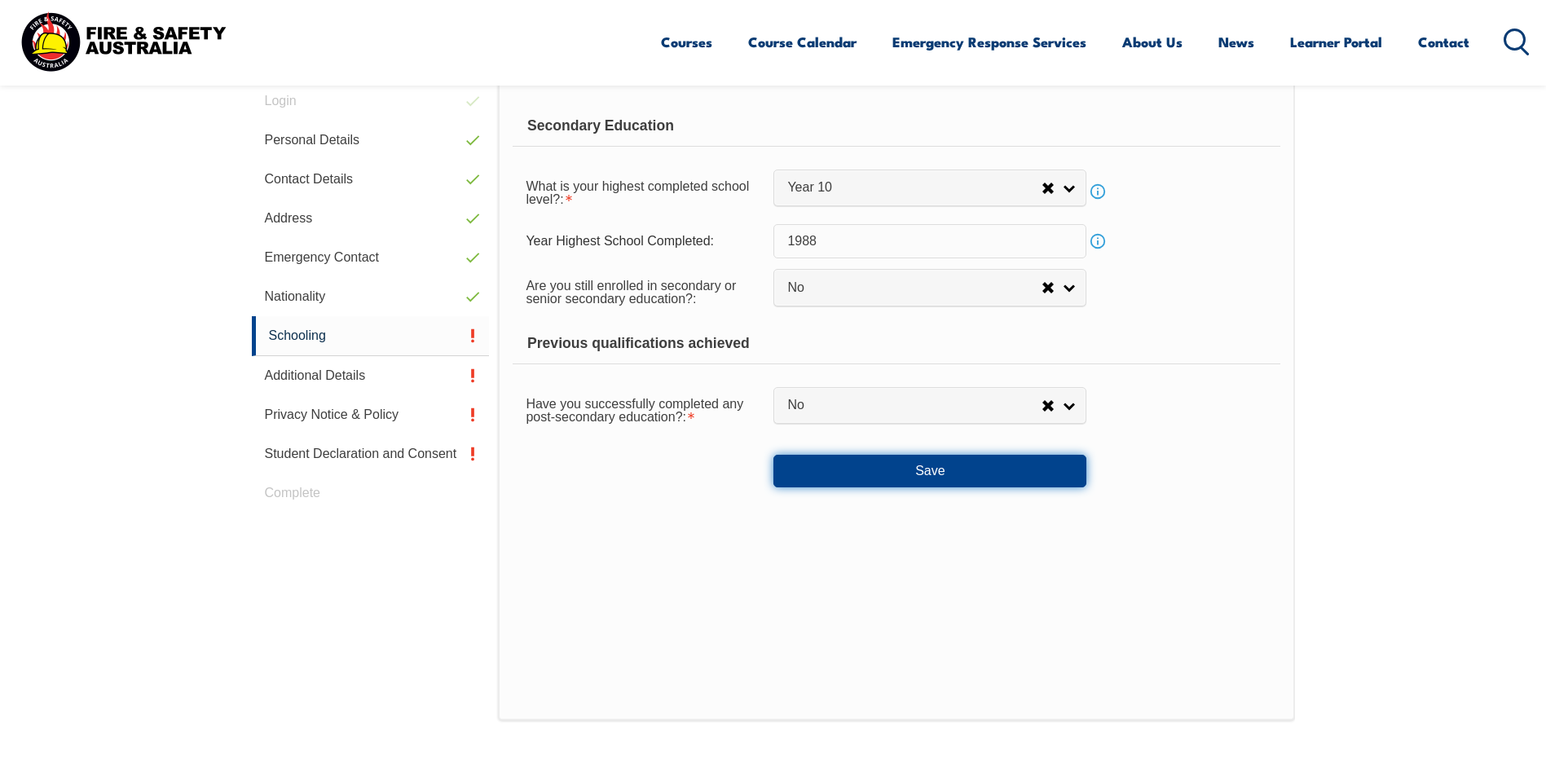
click at [979, 487] on button "Save" at bounding box center [930, 471] width 313 height 33
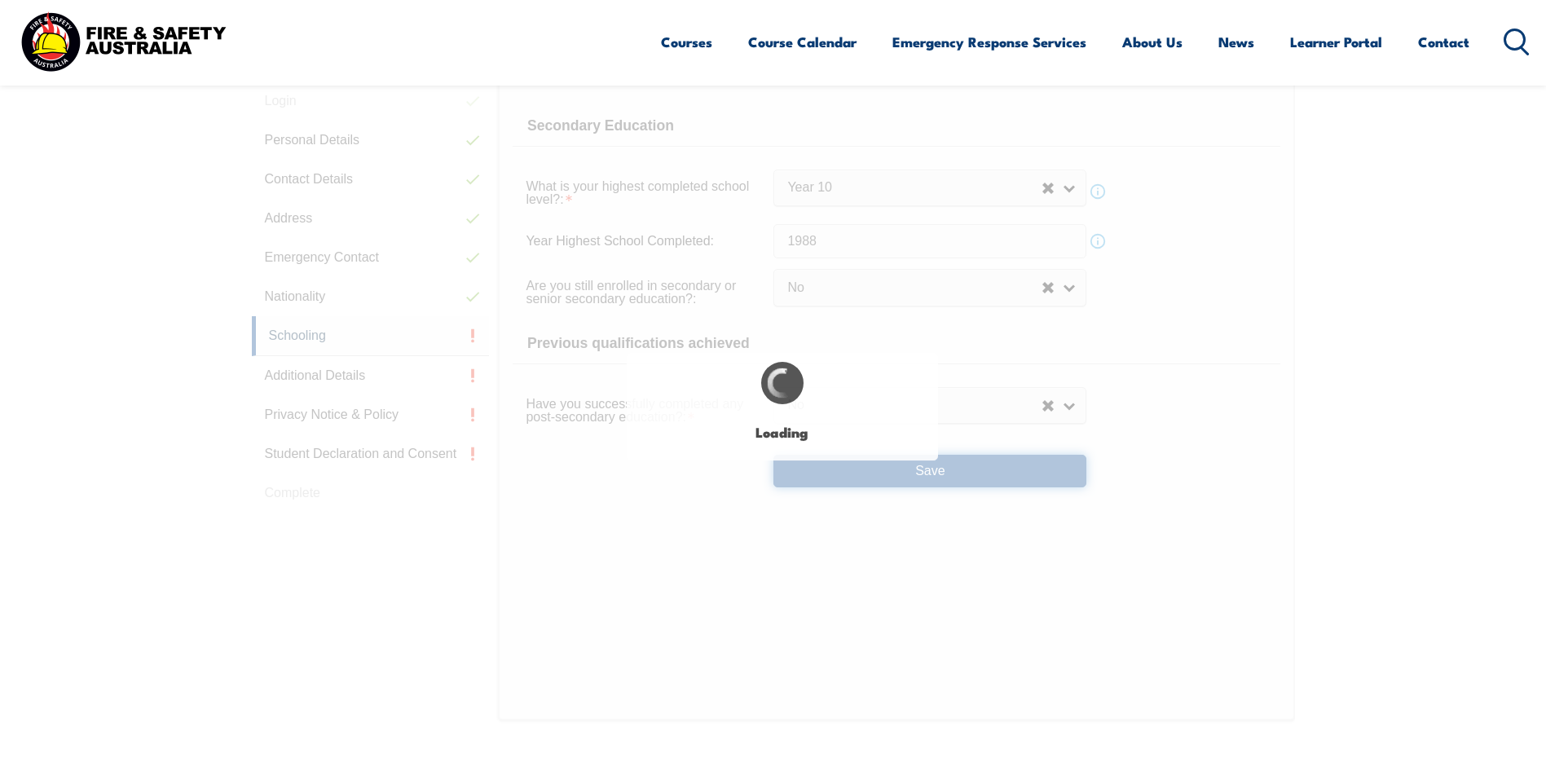
select select
select select "false"
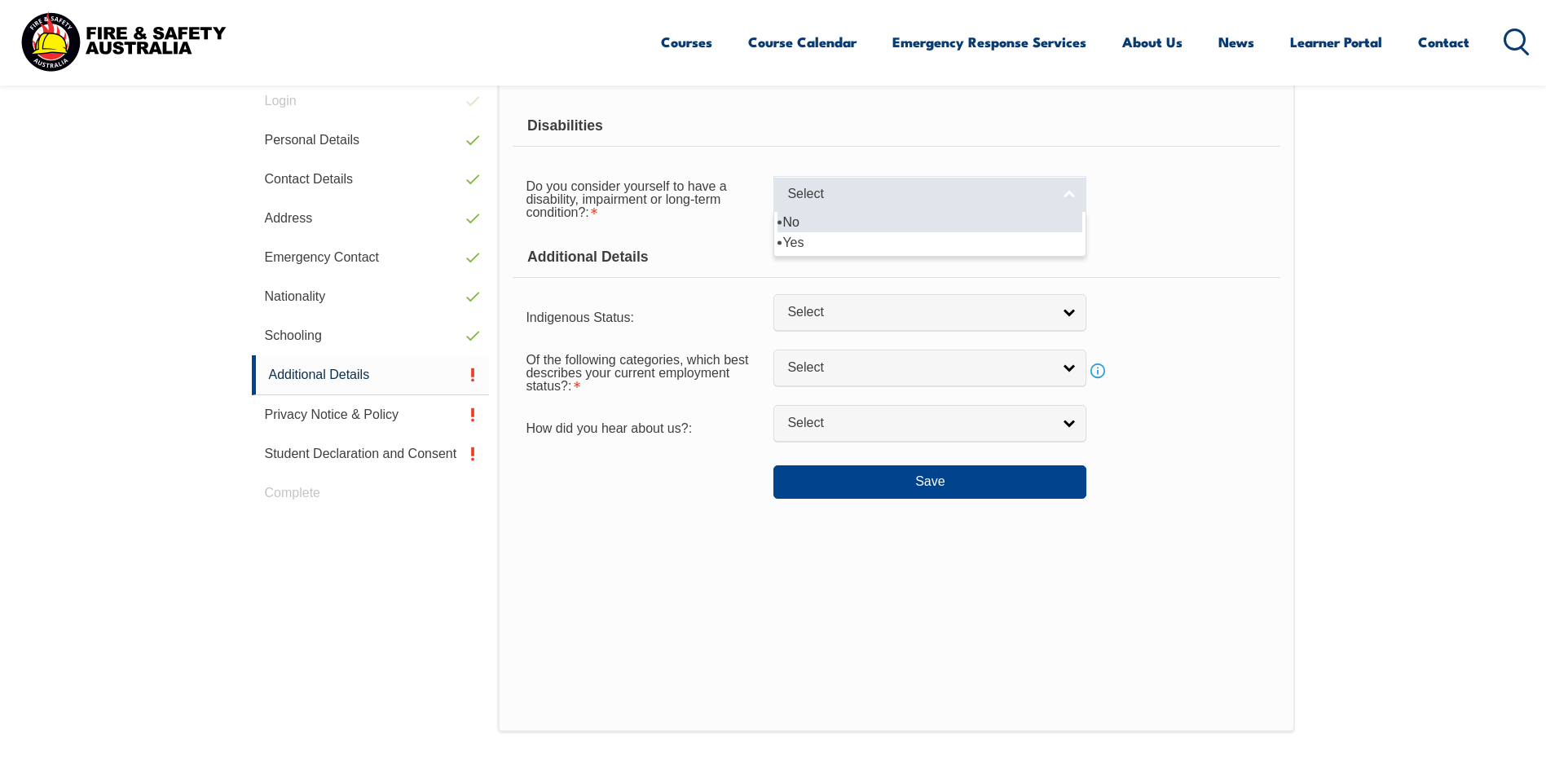
click at [868, 193] on span "Select" at bounding box center [918, 194] width 264 height 17
click at [861, 224] on li "No" at bounding box center [930, 222] width 305 height 21
select select "false"
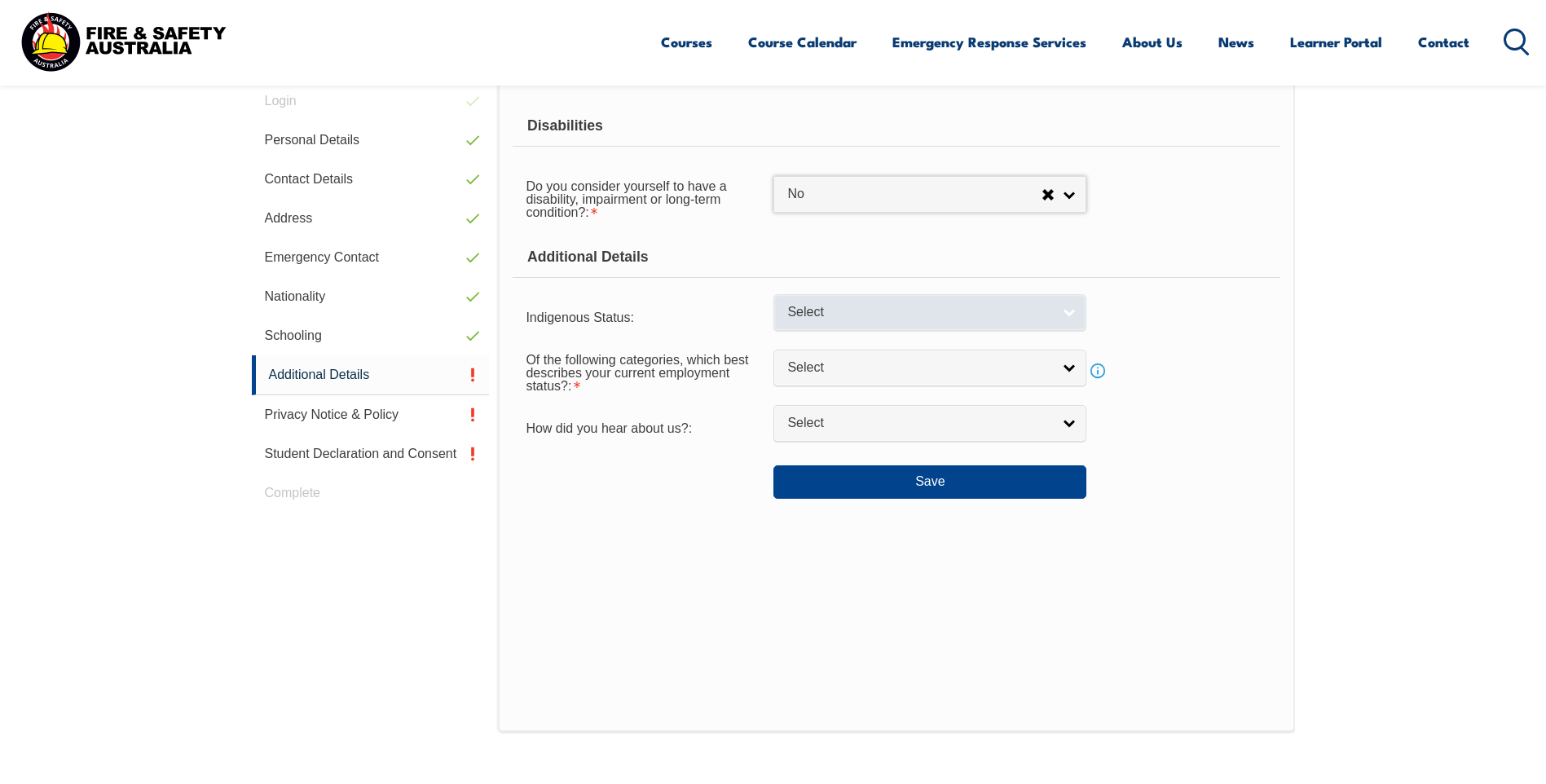
click at [853, 318] on span "Select" at bounding box center [918, 312] width 264 height 17
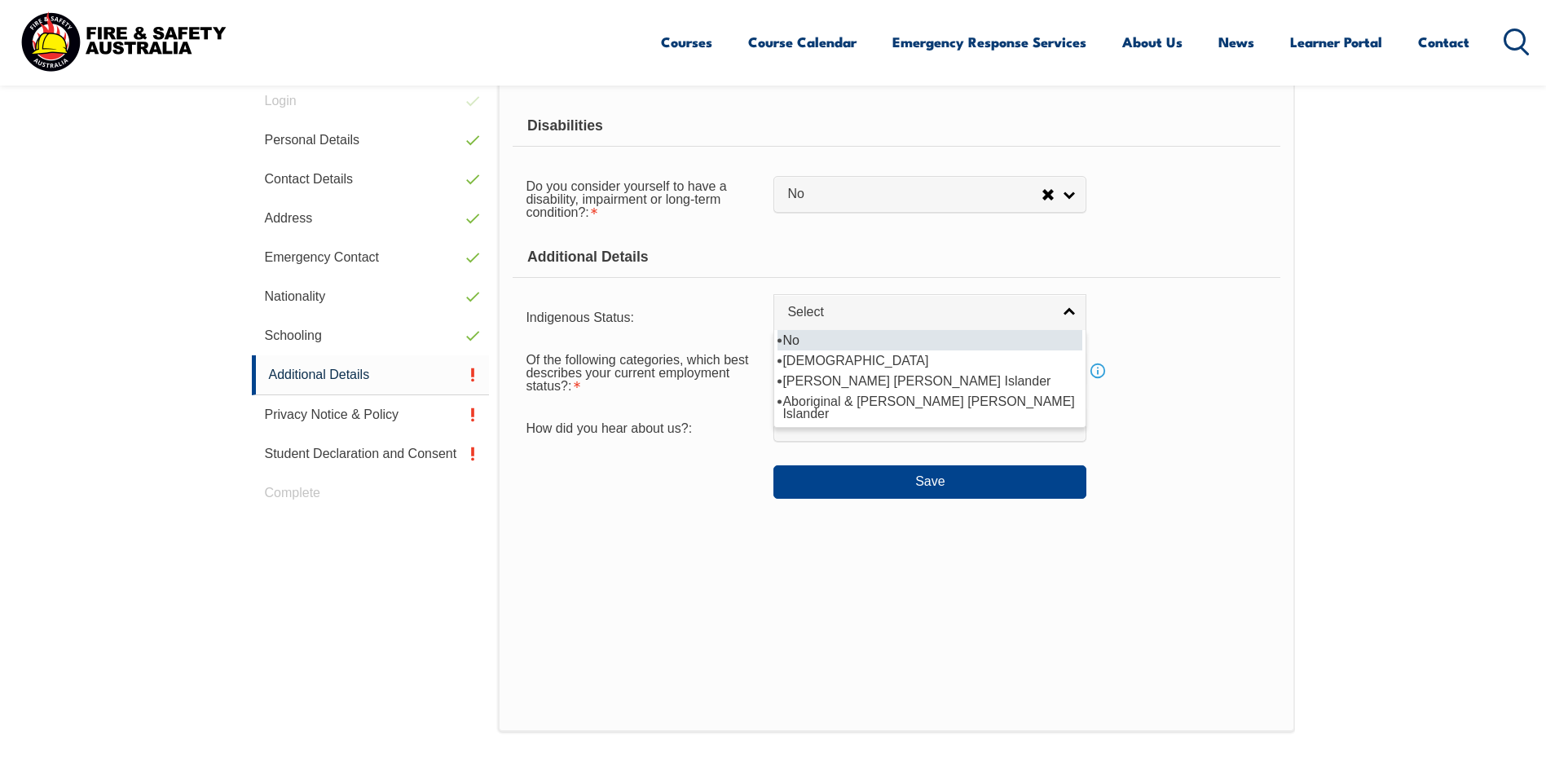
click at [857, 342] on li "No" at bounding box center [930, 340] width 305 height 21
select select "4"
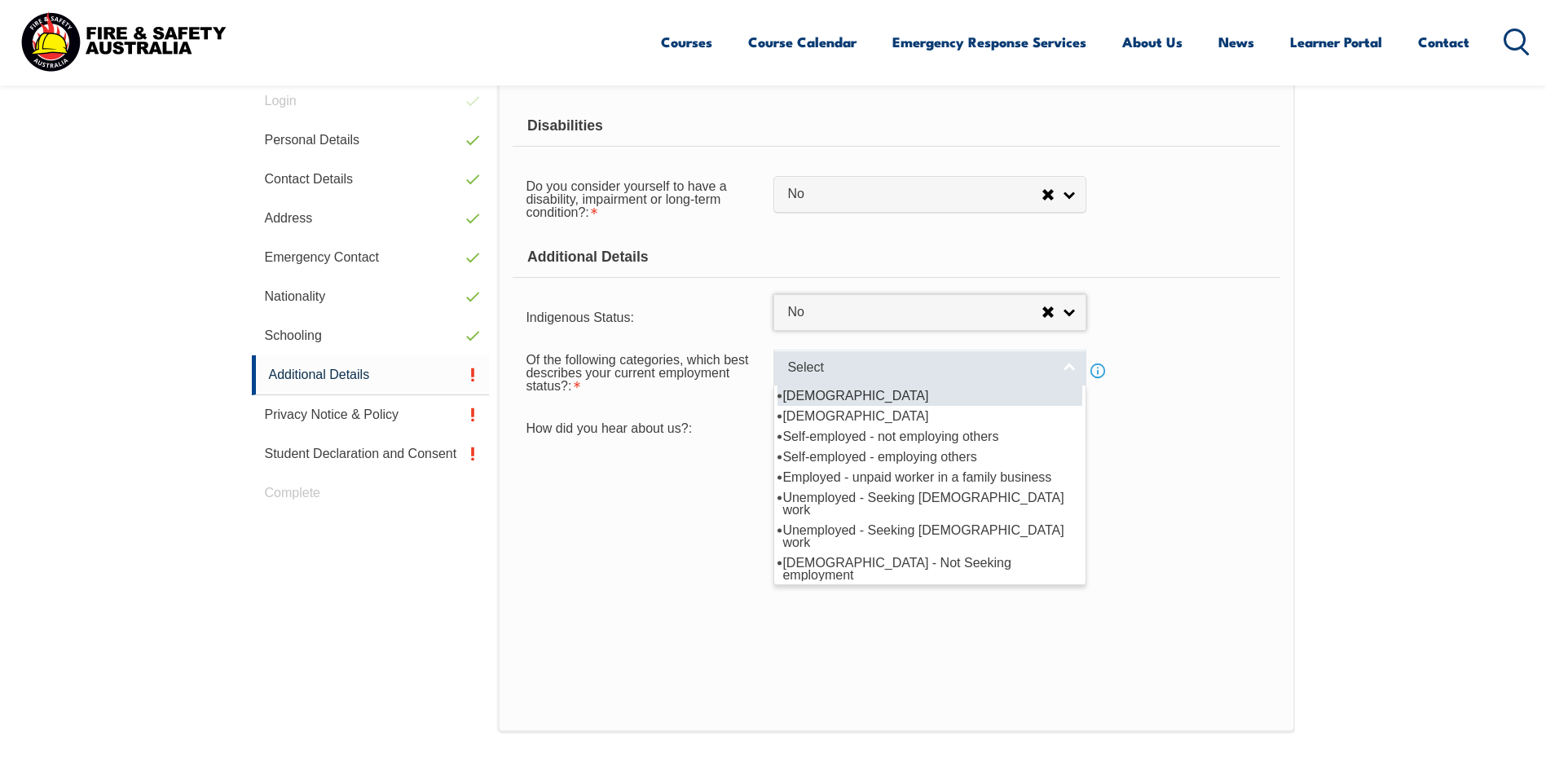
click at [856, 369] on span "Select" at bounding box center [918, 367] width 264 height 17
click at [853, 393] on li "[DEMOGRAPHIC_DATA]" at bounding box center [930, 395] width 305 height 21
select select "1"
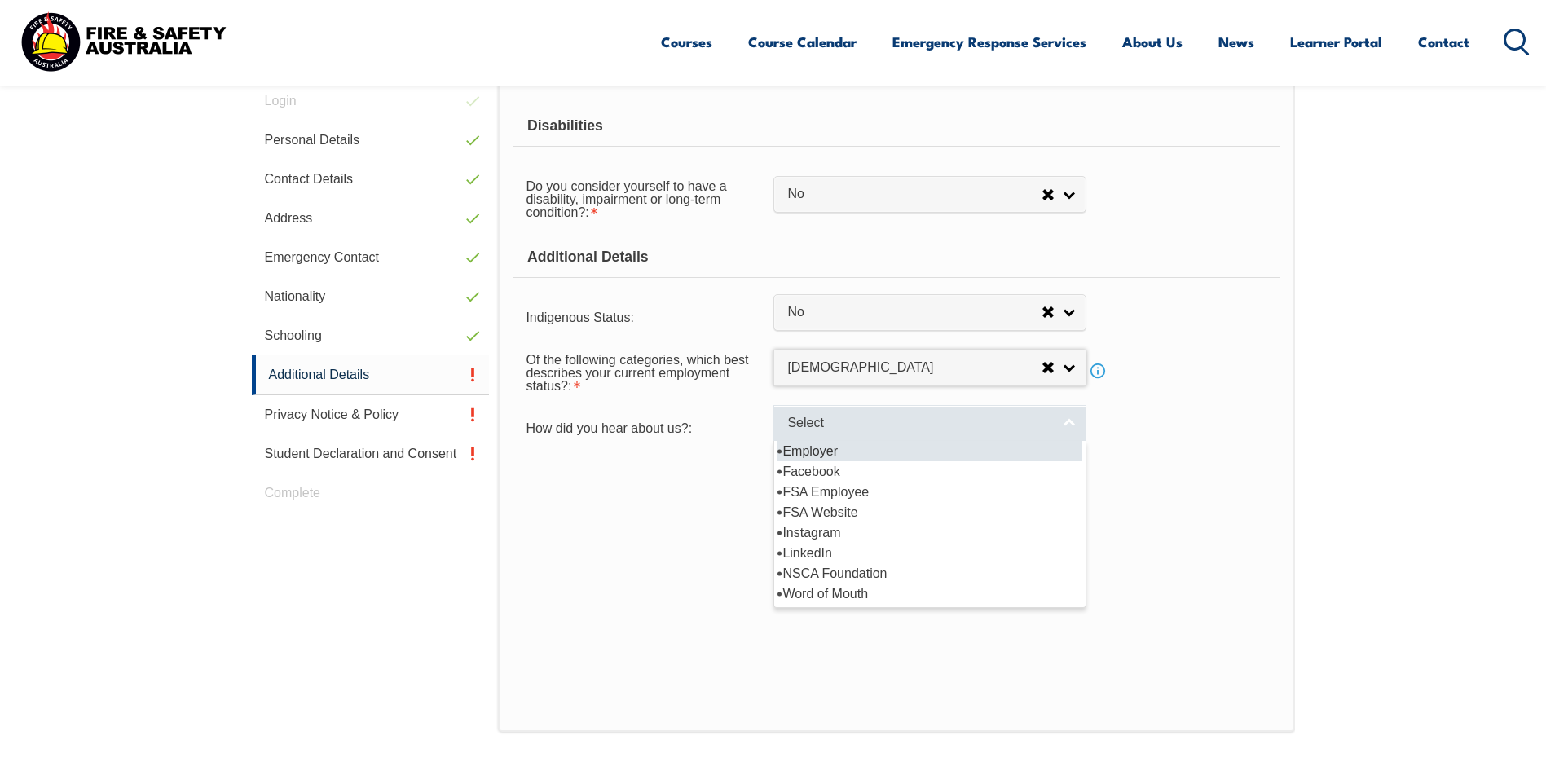
click at [866, 429] on span "Select" at bounding box center [918, 423] width 264 height 17
click at [896, 453] on li "Employer" at bounding box center [930, 451] width 305 height 21
select select "8019"
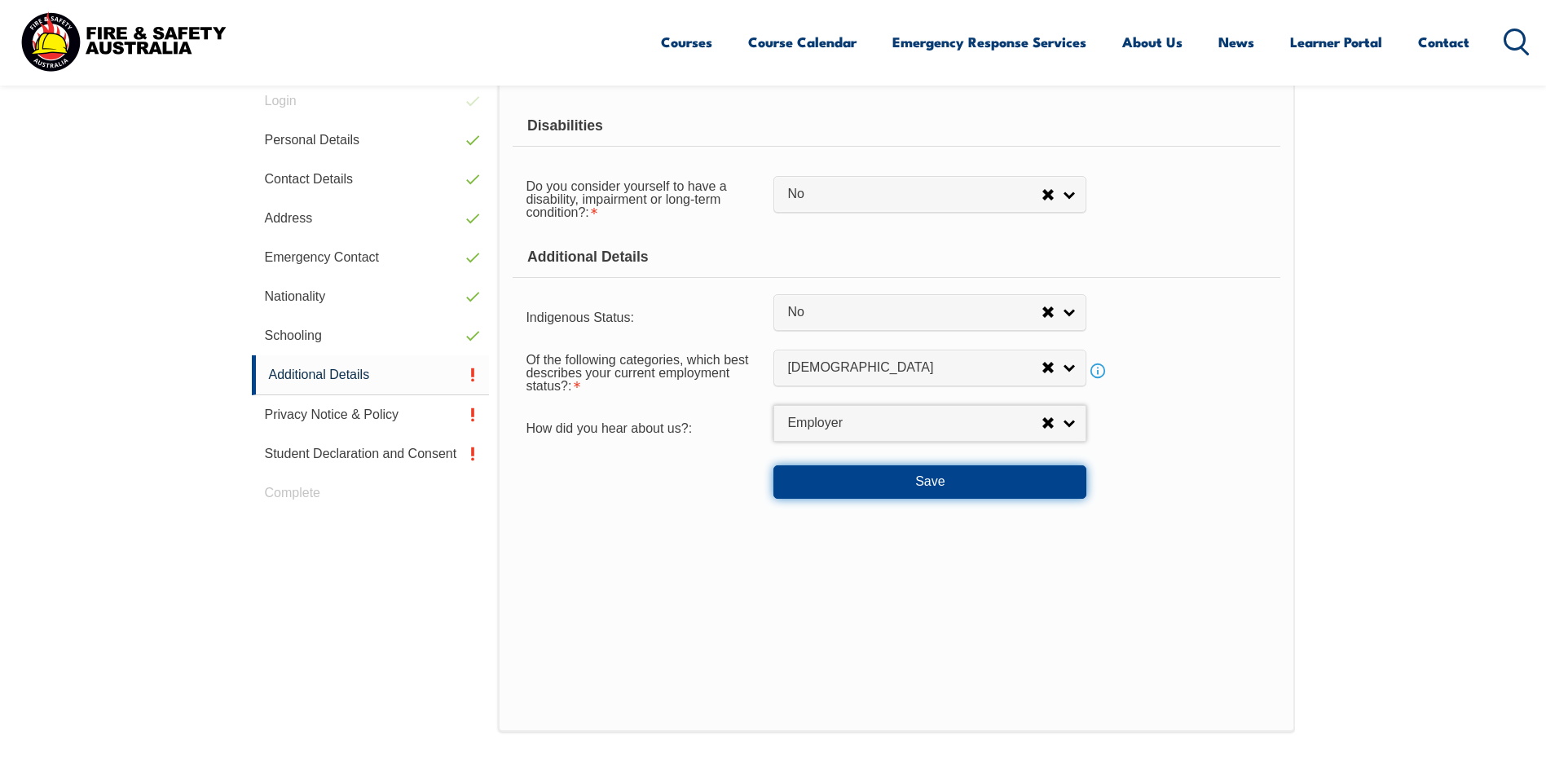
click at [953, 485] on button "Save" at bounding box center [930, 481] width 313 height 33
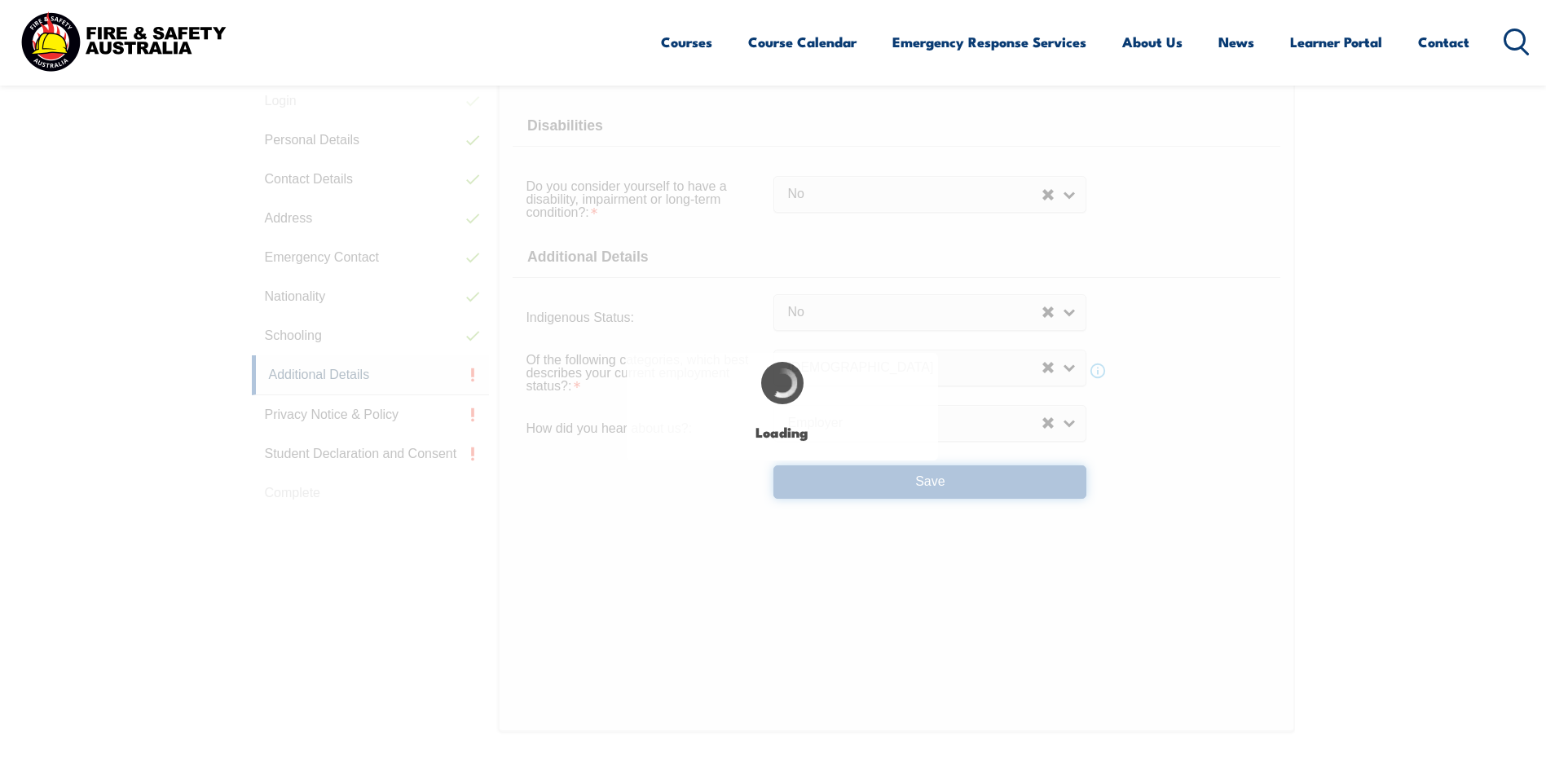
select select "false"
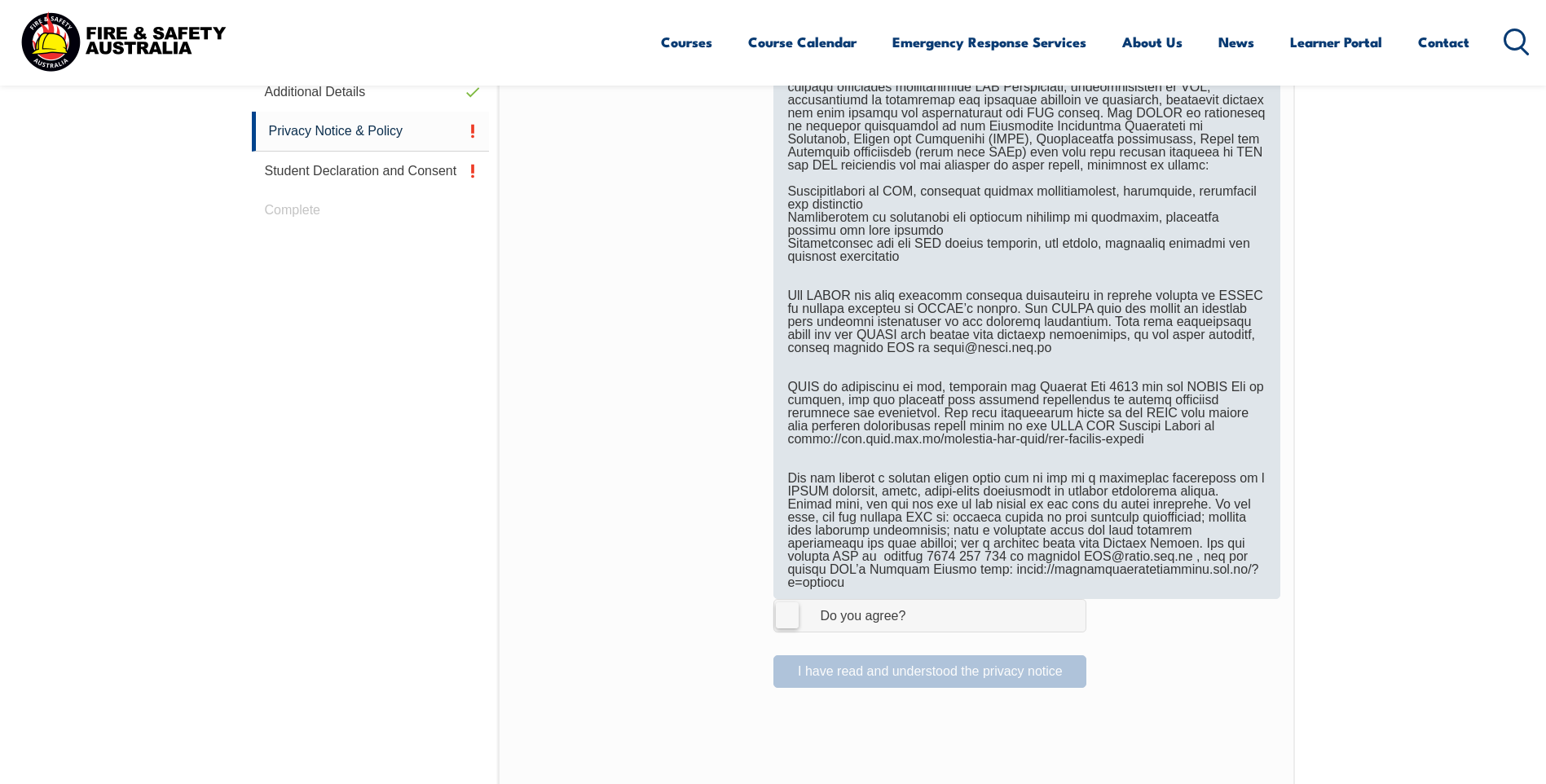
scroll to position [949, 0]
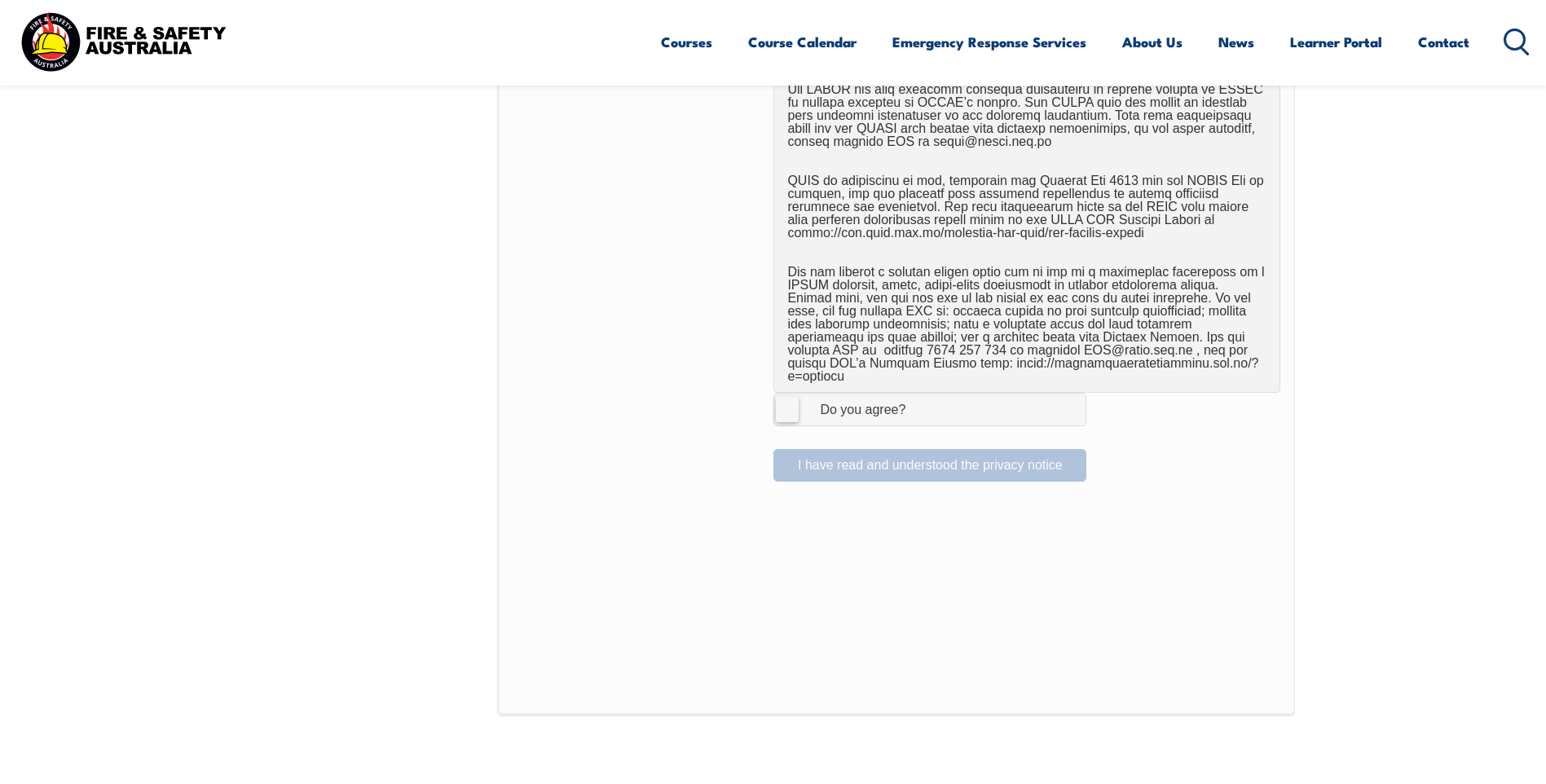
click at [789, 401] on label "I Agree Do you agree?" at bounding box center [930, 408] width 313 height 33
click at [918, 401] on input "I Agree Do you agree?" at bounding box center [932, 408] width 28 height 31
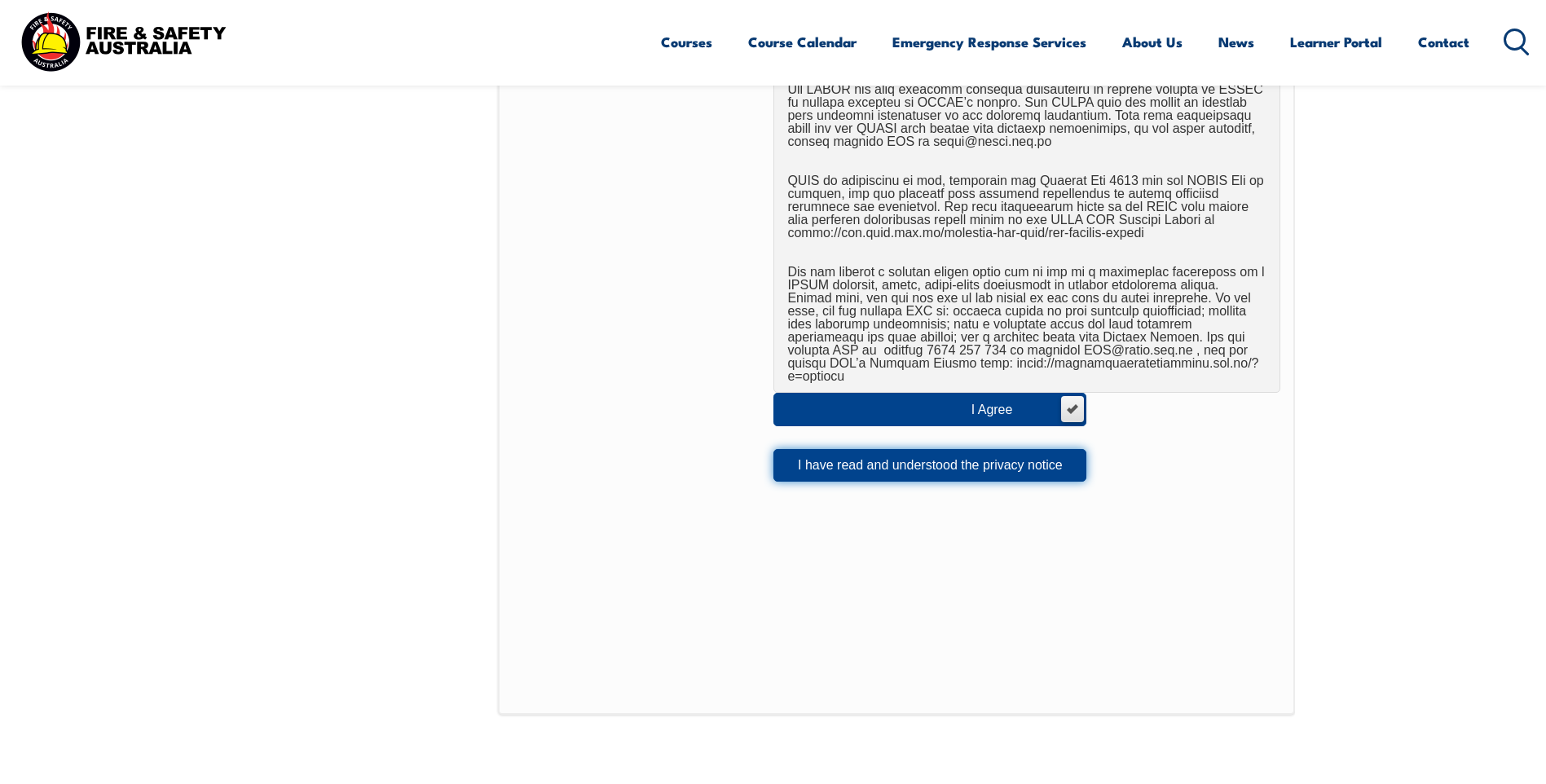
click at [877, 450] on button "I have read and understood the privacy notice" at bounding box center [930, 465] width 313 height 33
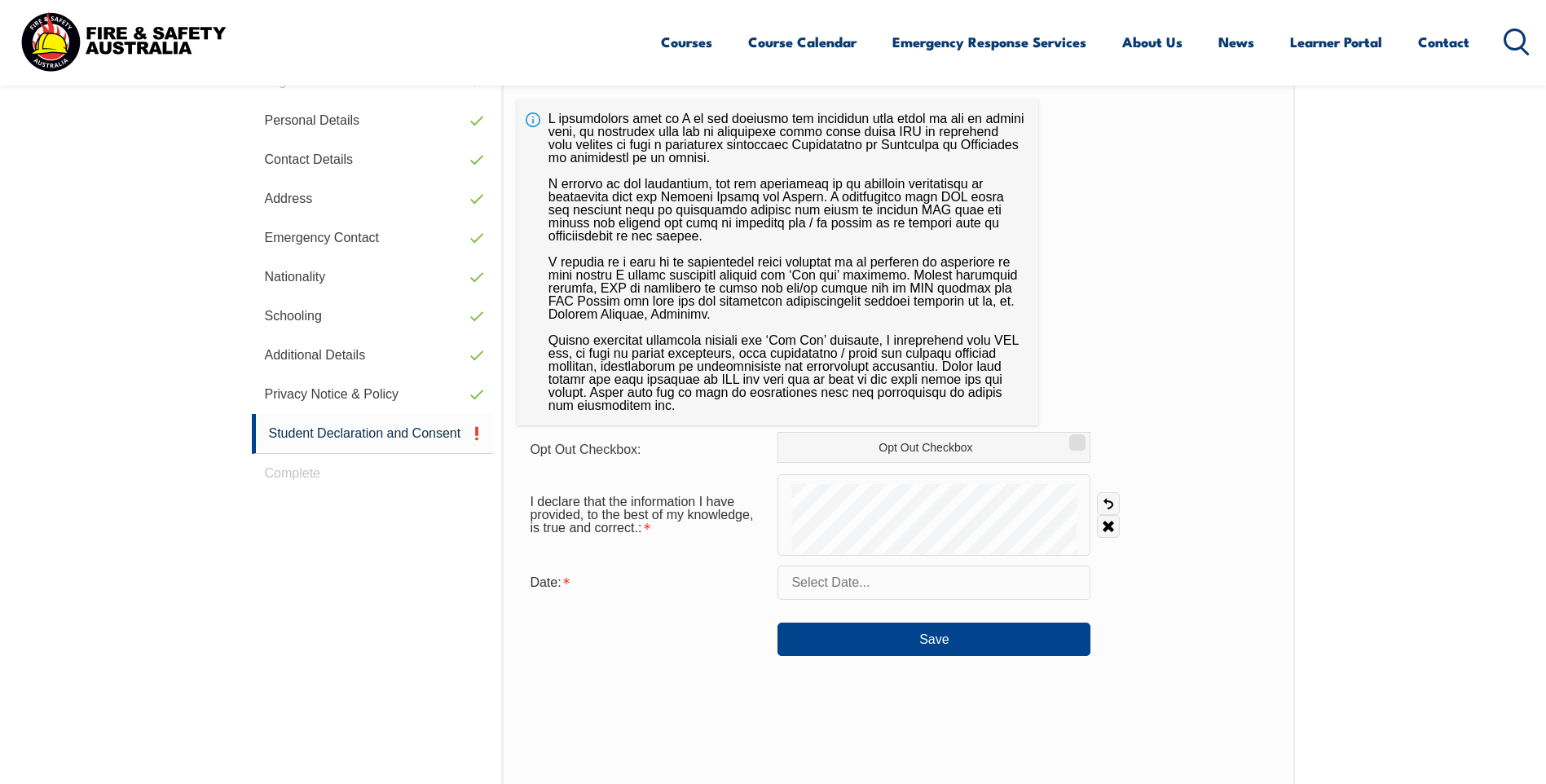
scroll to position [461, 0]
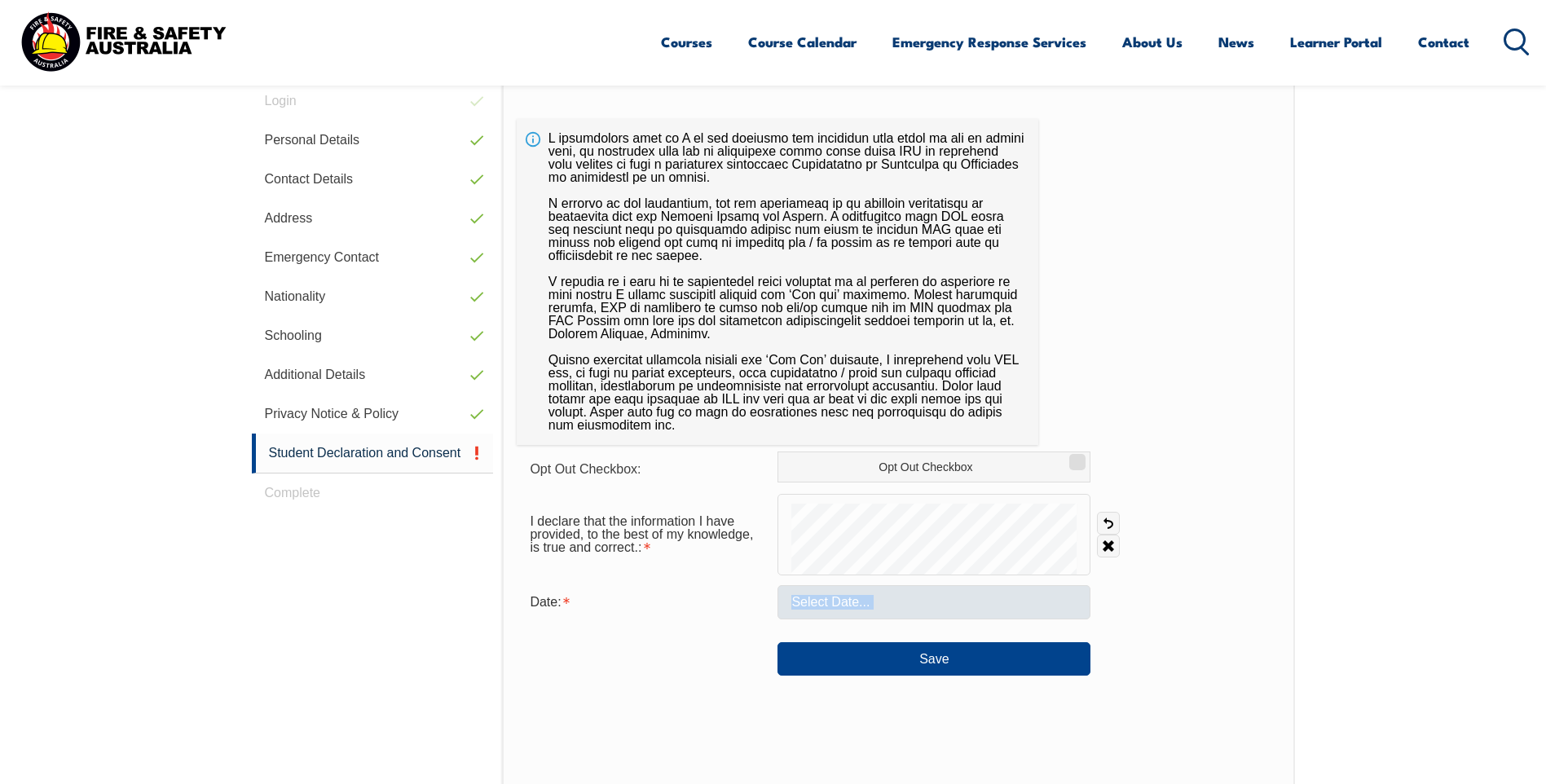
click at [906, 617] on form "Opt Out Checkbox: Opt Out Checkbox I declare that the information I have provid…" at bounding box center [898, 563] width 763 height 224
click at [903, 613] on input "text" at bounding box center [934, 602] width 313 height 34
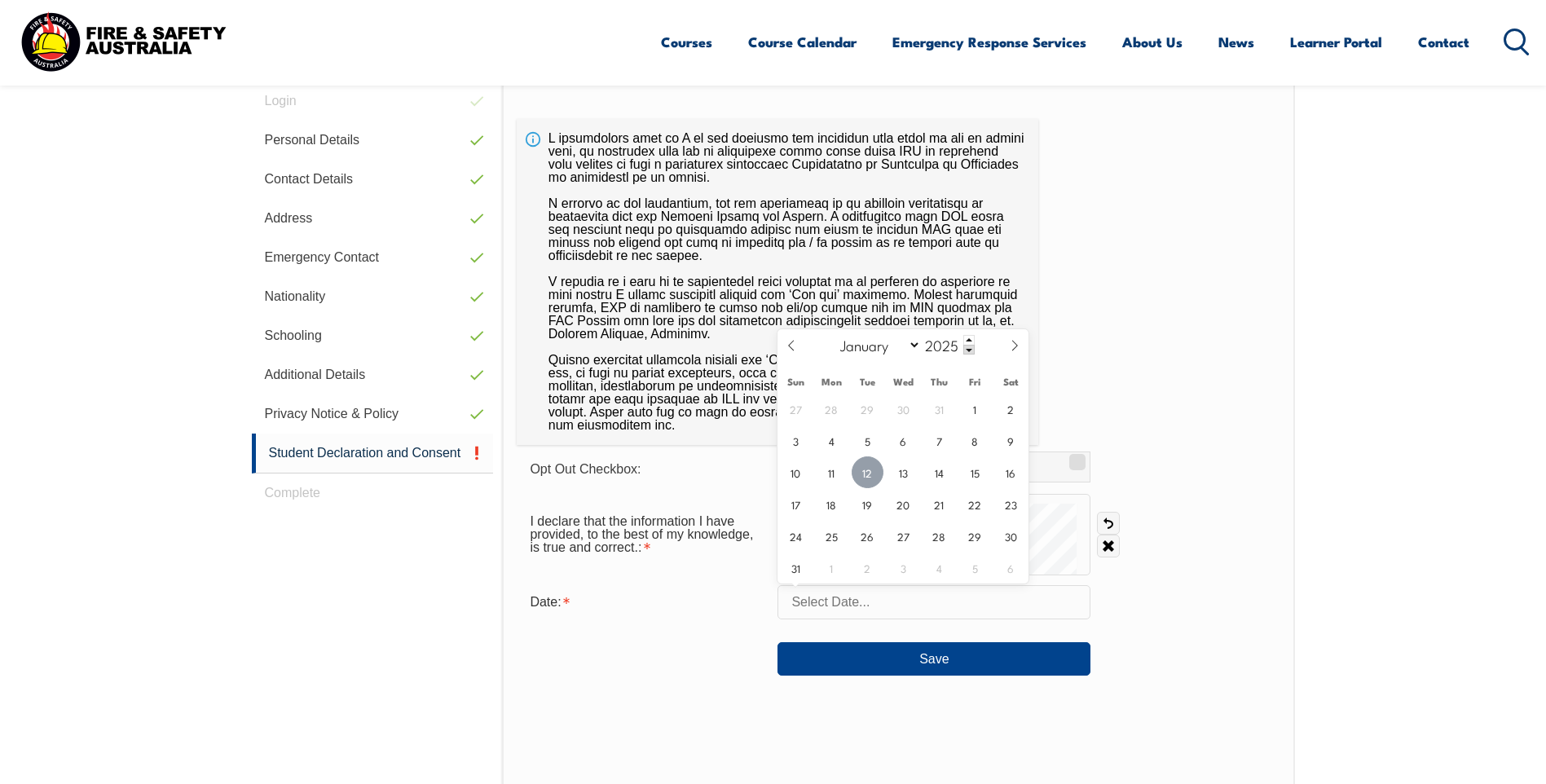
click at [862, 469] on span "12" at bounding box center [867, 472] width 32 height 32
type input "[DATE]"
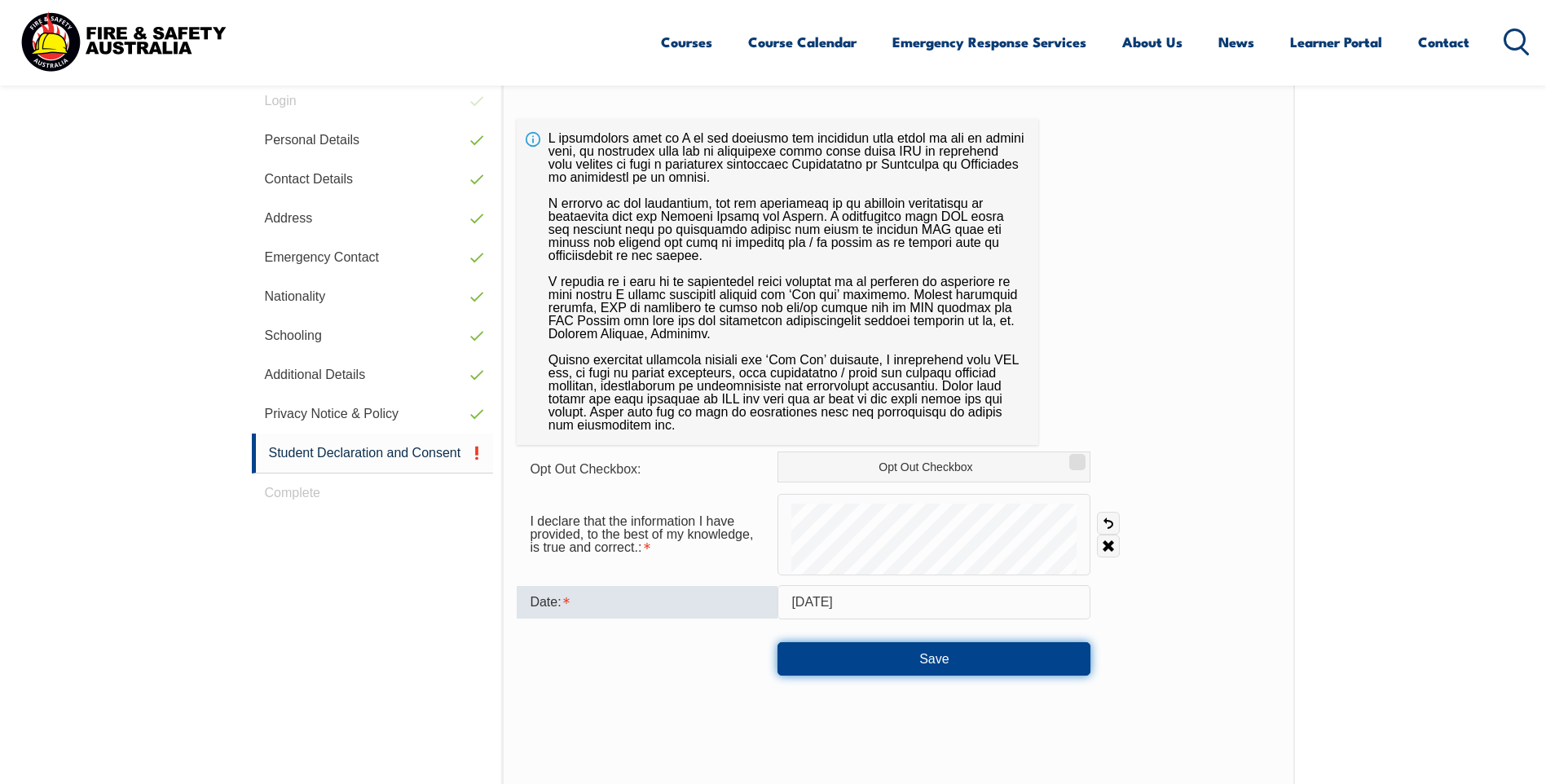
click at [982, 658] on button "Save" at bounding box center [934, 658] width 313 height 33
